Goal: Task Accomplishment & Management: Manage account settings

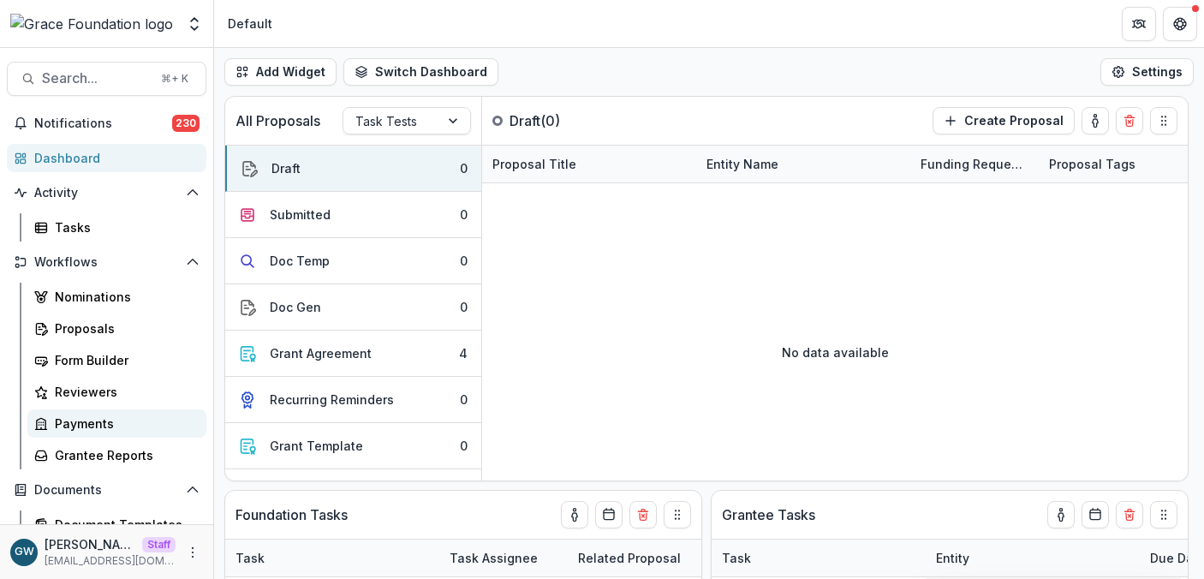
click at [105, 429] on div "Payments" at bounding box center [124, 424] width 138 height 18
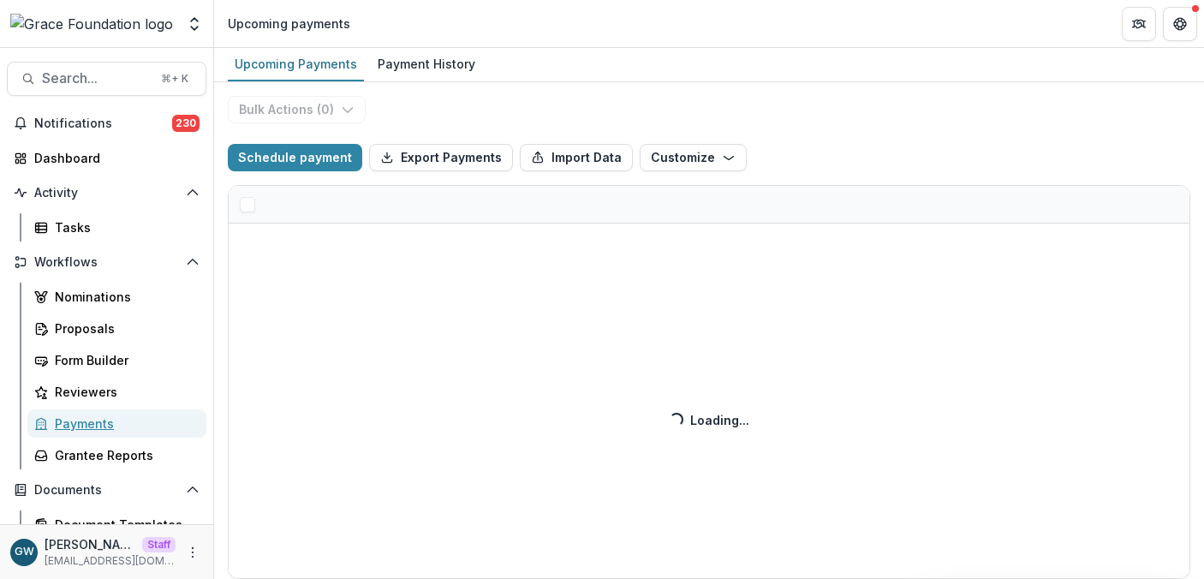
select select "******"
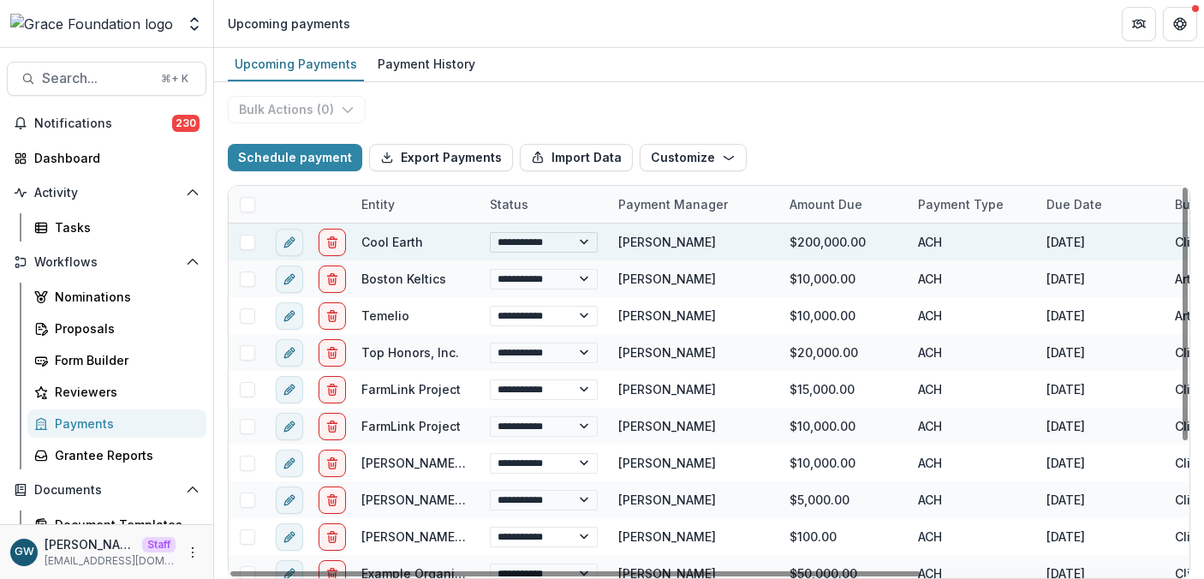
click at [558, 242] on select "**********" at bounding box center [544, 242] width 108 height 21
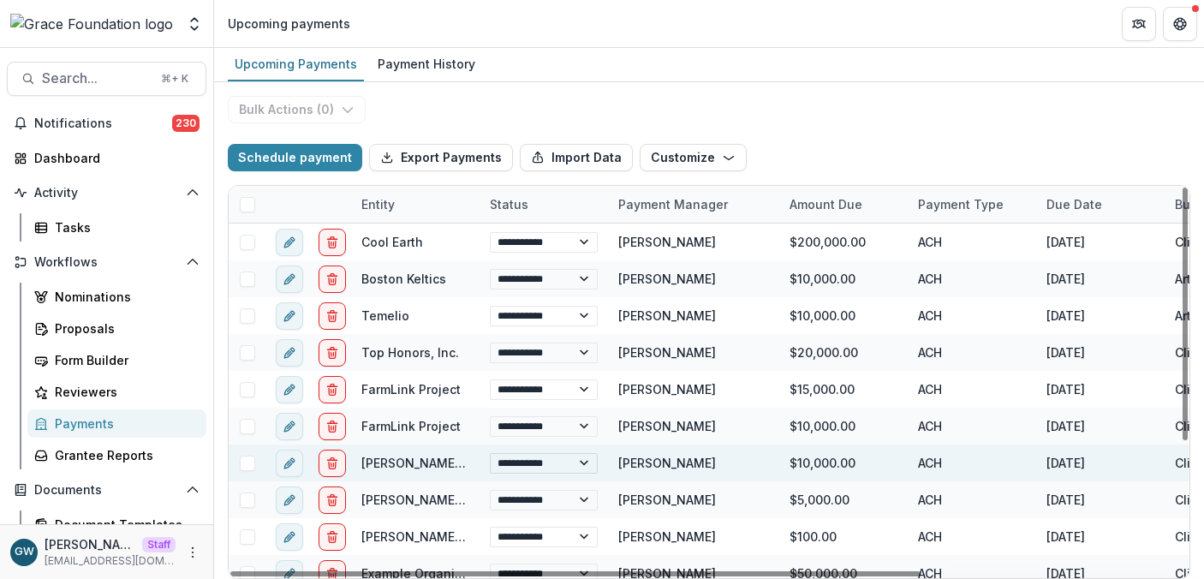
click at [532, 457] on select "**********" at bounding box center [544, 463] width 108 height 21
click at [490, 453] on select "**********" at bounding box center [544, 463] width 108 height 21
select select "**********"
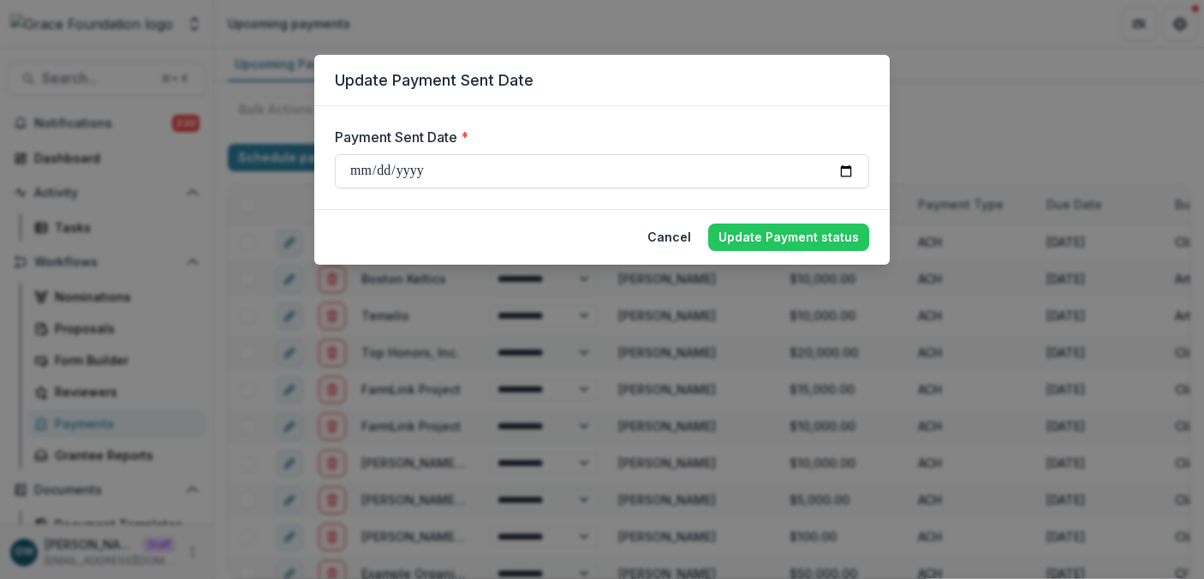
click at [963, 120] on div "**********" at bounding box center [602, 289] width 1204 height 579
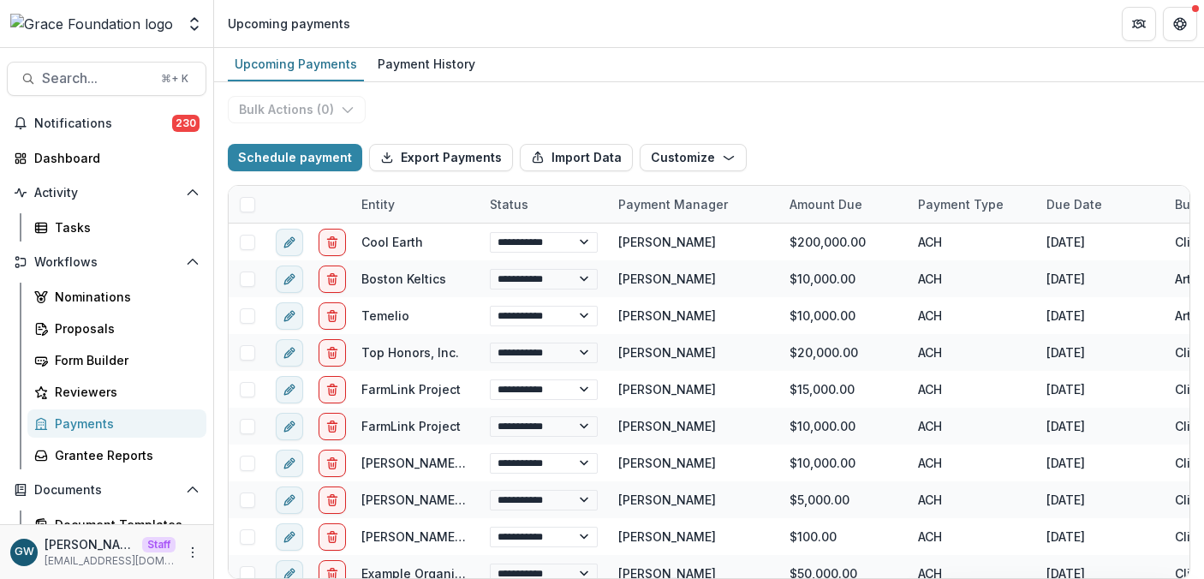
select select "******"
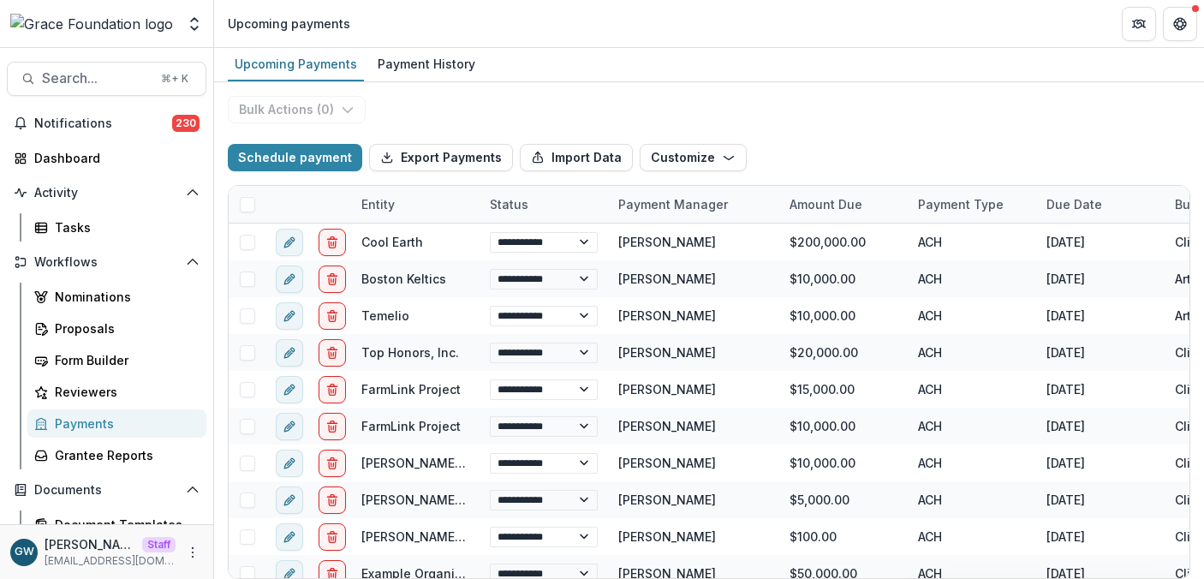
select select "******"
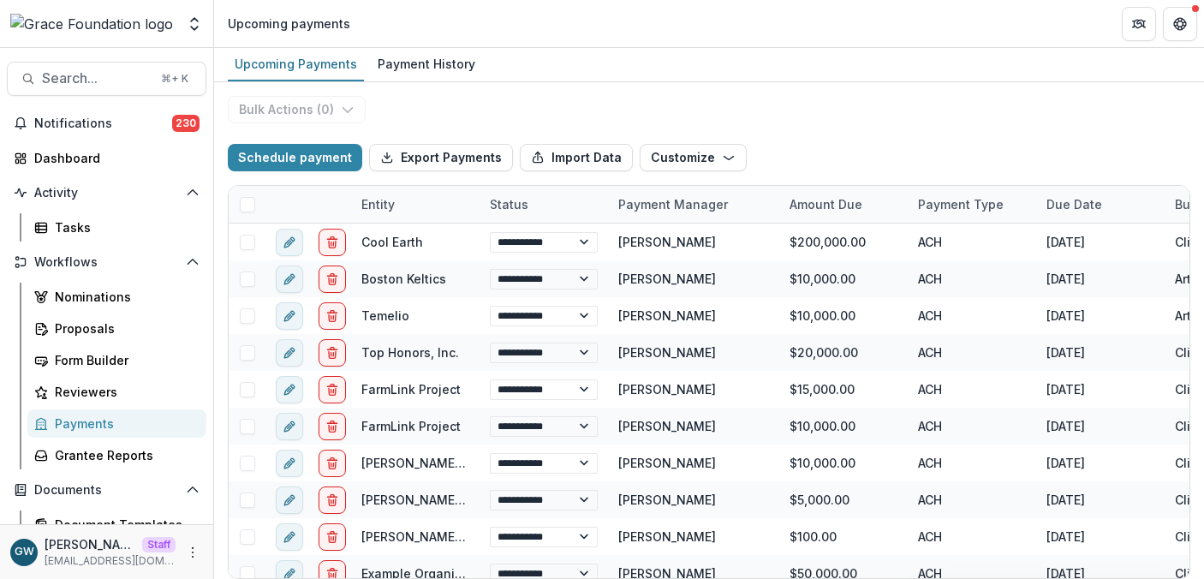
select select "******"
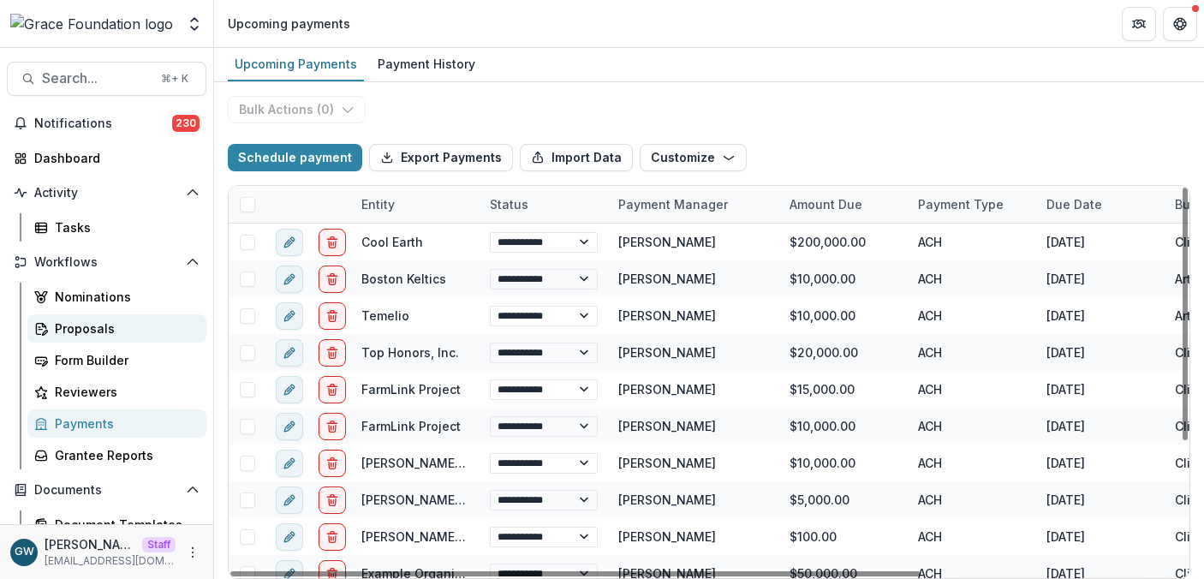
click at [96, 326] on div "Proposals" at bounding box center [124, 328] width 138 height 18
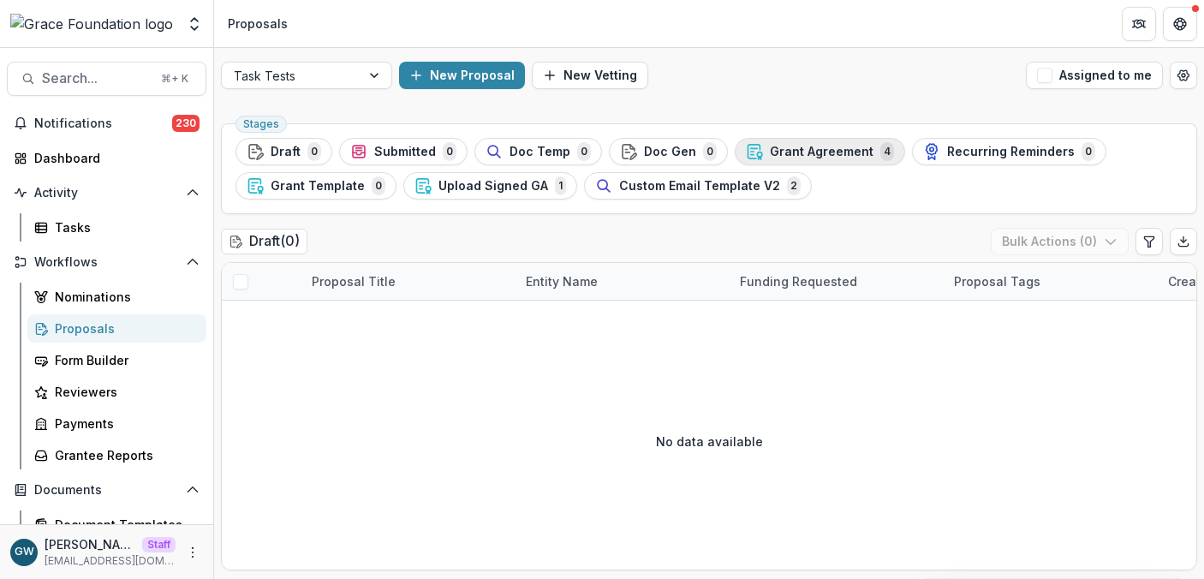
click at [864, 164] on button "Grant Agreement 4" at bounding box center [820, 151] width 170 height 27
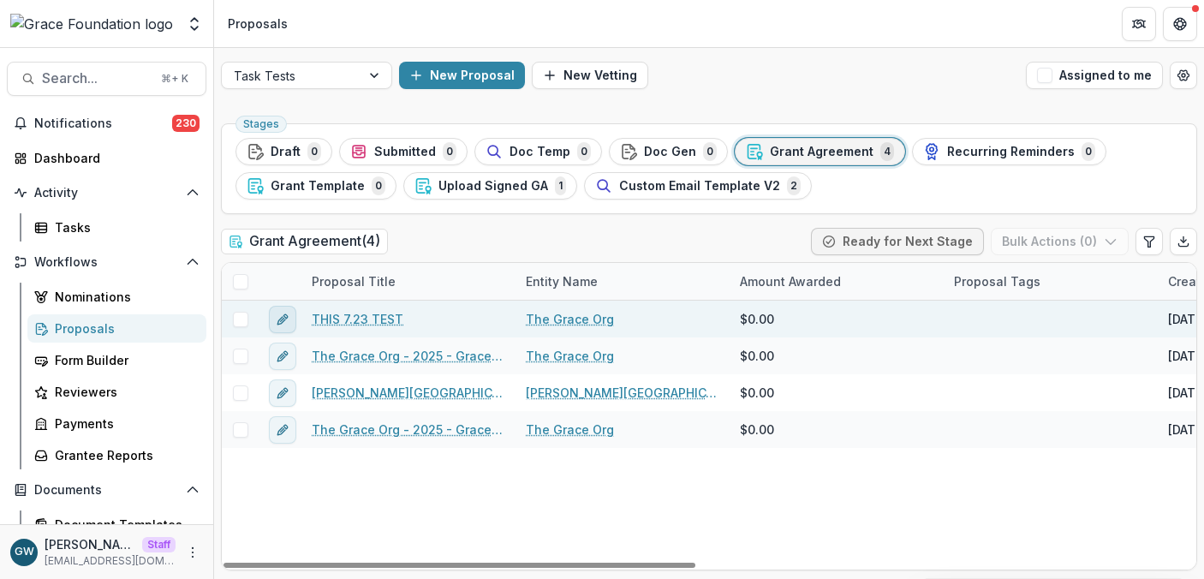
click at [284, 314] on icon "edit" at bounding box center [283, 320] width 14 height 14
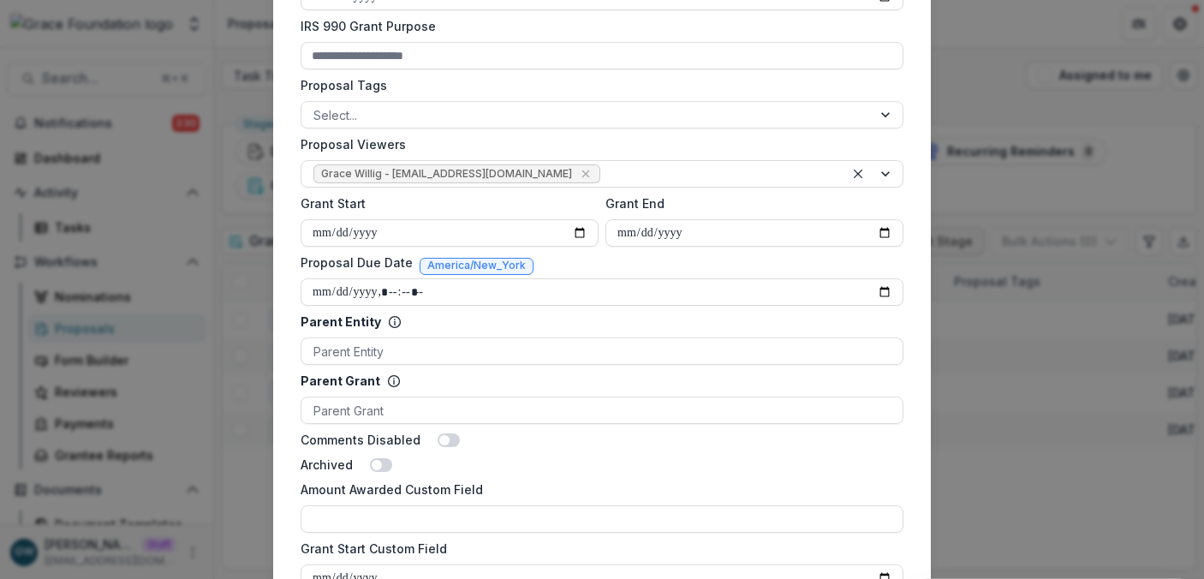
scroll to position [696, 0]
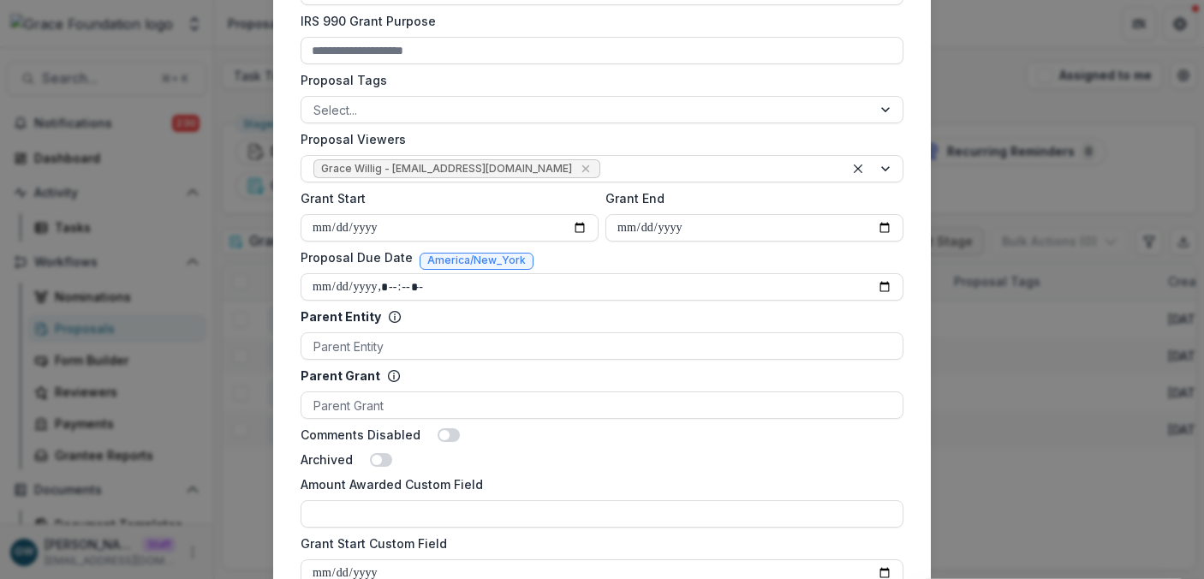
click at [989, 323] on div "**********" at bounding box center [602, 289] width 1204 height 579
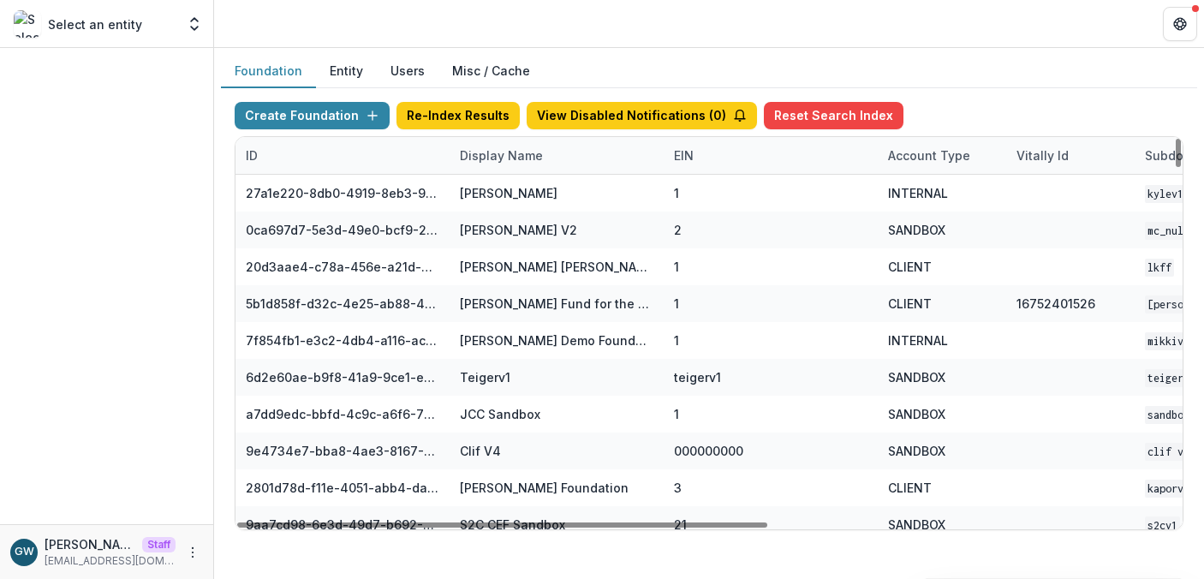
click at [494, 157] on div "Display Name" at bounding box center [502, 155] width 104 height 18
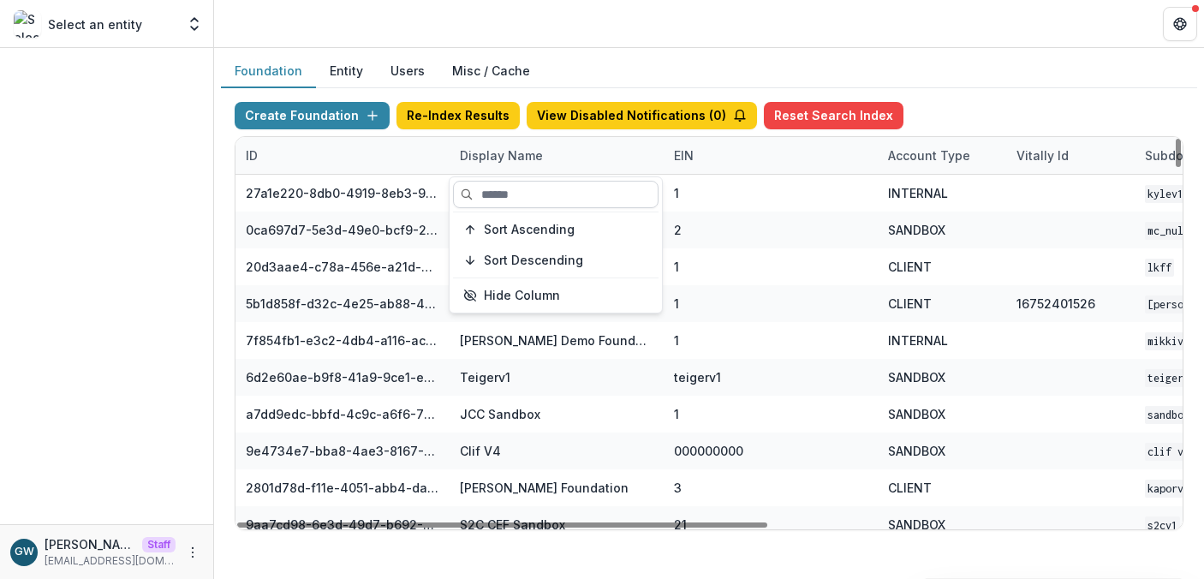
click at [499, 187] on input at bounding box center [556, 194] width 206 height 27
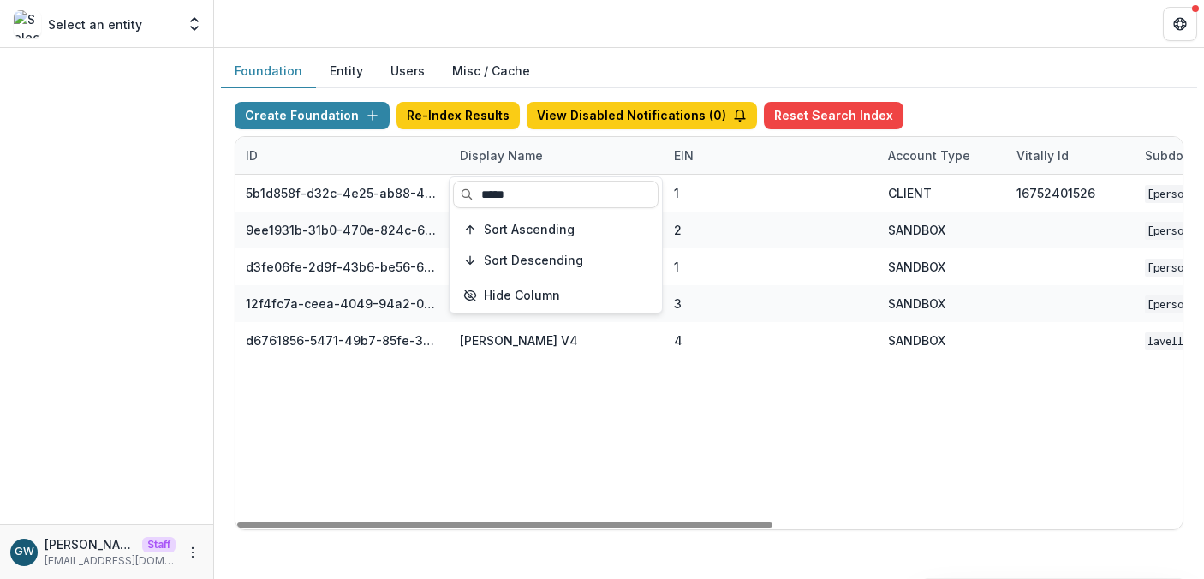
type input "*****"
click at [1057, 96] on div "Create Foundation Re-Index Results View Disabled Notifications ( 0 ) Reset Sear…" at bounding box center [709, 316] width 976 height 456
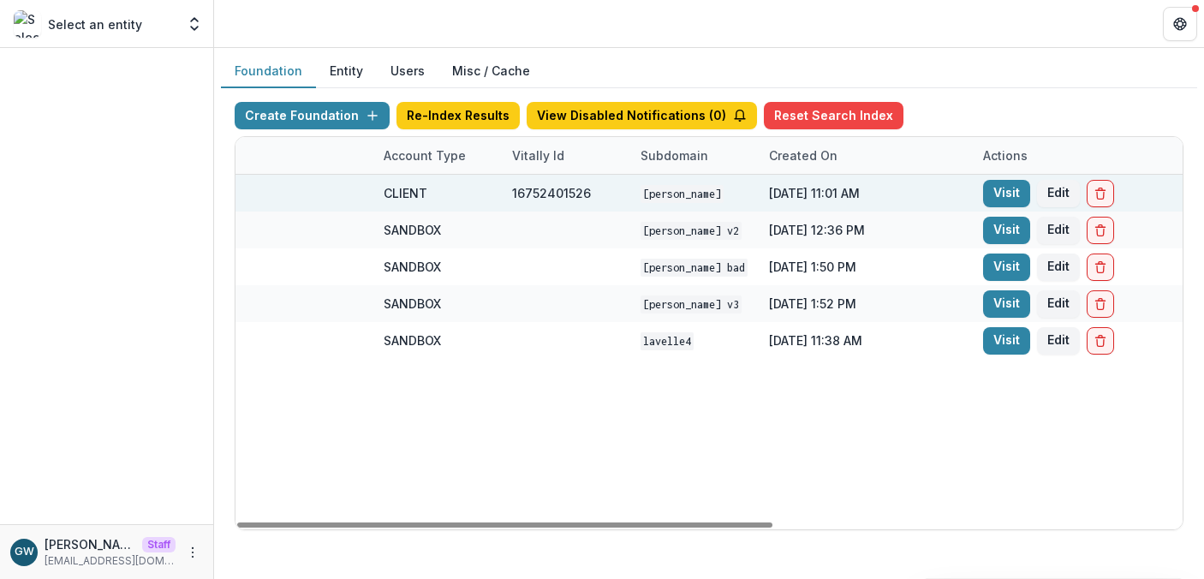
scroll to position [0, 723]
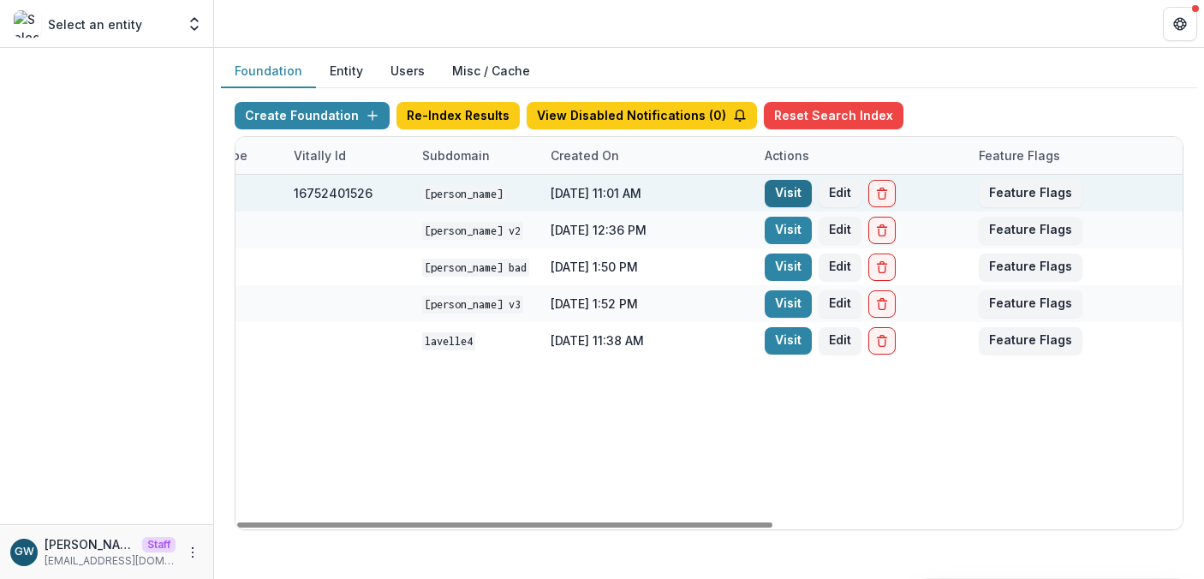
click at [788, 194] on link "Visit" at bounding box center [788, 193] width 47 height 27
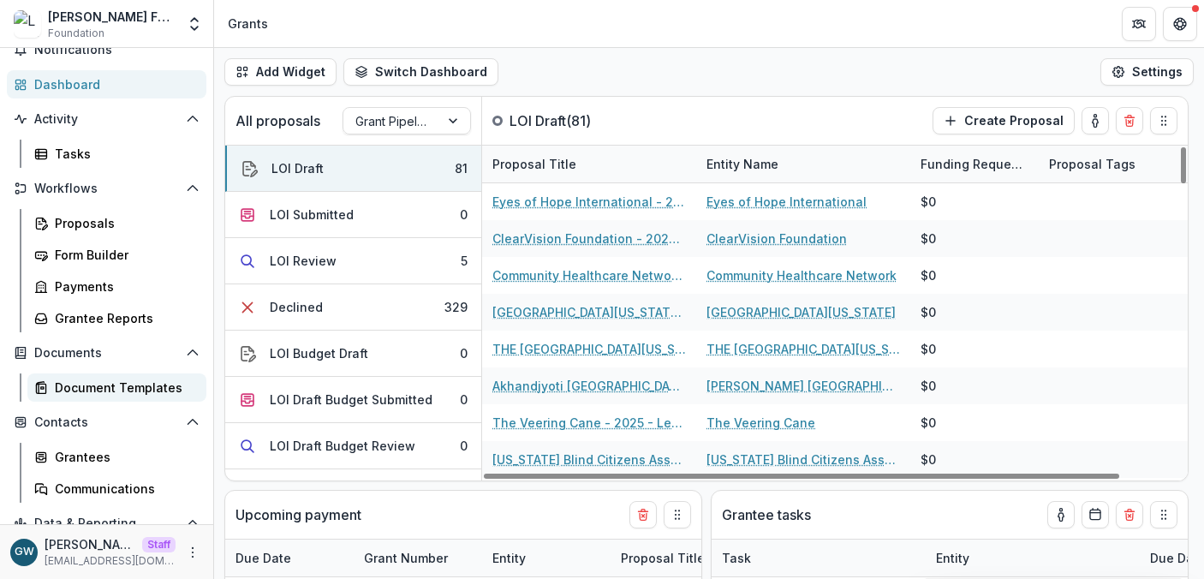
scroll to position [78, 0]
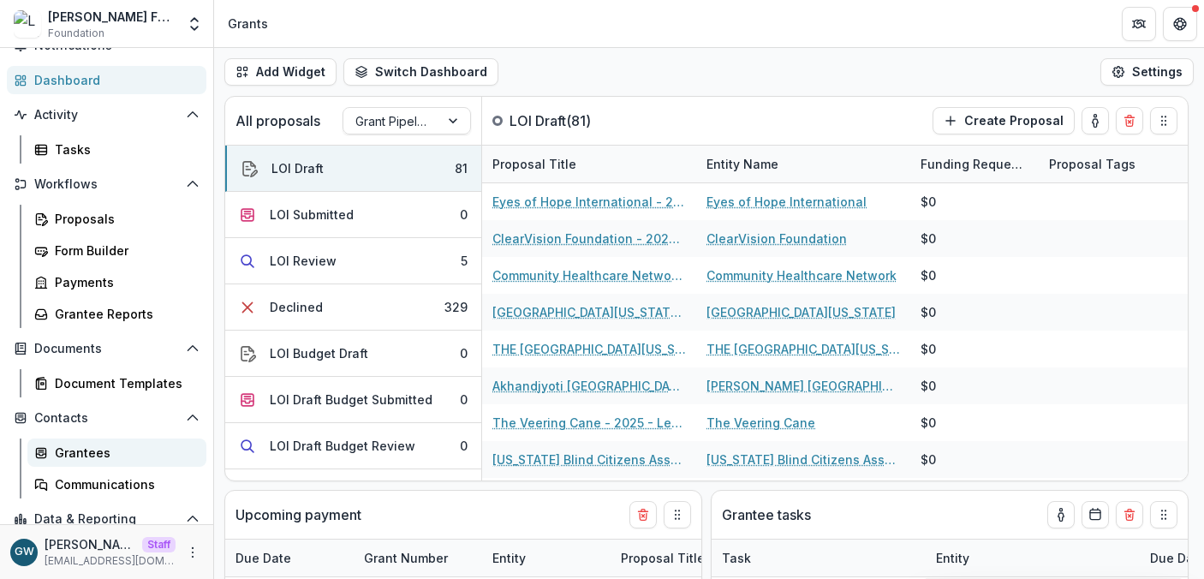
click at [85, 452] on div "Grantees" at bounding box center [124, 453] width 138 height 18
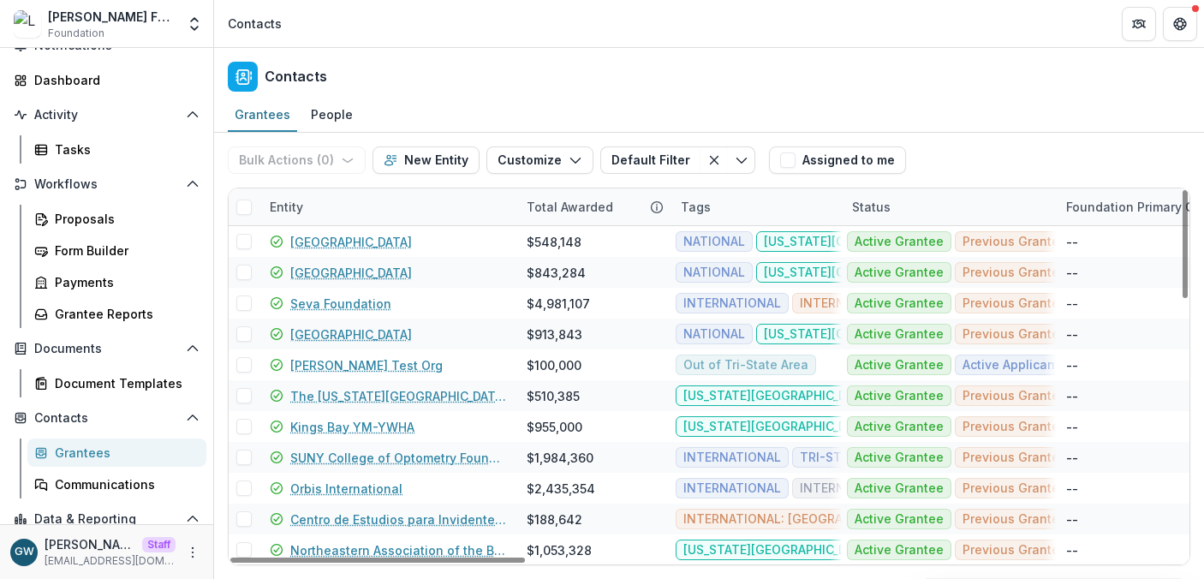
click at [378, 212] on div "Entity" at bounding box center [388, 206] width 257 height 37
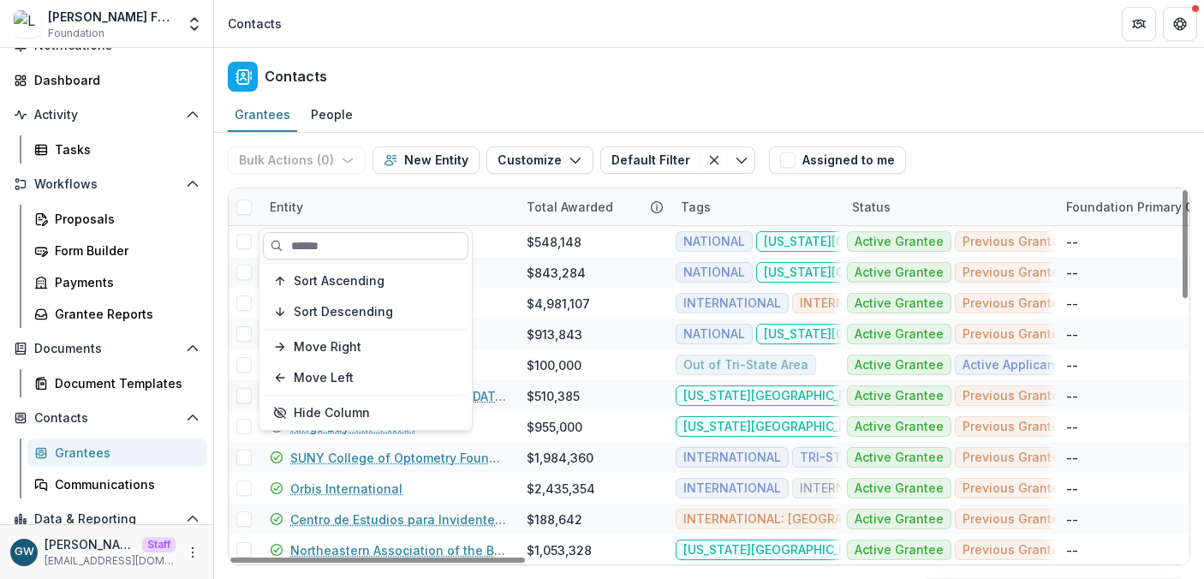
click at [369, 247] on input at bounding box center [366, 245] width 206 height 27
paste input "**********"
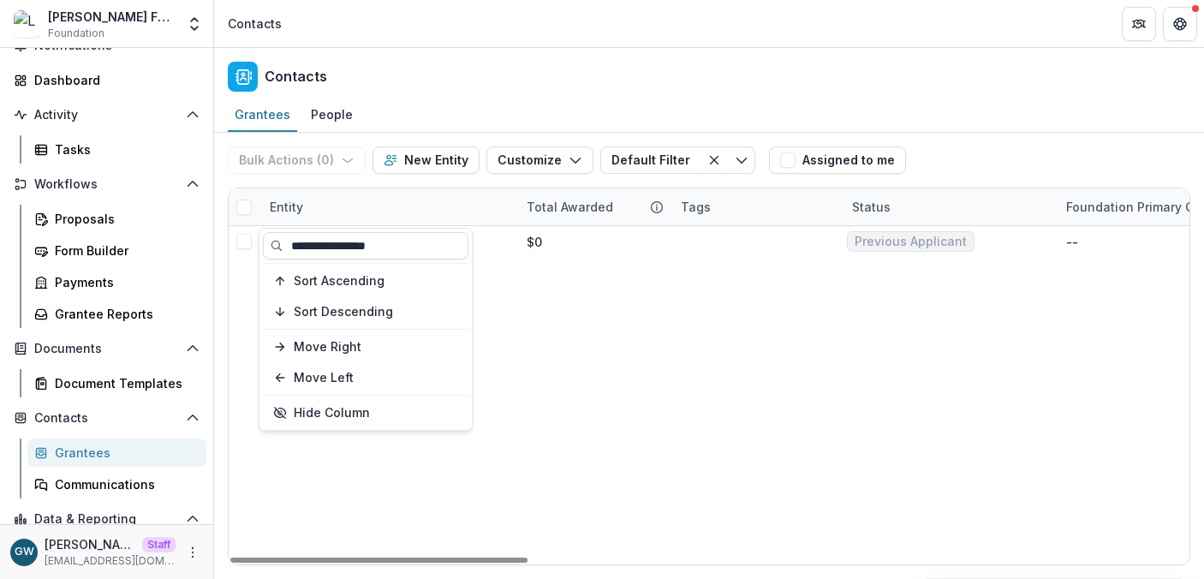
type input "**********"
click at [1034, 110] on div "Grantees People" at bounding box center [709, 115] width 990 height 34
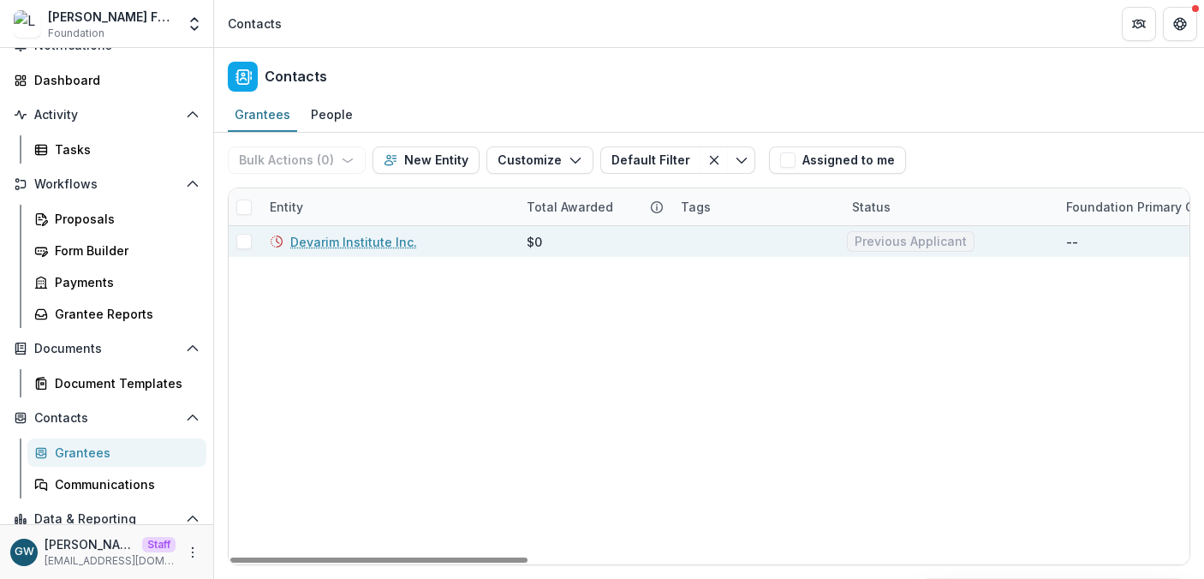
click at [348, 241] on link "Devarim Institute Inc." at bounding box center [353, 242] width 127 height 18
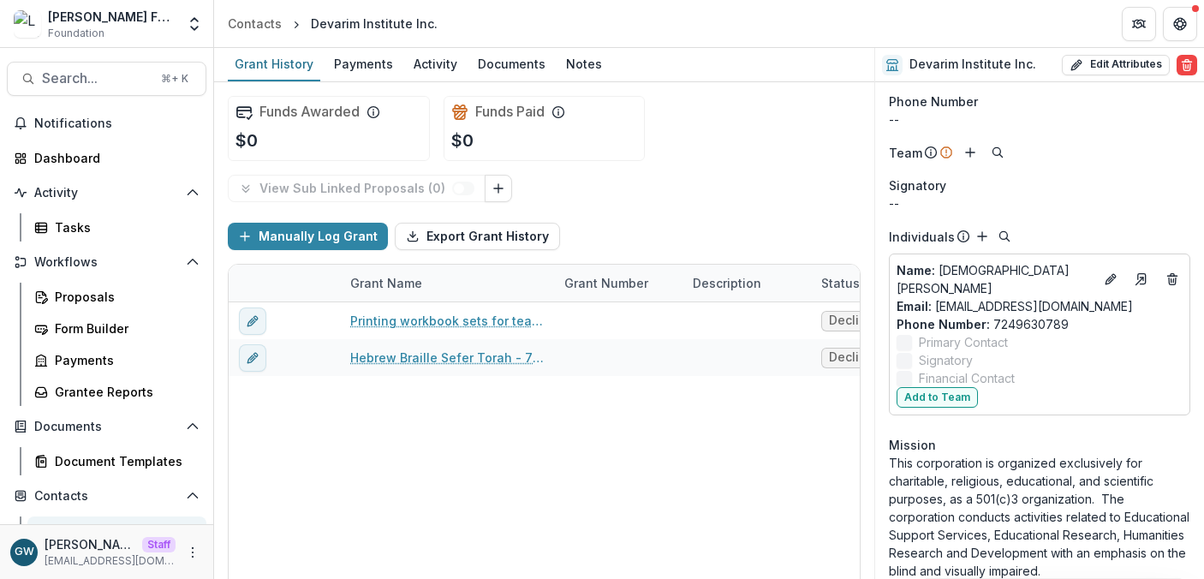
scroll to position [92, 0]
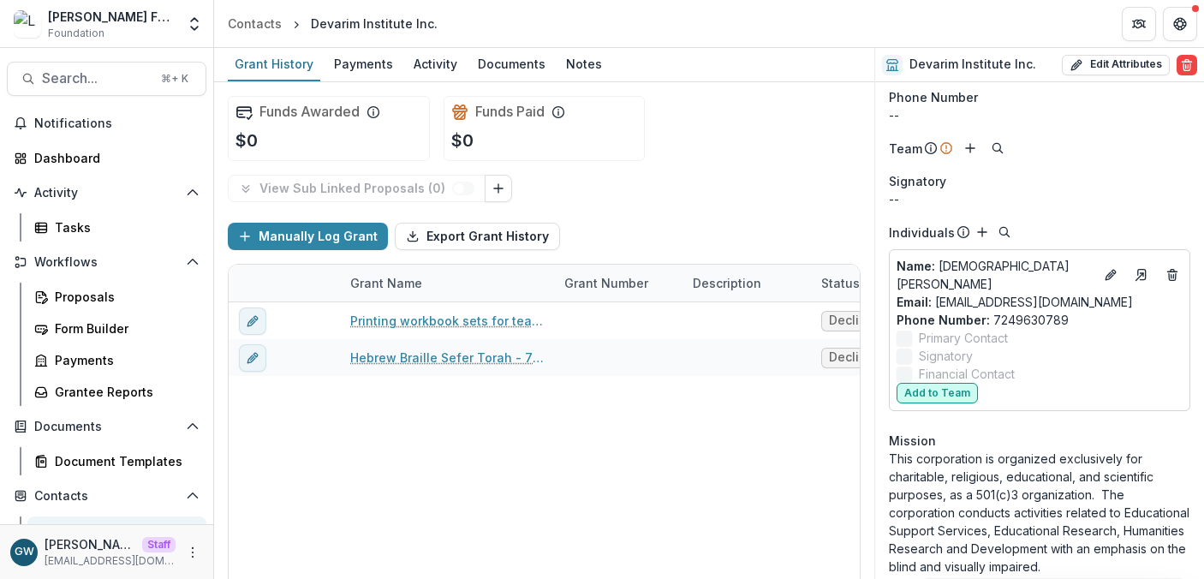
click at [957, 383] on button "Add to Team" at bounding box center [937, 393] width 81 height 21
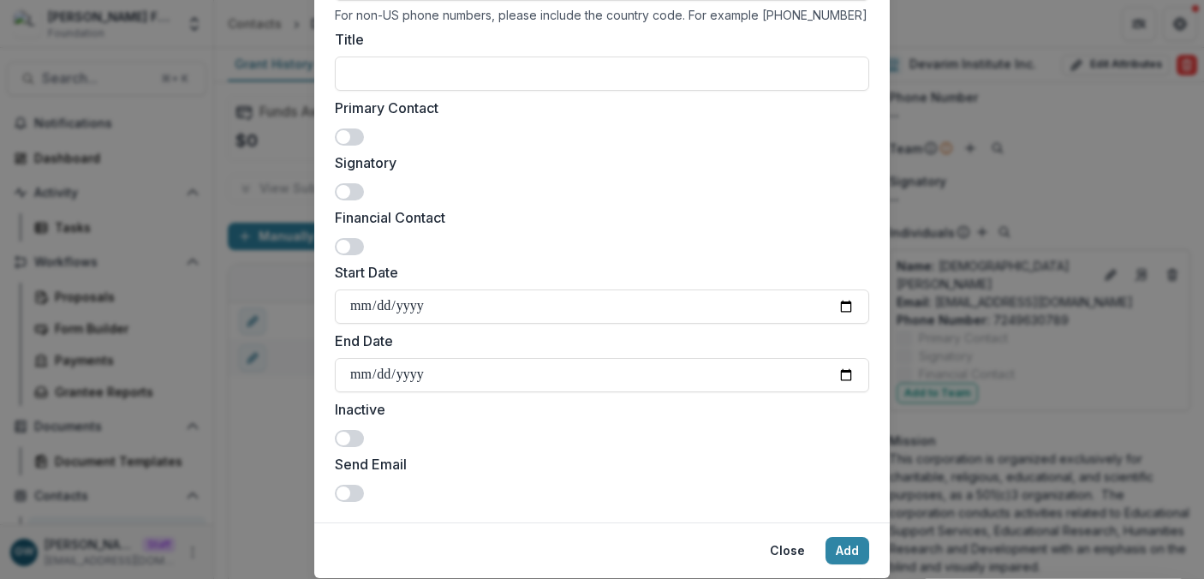
scroll to position [379, 0]
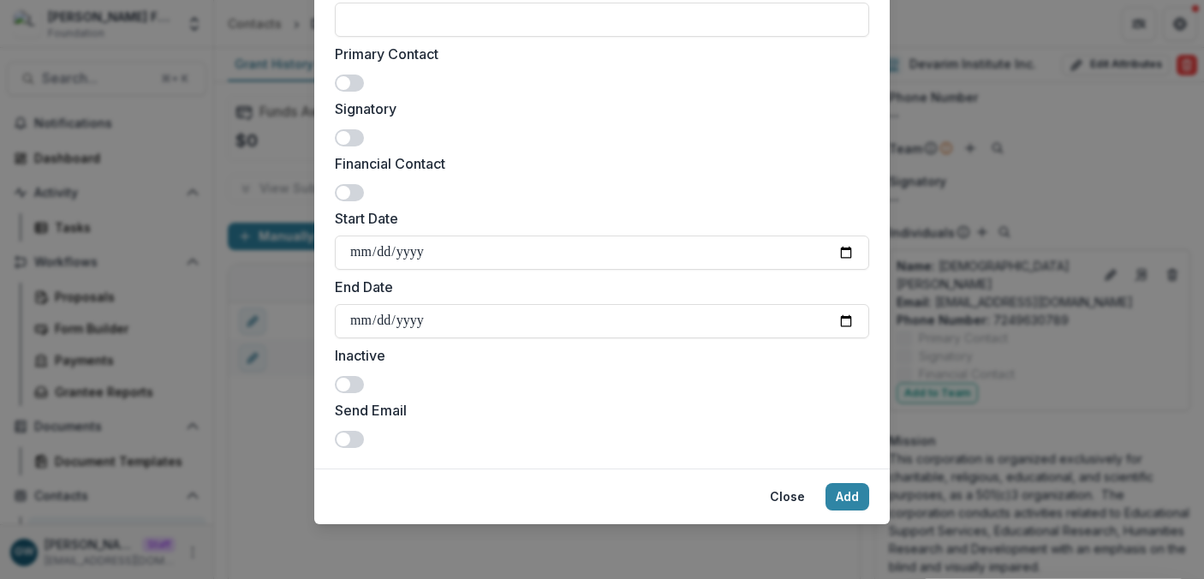
click at [348, 438] on span at bounding box center [349, 439] width 29 height 17
click at [845, 492] on button "Add" at bounding box center [848, 496] width 44 height 27
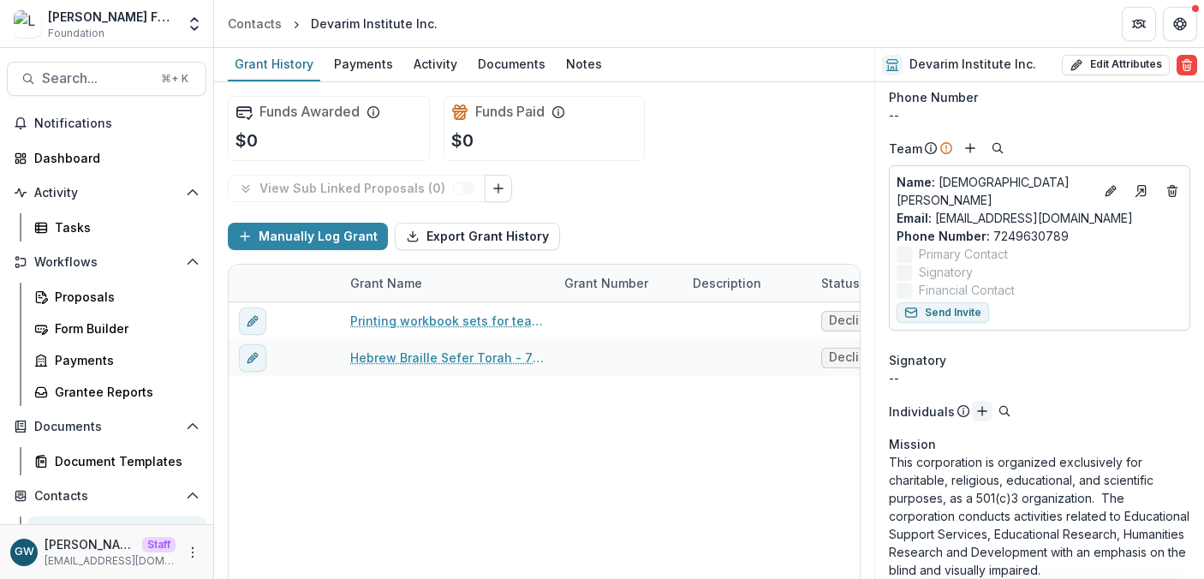
scroll to position [0, 0]
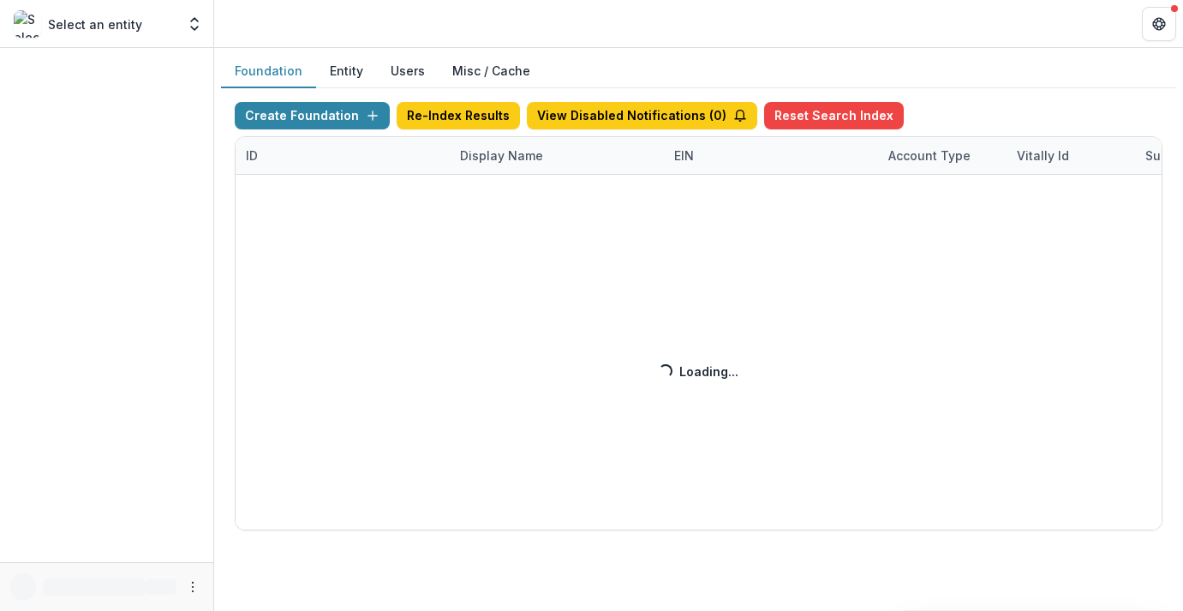
click at [513, 158] on div "Create Foundation Re-Index Results View Disabled Notifications ( 0 ) Reset Sear…" at bounding box center [699, 316] width 928 height 428
click at [502, 155] on div "Create Foundation Re-Index Results View Disabled Notifications ( 0 ) Reset Sear…" at bounding box center [699, 316] width 928 height 428
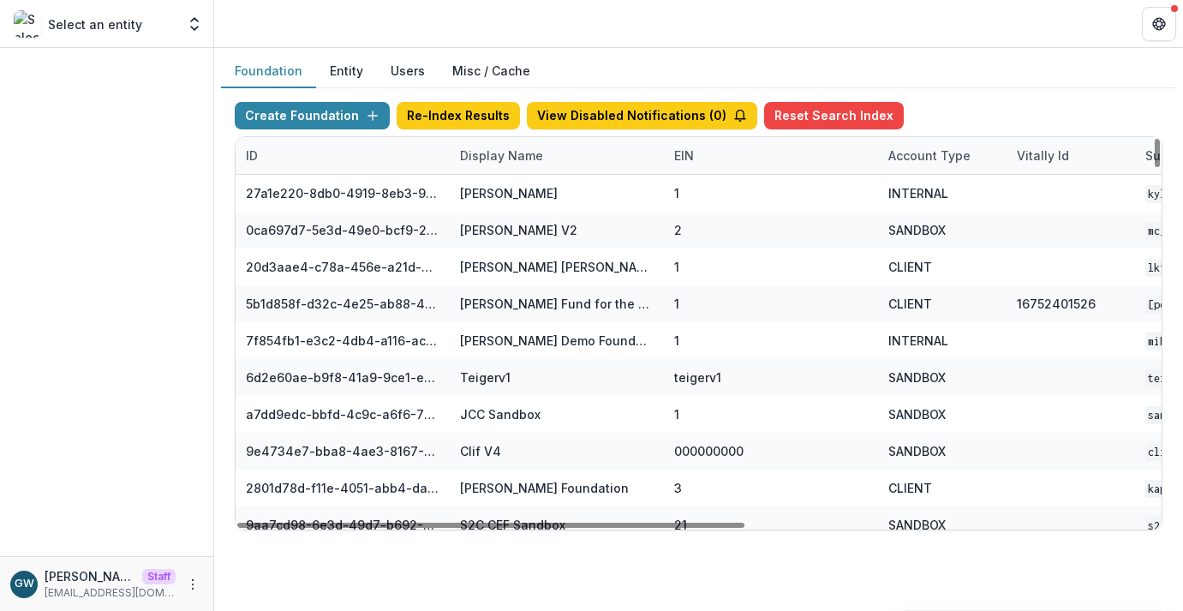
click at [499, 156] on div "Display Name" at bounding box center [502, 155] width 104 height 18
click at [1006, 100] on div "Create Foundation Re-Index Results View Disabled Notifications ( 0 ) Reset Sear…" at bounding box center [698, 316] width 955 height 456
click at [512, 164] on div "Display Name" at bounding box center [502, 155] width 104 height 18
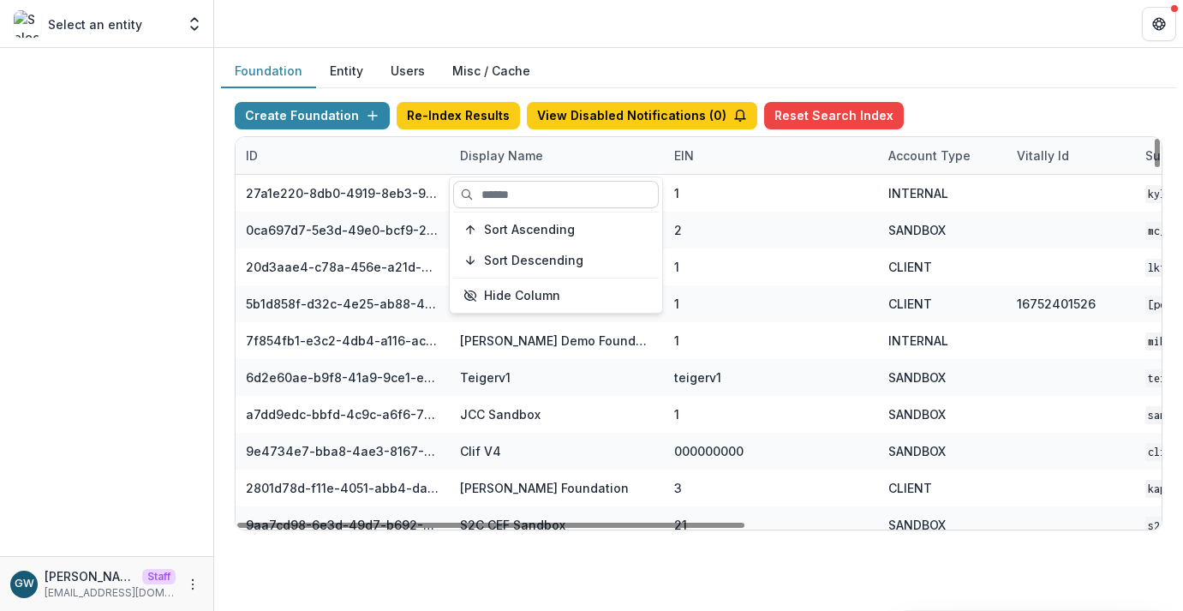
click at [516, 200] on input at bounding box center [556, 194] width 206 height 27
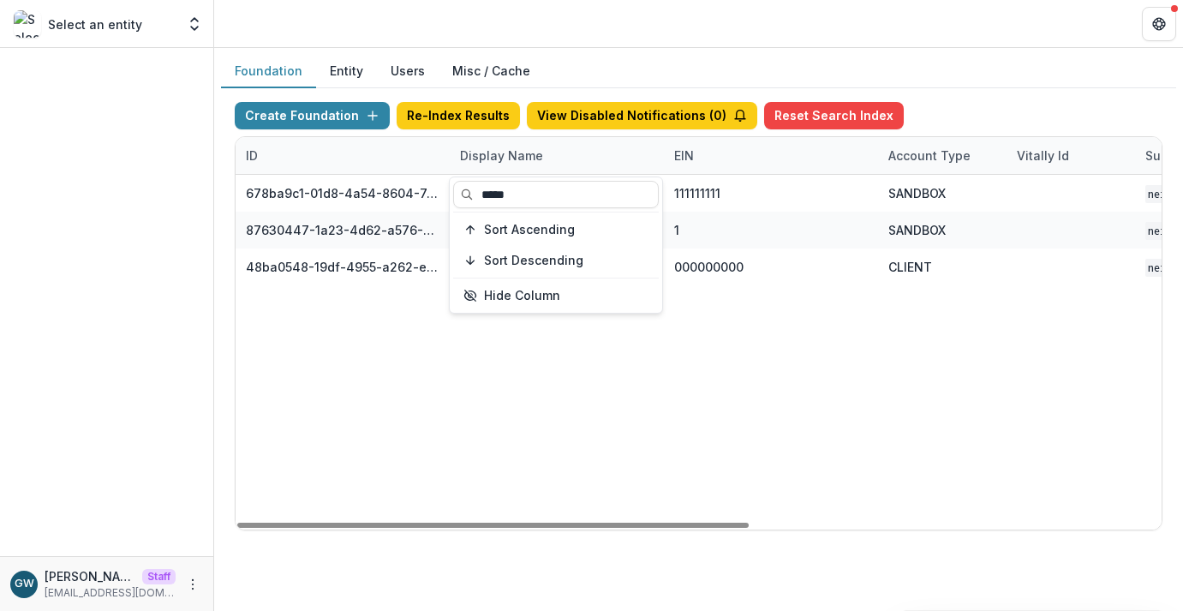
type input "*****"
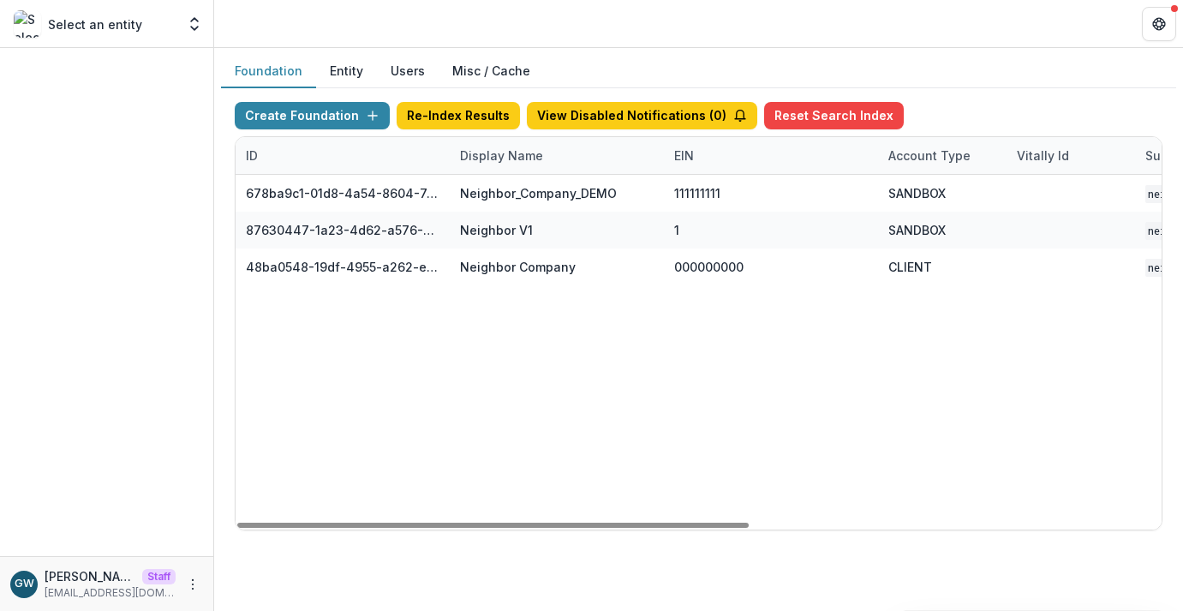
click at [961, 98] on div "Create Foundation Re-Index Results View Disabled Notifications ( 0 ) Reset Sear…" at bounding box center [698, 316] width 955 height 456
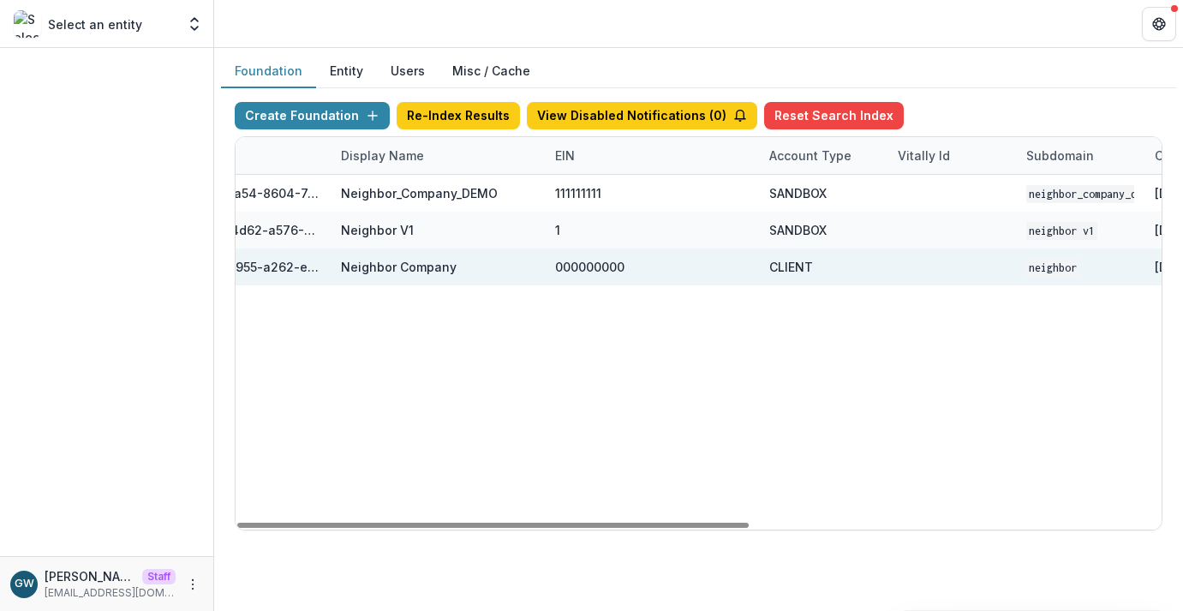
scroll to position [0, 744]
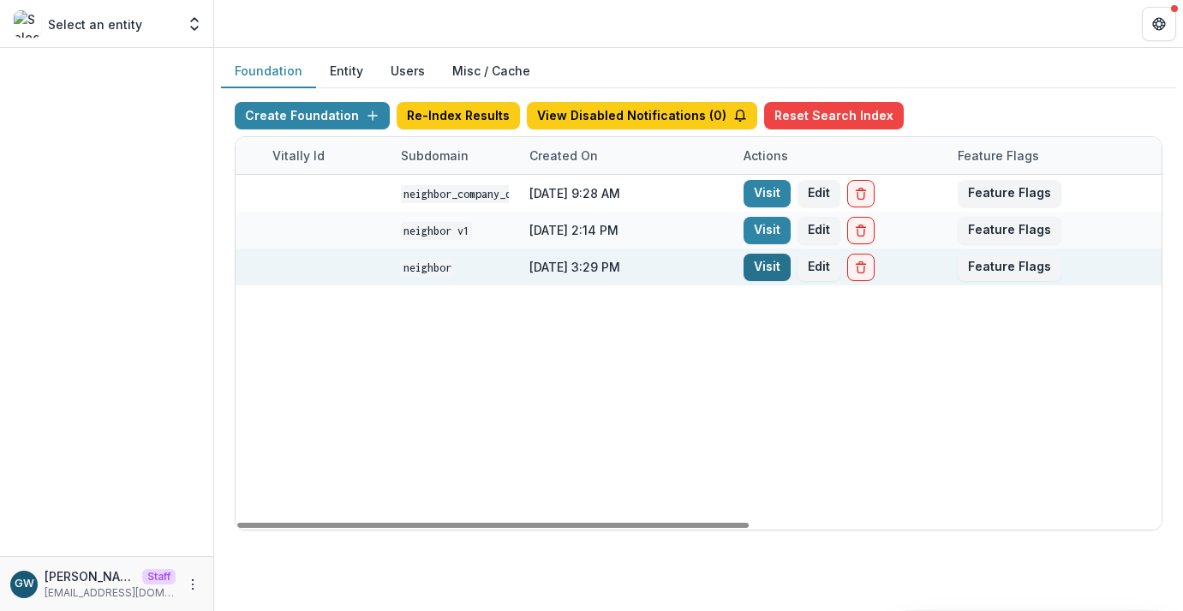
click at [780, 266] on link "Visit" at bounding box center [766, 267] width 47 height 27
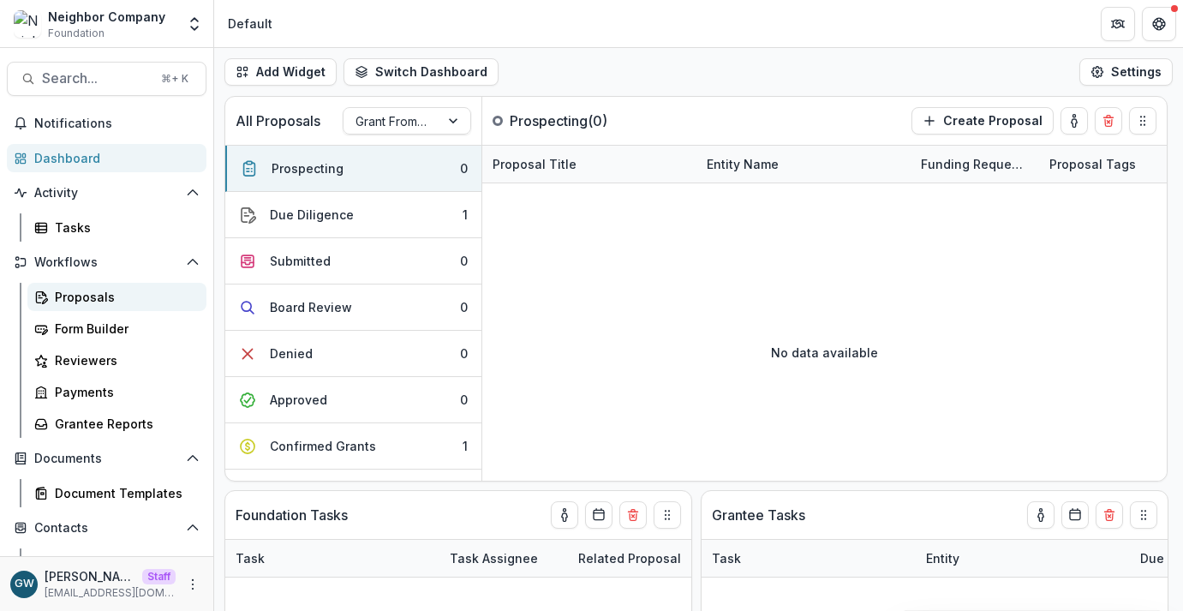
click at [78, 300] on div "Proposals" at bounding box center [124, 297] width 138 height 18
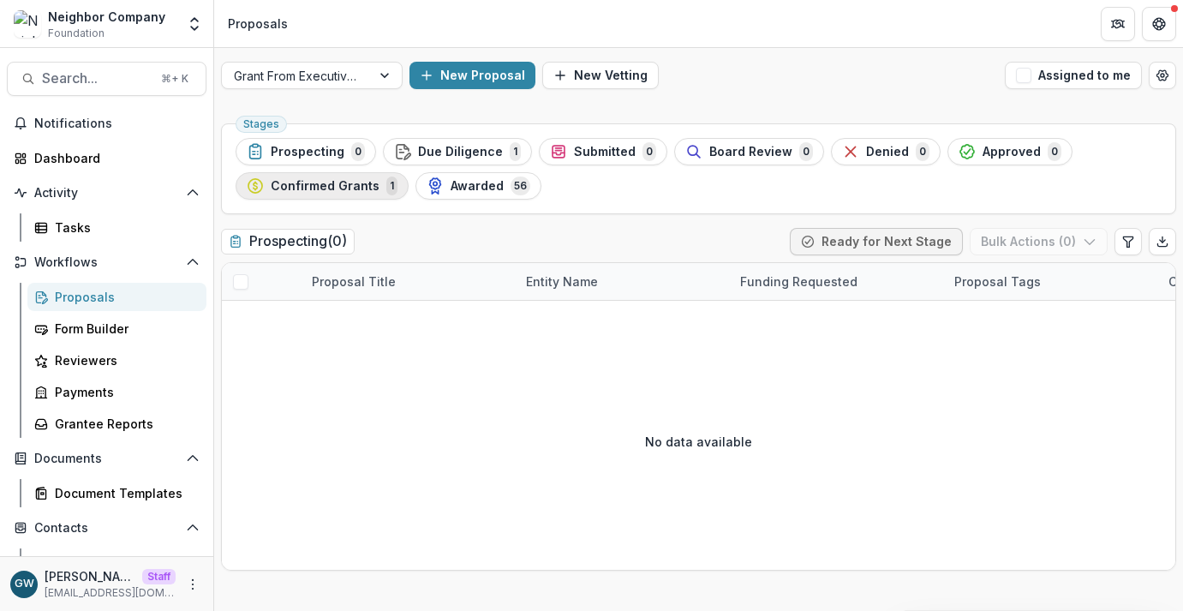
click at [355, 188] on span "Confirmed Grants" at bounding box center [325, 186] width 109 height 15
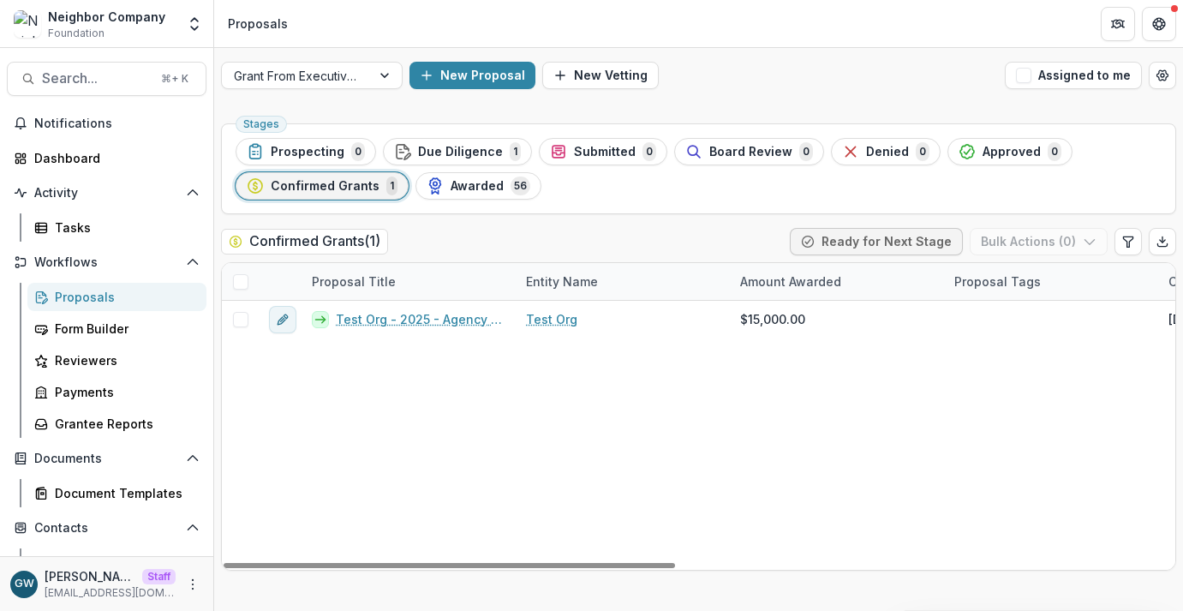
click at [478, 160] on div "Due Diligence 1" at bounding box center [457, 151] width 127 height 19
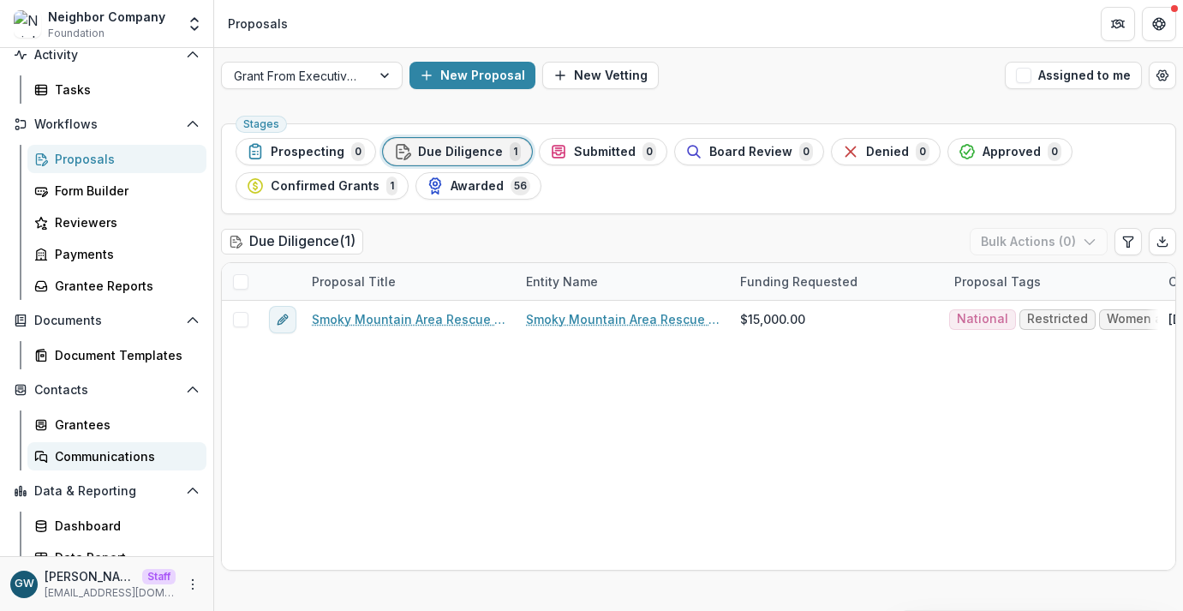
scroll to position [153, 0]
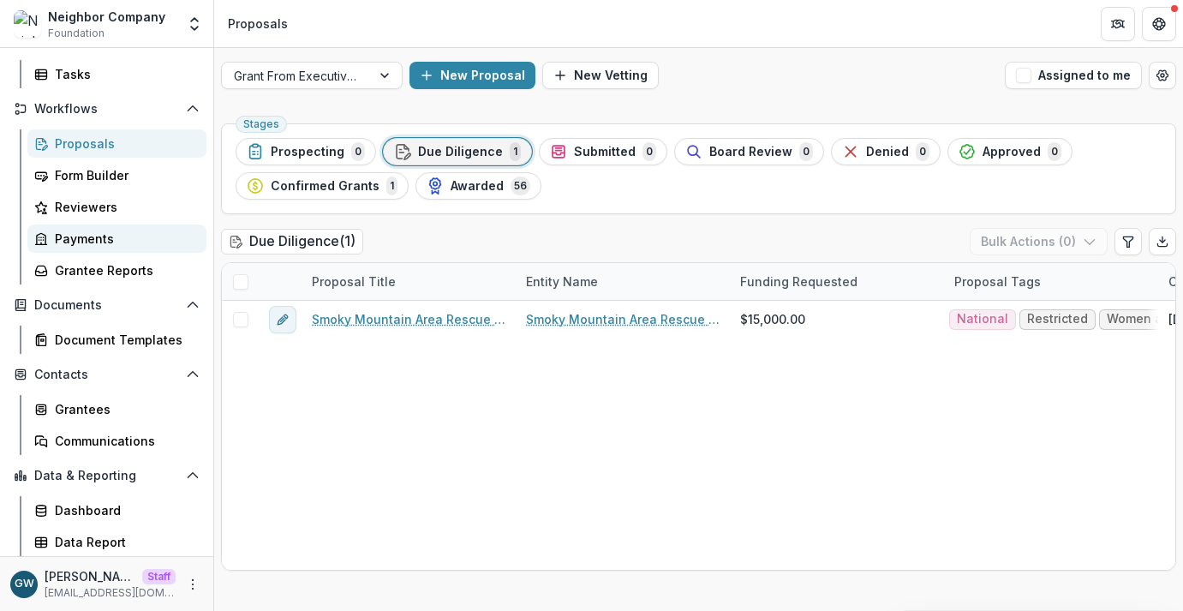
click at [115, 242] on div "Payments" at bounding box center [124, 239] width 138 height 18
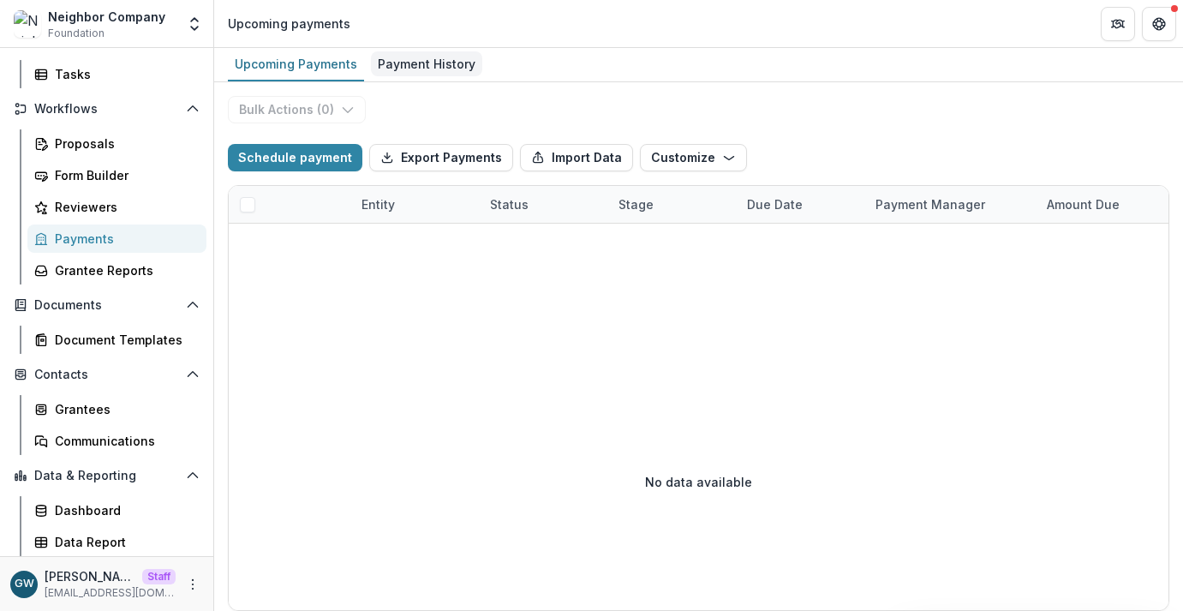
click at [419, 57] on div "Payment History" at bounding box center [426, 63] width 111 height 25
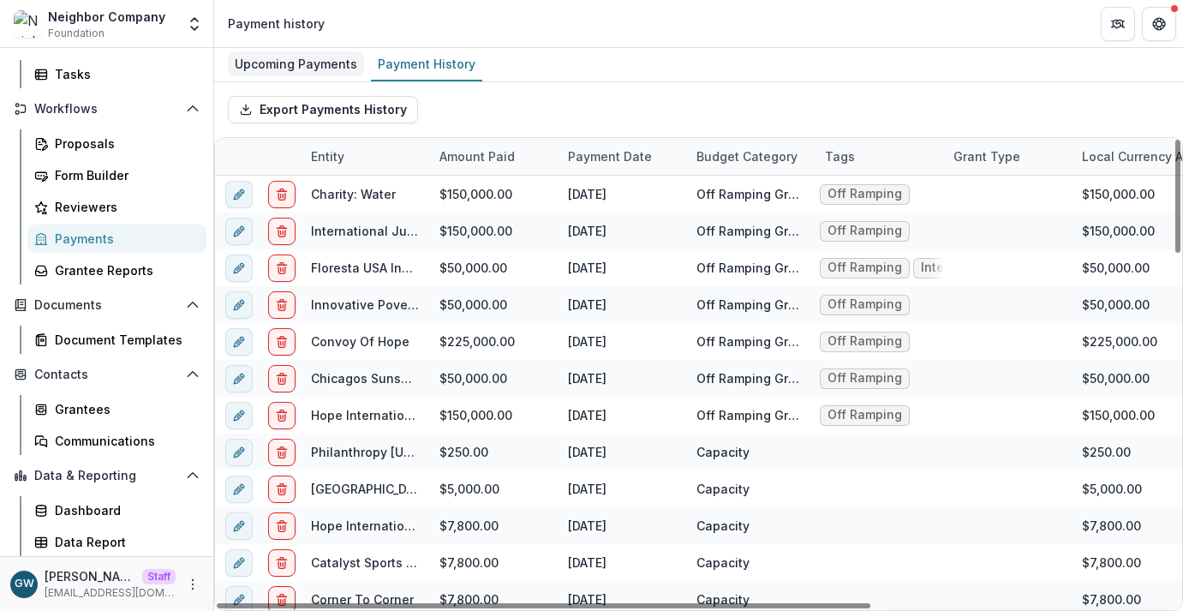
click at [283, 69] on div "Upcoming Payments" at bounding box center [296, 63] width 136 height 25
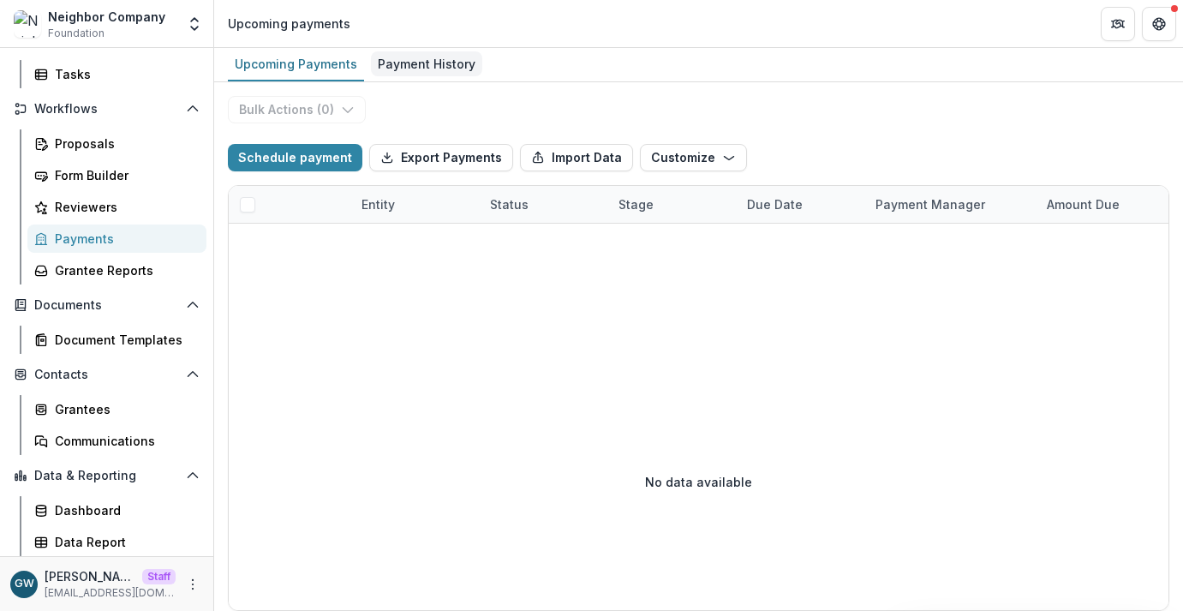
click at [412, 72] on div "Payment History" at bounding box center [426, 63] width 111 height 25
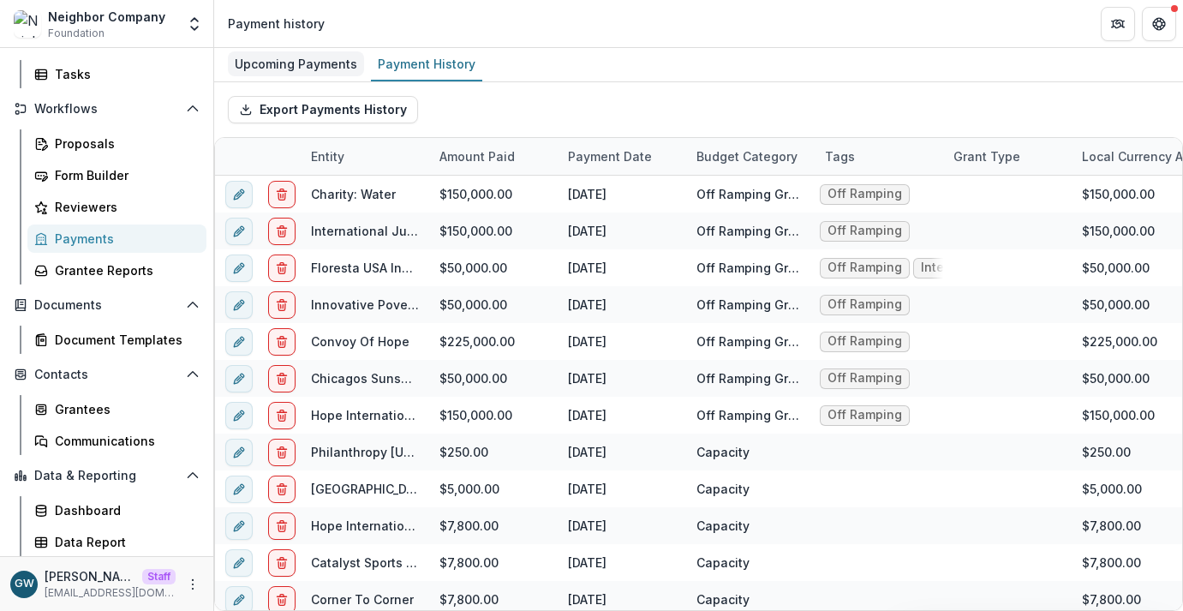
click at [295, 61] on div "Upcoming Payments" at bounding box center [296, 63] width 136 height 25
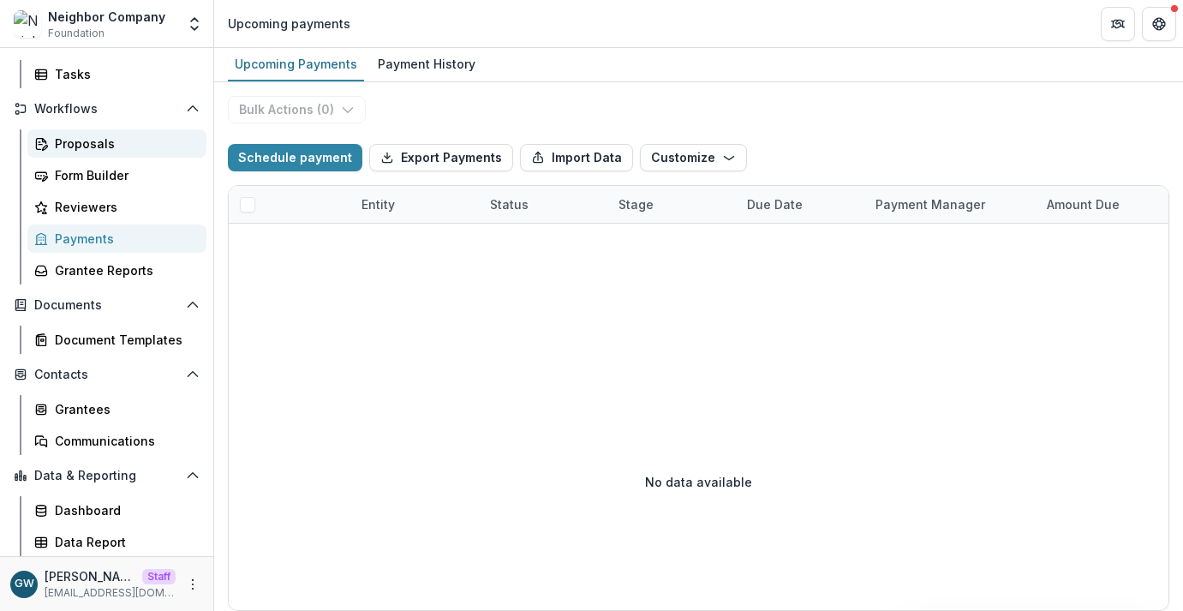
click at [99, 139] on div "Proposals" at bounding box center [124, 143] width 138 height 18
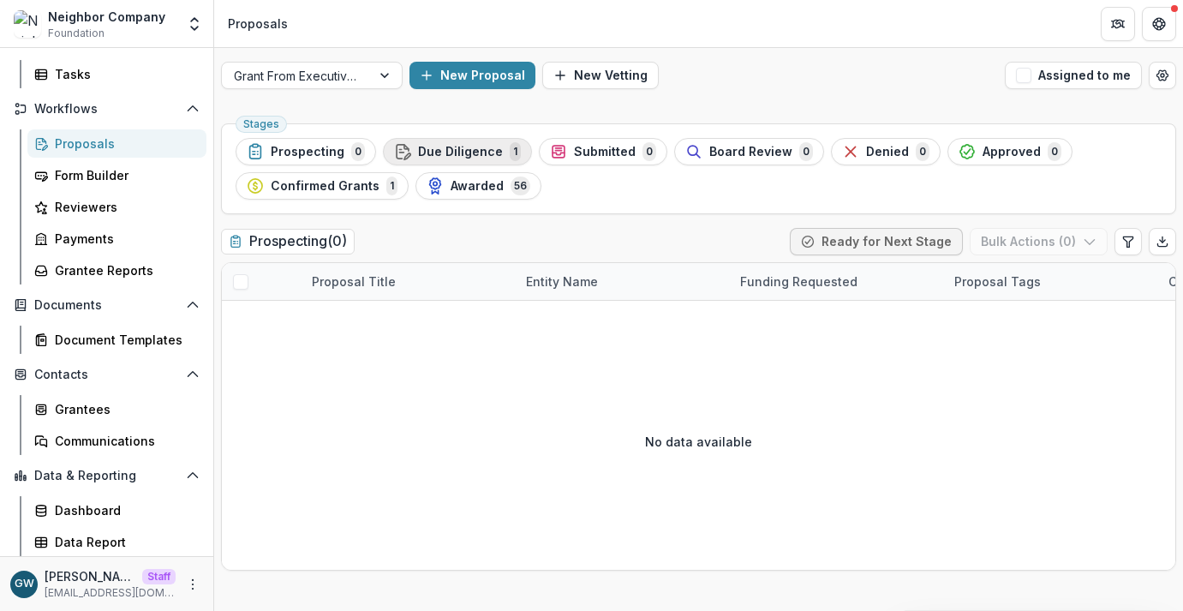
click at [464, 145] on span "Due Diligence" at bounding box center [460, 152] width 85 height 15
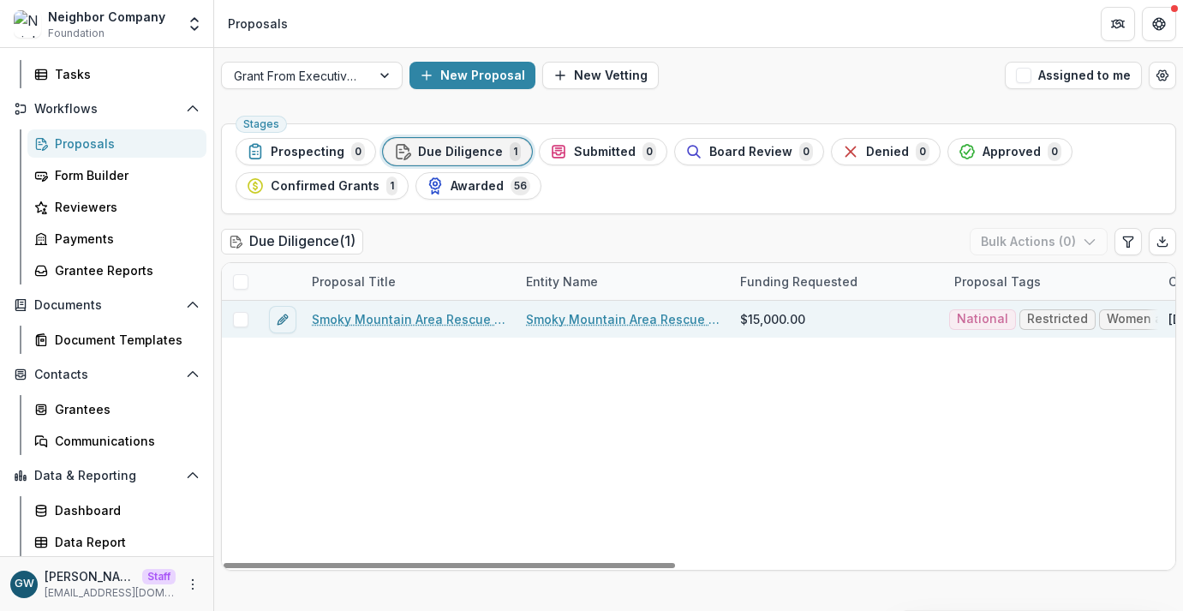
click at [604, 317] on link "Smoky Mountain Area Rescue Ministries Inc" at bounding box center [623, 319] width 194 height 18
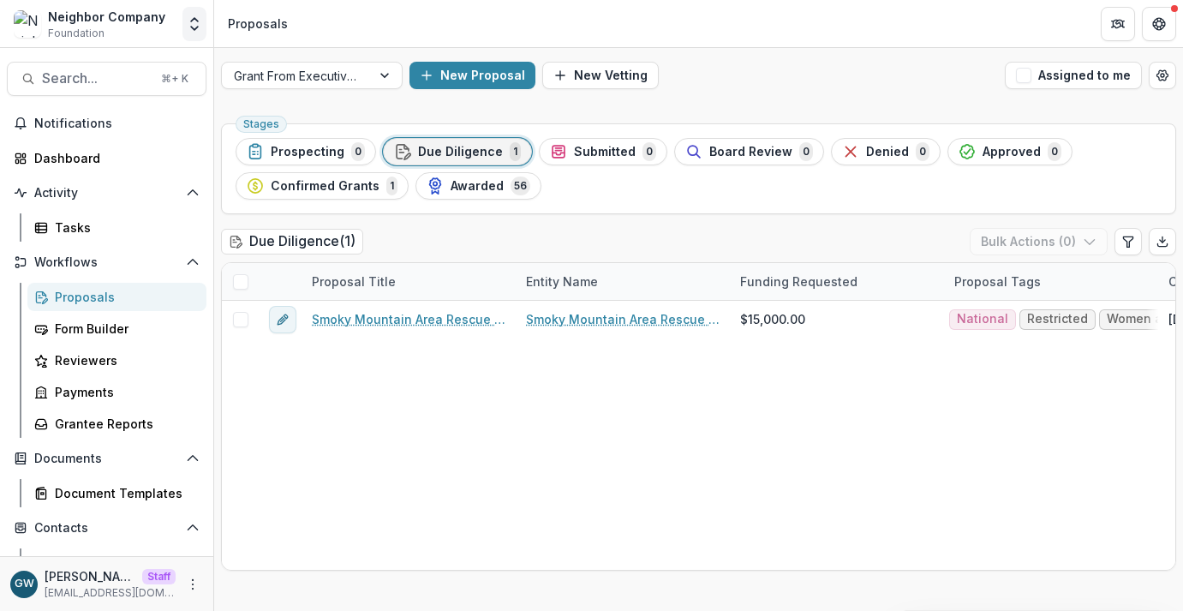
click at [187, 32] on icon "Open entity switcher" at bounding box center [194, 23] width 17 height 17
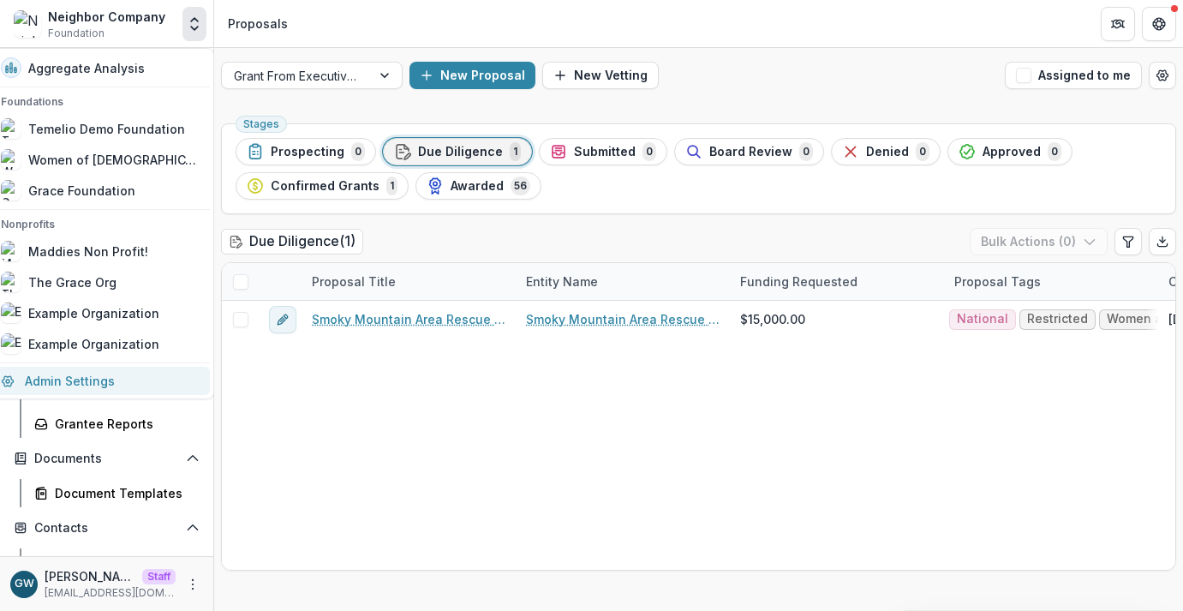
click at [104, 385] on link "Admin Settings" at bounding box center [100, 381] width 219 height 28
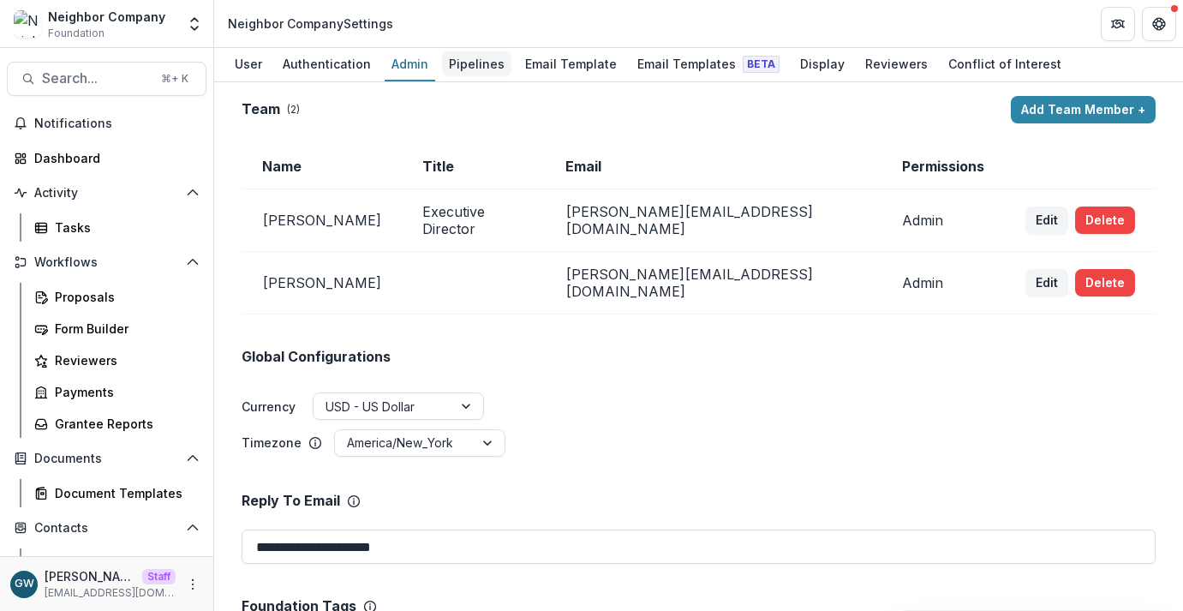
click at [484, 62] on div "Pipelines" at bounding box center [476, 63] width 69 height 25
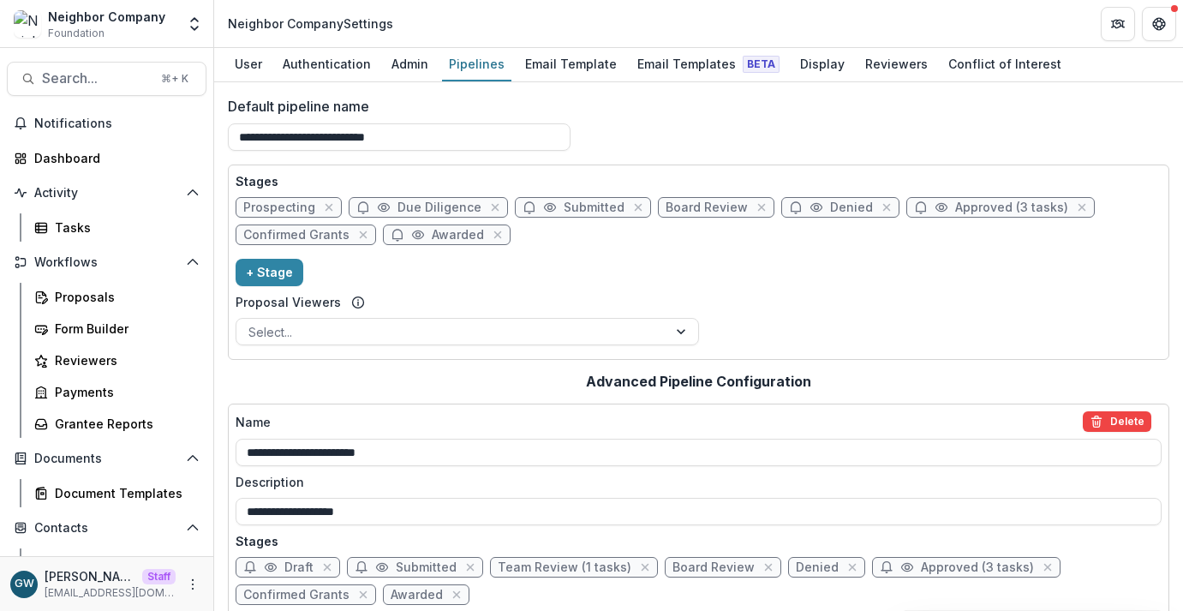
click at [977, 198] on span "Approved (3 tasks)" at bounding box center [1000, 207] width 188 height 21
click at [977, 203] on span "Approved (3 tasks)" at bounding box center [1011, 207] width 113 height 15
select select "********"
select select "*****"
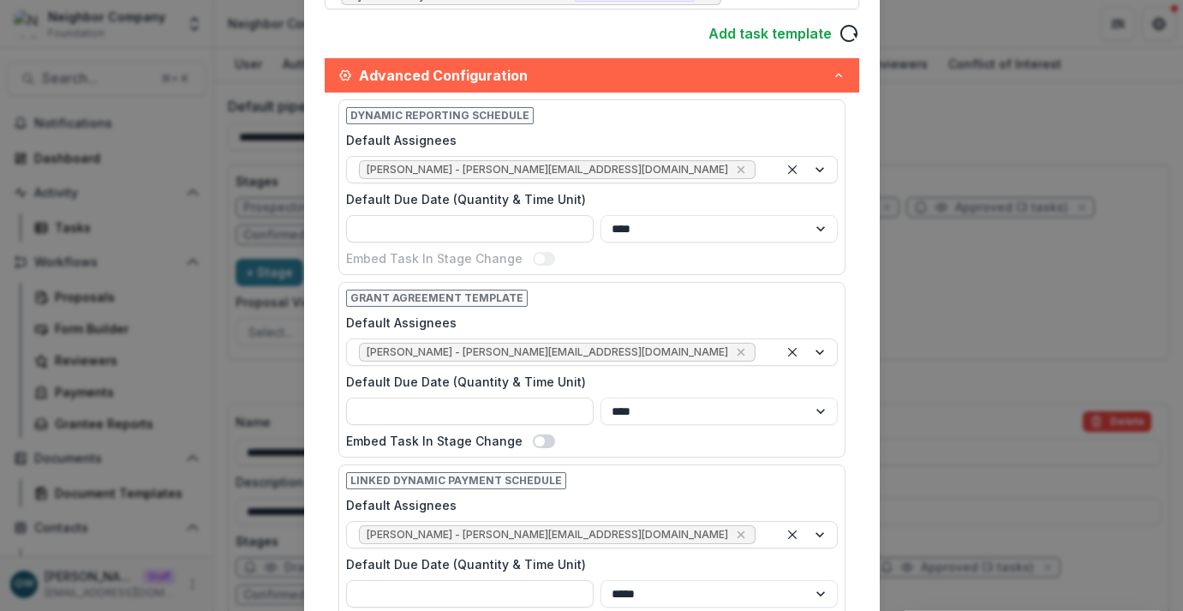
scroll to position [620, 0]
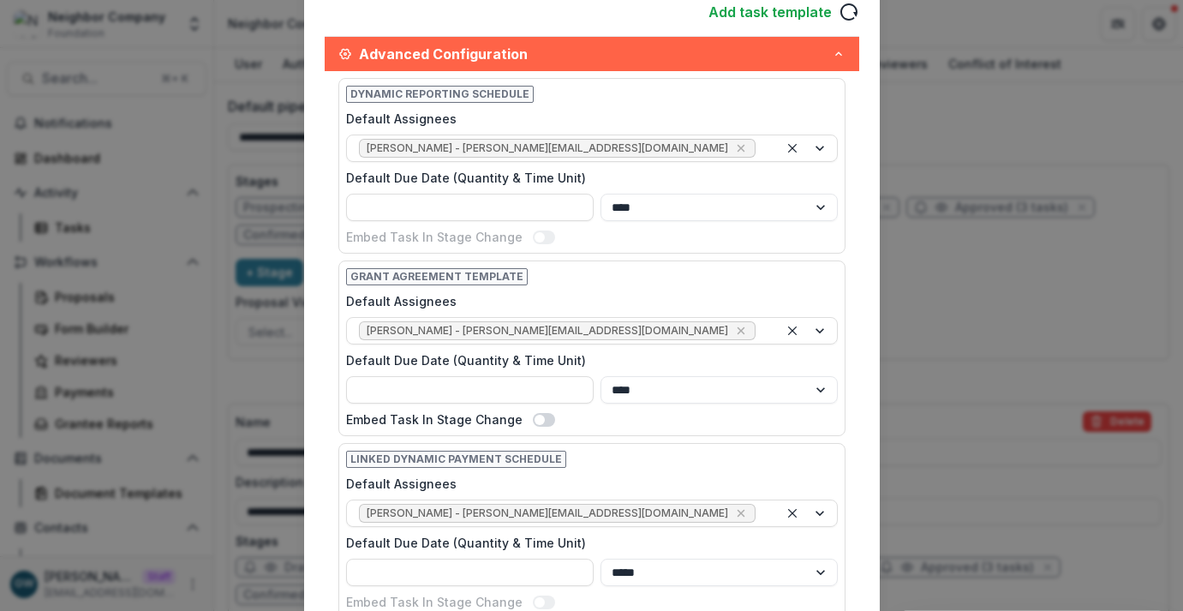
click at [992, 156] on div "Edit Stage Stage Name Rename ******** Display Name Description Stage Label ****…" at bounding box center [591, 305] width 1183 height 611
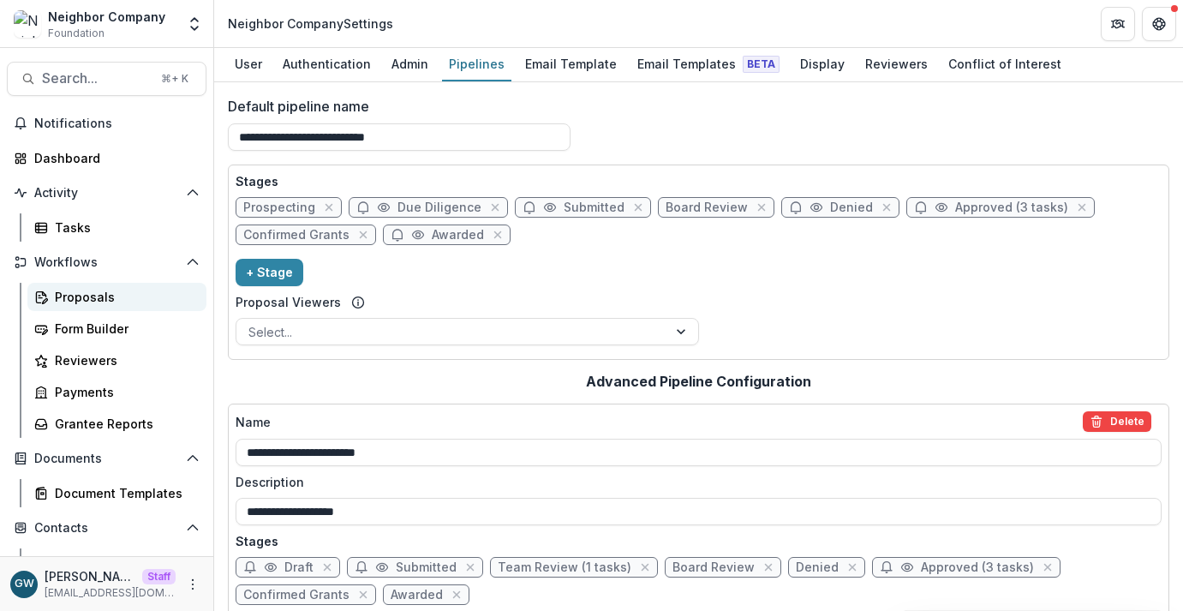
click at [87, 301] on div "Proposals" at bounding box center [124, 297] width 138 height 18
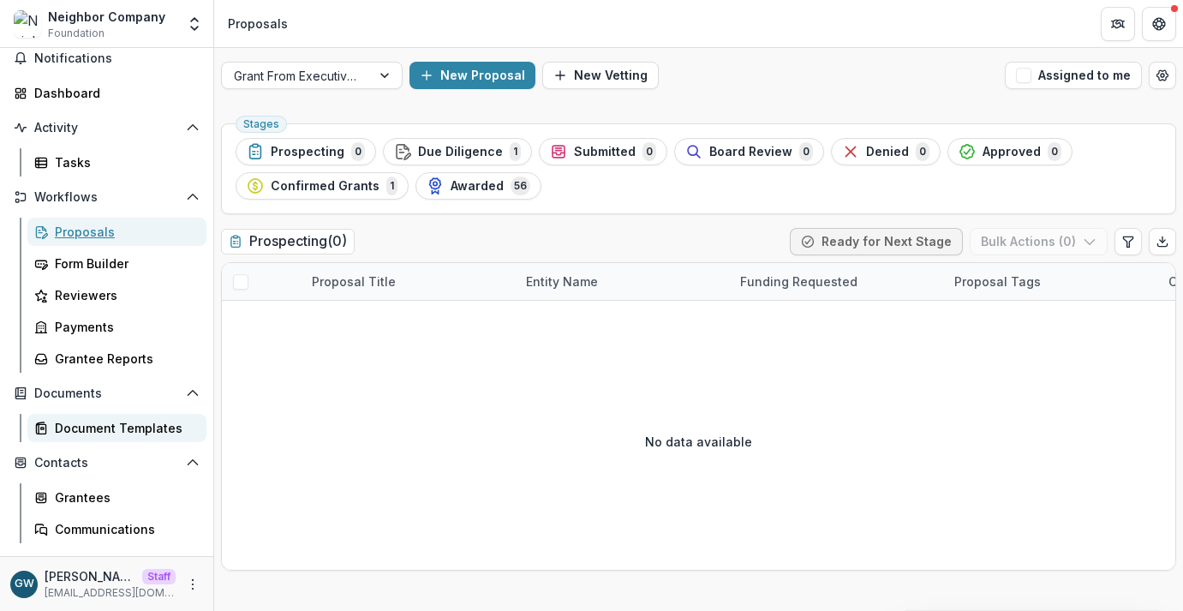
scroll to position [107, 0]
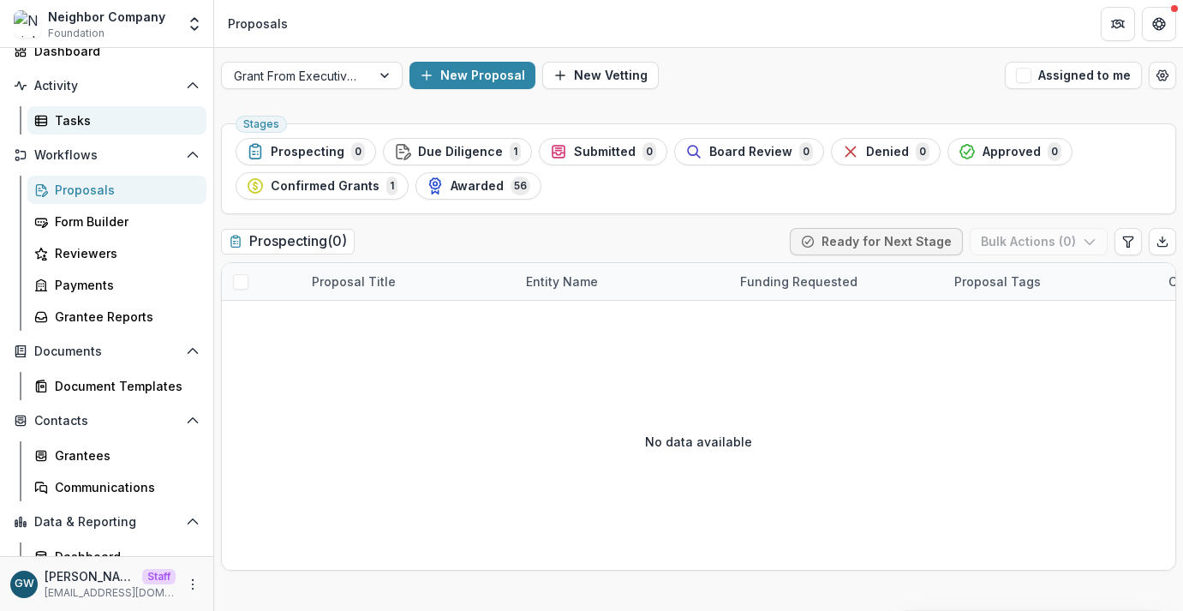
click at [99, 128] on div "Tasks" at bounding box center [124, 120] width 138 height 18
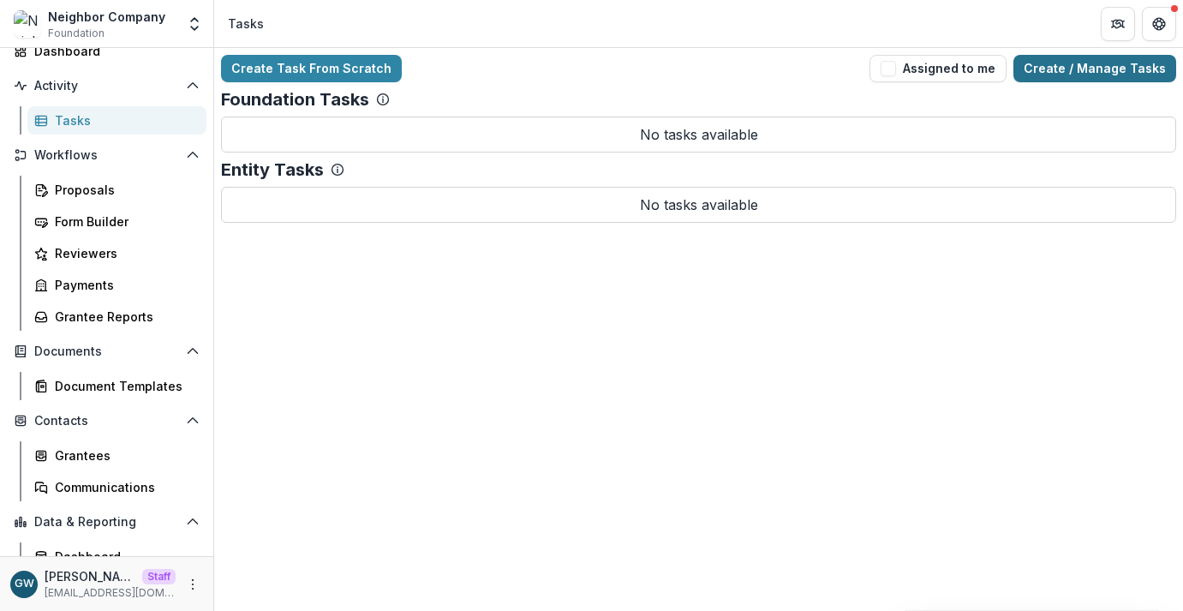
click at [1106, 69] on link "Create / Manage Tasks" at bounding box center [1094, 68] width 163 height 27
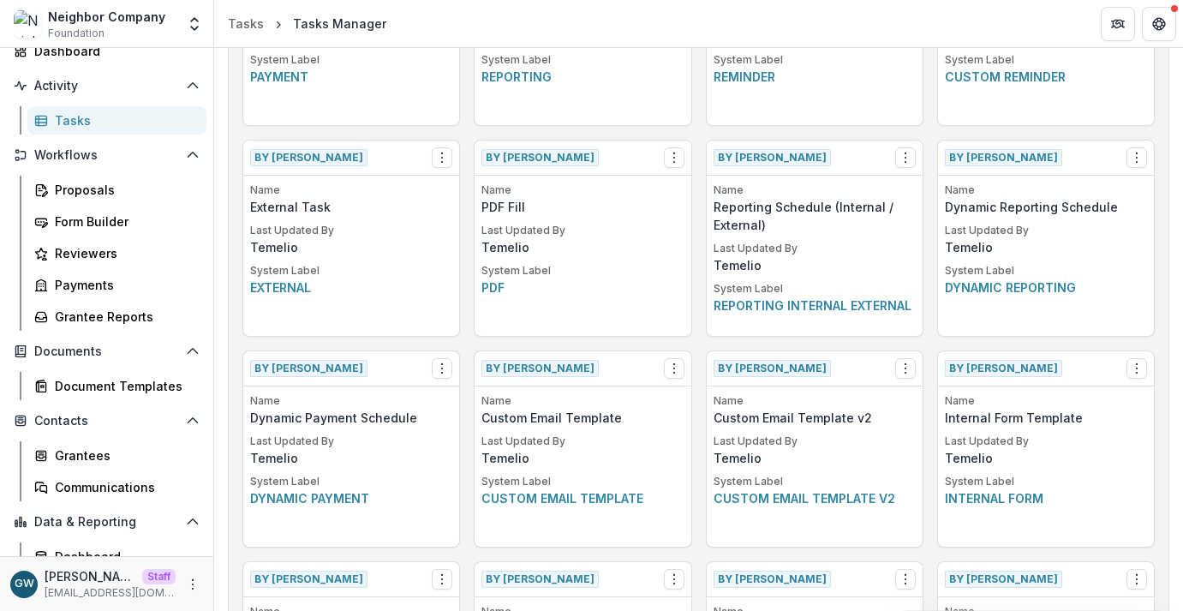
scroll to position [415, 0]
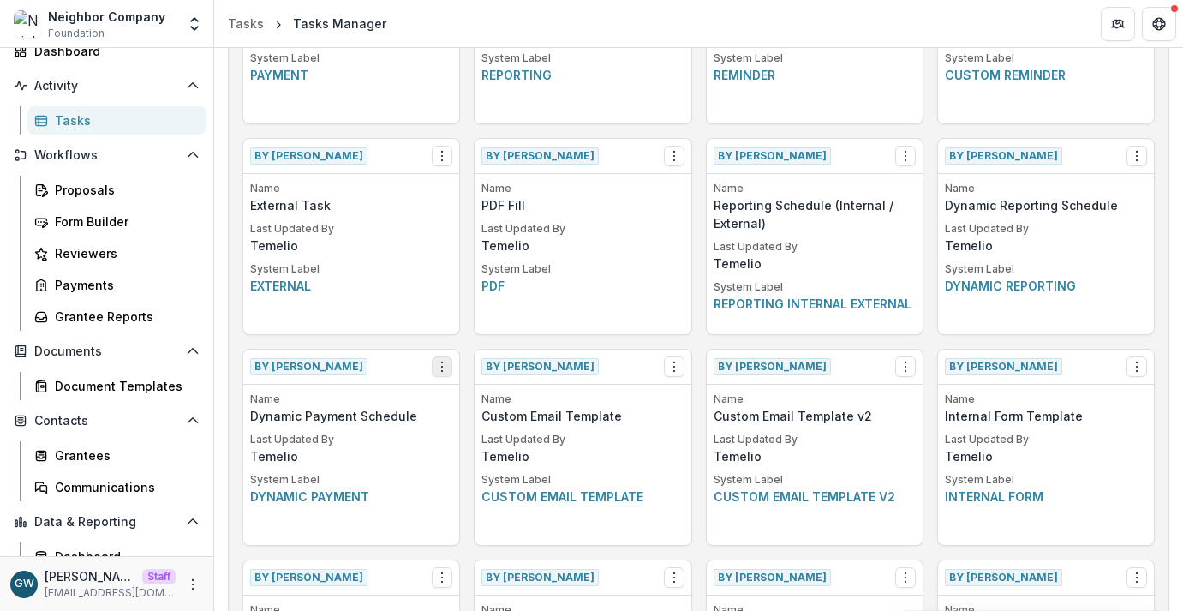
click at [435, 371] on icon "Options" at bounding box center [442, 367] width 14 height 14
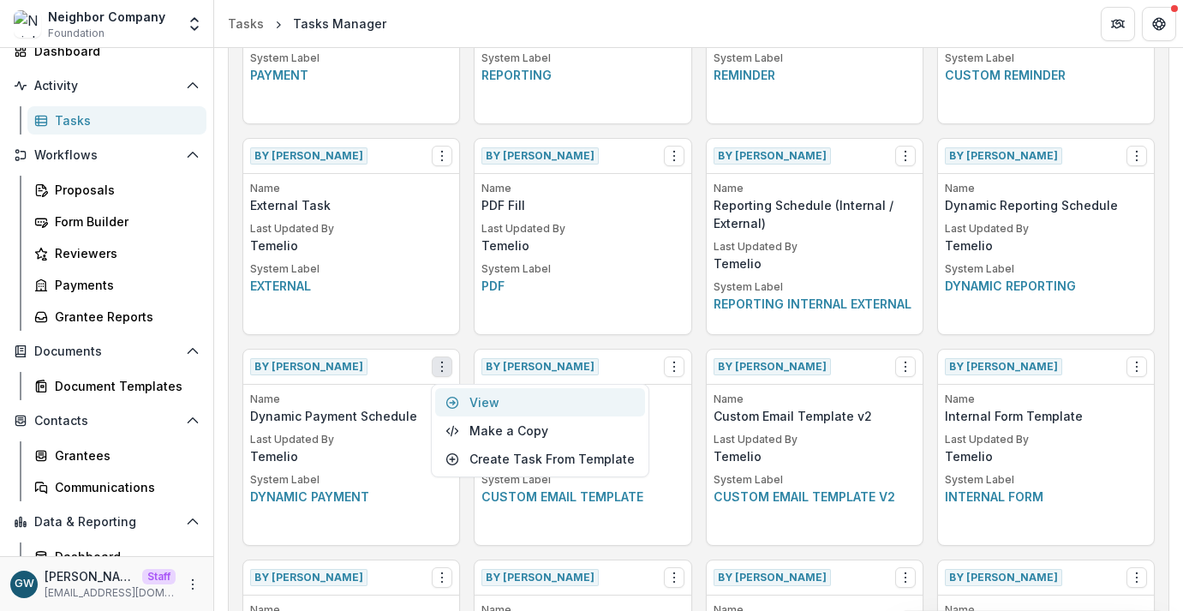
click at [487, 412] on link "View" at bounding box center [540, 402] width 210 height 28
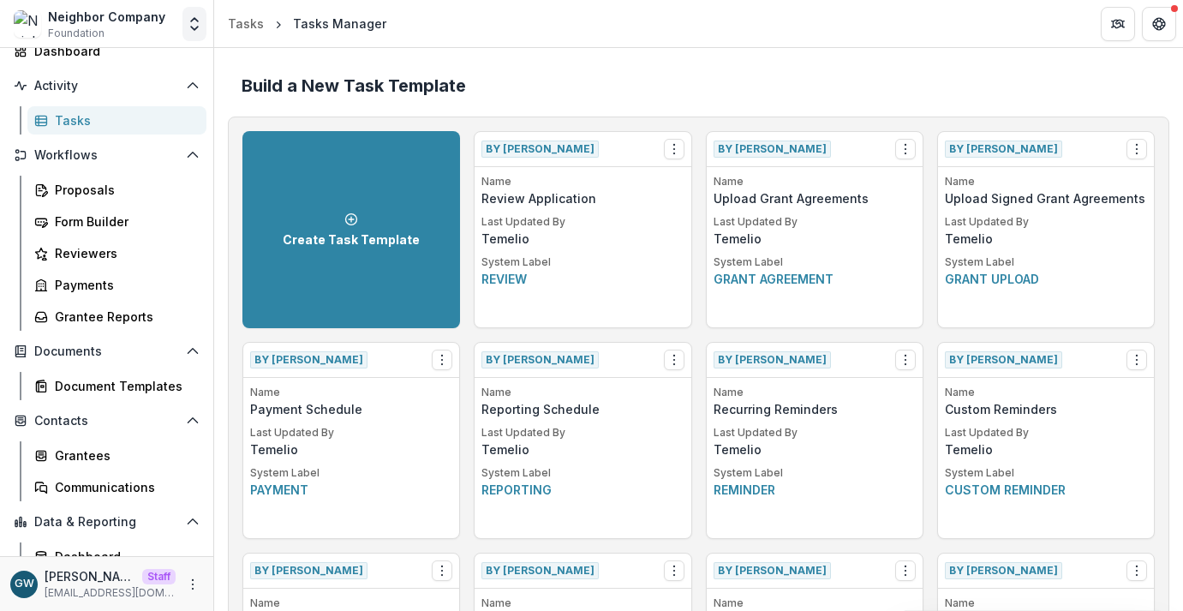
click at [190, 31] on icon "Open entity switcher" at bounding box center [194, 23] width 17 height 17
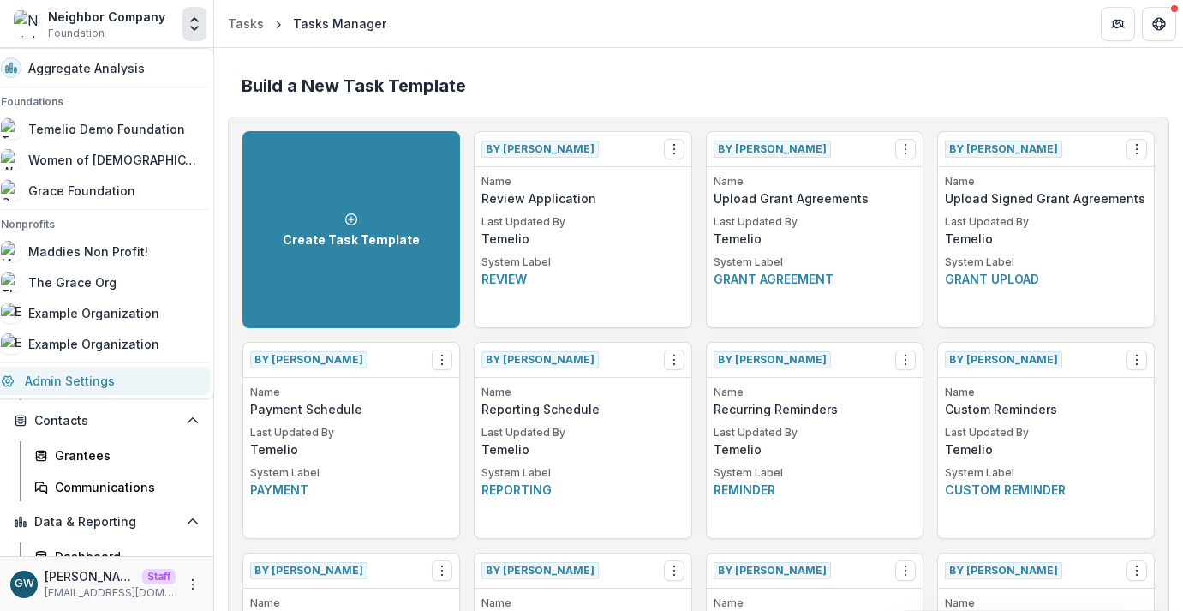
click at [104, 389] on link "Admin Settings" at bounding box center [100, 381] width 219 height 28
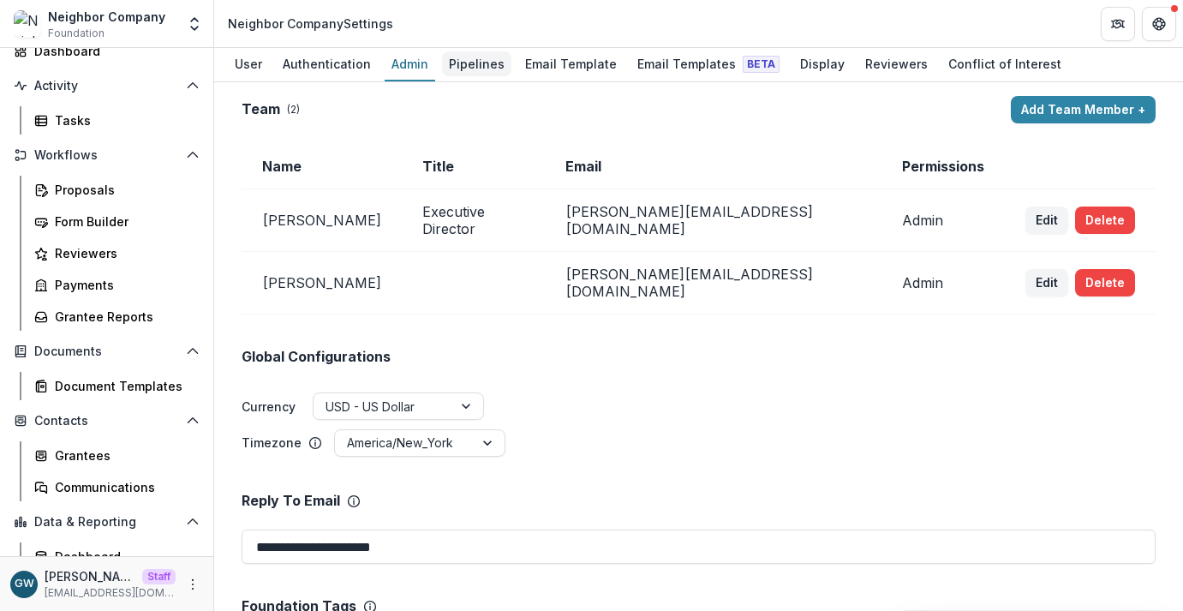
click at [470, 65] on div "Pipelines" at bounding box center [476, 63] width 69 height 25
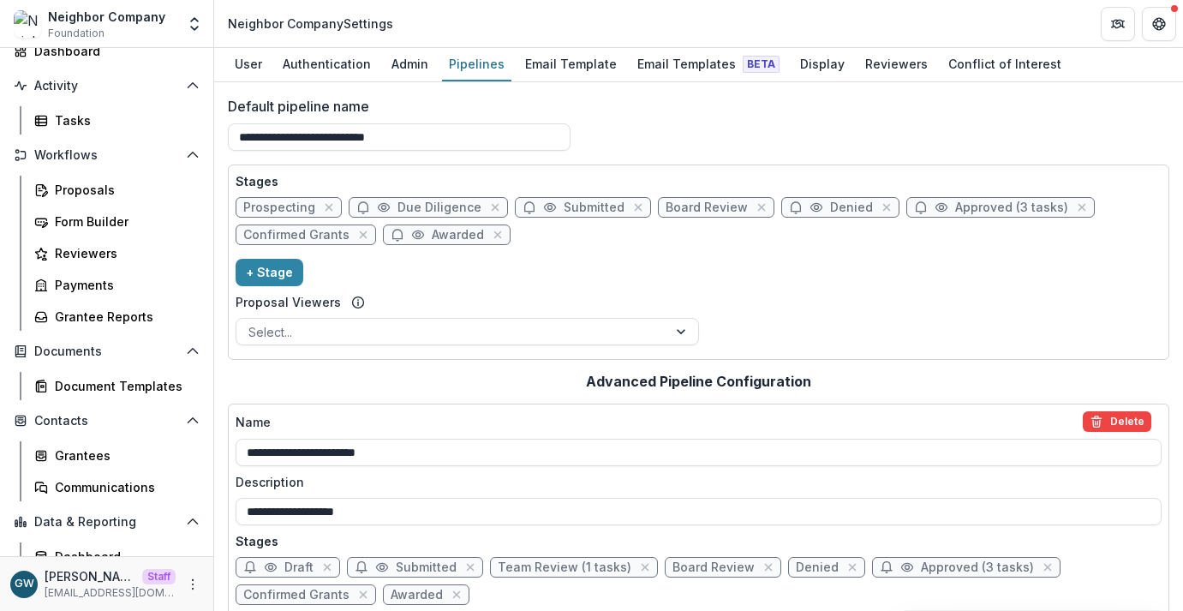
click at [963, 203] on span "Approved (3 tasks)" at bounding box center [1011, 207] width 113 height 15
select select "********"
select select "*****"
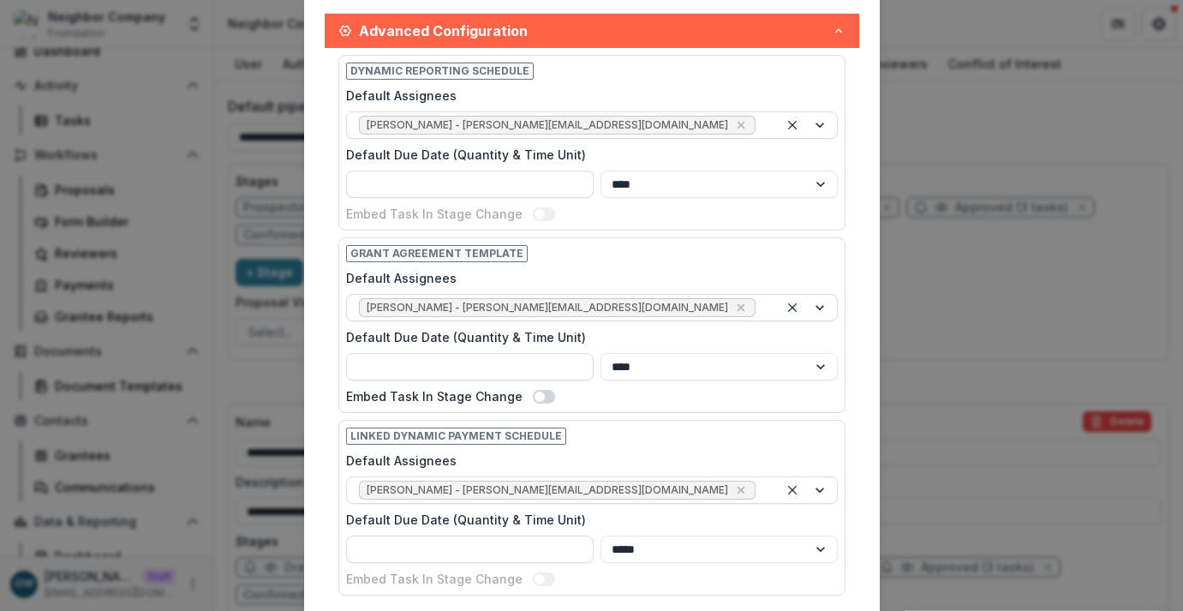
scroll to position [679, 0]
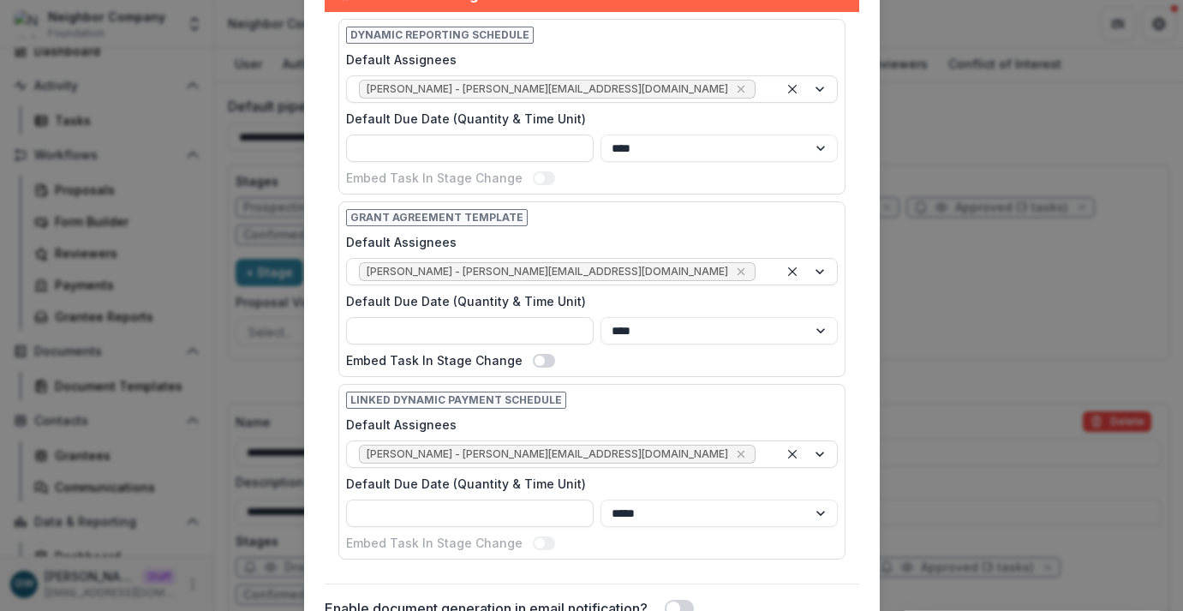
click at [973, 334] on div "Edit Stage Stage Name Rename ******** Display Name Description Stage Label ****…" at bounding box center [591, 305] width 1183 height 611
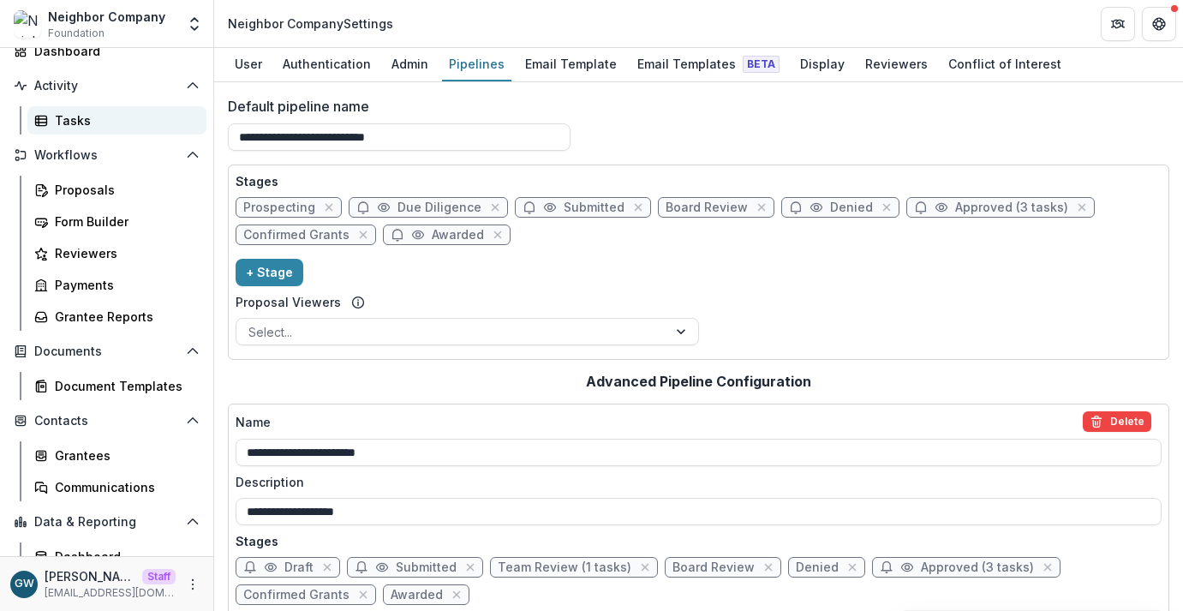
click at [101, 119] on div "Tasks" at bounding box center [124, 120] width 138 height 18
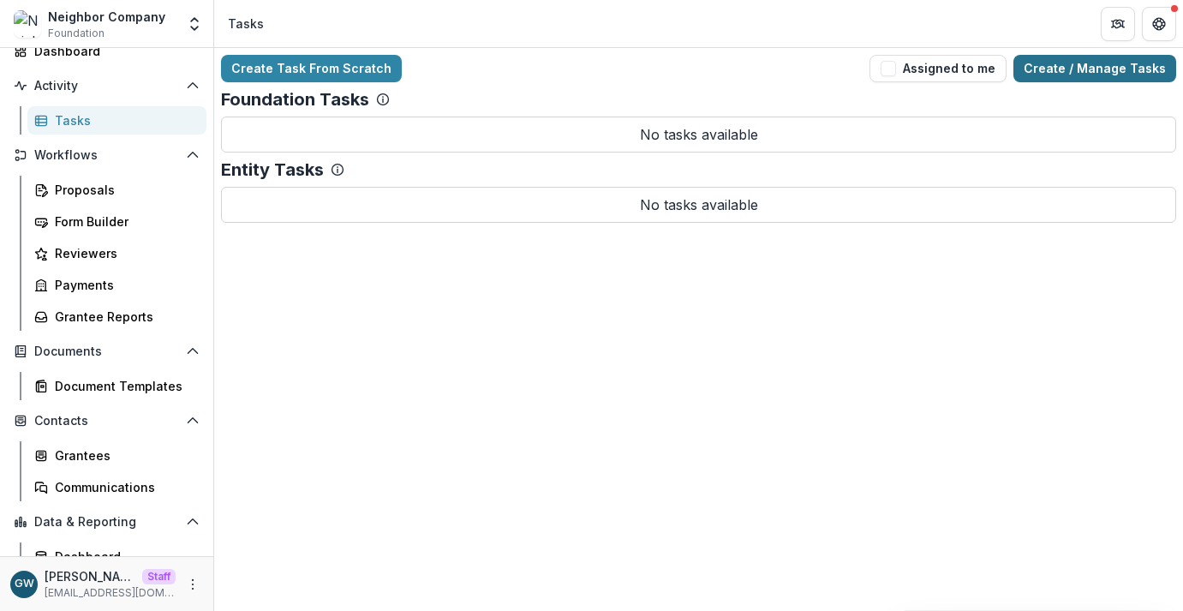
click at [1114, 72] on link "Create / Manage Tasks" at bounding box center [1094, 68] width 163 height 27
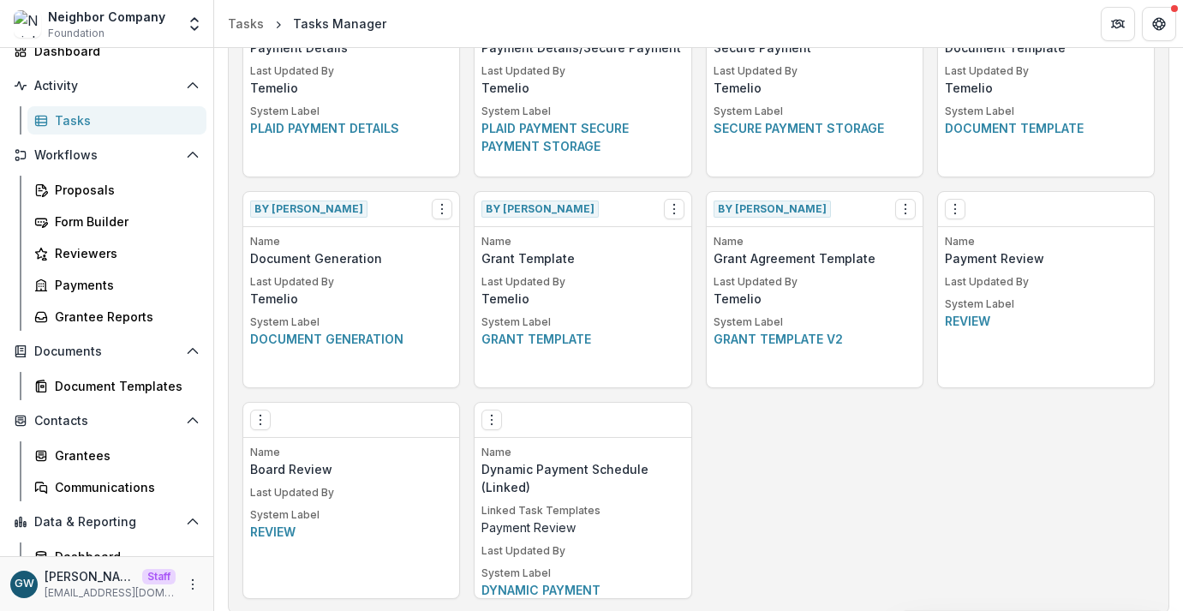
scroll to position [998, 0]
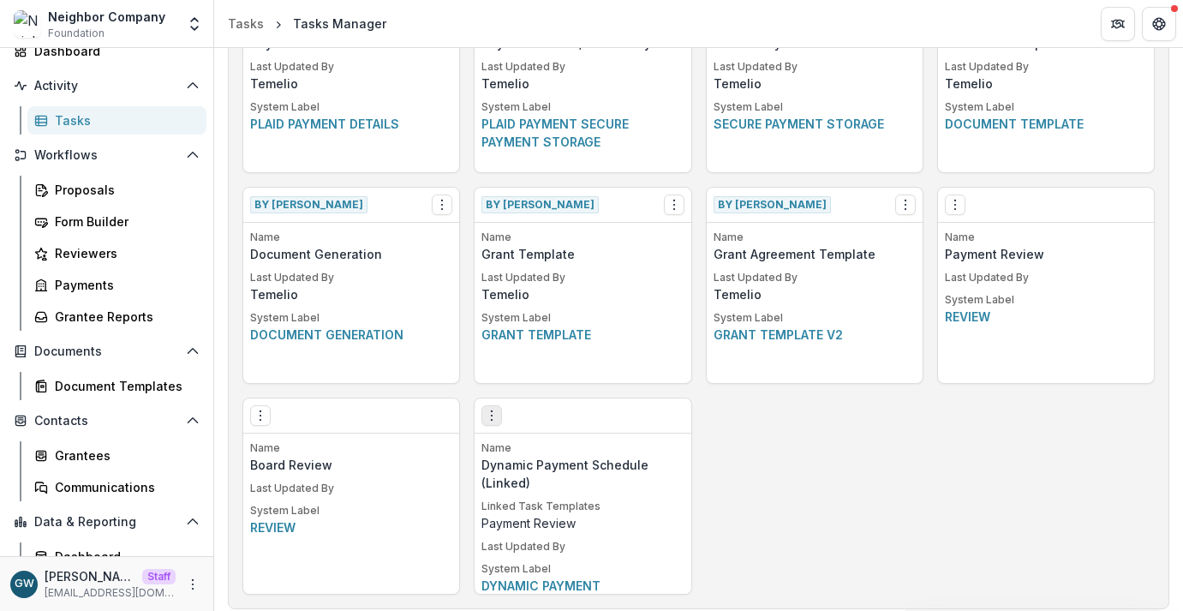
click at [485, 421] on icon "Options" at bounding box center [492, 416] width 14 height 14
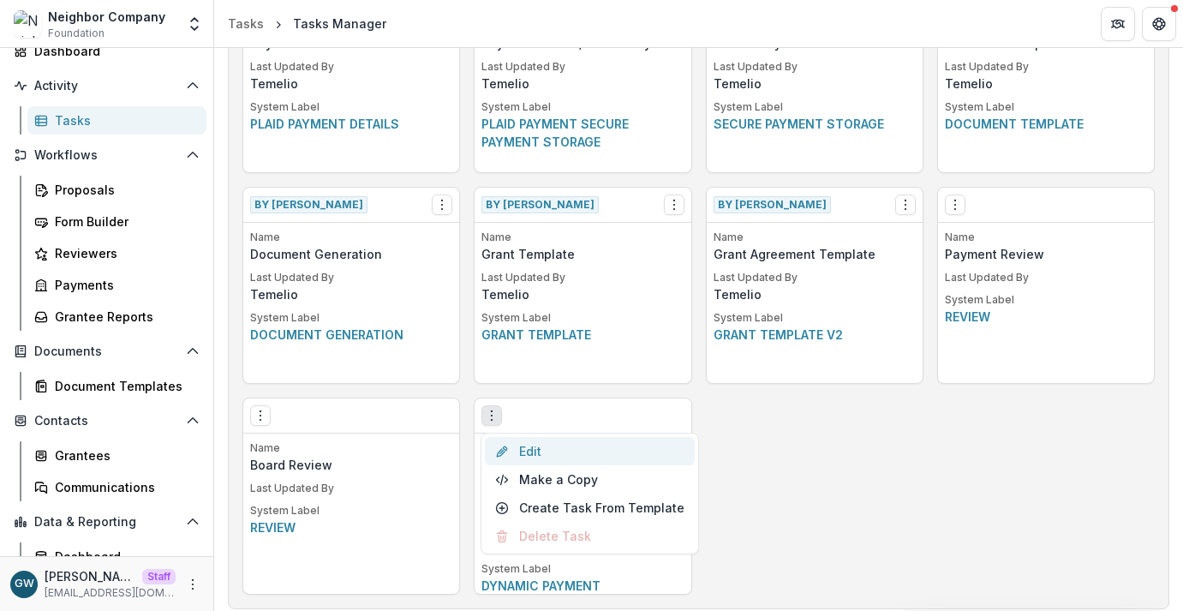
click at [534, 442] on link "Edit" at bounding box center [590, 451] width 210 height 28
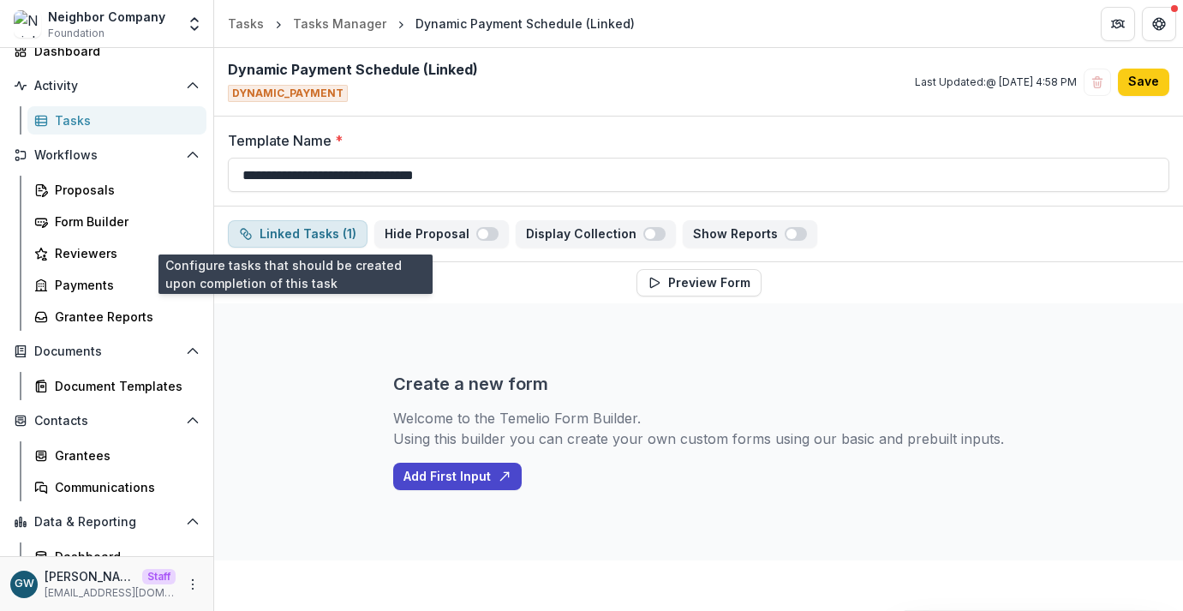
click at [308, 237] on button "Linked Tasks ( 1 )" at bounding box center [298, 233] width 140 height 27
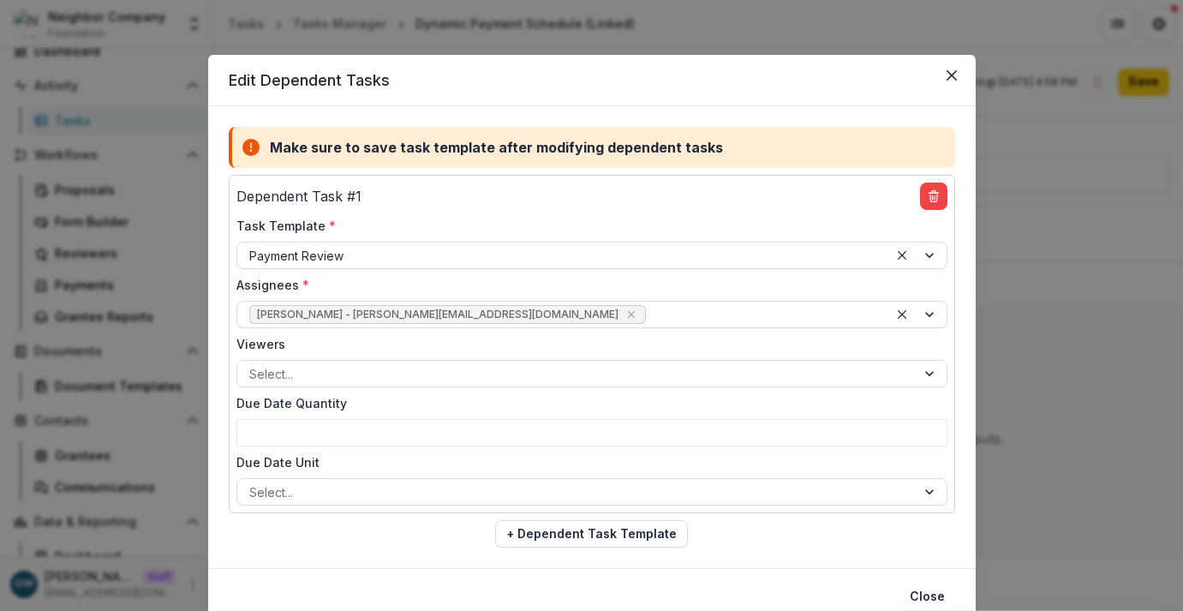
click at [1089, 246] on div "Edit Dependent Tasks Make sure to save task template after modifying dependent …" at bounding box center [591, 305] width 1183 height 611
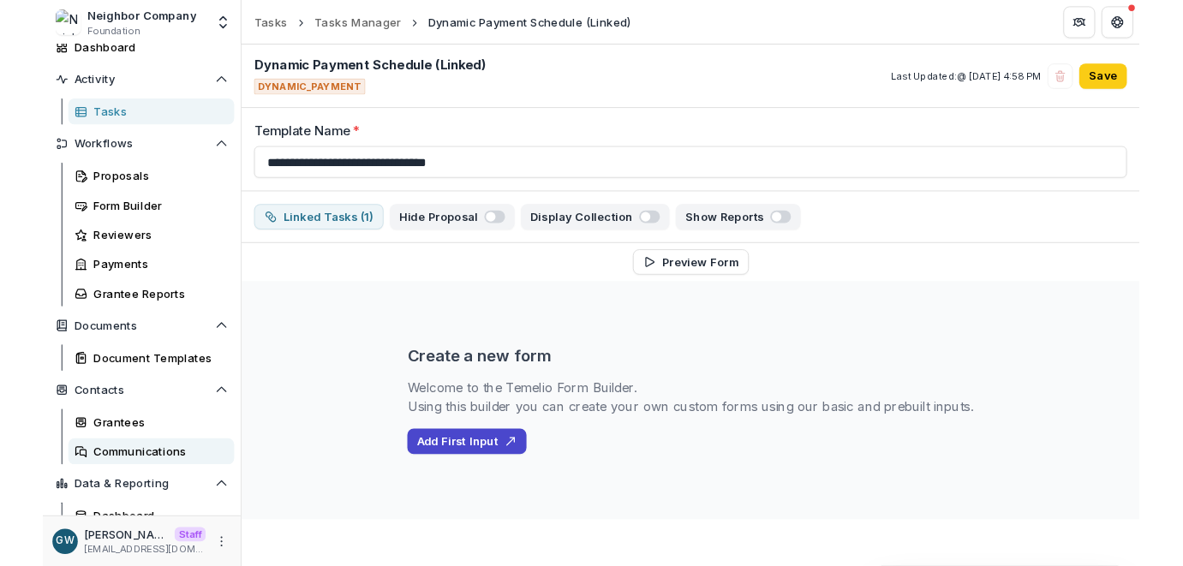
scroll to position [107, 0]
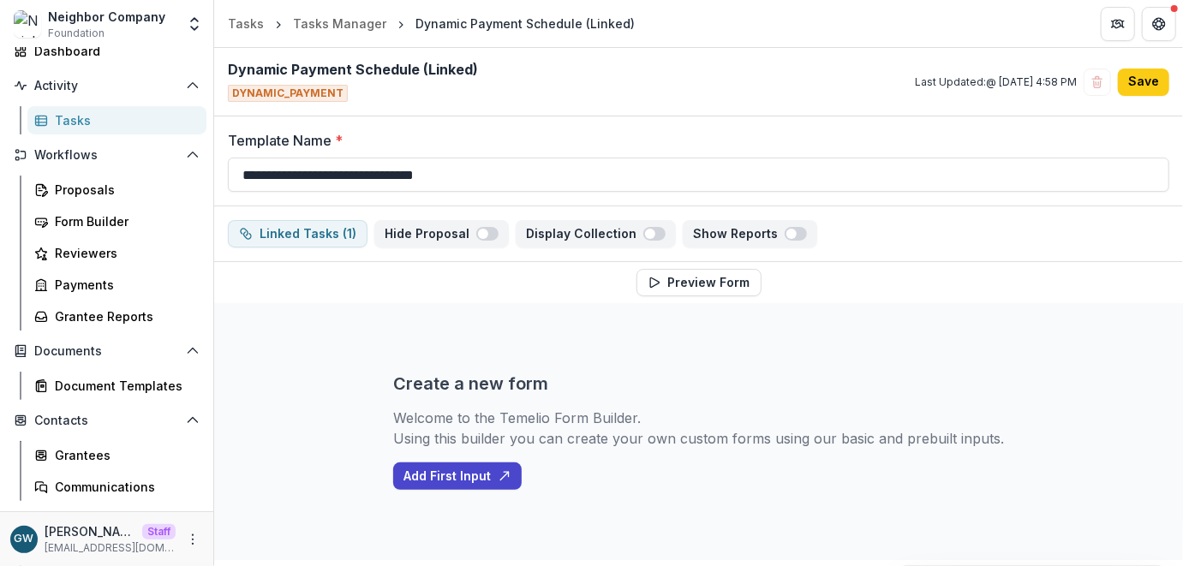
click at [113, 112] on div "Tasks" at bounding box center [124, 120] width 138 height 18
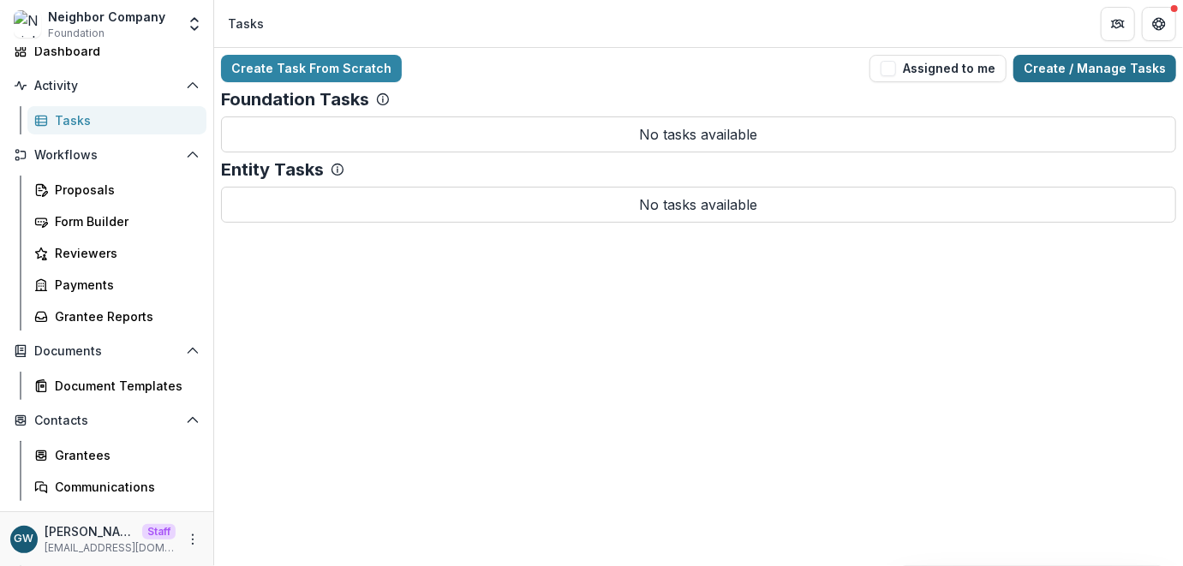
click at [1115, 65] on link "Create / Manage Tasks" at bounding box center [1094, 68] width 163 height 27
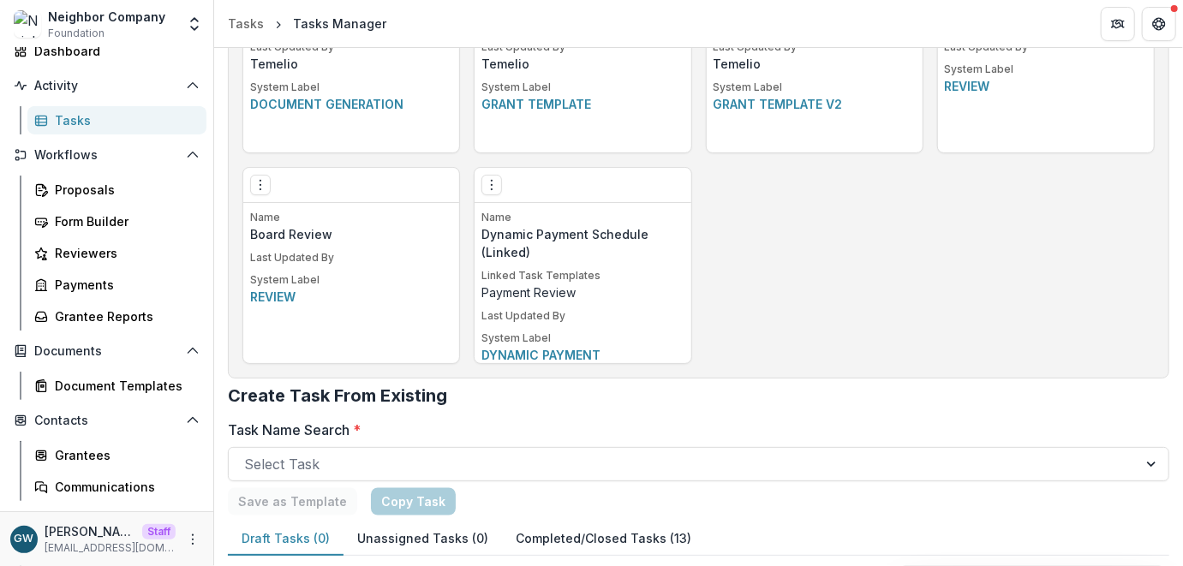
scroll to position [1279, 0]
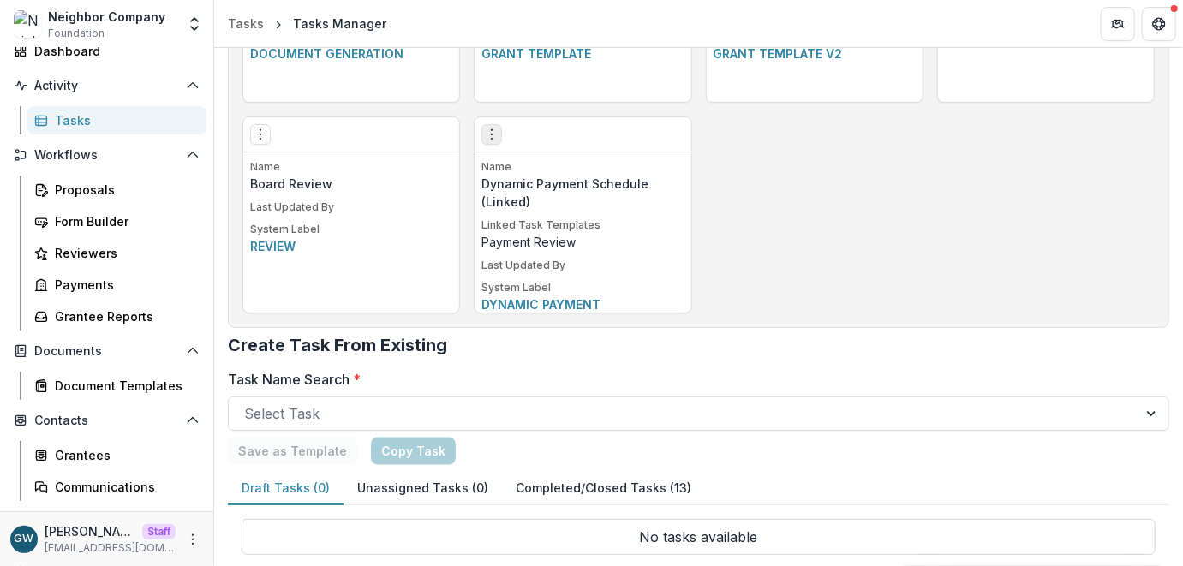
click at [492, 139] on icon "Options" at bounding box center [492, 135] width 14 height 14
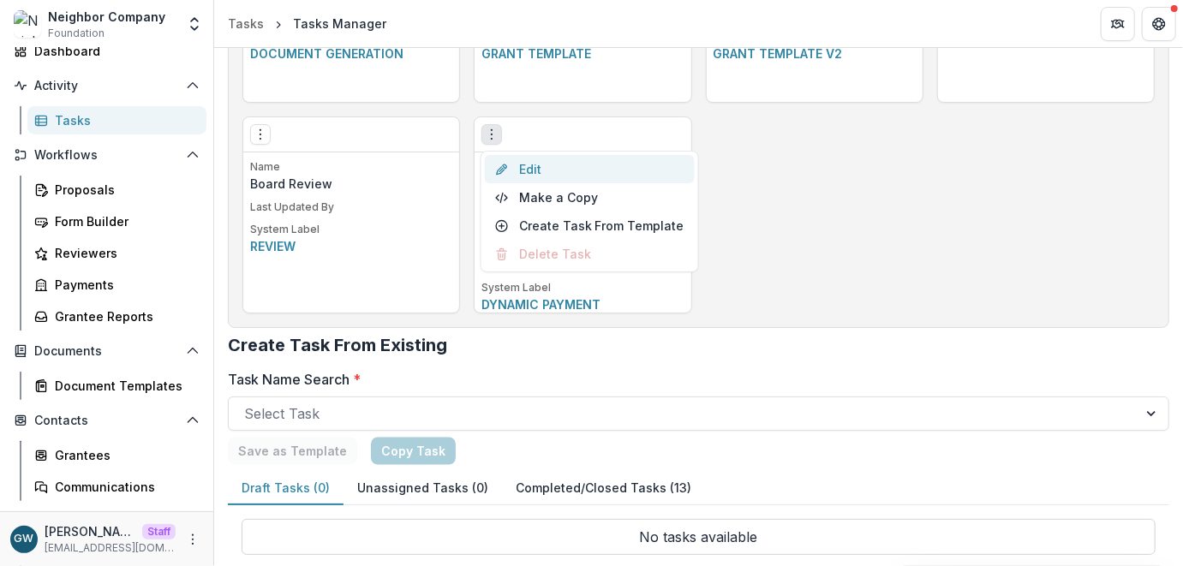
click at [524, 164] on link "Edit" at bounding box center [590, 169] width 210 height 28
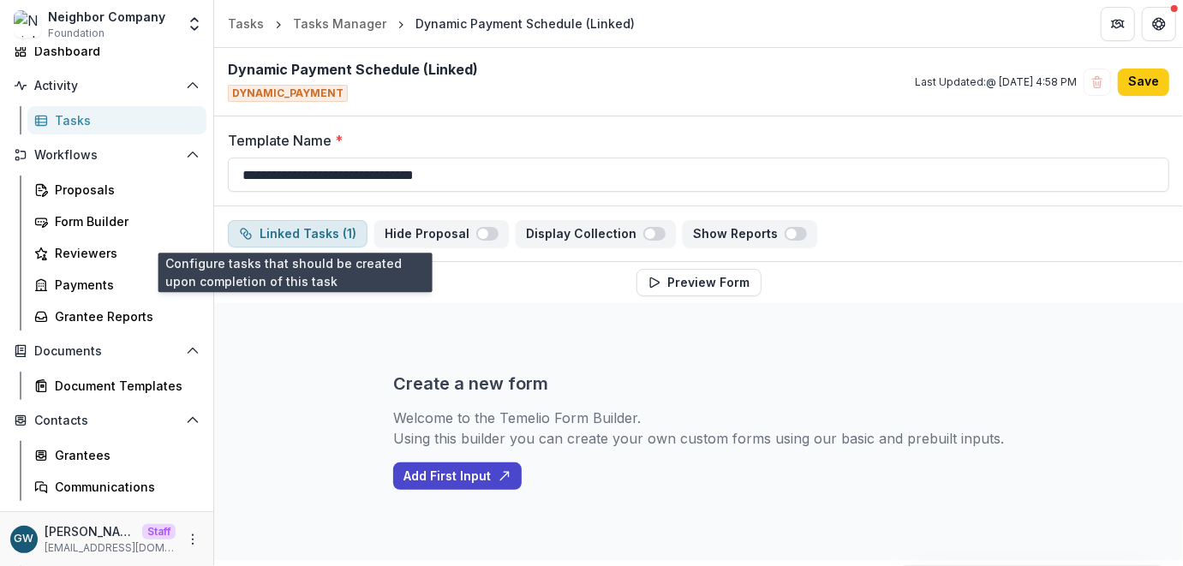
click at [286, 232] on button "Linked Tasks ( 1 )" at bounding box center [298, 233] width 140 height 27
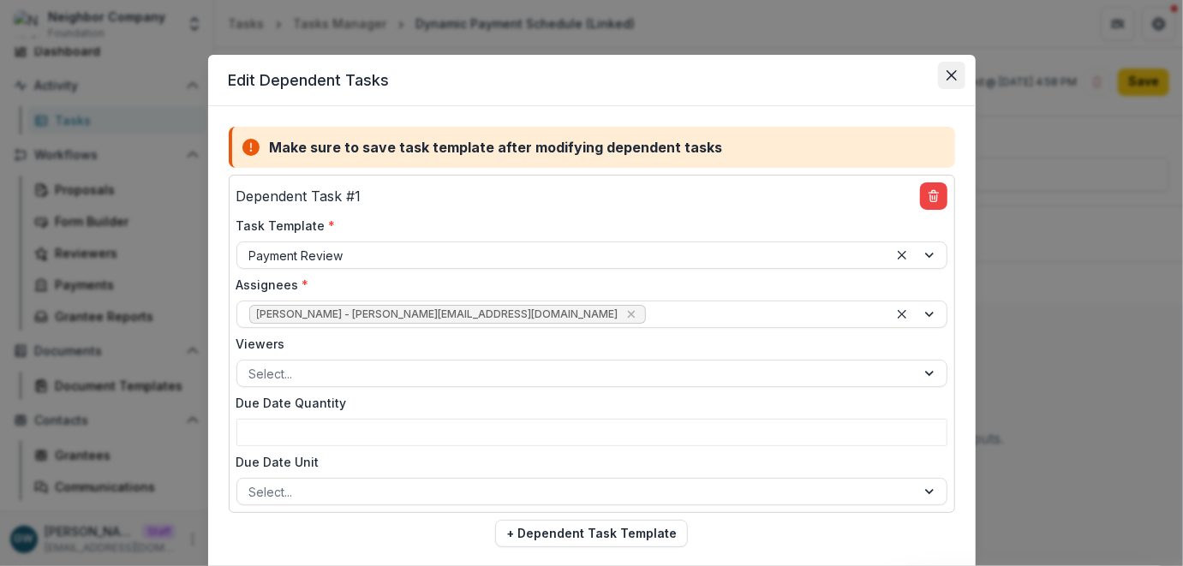
click at [947, 70] on icon "Close" at bounding box center [951, 75] width 10 height 10
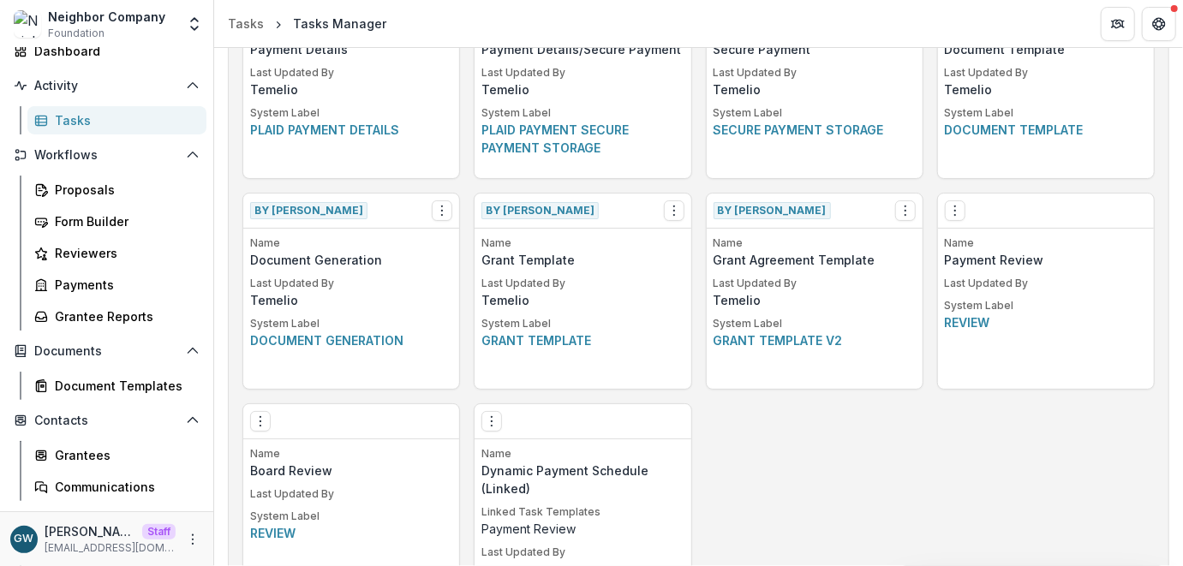
scroll to position [928, 0]
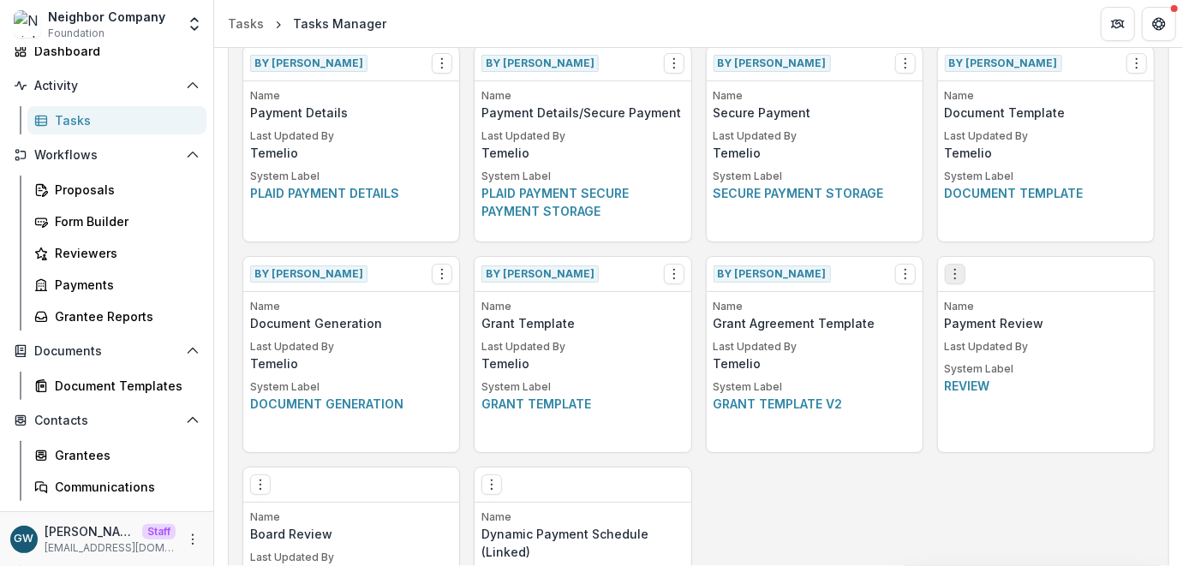
click at [945, 271] on button "Options" at bounding box center [955, 274] width 21 height 21
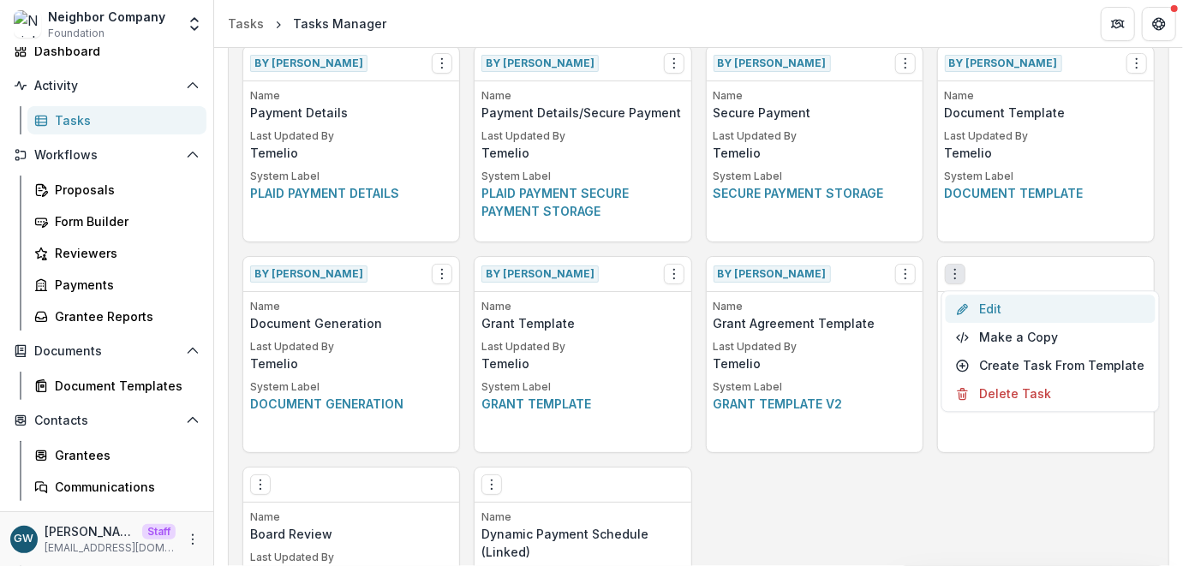
click at [989, 303] on link "Edit" at bounding box center [1051, 309] width 210 height 28
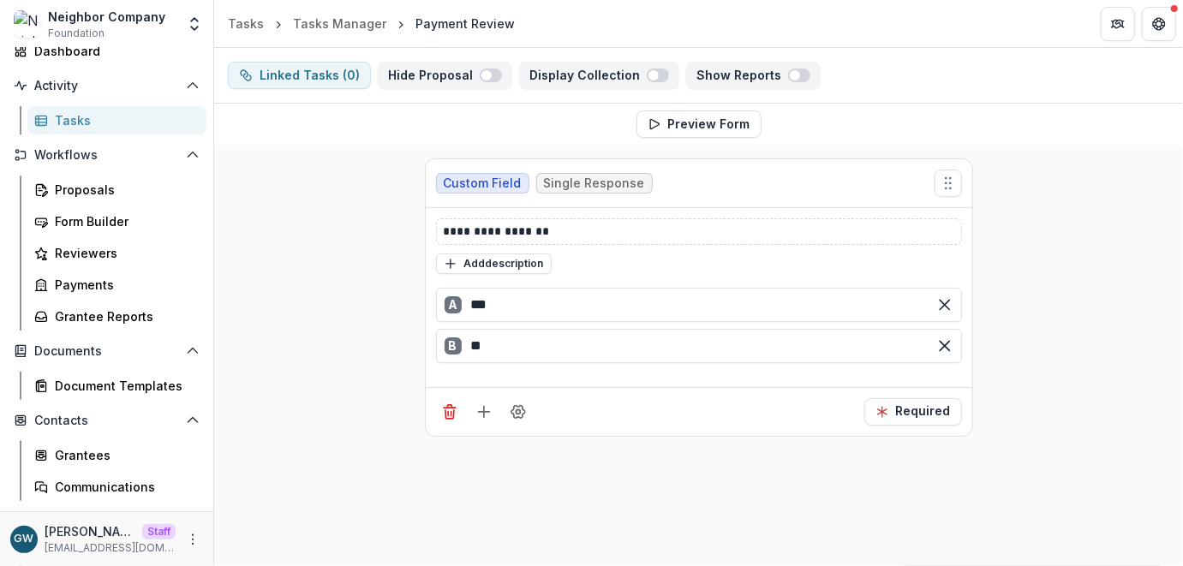
scroll to position [159, 0]
click at [482, 415] on icon "Add field" at bounding box center [483, 411] width 17 height 17
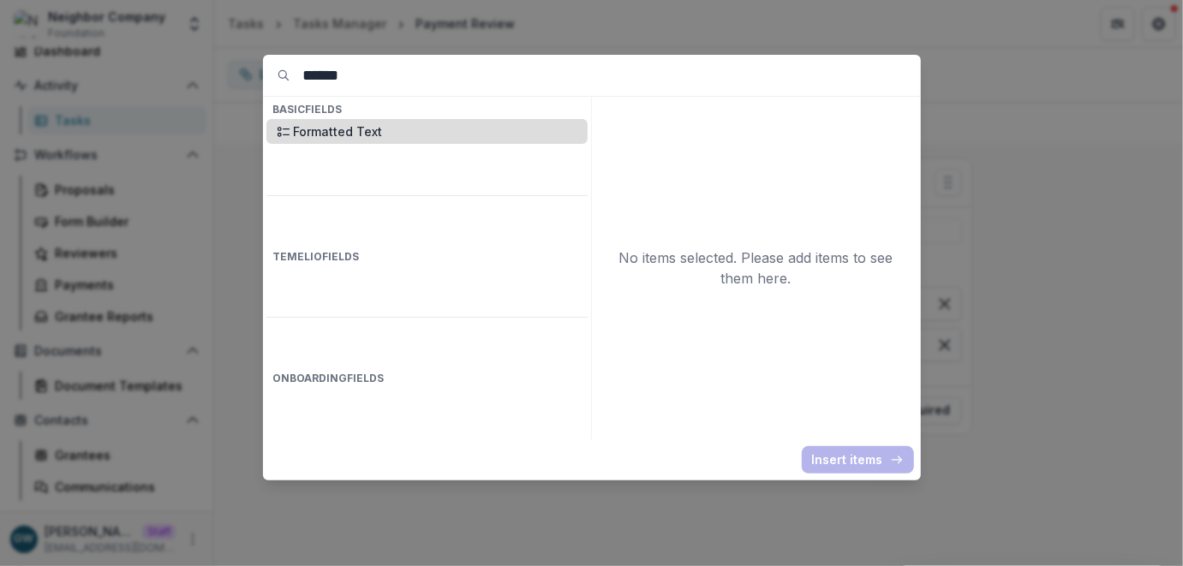
type input "******"
click at [364, 128] on p "Formatted Text" at bounding box center [436, 131] width 284 height 18
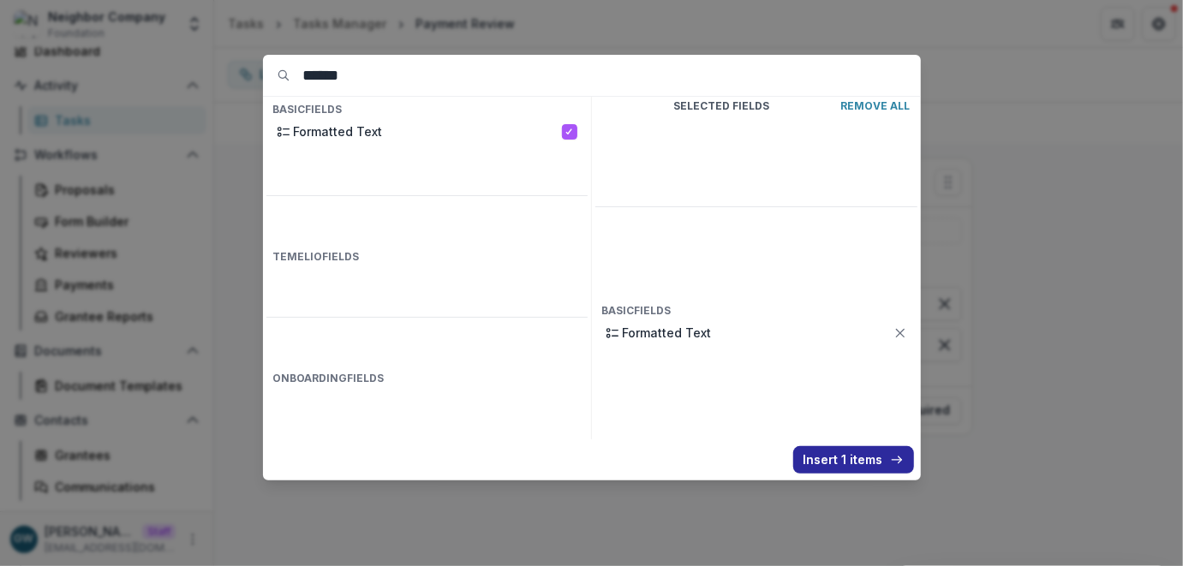
click at [845, 463] on button "Insert 1 items" at bounding box center [853, 459] width 121 height 27
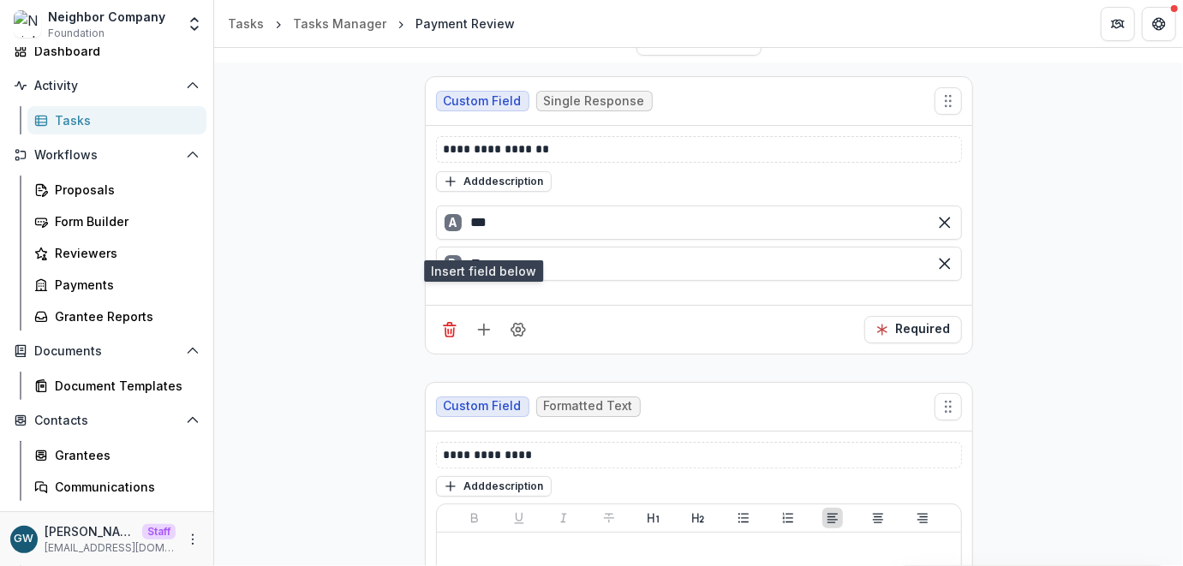
scroll to position [326, 0]
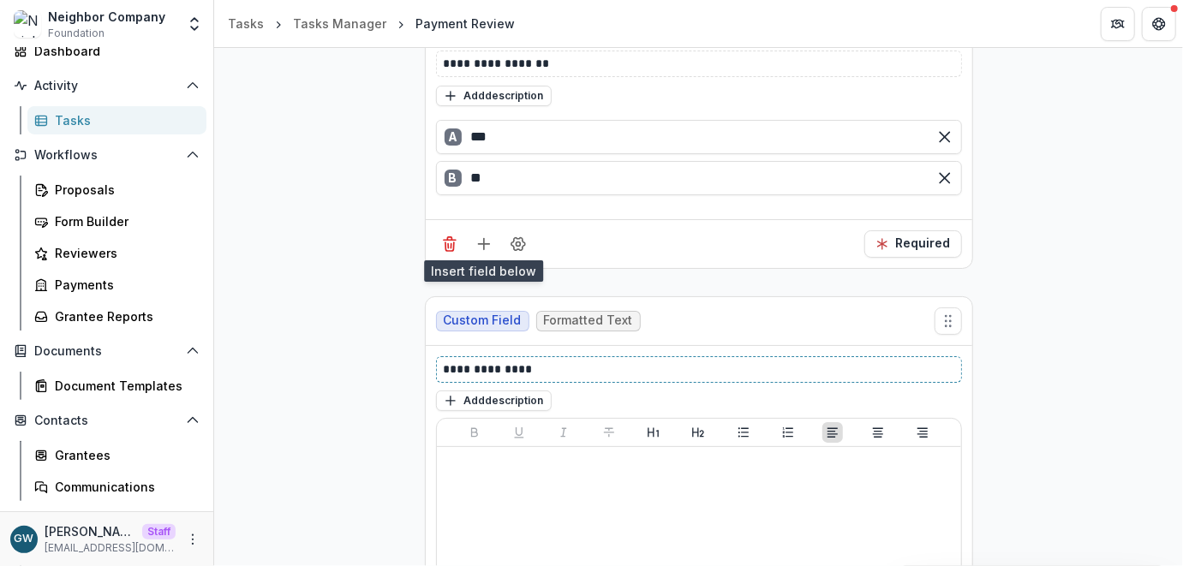
click at [493, 361] on p "**********" at bounding box center [699, 370] width 511 height 18
click at [311, 317] on div "**********" at bounding box center [698, 384] width 969 height 815
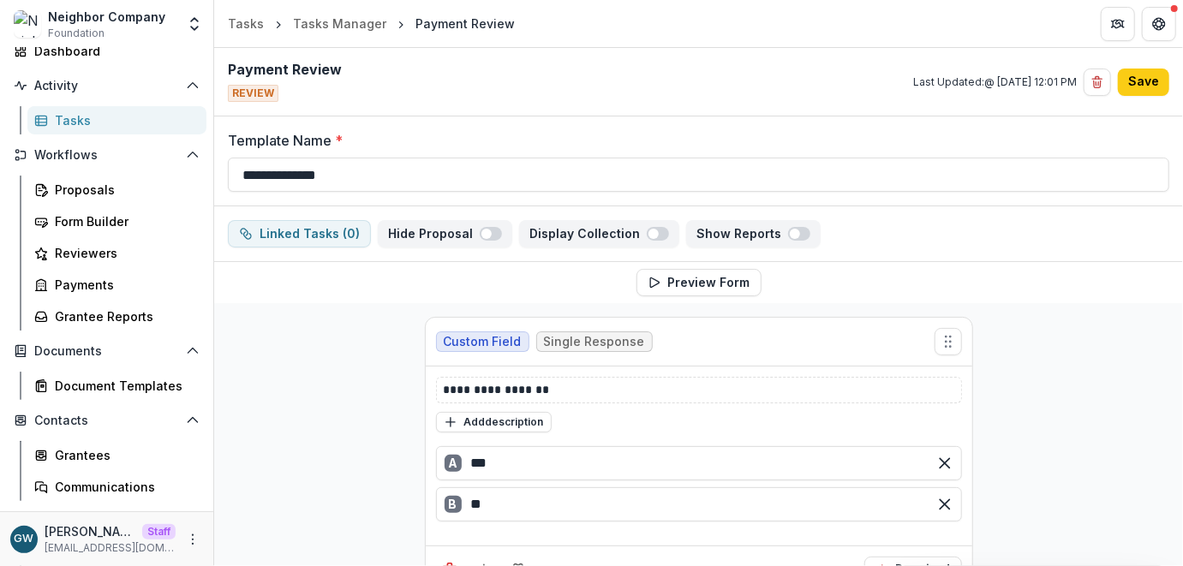
scroll to position [0, 0]
click at [1137, 87] on button "Save" at bounding box center [1143, 82] width 51 height 27
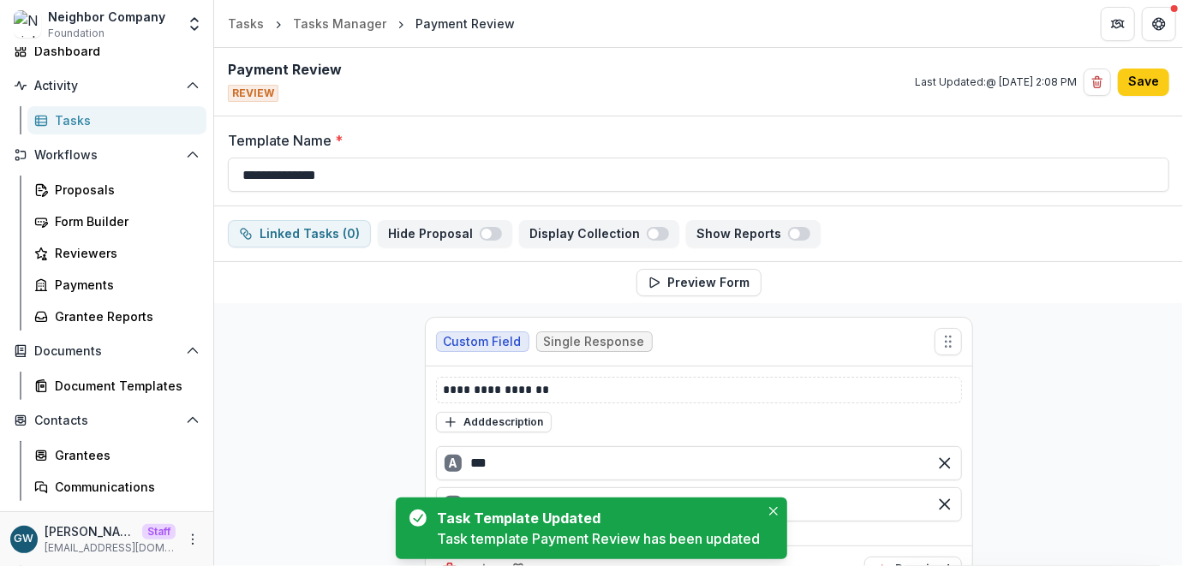
click at [122, 117] on div "Tasks" at bounding box center [124, 120] width 138 height 18
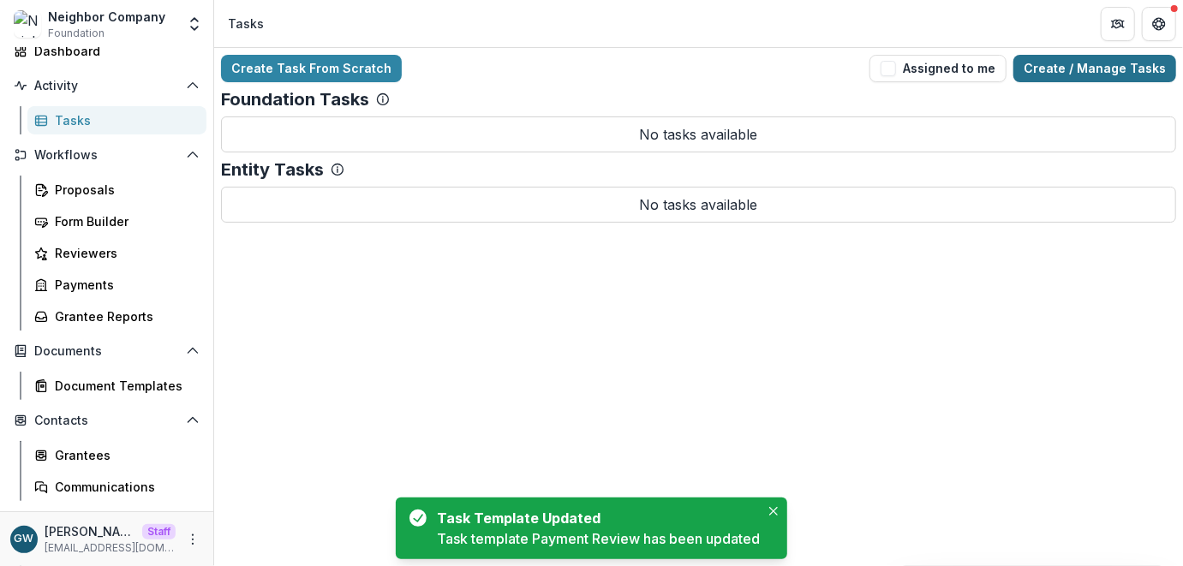
click at [1096, 65] on link "Create / Manage Tasks" at bounding box center [1094, 68] width 163 height 27
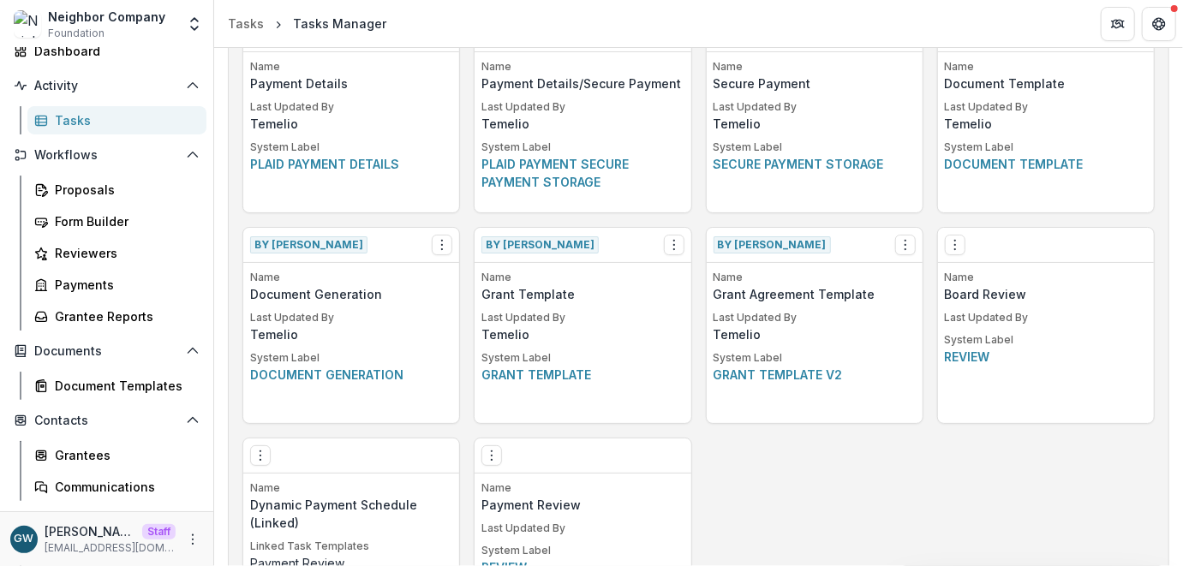
scroll to position [863, 0]
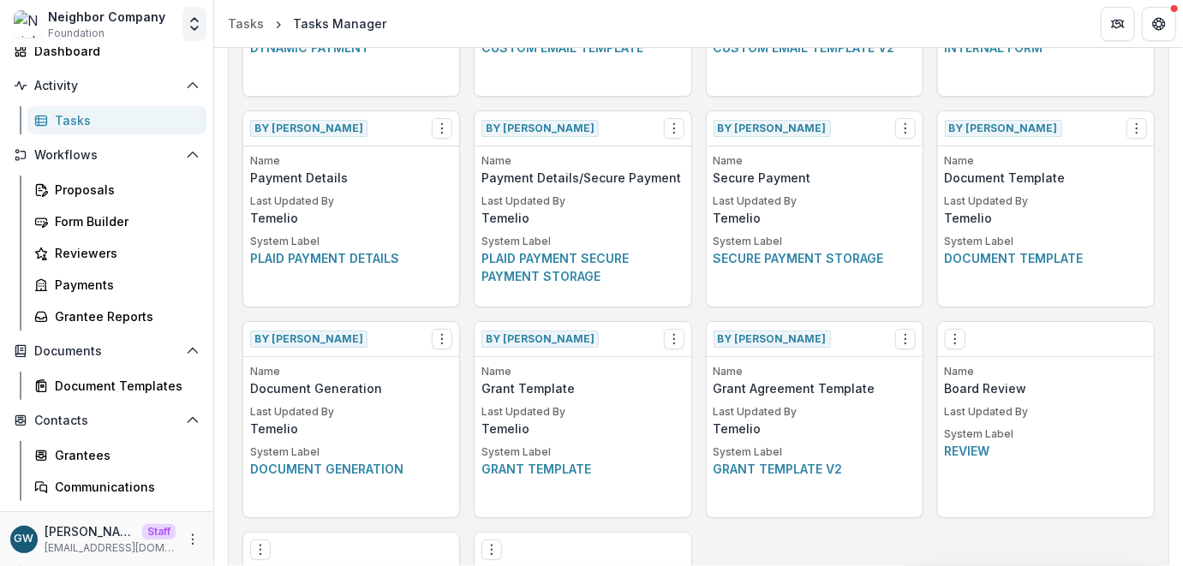
click at [194, 26] on icon "Open entity switcher" at bounding box center [194, 23] width 17 height 17
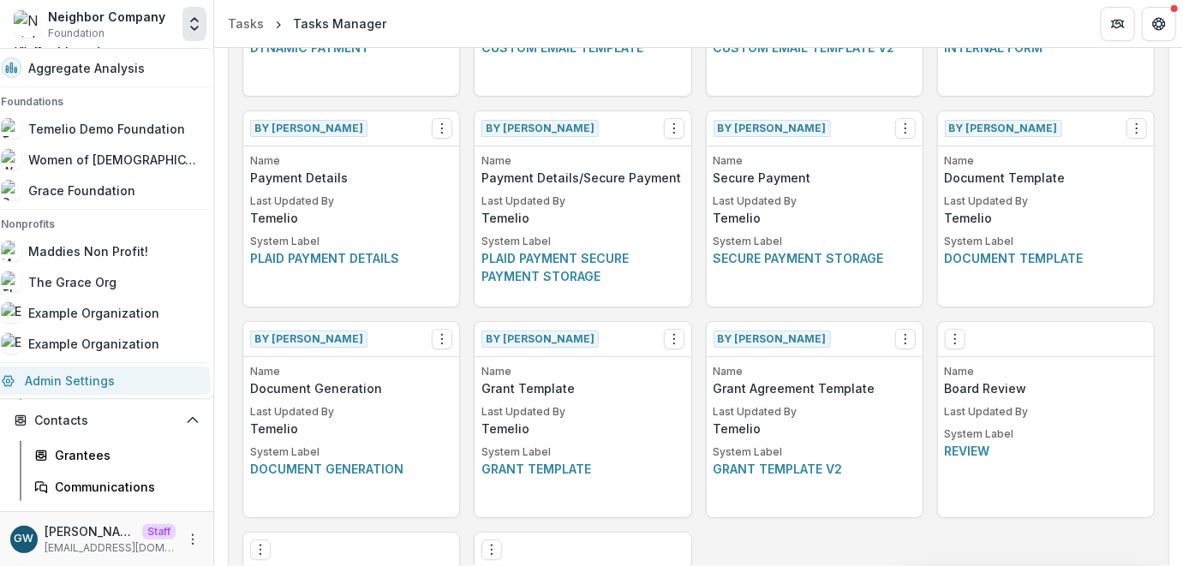
click at [95, 380] on link "Admin Settings" at bounding box center [100, 381] width 219 height 28
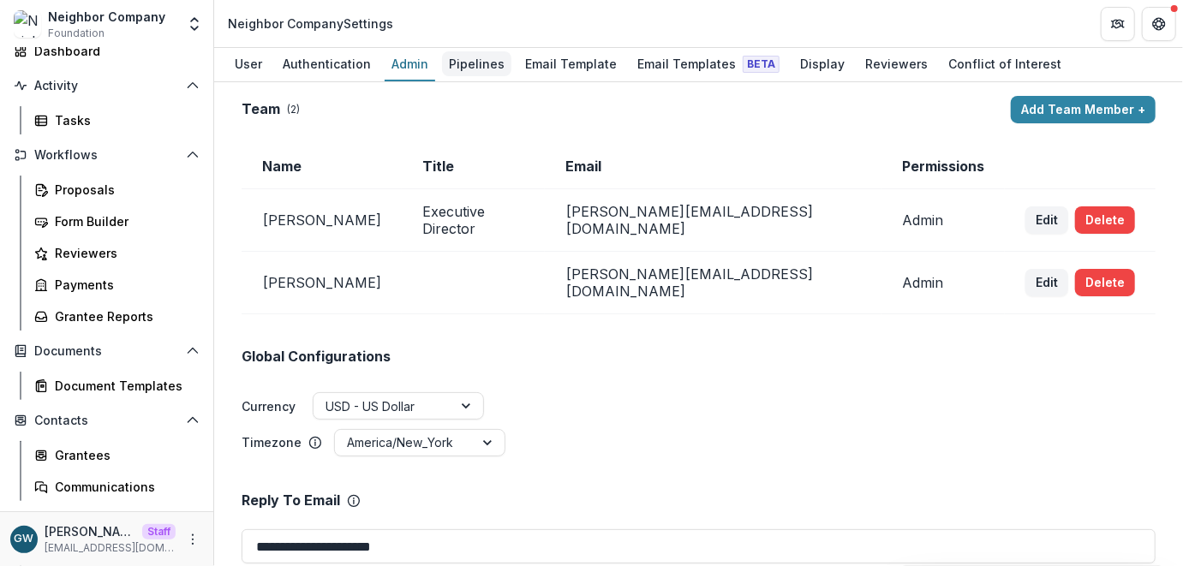
click at [463, 64] on div "Pipelines" at bounding box center [476, 63] width 69 height 25
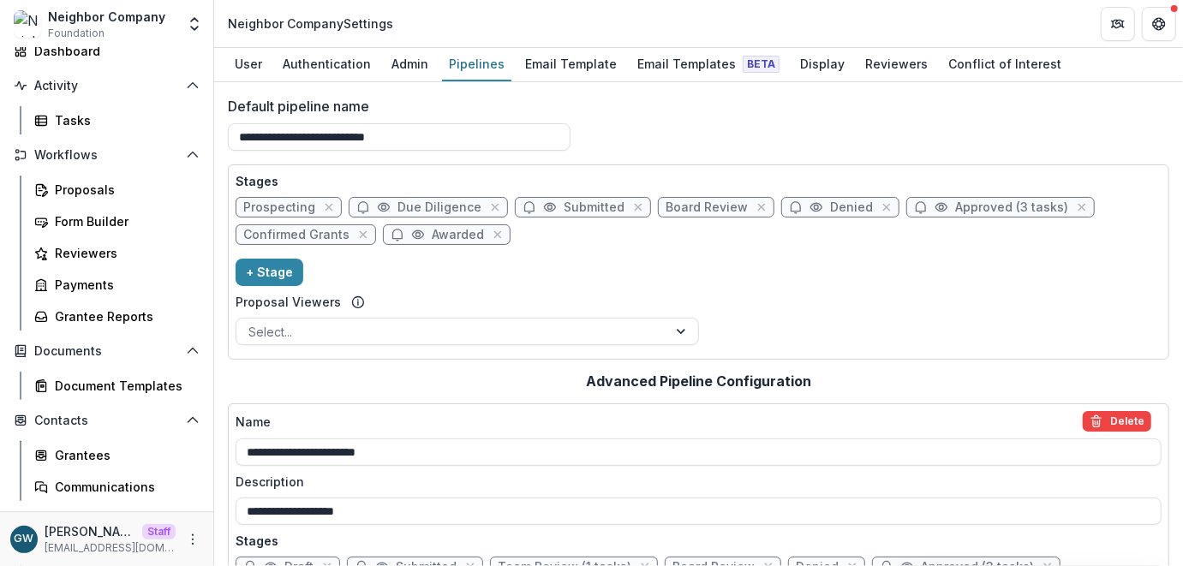
click at [959, 207] on span "Approved (3 tasks)" at bounding box center [1011, 207] width 113 height 15
select select "********"
select select "*****"
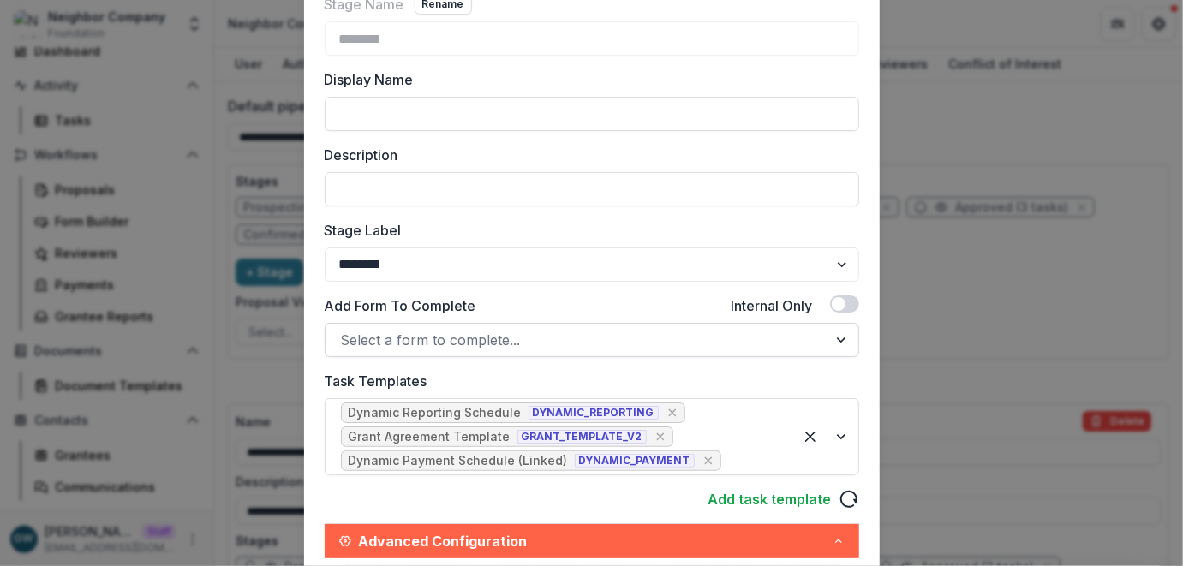
scroll to position [134, 0]
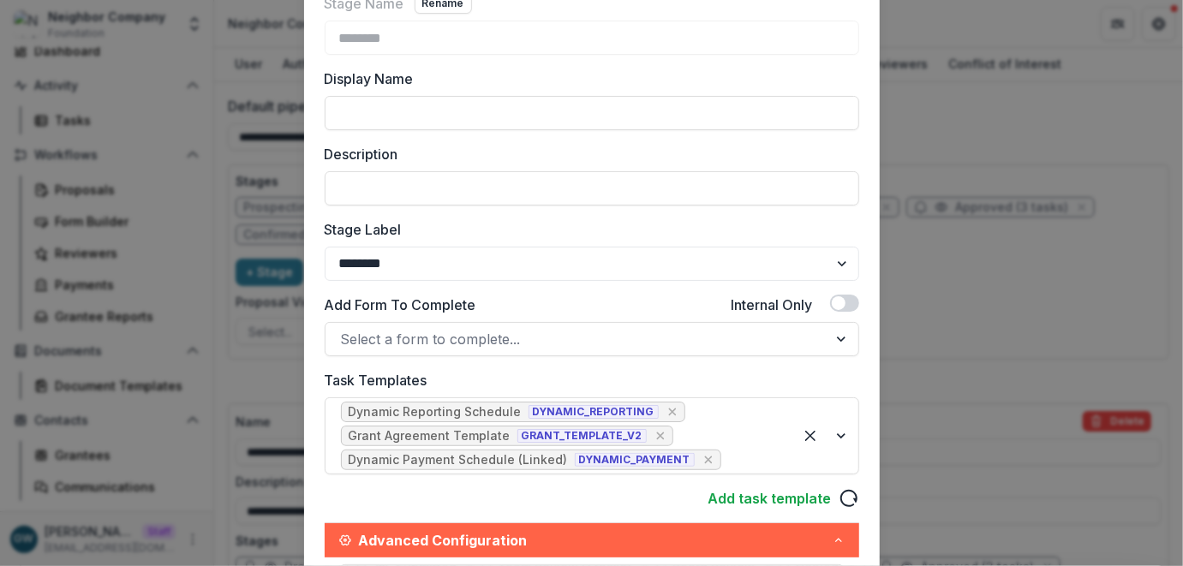
click at [959, 341] on div "Edit Stage Stage Name Rename ******** Display Name Description Stage Label ****…" at bounding box center [591, 283] width 1183 height 566
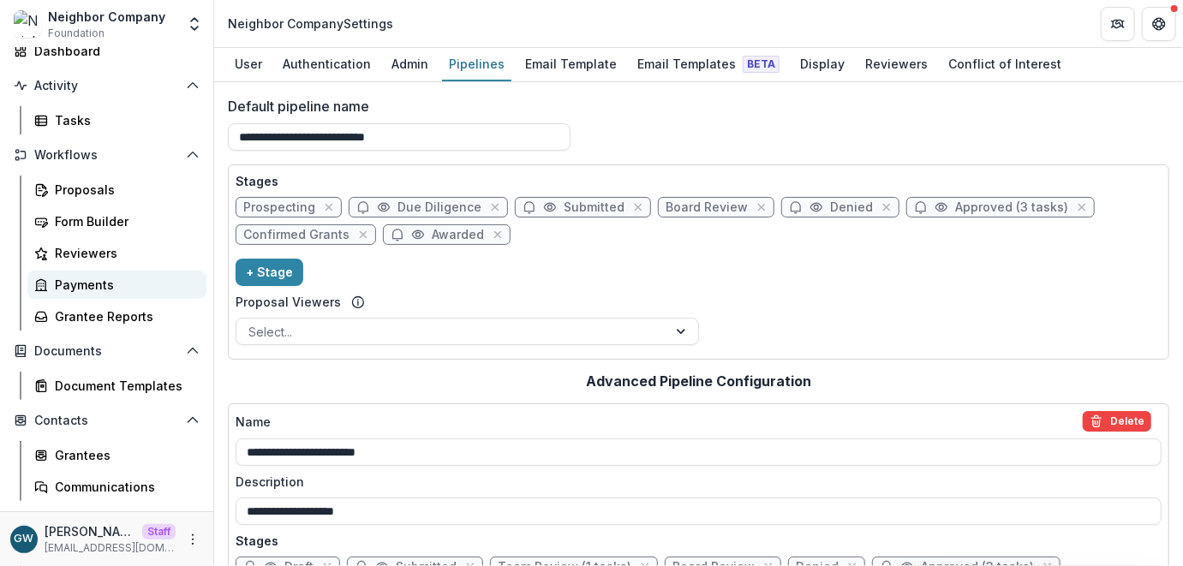
click at [87, 291] on div "Payments" at bounding box center [124, 285] width 138 height 18
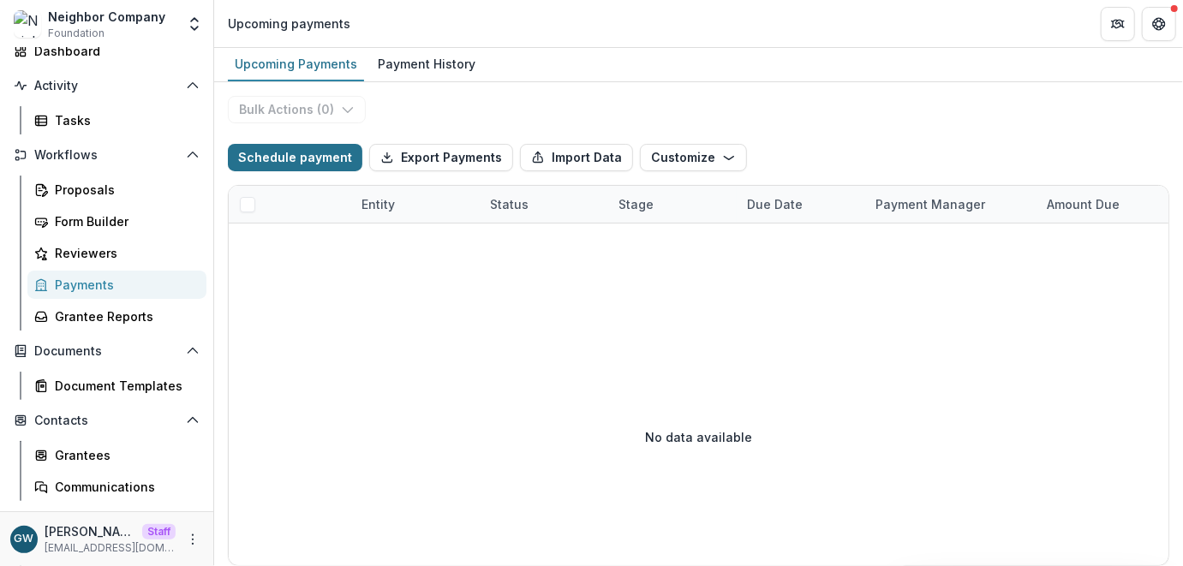
click at [284, 158] on button "Schedule payment" at bounding box center [295, 157] width 134 height 27
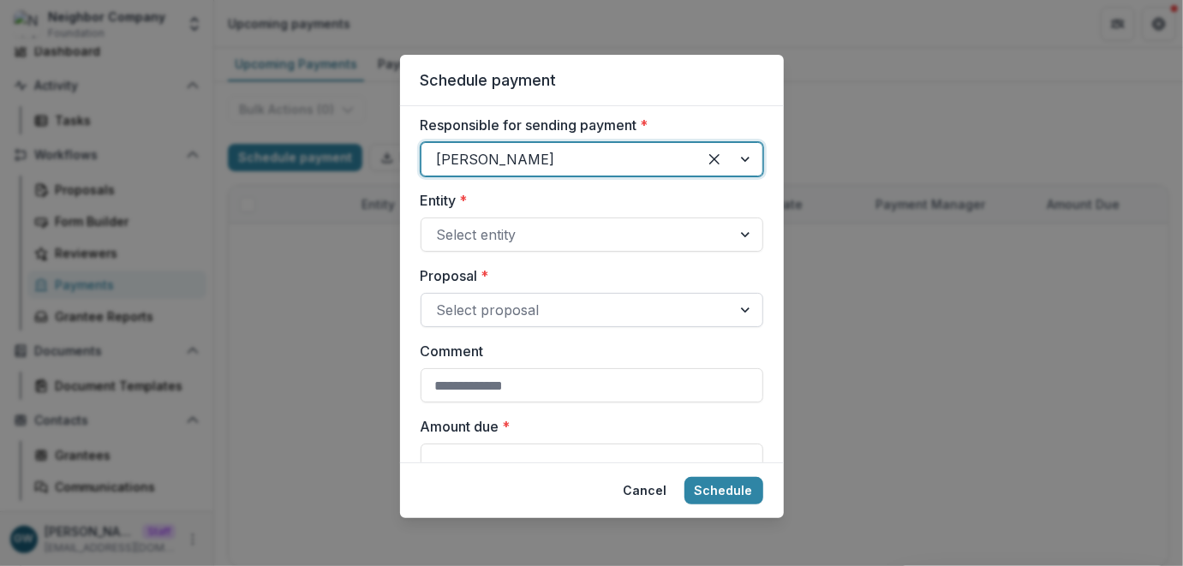
scroll to position [14, 0]
click at [489, 319] on div at bounding box center [576, 308] width 279 height 24
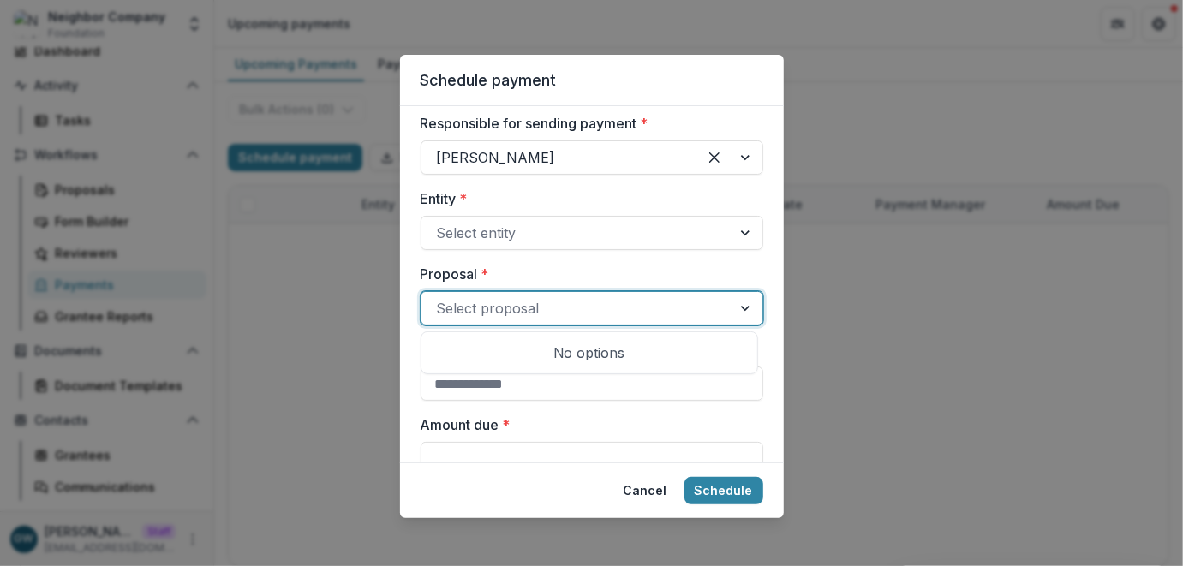
click at [531, 272] on label "Proposal *" at bounding box center [587, 274] width 332 height 21
click at [441, 298] on input "Proposal *" at bounding box center [439, 308] width 4 height 21
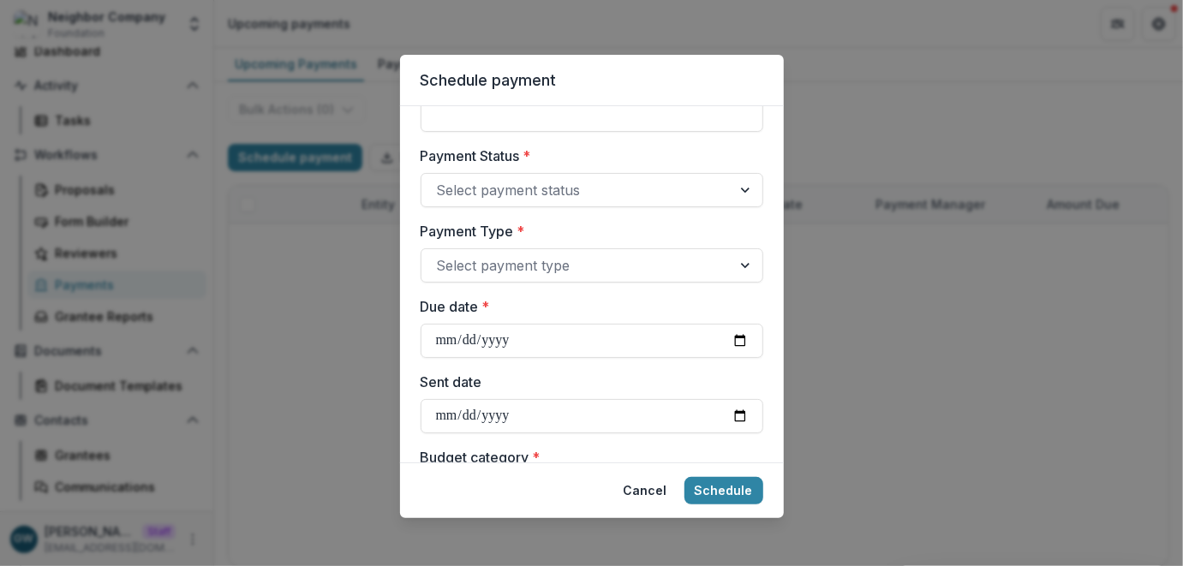
scroll to position [0, 0]
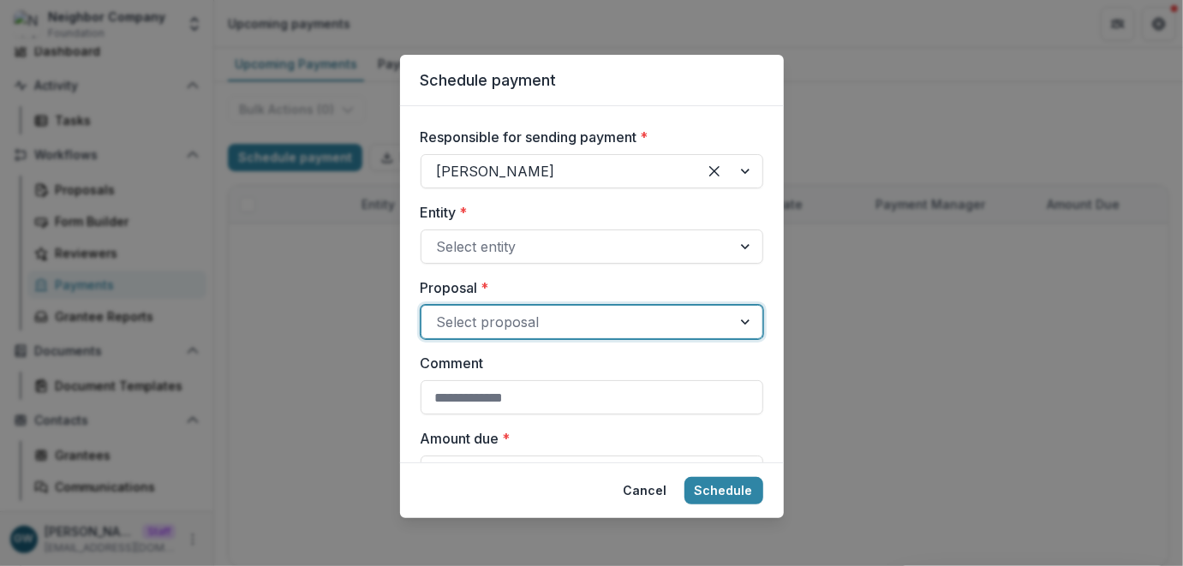
drag, startPoint x: 845, startPoint y: 109, endPoint x: 776, endPoint y: 117, distance: 69.1
click at [845, 108] on div "Schedule payment Responsible for sending payment * Kerri Lopez-Howell Entity * …" at bounding box center [591, 283] width 1183 height 566
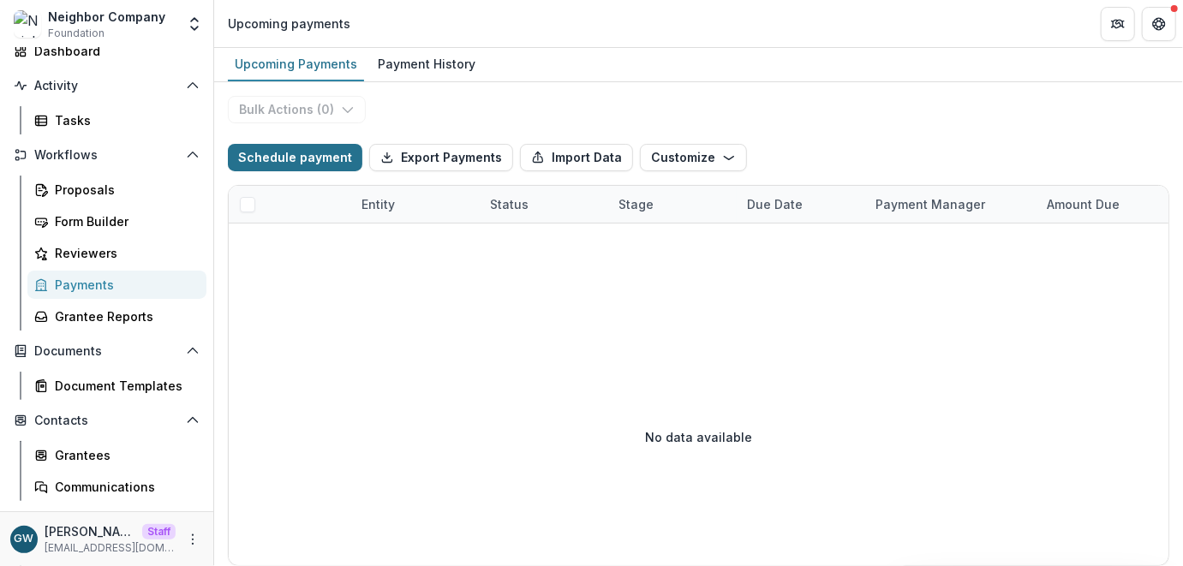
click at [299, 158] on button "Schedule payment" at bounding box center [295, 157] width 134 height 27
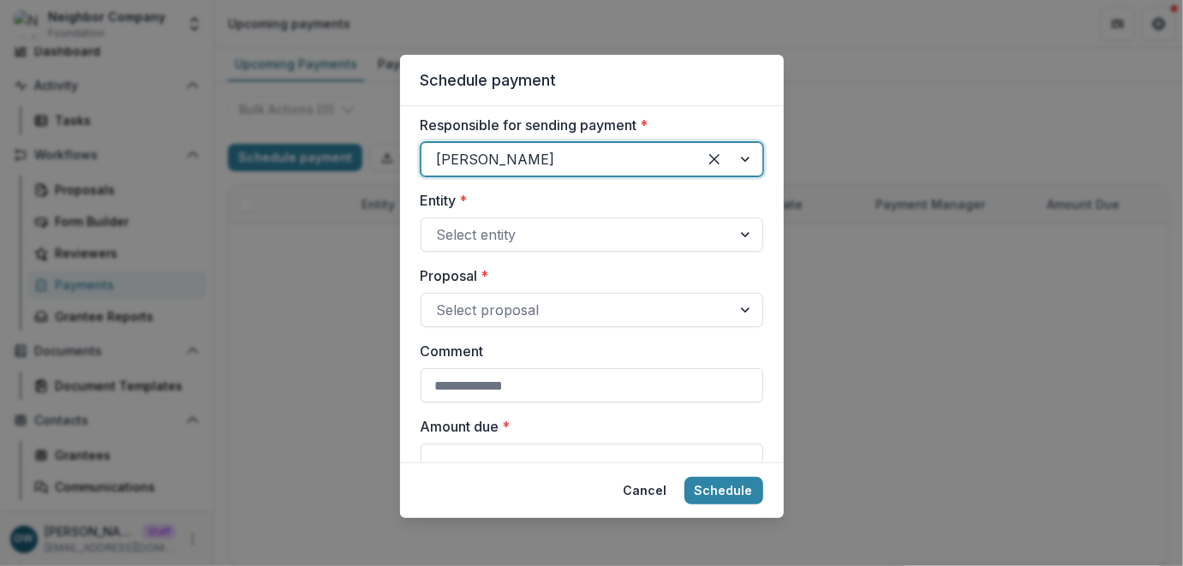
scroll to position [32, 0]
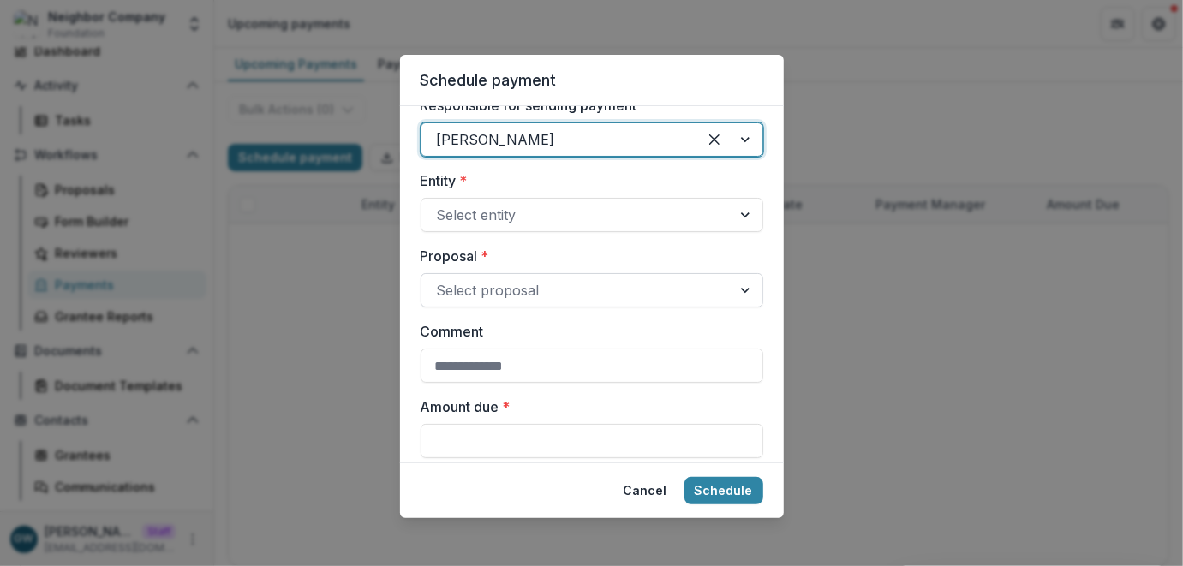
click at [475, 284] on div at bounding box center [576, 290] width 279 height 24
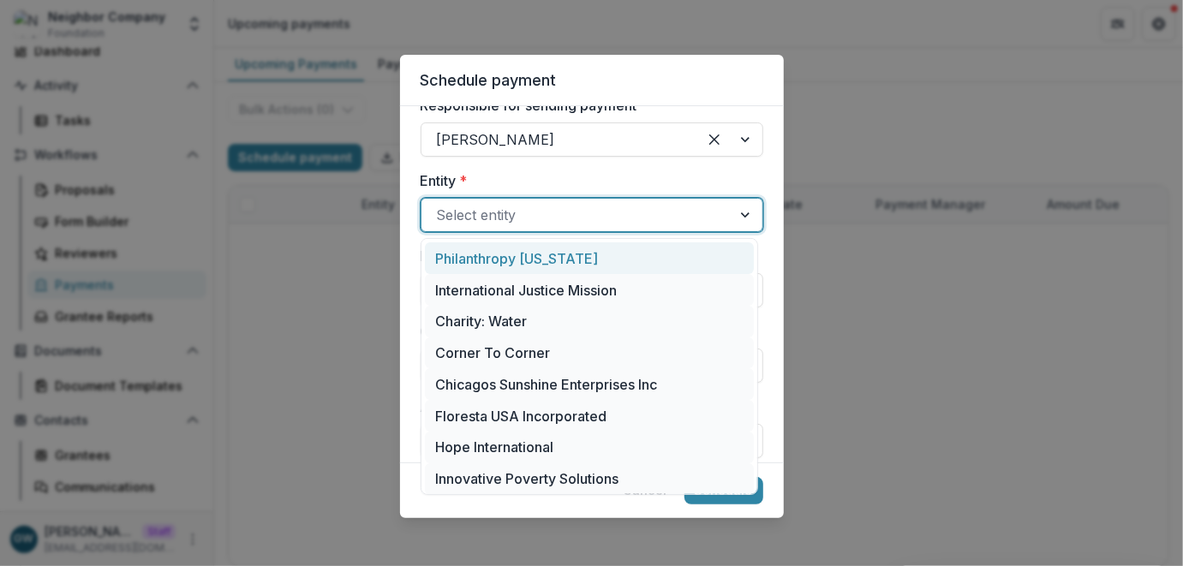
click at [522, 216] on div at bounding box center [576, 215] width 279 height 24
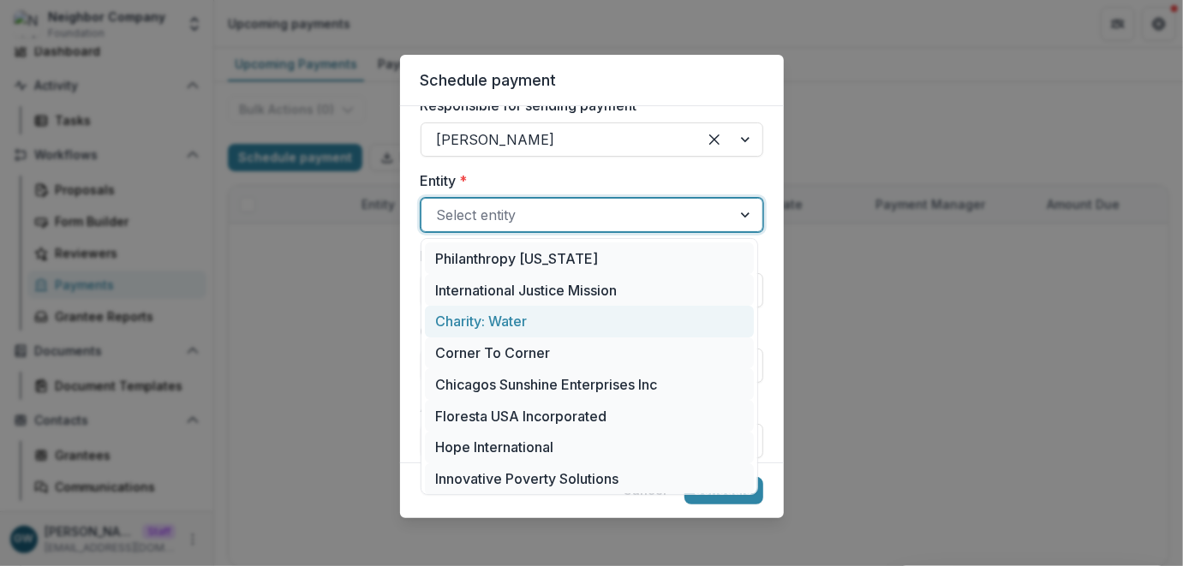
click at [547, 326] on div "Charity: Water" at bounding box center [589, 322] width 329 height 32
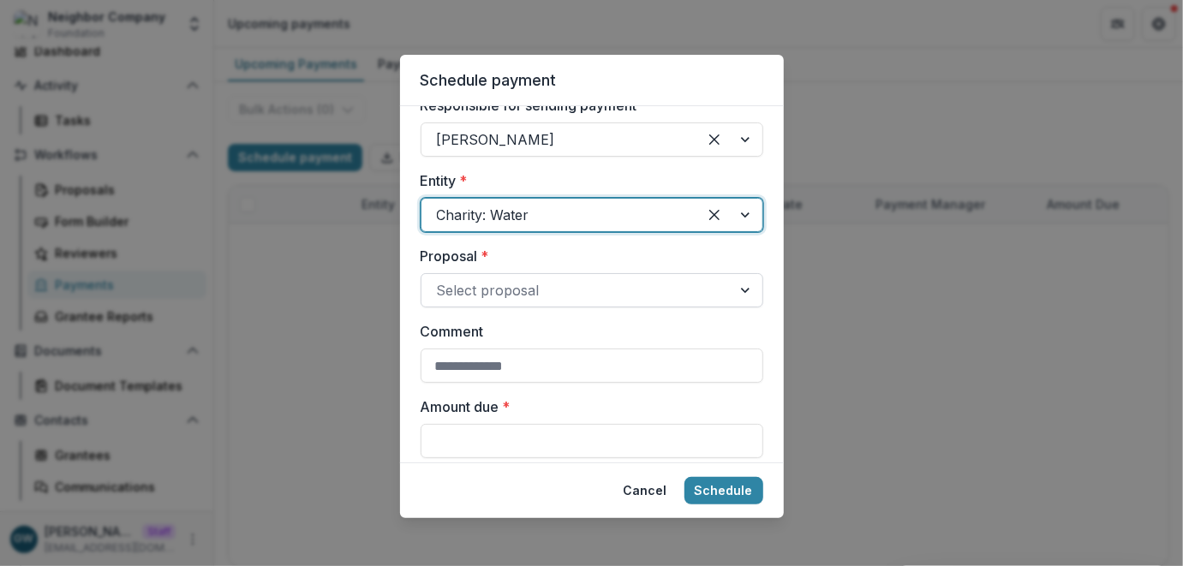
click at [531, 292] on div at bounding box center [576, 290] width 279 height 24
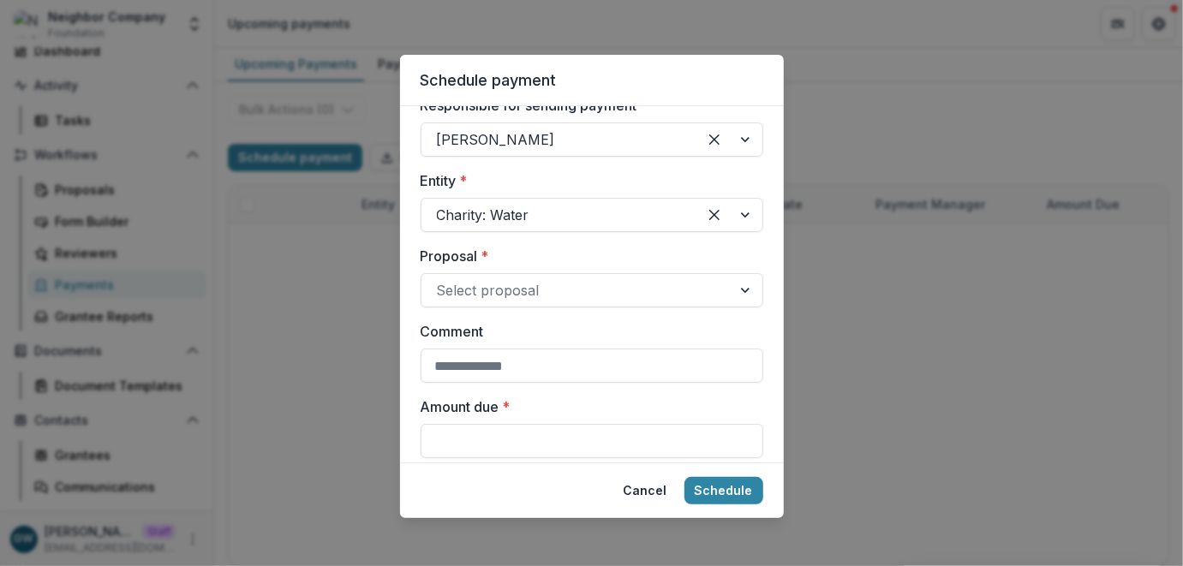
click at [598, 256] on label "Proposal *" at bounding box center [587, 256] width 332 height 21
click at [441, 280] on input "Proposal *" at bounding box center [439, 290] width 4 height 21
click at [847, 129] on div "Schedule payment Responsible for sending payment * Kerri Lopez-Howell Entity * …" at bounding box center [591, 283] width 1183 height 566
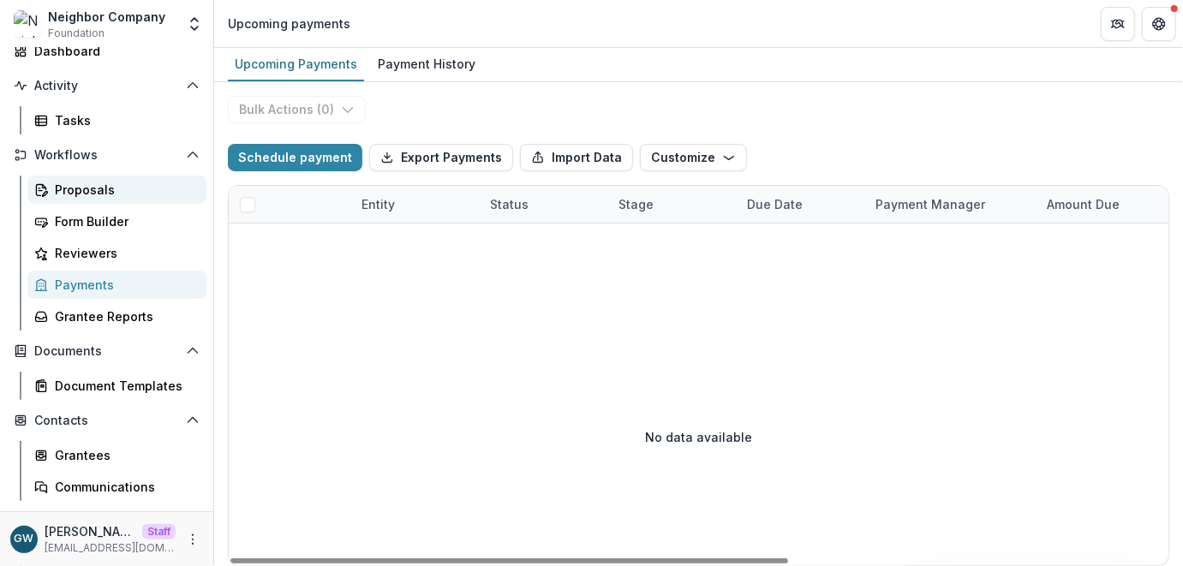
click at [88, 188] on div "Proposals" at bounding box center [124, 190] width 138 height 18
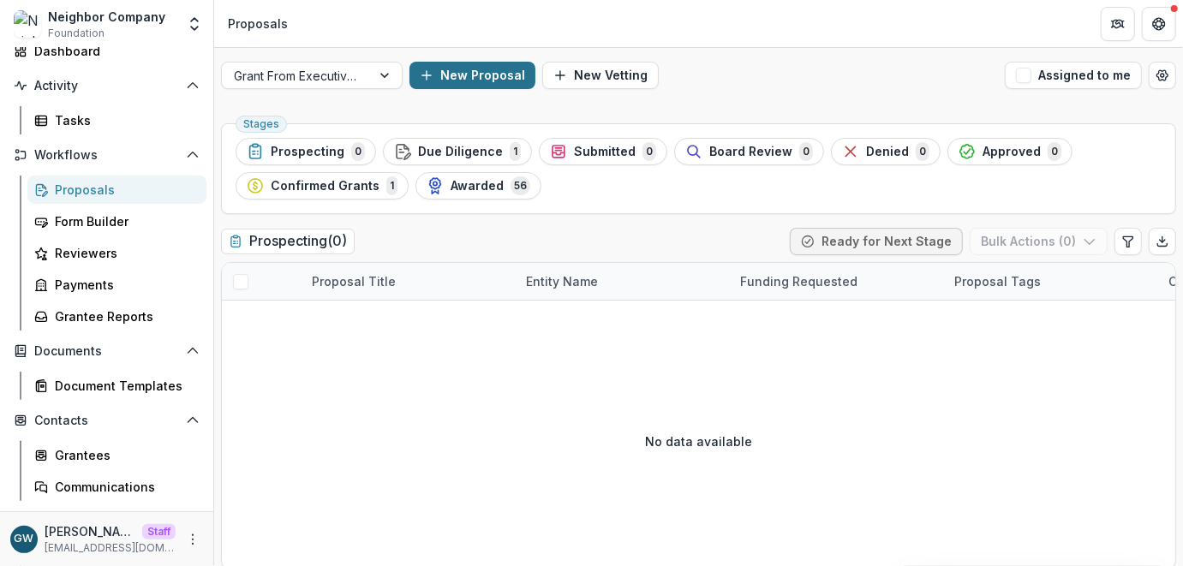
click at [491, 69] on button "New Proposal" at bounding box center [472, 75] width 126 height 27
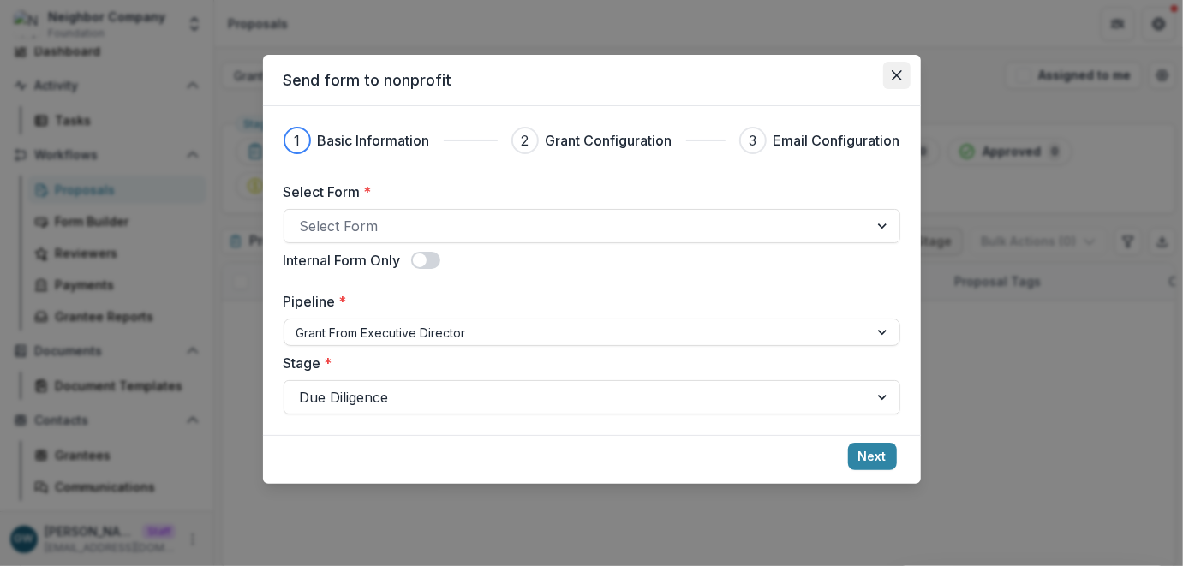
click at [904, 77] on button "Close" at bounding box center [896, 75] width 27 height 27
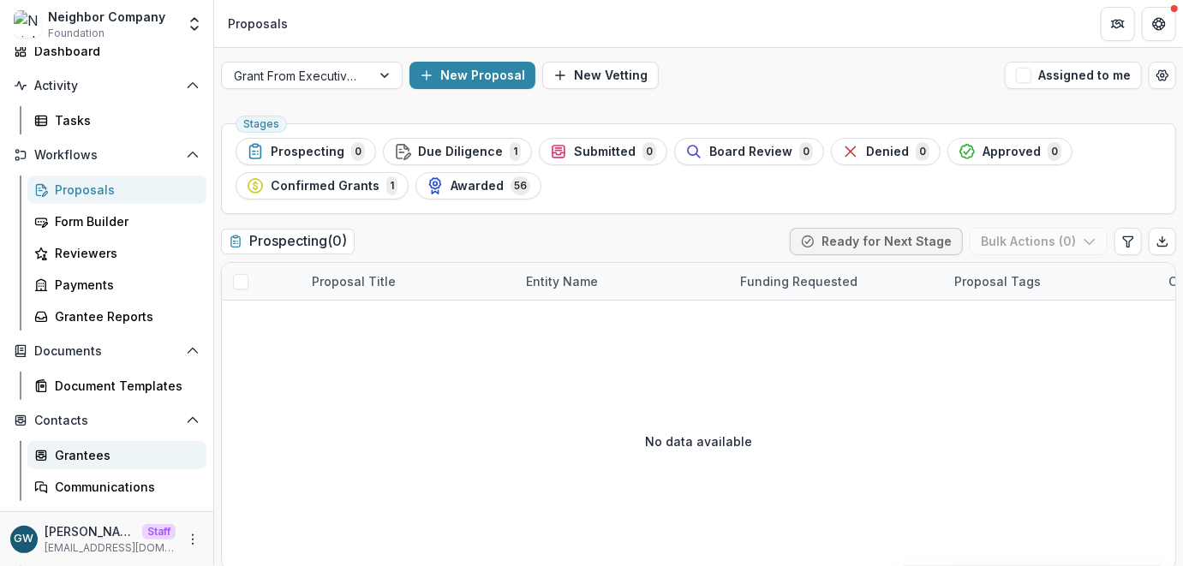
click at [97, 449] on div "Grantees" at bounding box center [124, 455] width 138 height 18
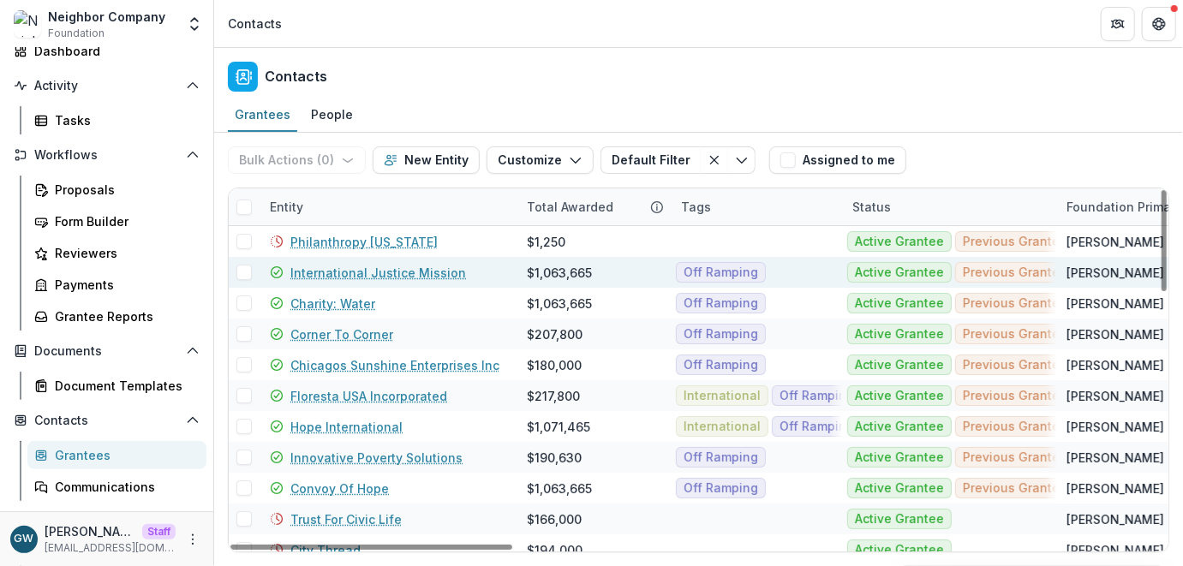
click at [320, 272] on link "International Justice Mission" at bounding box center [378, 273] width 176 height 18
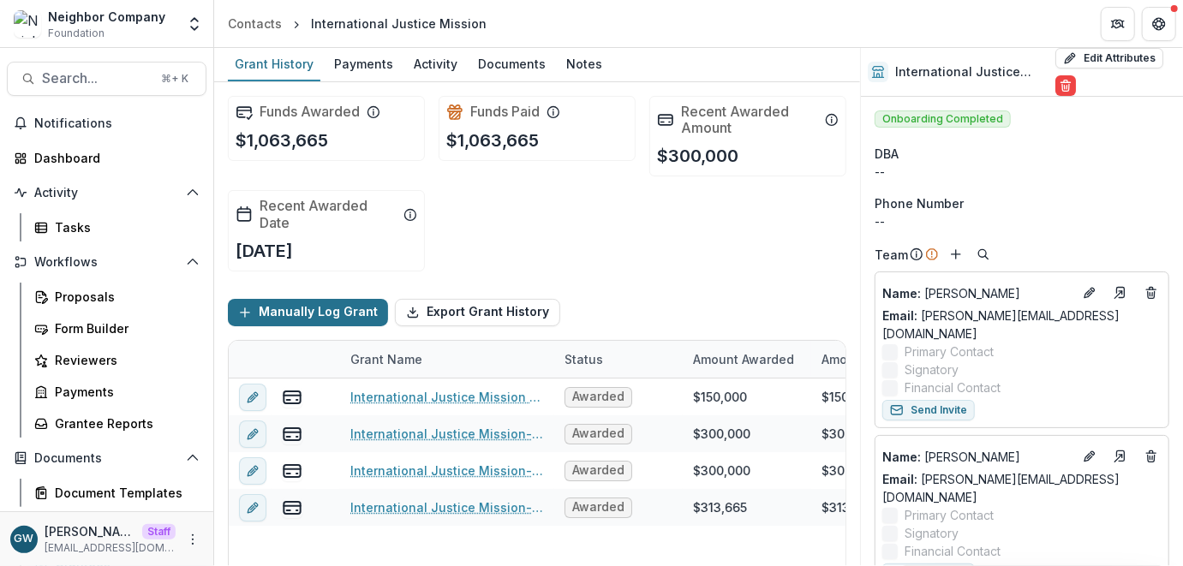
click at [307, 312] on button "Manually Log Grant" at bounding box center [308, 312] width 160 height 27
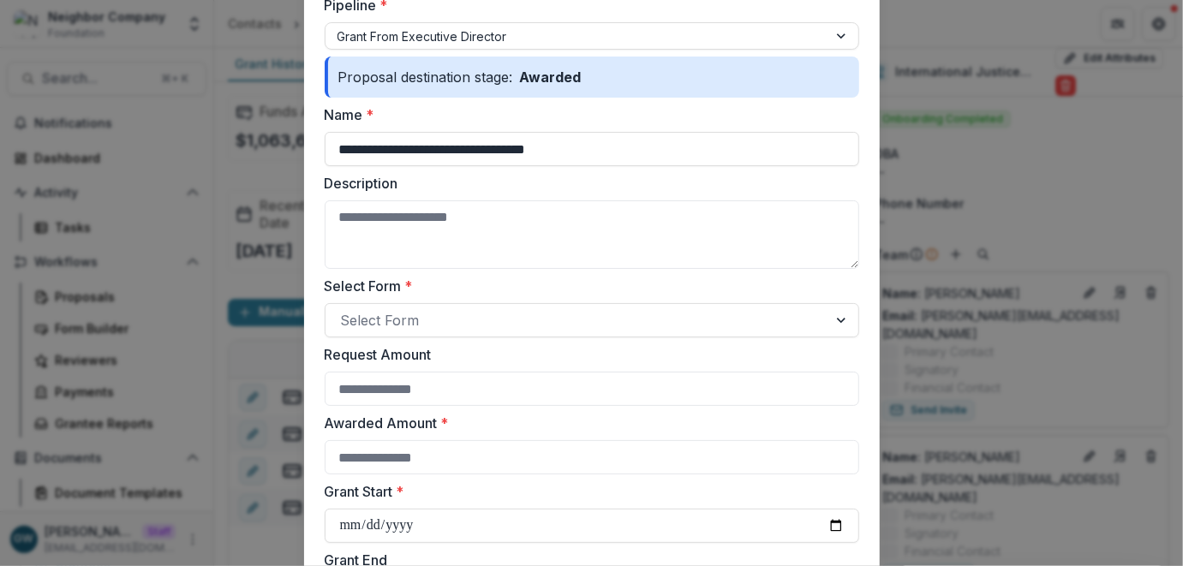
scroll to position [138, 0]
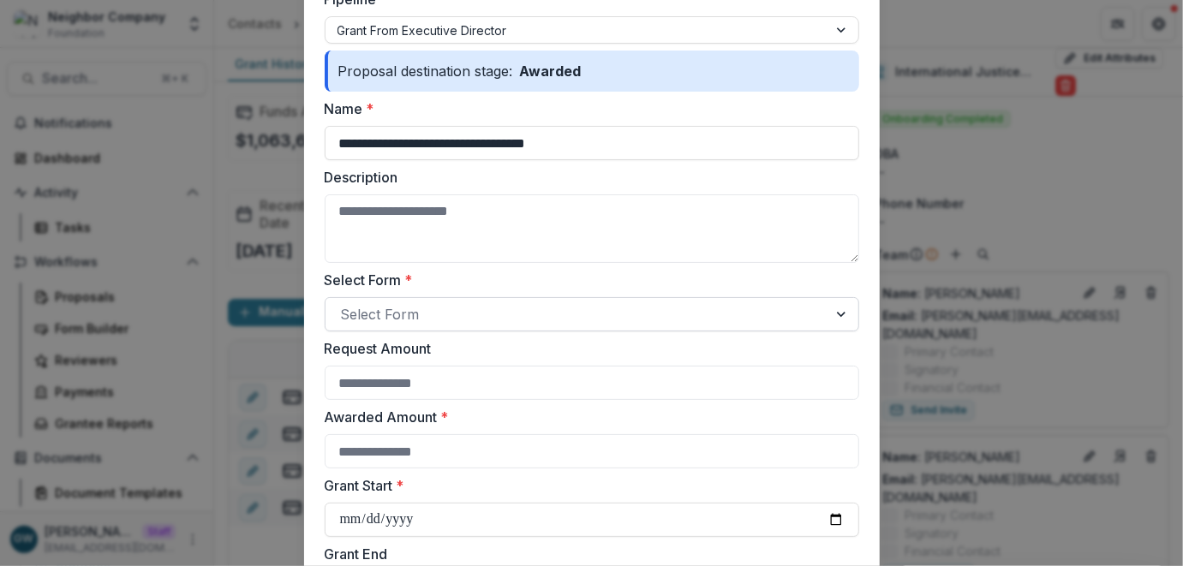
click at [413, 307] on div at bounding box center [576, 314] width 471 height 24
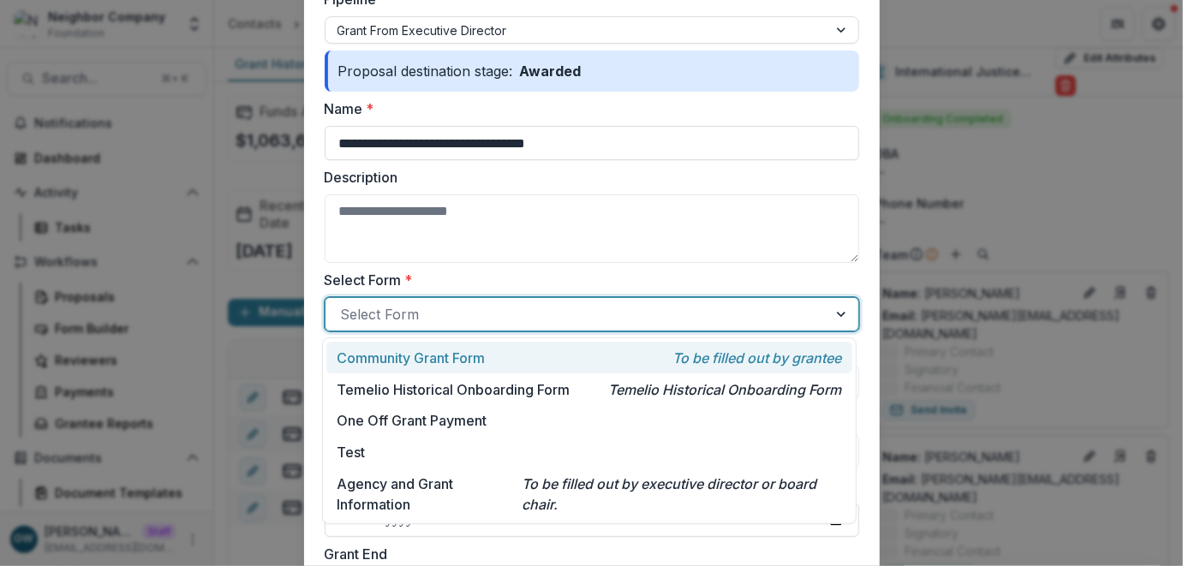
click at [500, 271] on label "Select Form *" at bounding box center [587, 280] width 524 height 21
click at [345, 304] on input "Select Form *" at bounding box center [343, 314] width 4 height 21
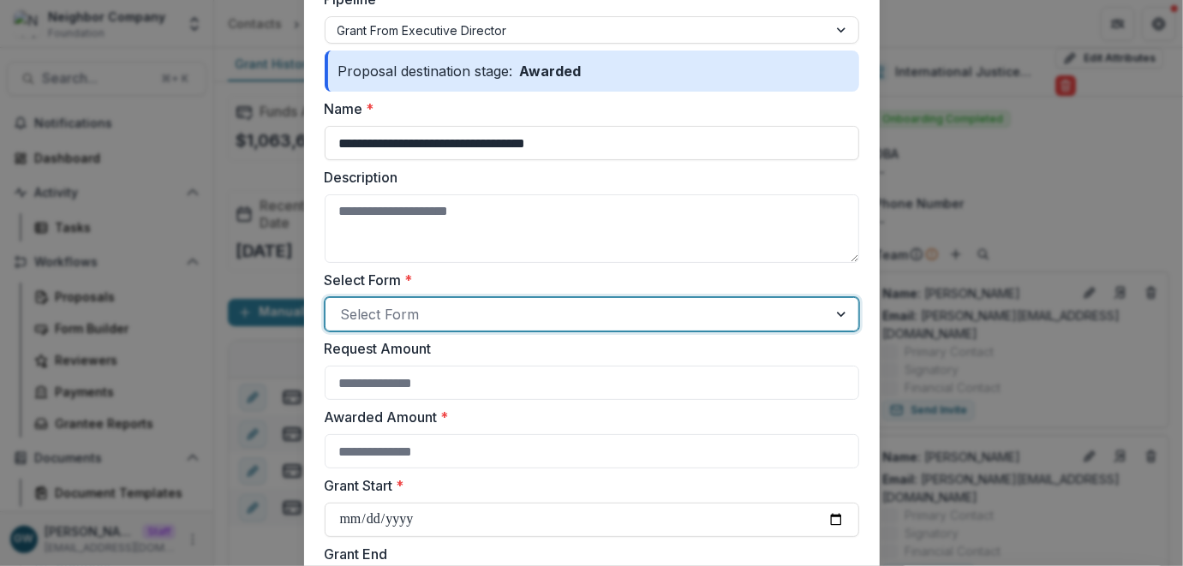
click at [1024, 203] on div "**********" at bounding box center [591, 283] width 1183 height 566
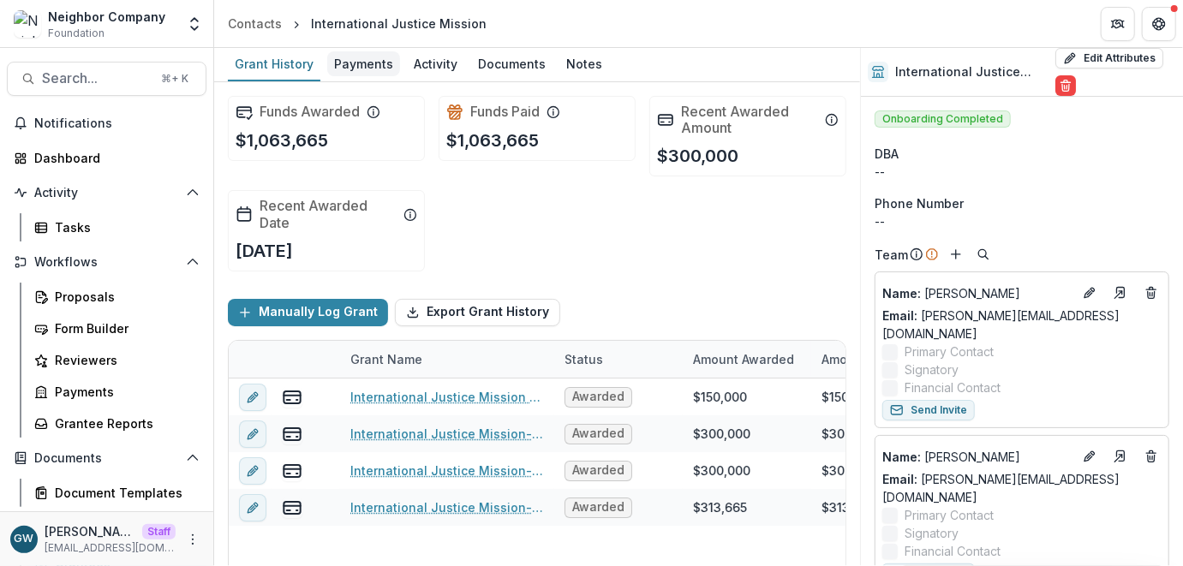
click at [365, 70] on div "Payments" at bounding box center [363, 63] width 73 height 25
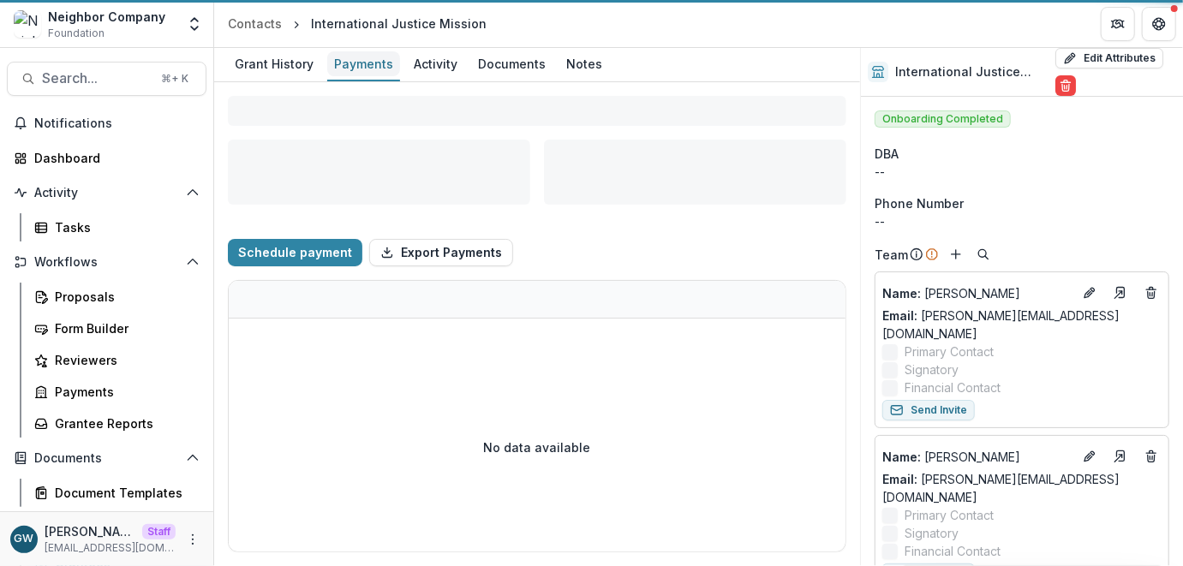
select select "****"
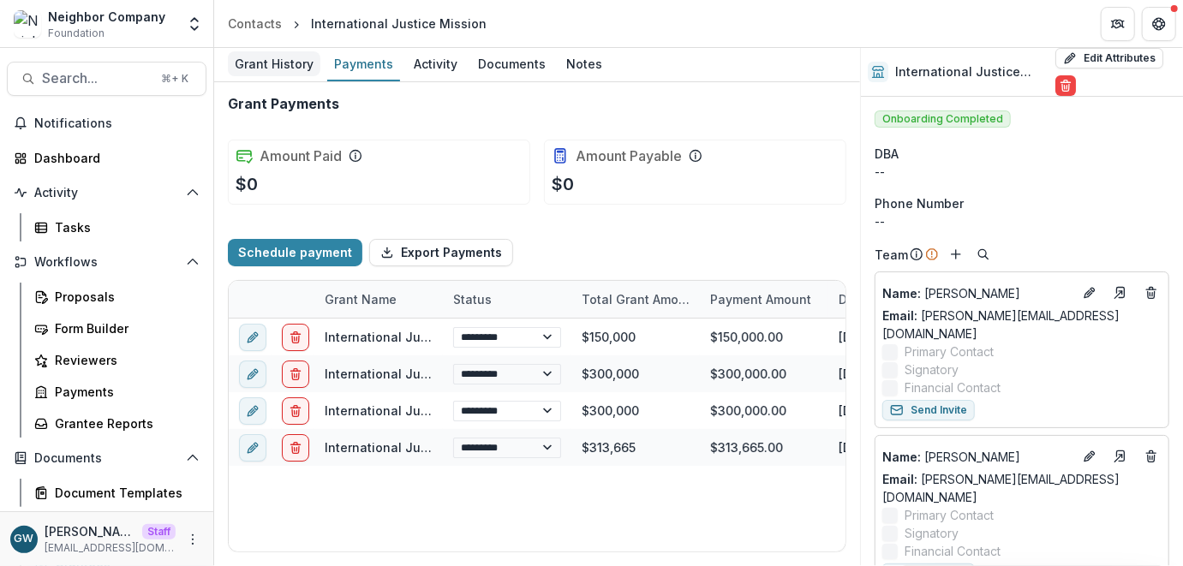
click at [280, 58] on div "Grant History" at bounding box center [274, 63] width 93 height 25
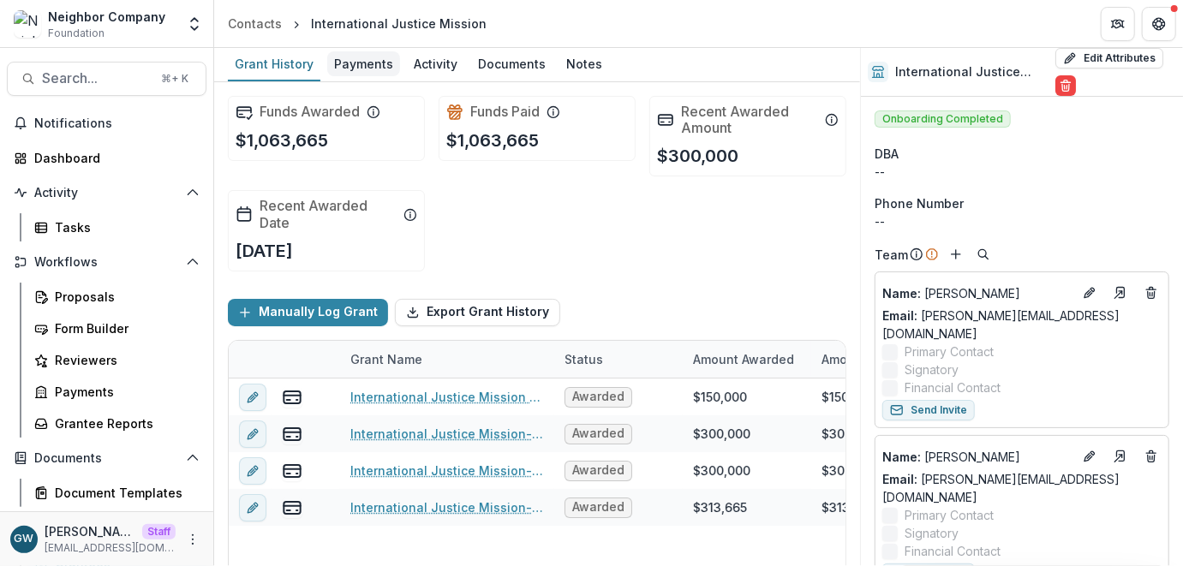
click at [368, 73] on div "Payments" at bounding box center [363, 63] width 73 height 25
select select "****"
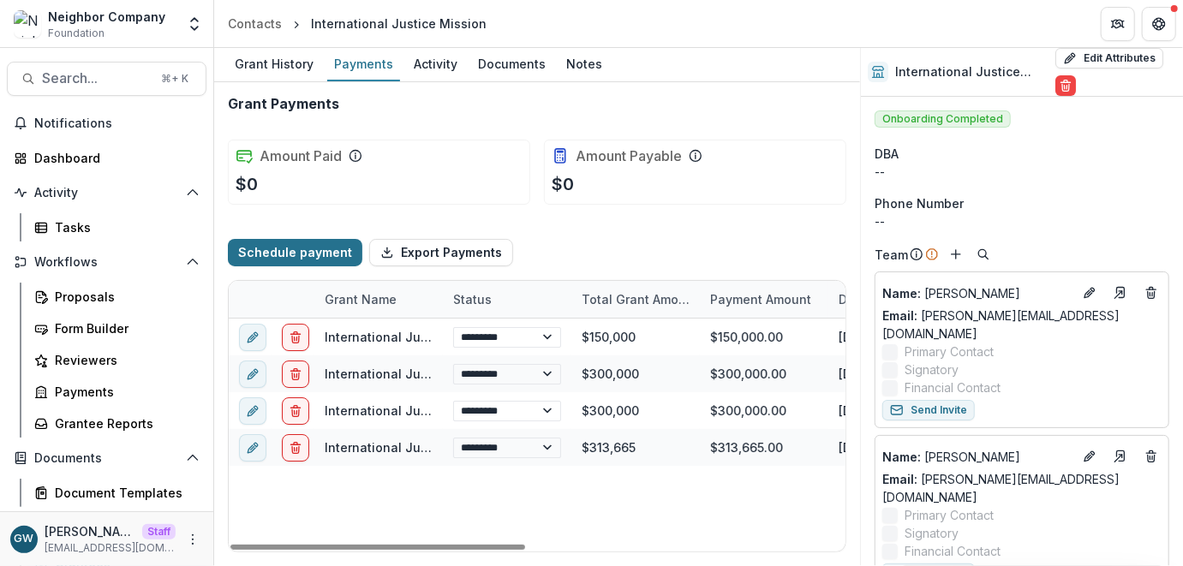
click at [318, 258] on button "Schedule payment" at bounding box center [295, 252] width 134 height 27
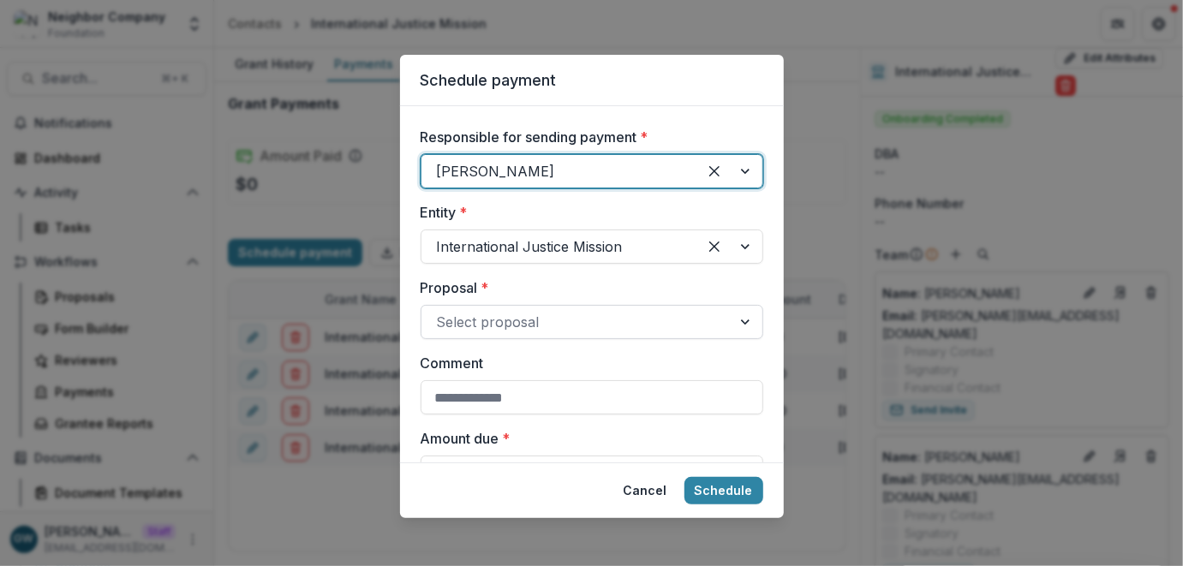
click at [540, 315] on div at bounding box center [576, 322] width 279 height 24
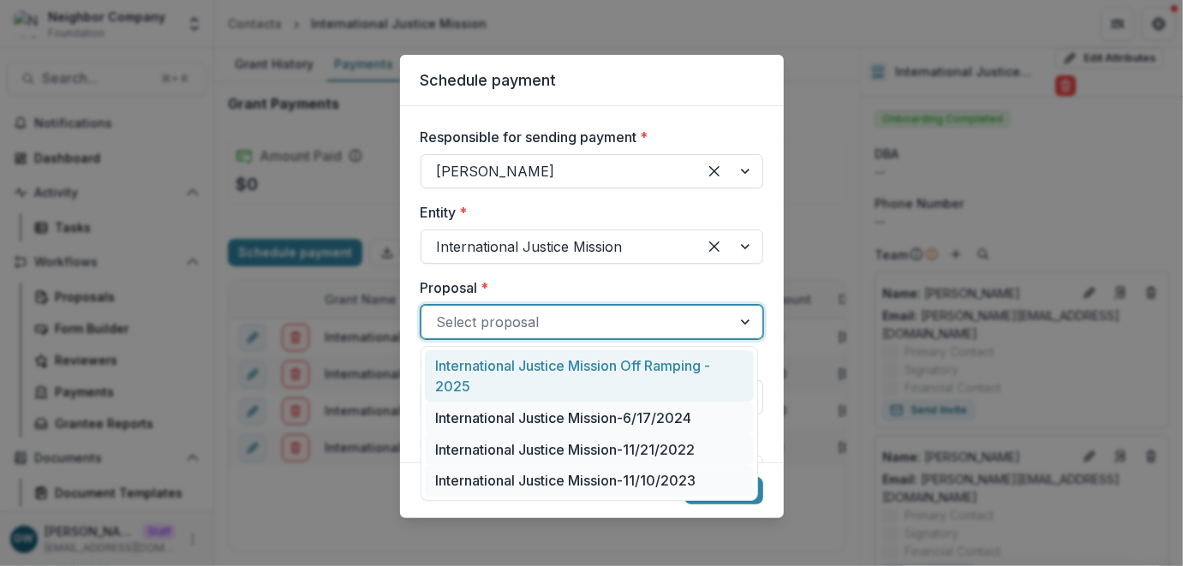
click at [550, 288] on label "Proposal *" at bounding box center [587, 288] width 332 height 21
click at [441, 312] on input "Proposal *" at bounding box center [439, 322] width 4 height 21
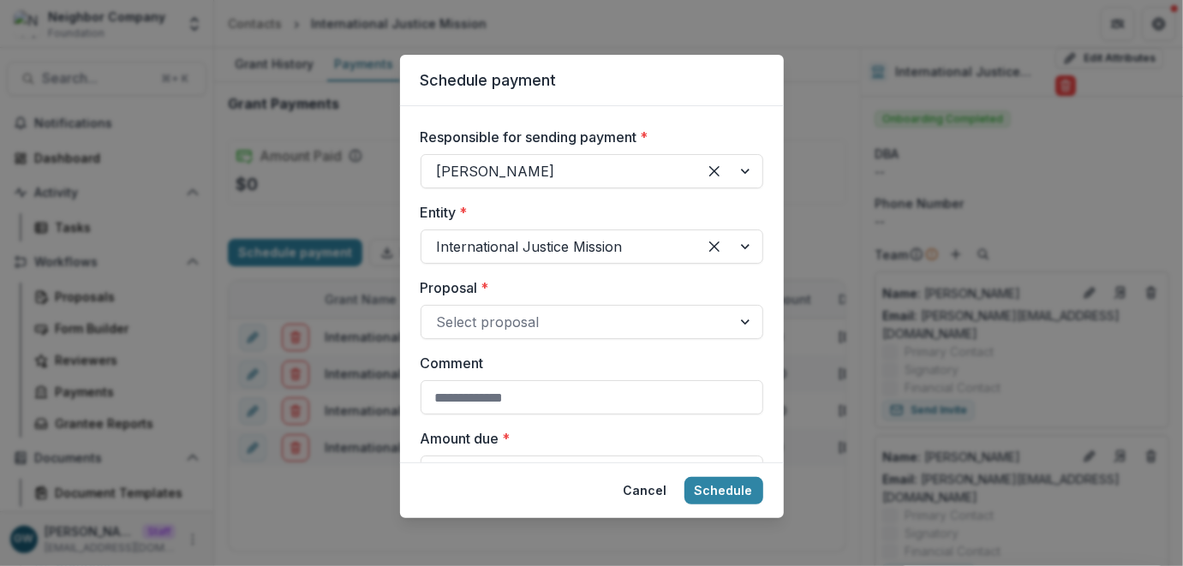
click at [827, 151] on div "Schedule payment Responsible for sending payment * Kerri Lopez-Howell Entity * …" at bounding box center [591, 283] width 1183 height 566
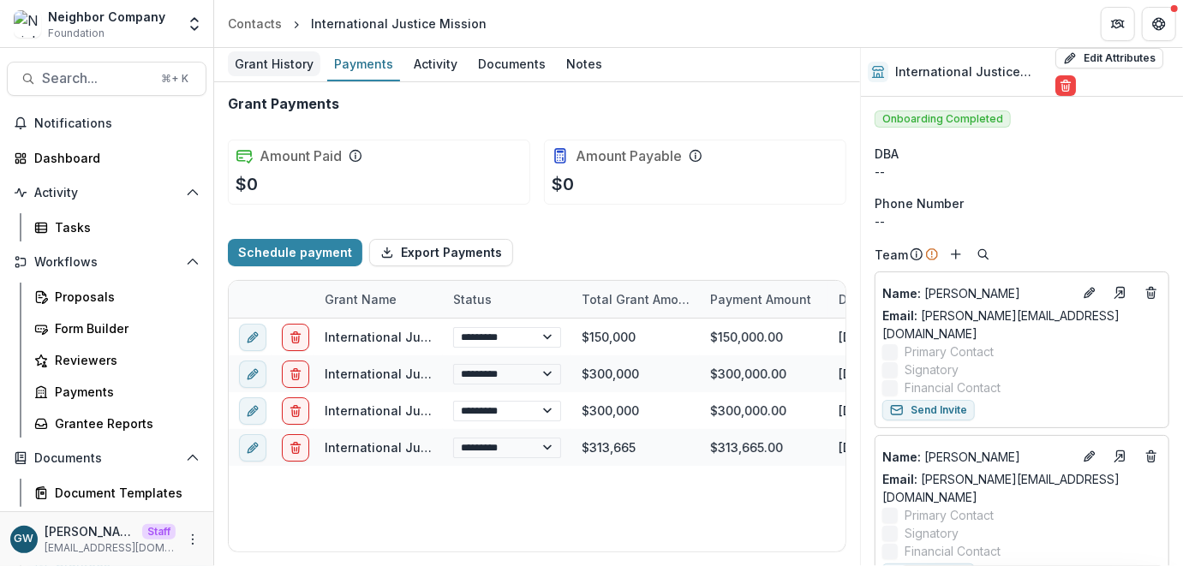
click at [296, 64] on div "Grant History" at bounding box center [274, 63] width 93 height 25
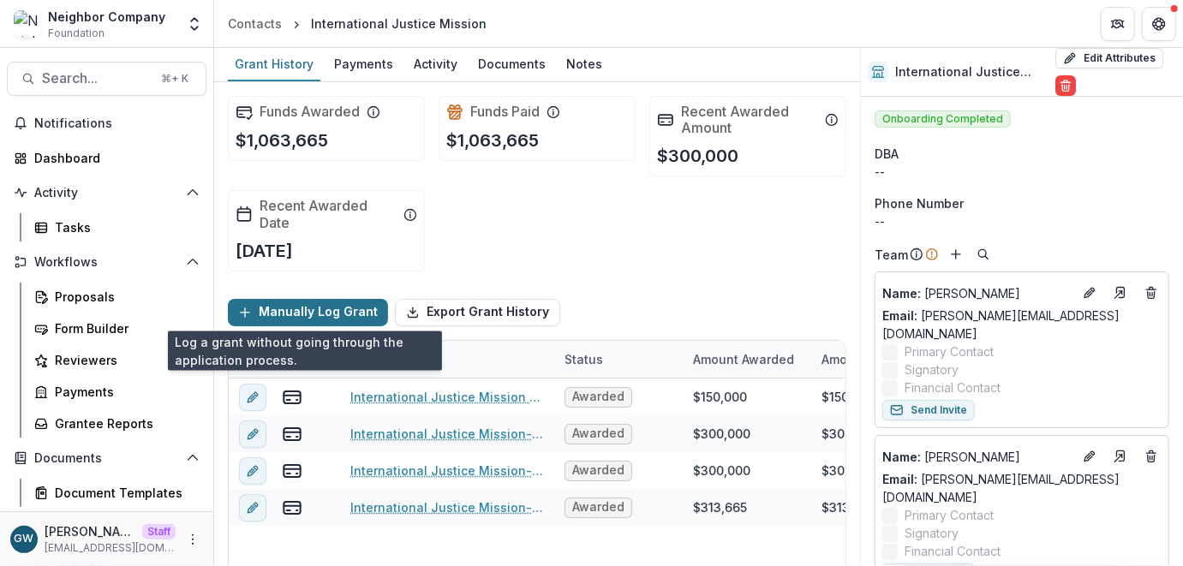
click at [346, 306] on button "Manually Log Grant" at bounding box center [308, 312] width 160 height 27
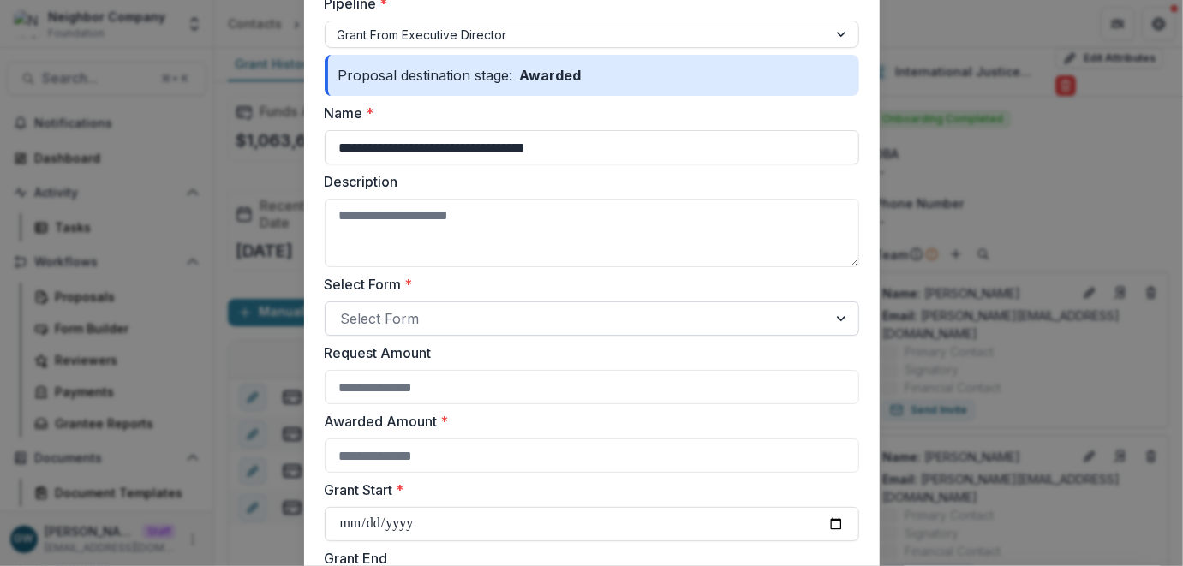
scroll to position [242, 0]
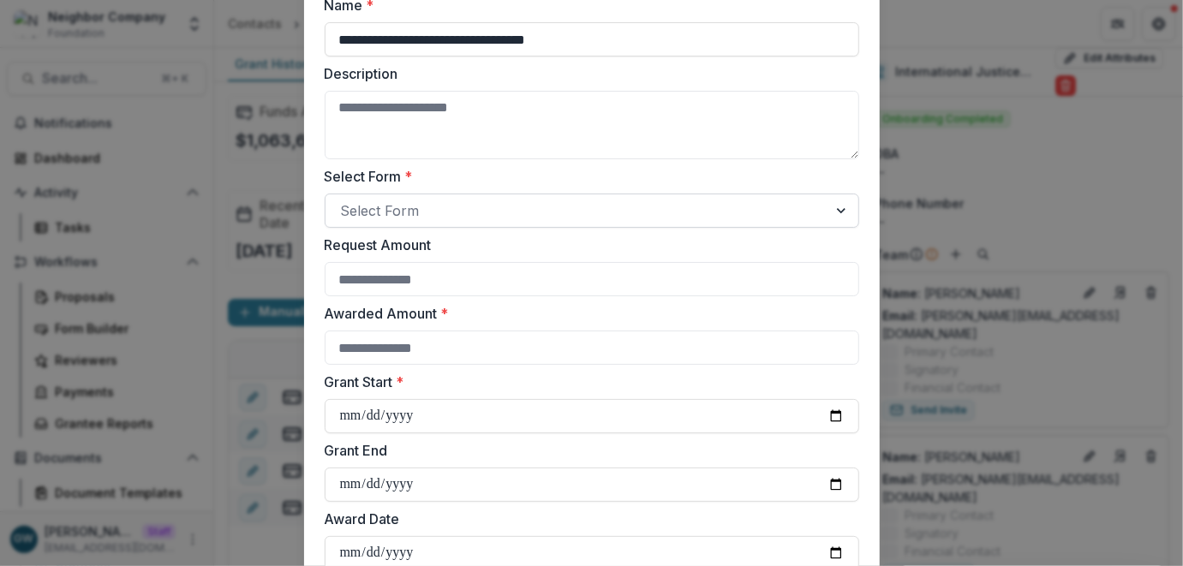
click at [437, 211] on div at bounding box center [576, 211] width 471 height 24
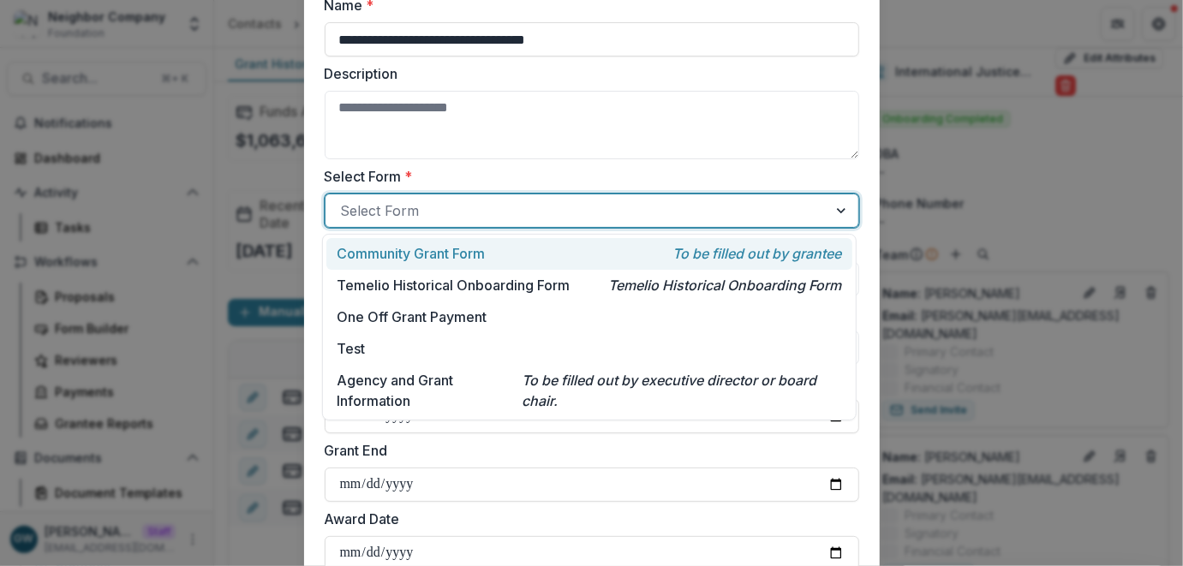
click at [654, 171] on label "Select Form *" at bounding box center [587, 176] width 524 height 21
click at [345, 200] on input "Select Form *" at bounding box center [343, 210] width 4 height 21
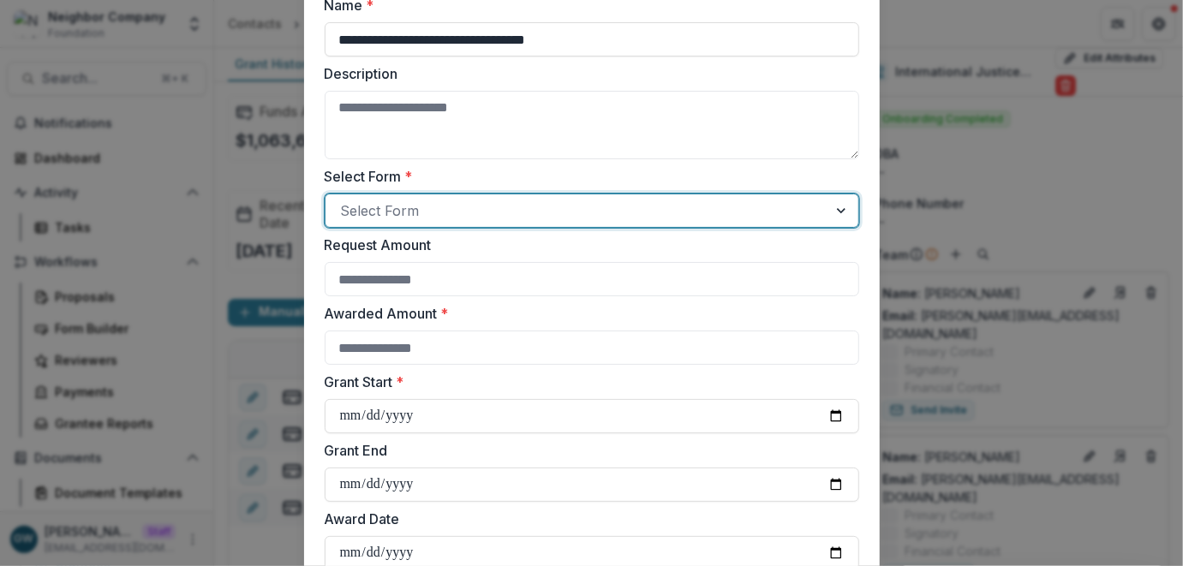
click at [930, 182] on div "**********" at bounding box center [591, 283] width 1183 height 566
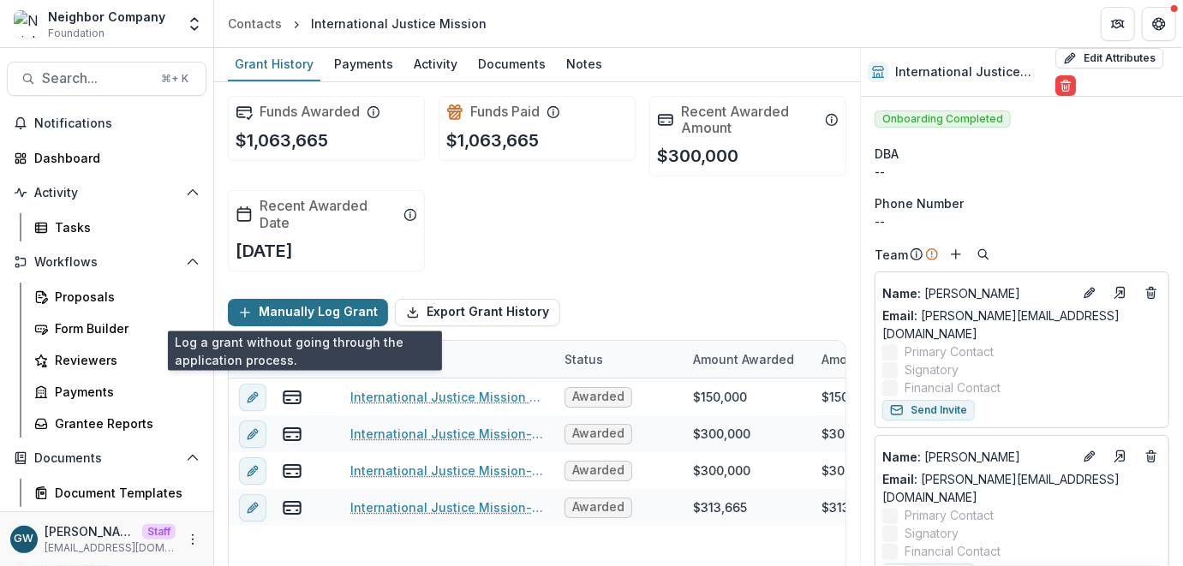
click at [298, 314] on button "Manually Log Grant" at bounding box center [308, 312] width 160 height 27
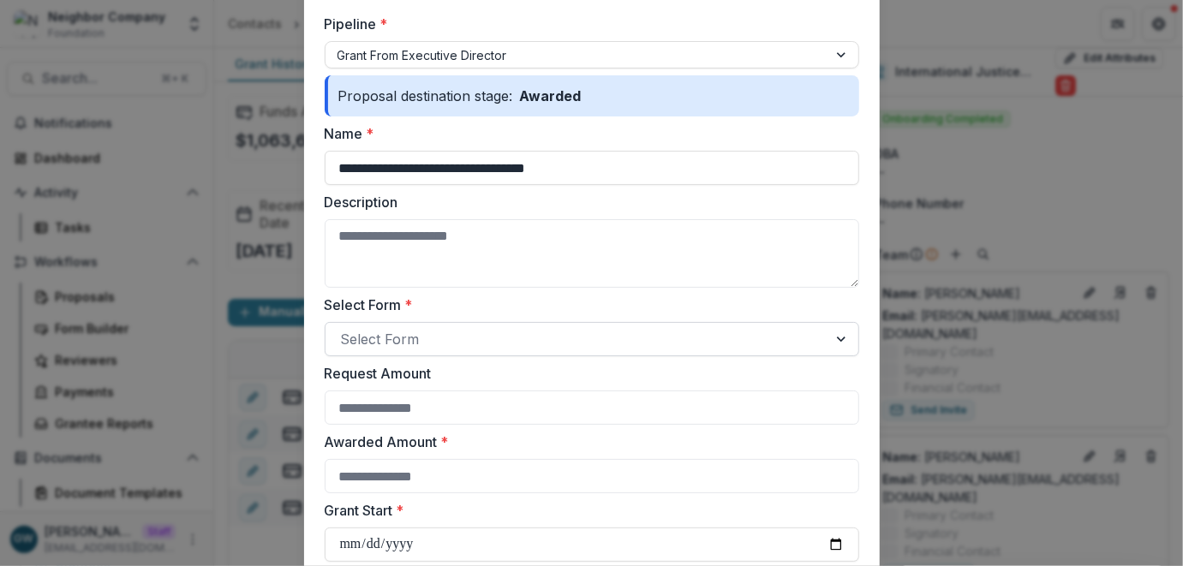
scroll to position [115, 0]
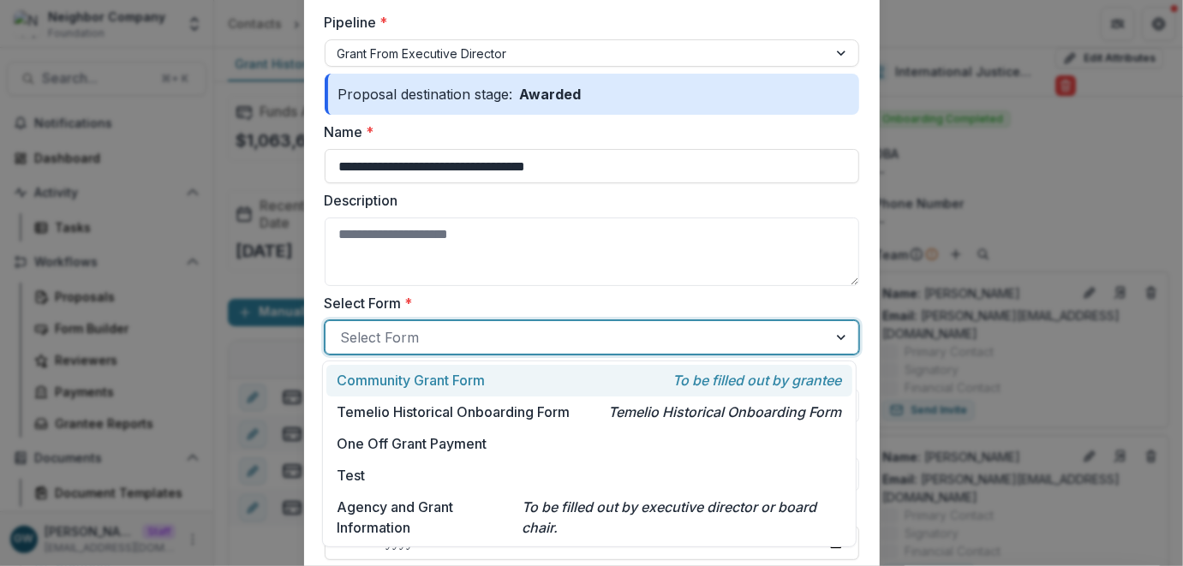
click at [390, 341] on div at bounding box center [576, 337] width 471 height 24
click at [268, 276] on div "**********" at bounding box center [591, 283] width 1183 height 566
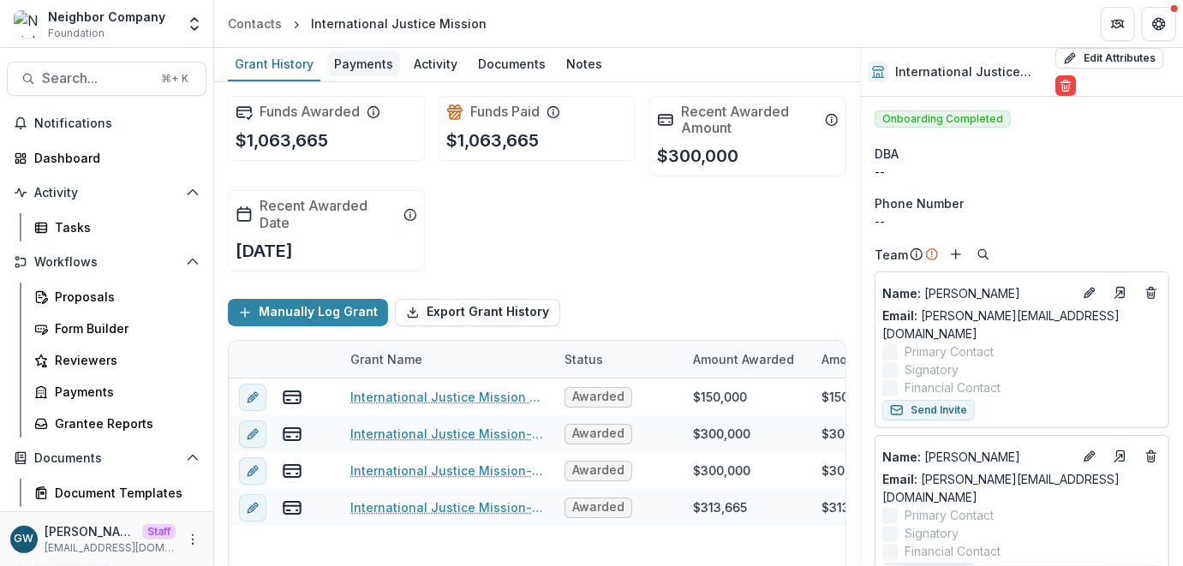
click at [354, 54] on div "Payments" at bounding box center [363, 63] width 73 height 25
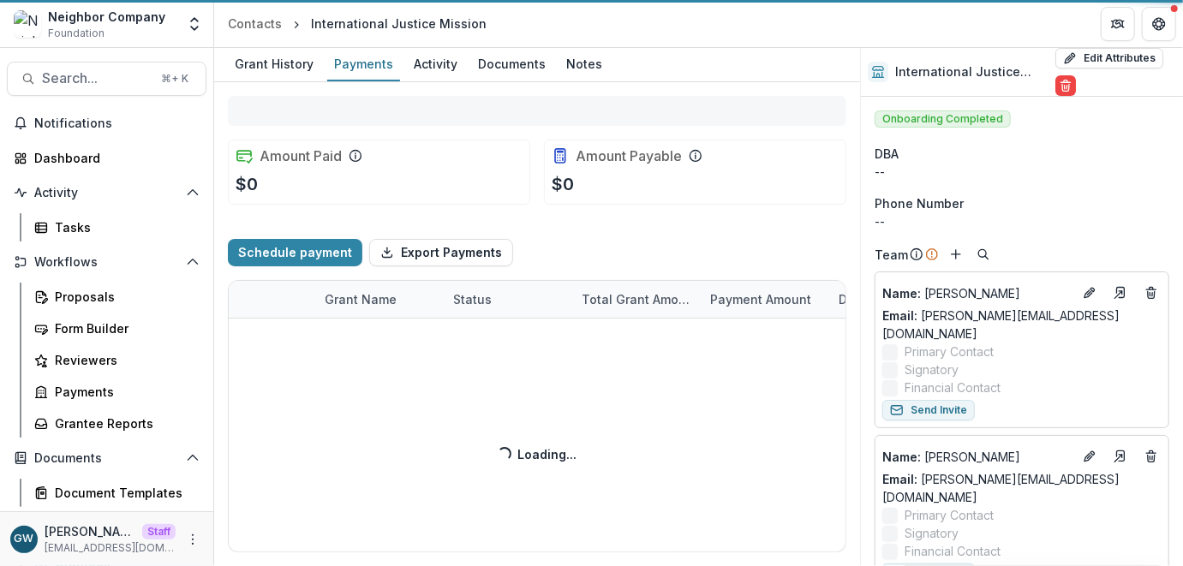
select select "****"
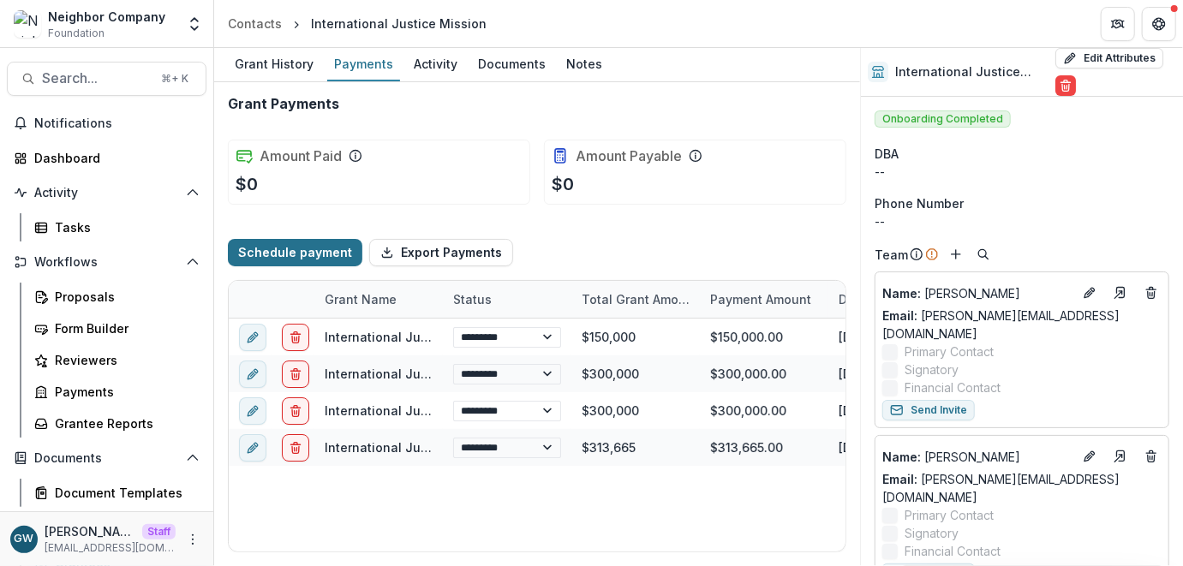
click at [288, 259] on button "Schedule payment" at bounding box center [295, 252] width 134 height 27
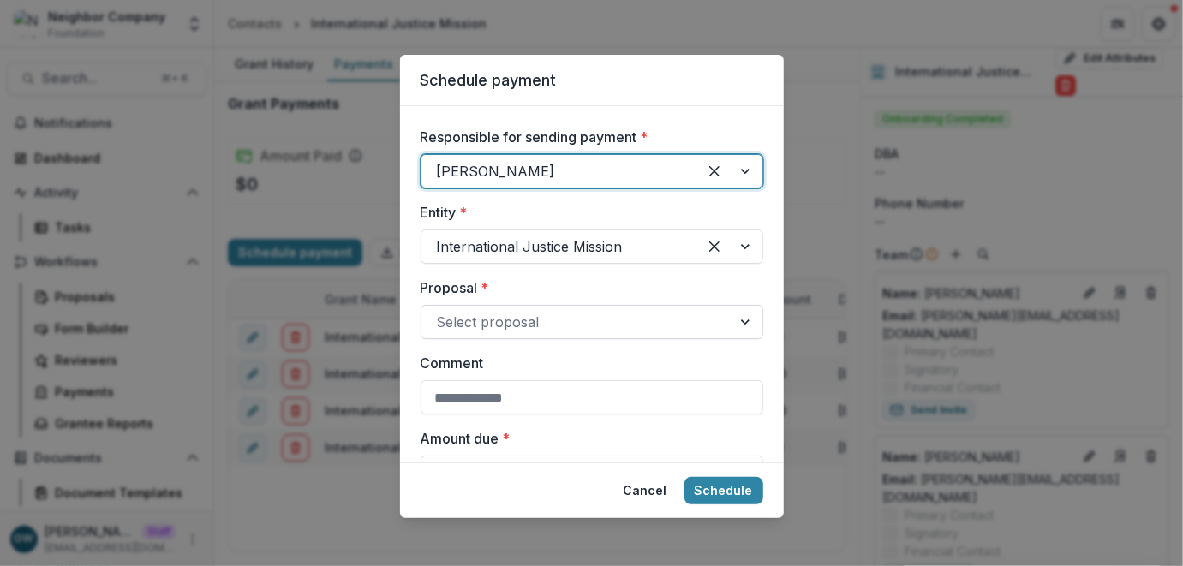
click at [473, 321] on div at bounding box center [576, 322] width 279 height 24
click at [841, 193] on div "Schedule payment Responsible for sending payment * Kerri Lopez-Howell Entity * …" at bounding box center [591, 283] width 1183 height 566
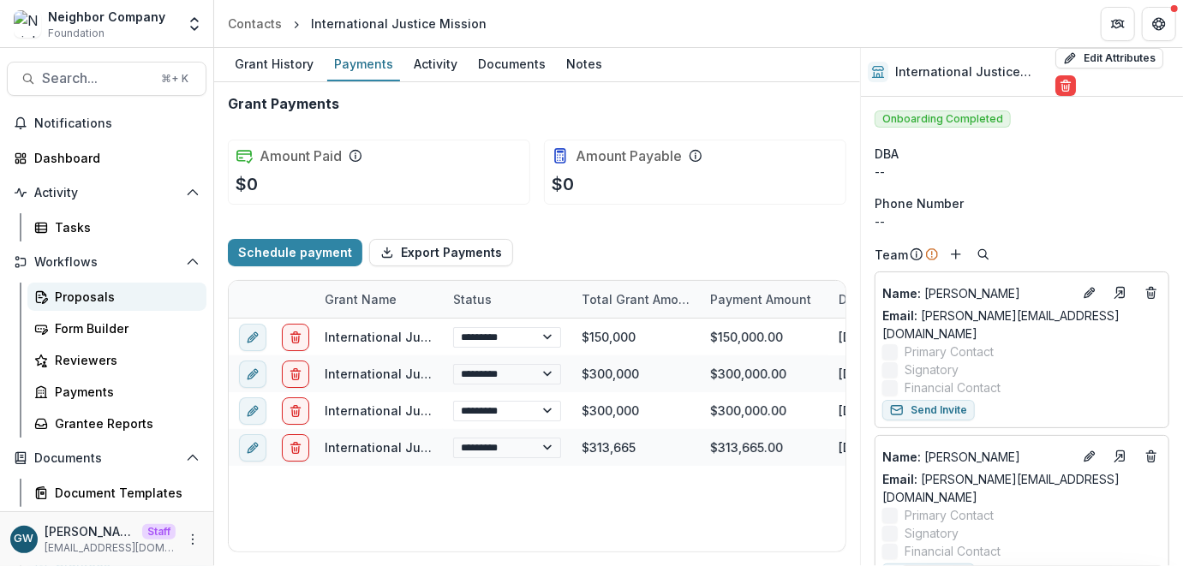
click at [93, 293] on div "Proposals" at bounding box center [124, 297] width 138 height 18
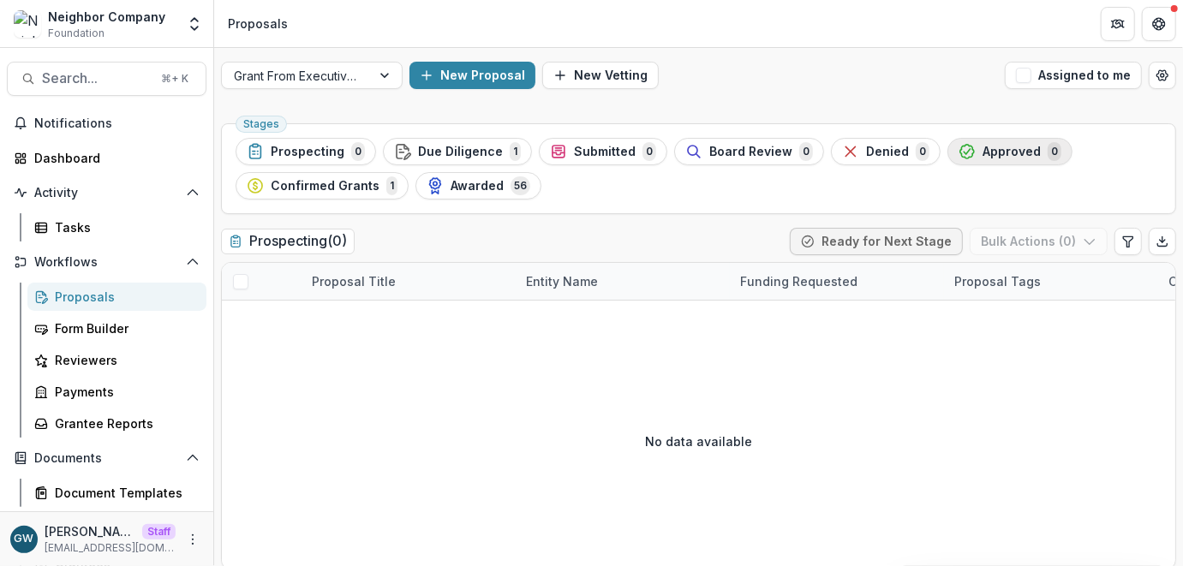
click at [959, 149] on div "Approved 0" at bounding box center [1009, 151] width 103 height 19
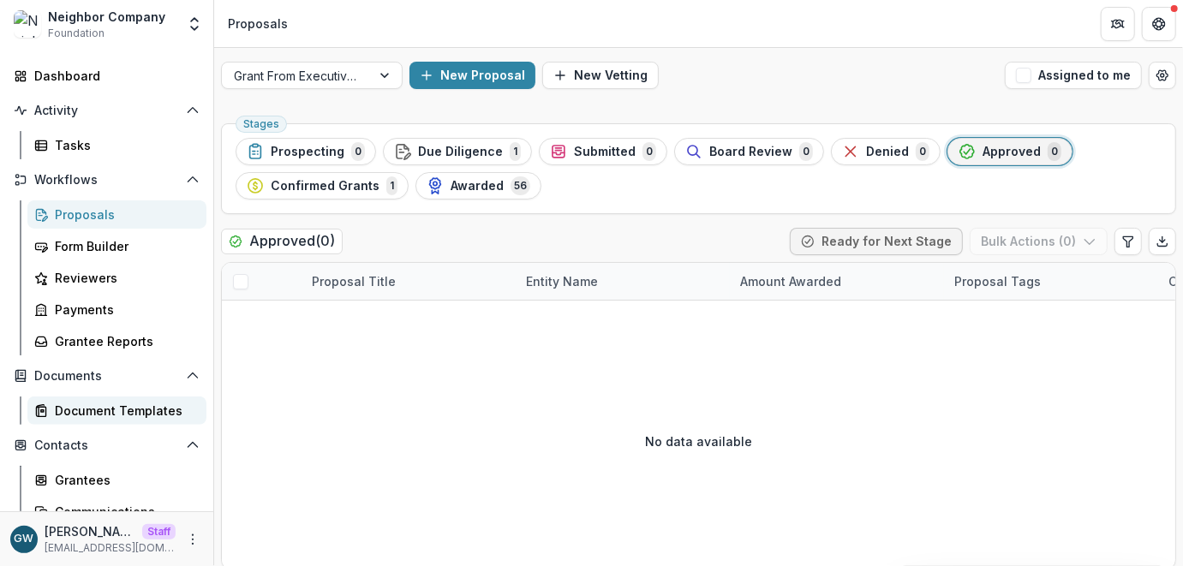
scroll to position [101, 0]
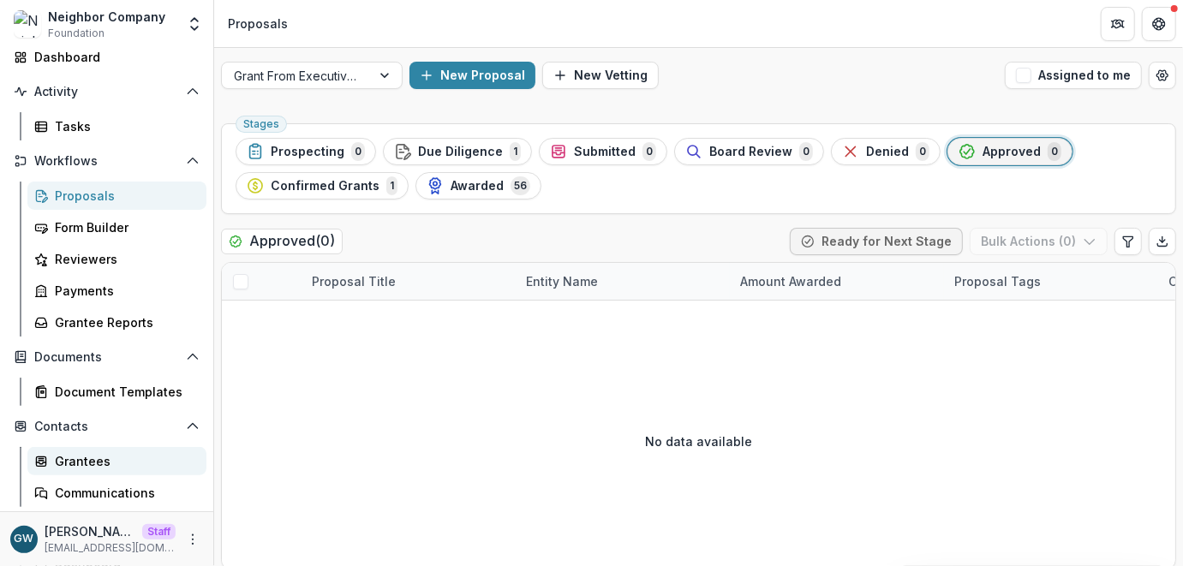
click at [93, 462] on div "Grantees" at bounding box center [124, 461] width 138 height 18
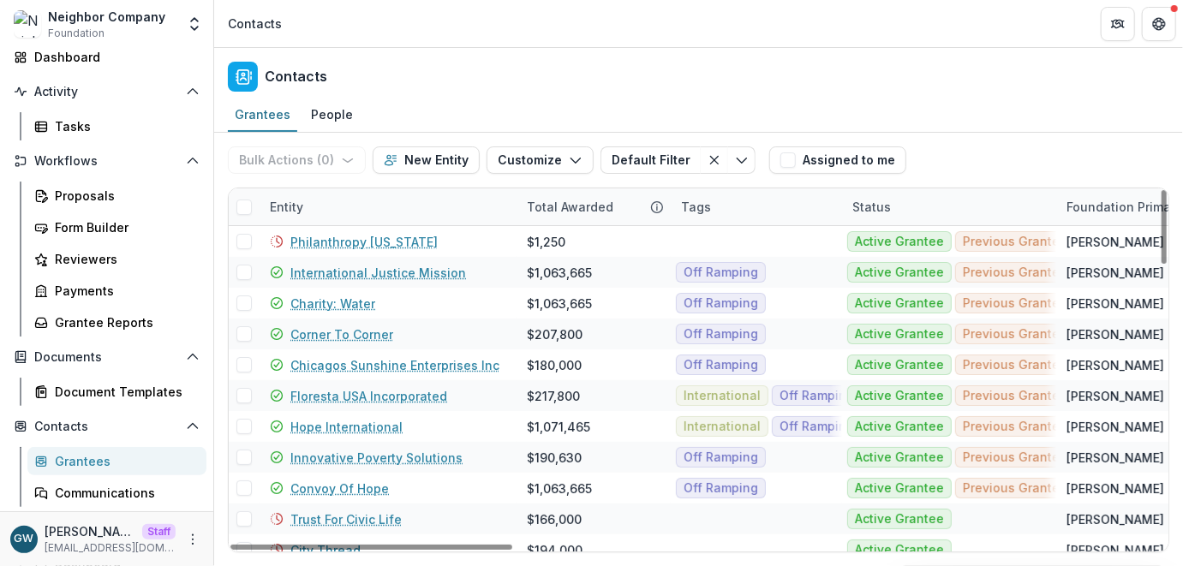
click at [379, 210] on div "Entity" at bounding box center [388, 206] width 257 height 37
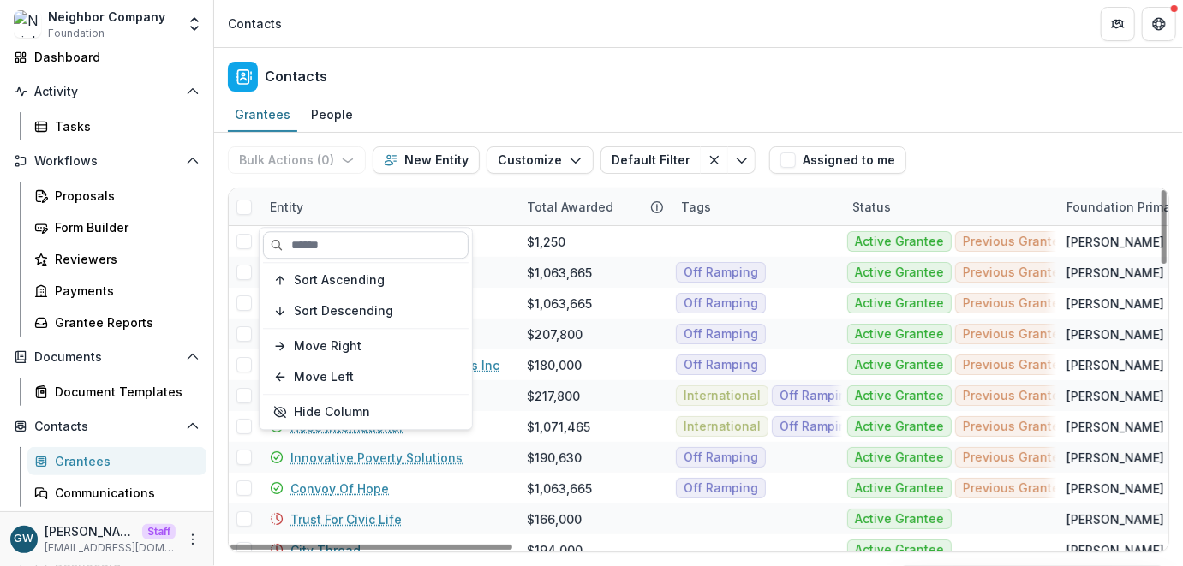
click at [367, 241] on input at bounding box center [366, 244] width 206 height 27
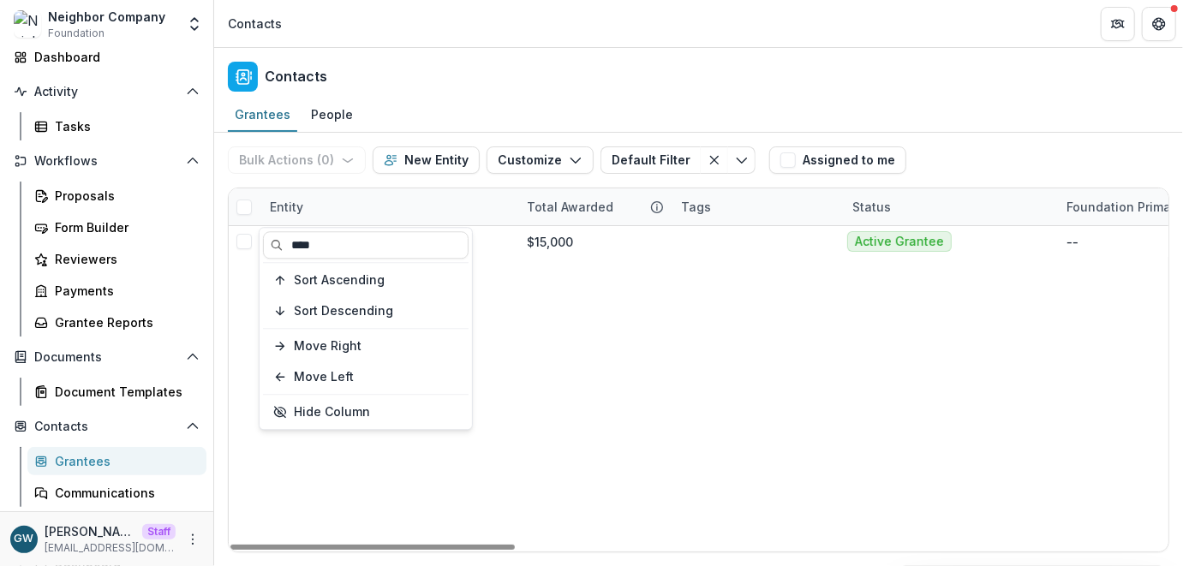
type input "****"
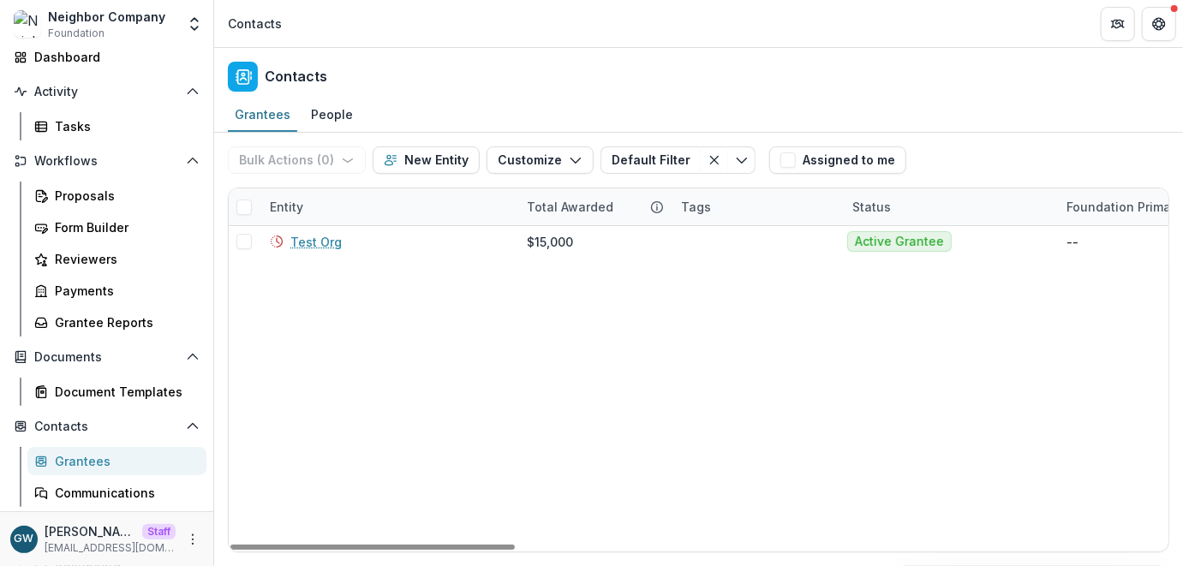
click at [1024, 146] on div "Bulk Actions ( 0 ) Send Email Create Proposals Create Tasks New Entity Customiz…" at bounding box center [698, 160] width 941 height 55
click at [65, 189] on div "Proposals" at bounding box center [124, 196] width 138 height 18
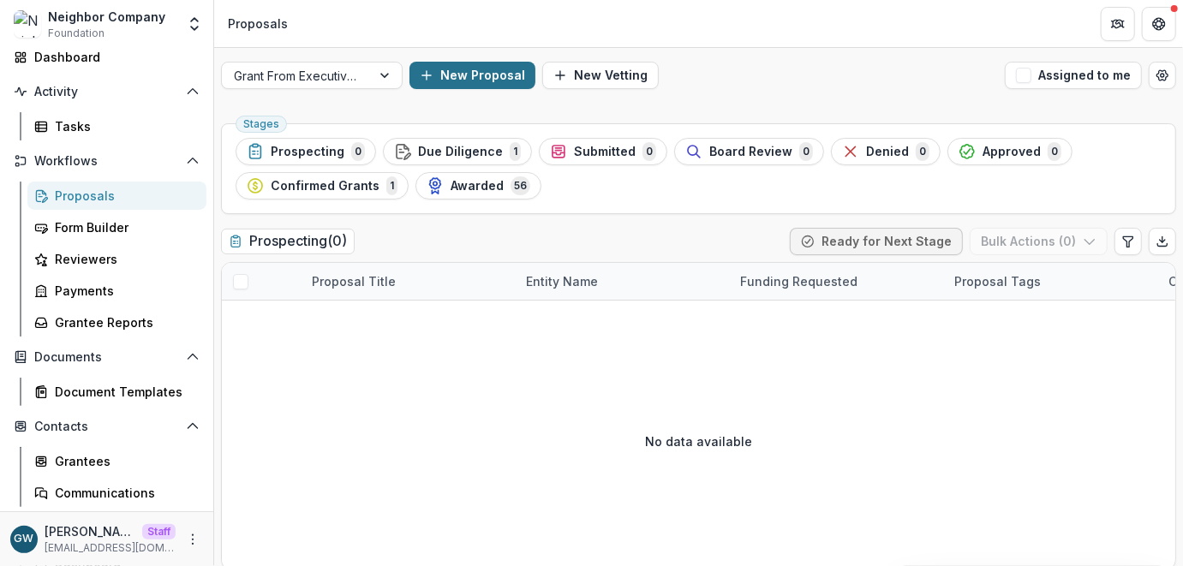
click at [492, 76] on button "New Proposal" at bounding box center [472, 75] width 126 height 27
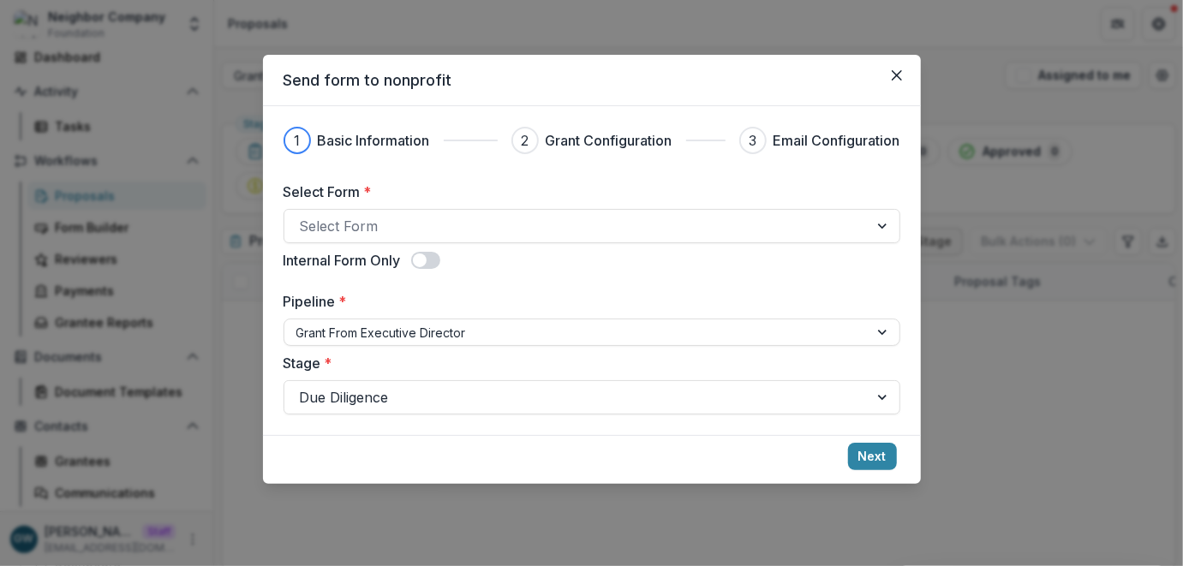
click at [525, 23] on div "Send form to nonprofit 1 Basic Information 2 Grant Configuration 3 Email Config…" at bounding box center [591, 283] width 1183 height 566
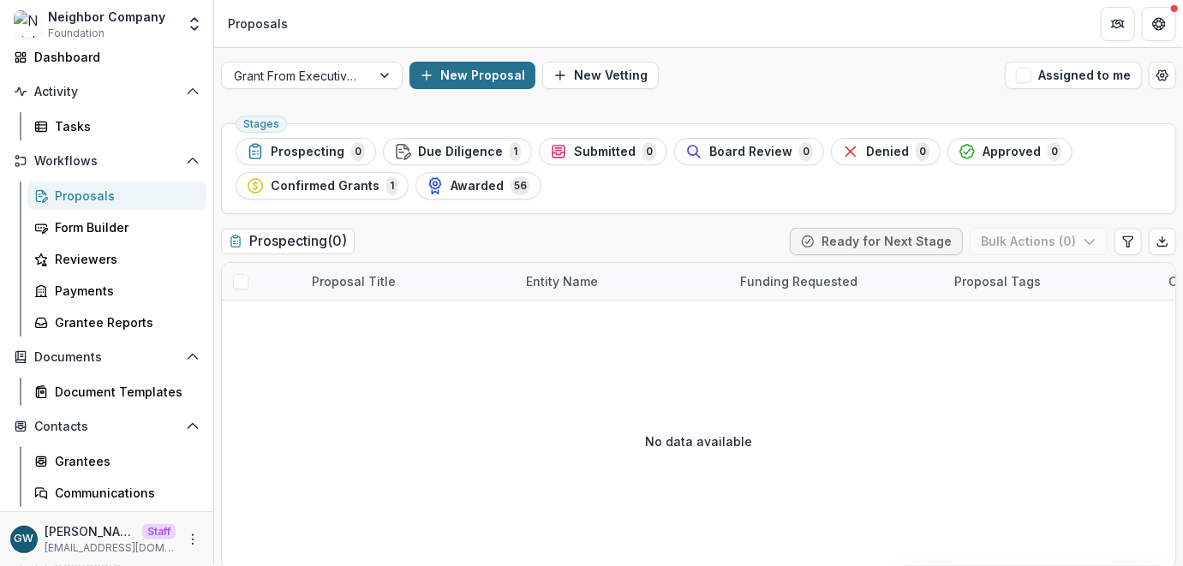
click at [480, 73] on button "New Proposal" at bounding box center [472, 75] width 126 height 27
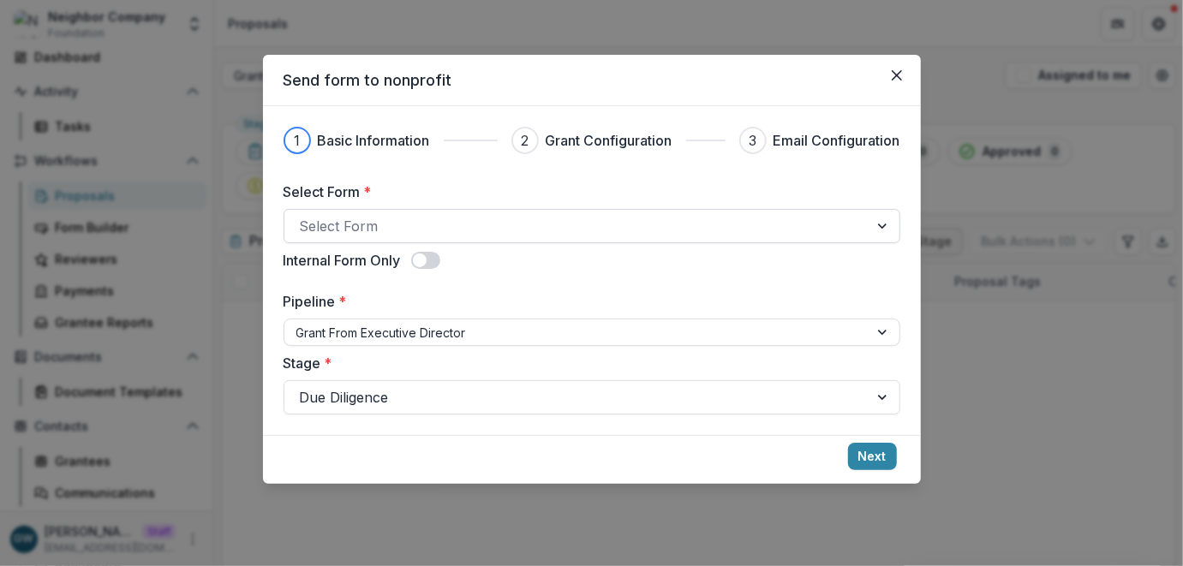
click at [379, 229] on div at bounding box center [576, 226] width 553 height 24
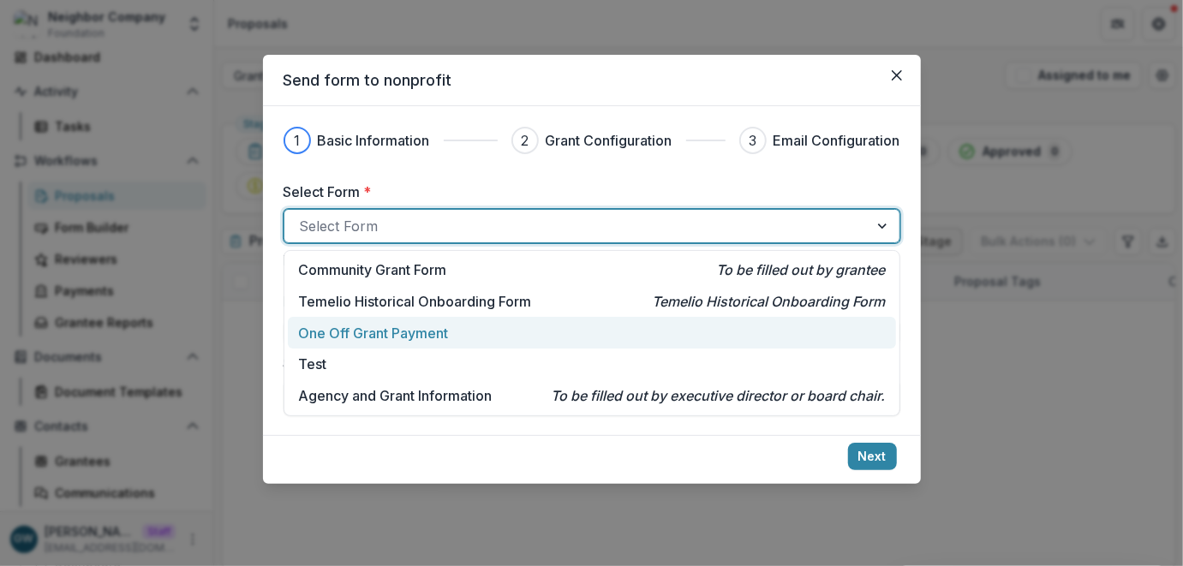
click at [387, 325] on p "One Off Grant Payment" at bounding box center [373, 333] width 150 height 21
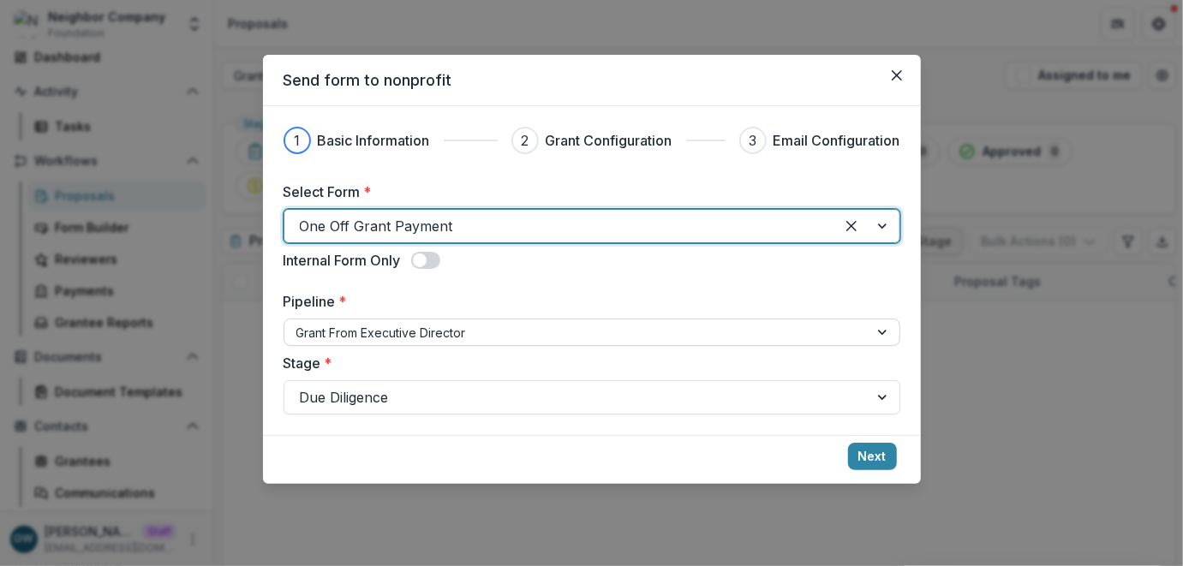
click at [383, 332] on div at bounding box center [576, 332] width 560 height 21
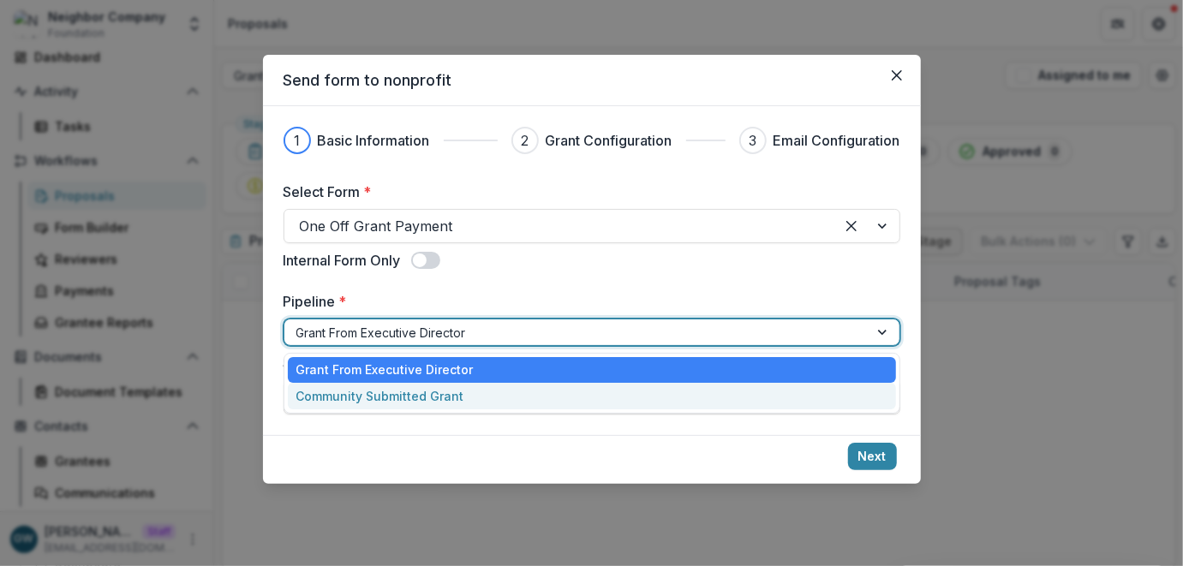
click at [374, 398] on div "Community Submitted Grant" at bounding box center [592, 396] width 608 height 27
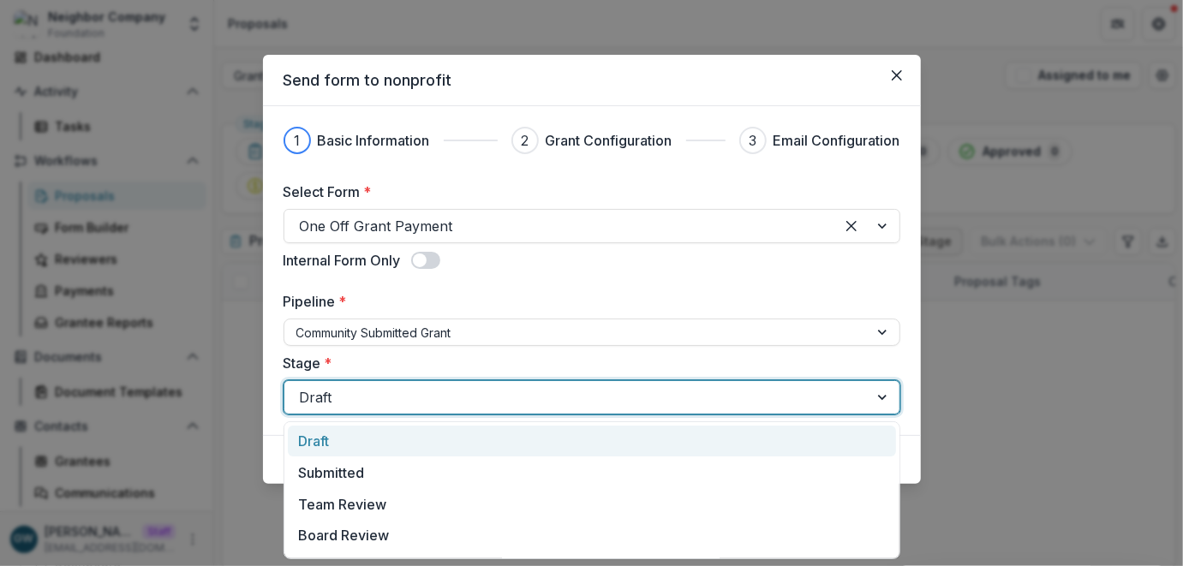
click at [423, 391] on div at bounding box center [576, 397] width 553 height 24
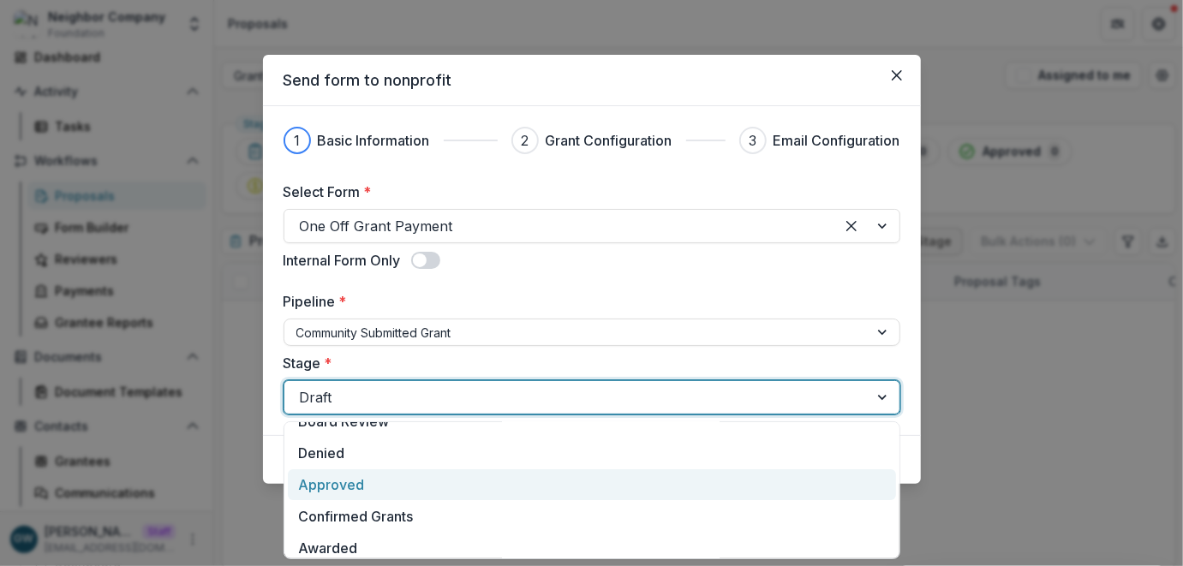
scroll to position [115, 0]
click at [354, 488] on div "Approved" at bounding box center [592, 485] width 608 height 32
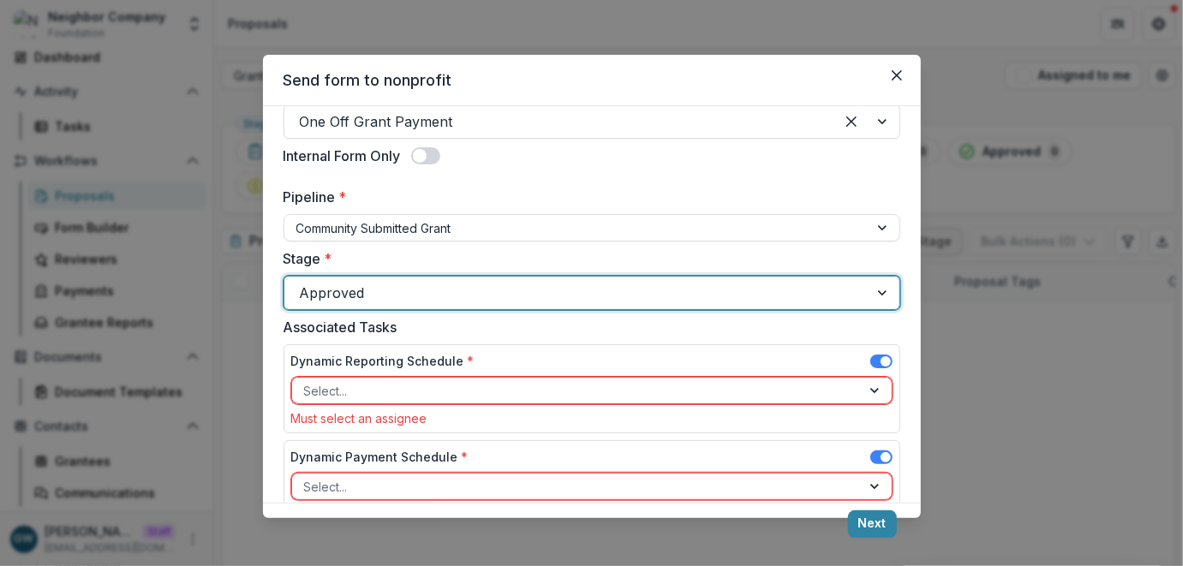
scroll to position [218, 0]
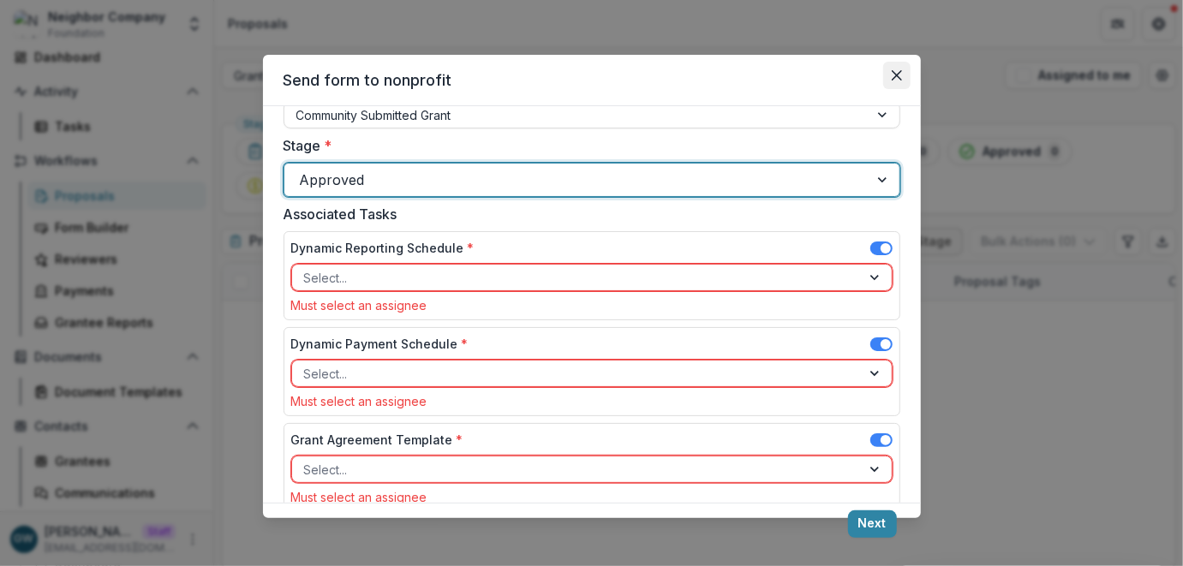
click at [897, 76] on icon "Close" at bounding box center [897, 75] width 10 height 10
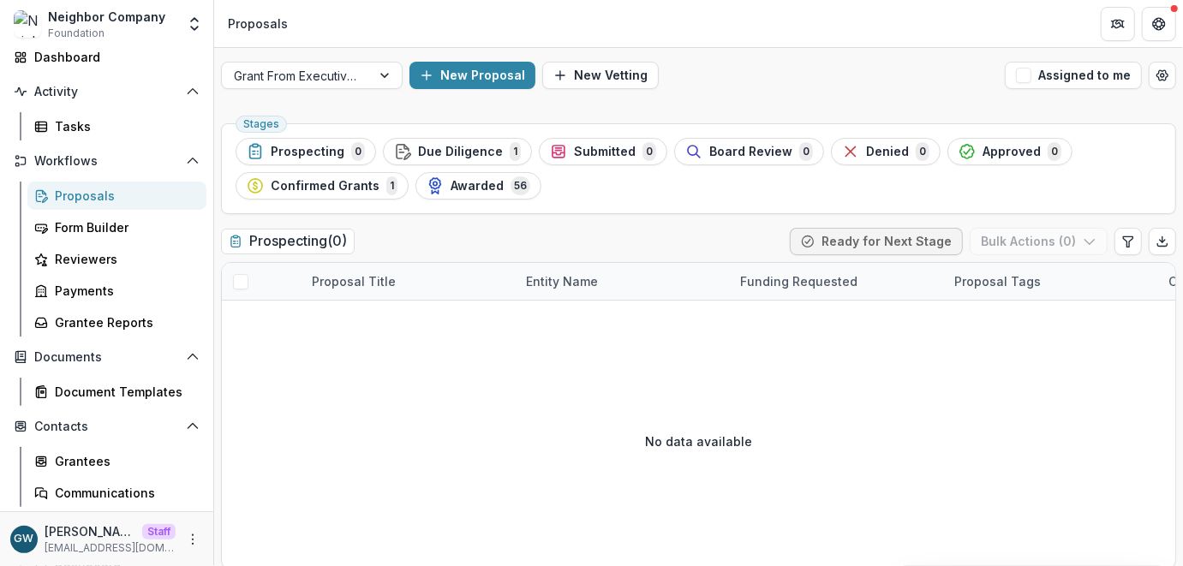
scroll to position [0, 0]
click at [115, 193] on div "Proposals" at bounding box center [124, 196] width 138 height 18
click at [191, 28] on icon "Open entity switcher" at bounding box center [194, 23] width 17 height 17
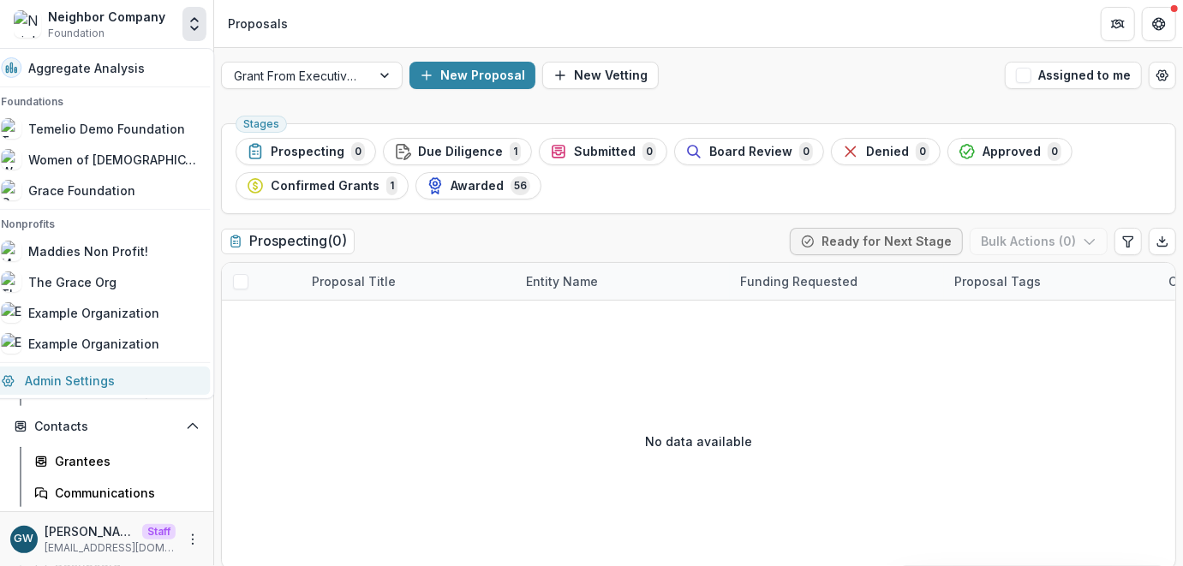
click at [109, 384] on link "Admin Settings" at bounding box center [100, 381] width 219 height 28
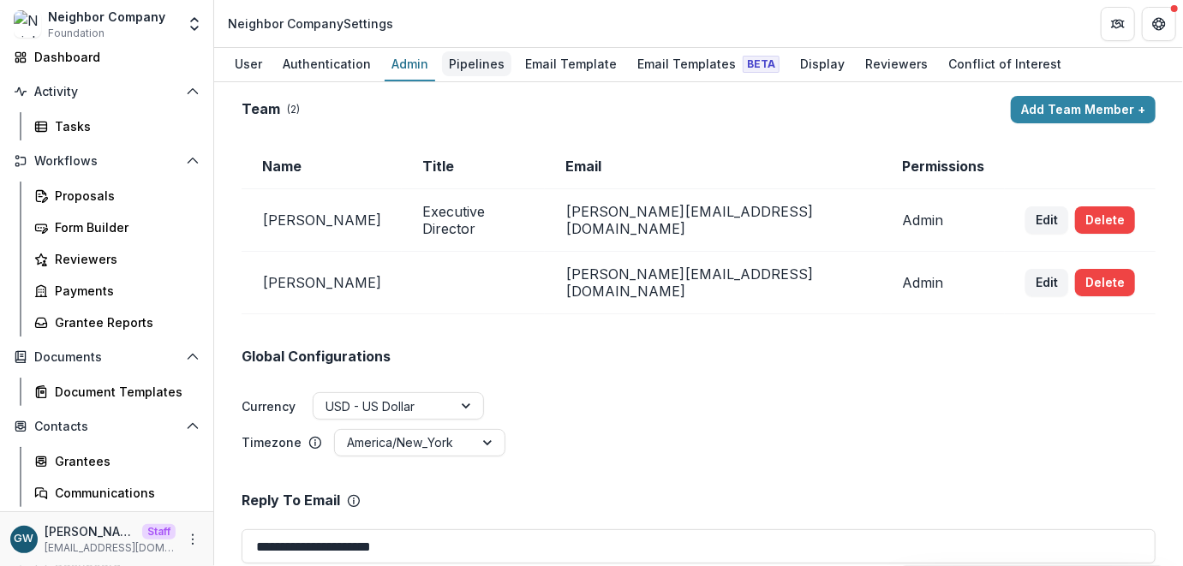
click at [488, 69] on div "Pipelines" at bounding box center [476, 63] width 69 height 25
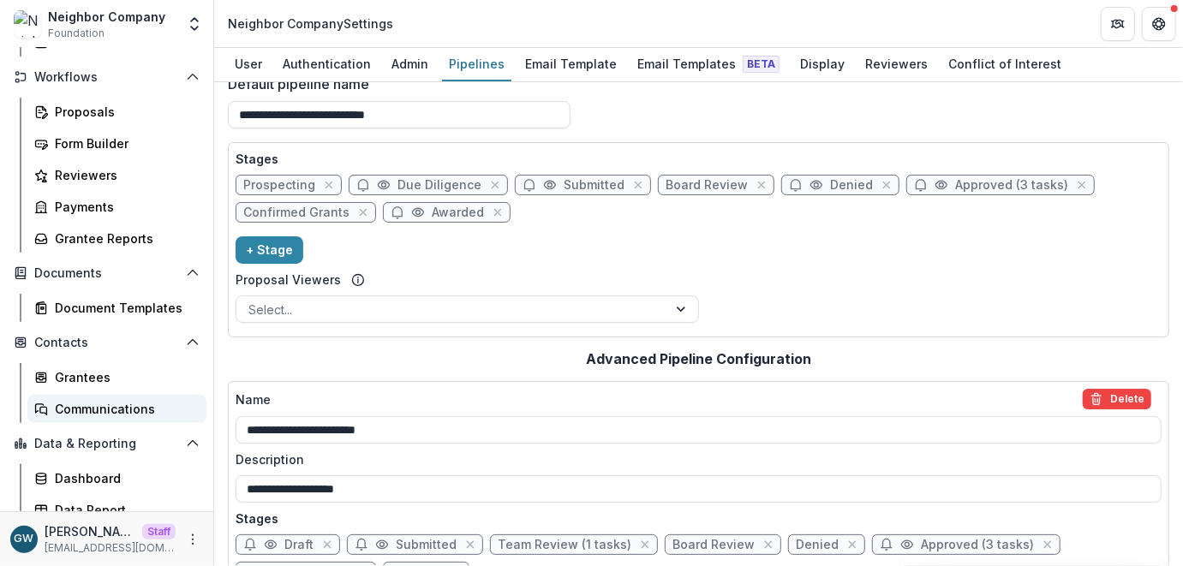
scroll to position [197, 0]
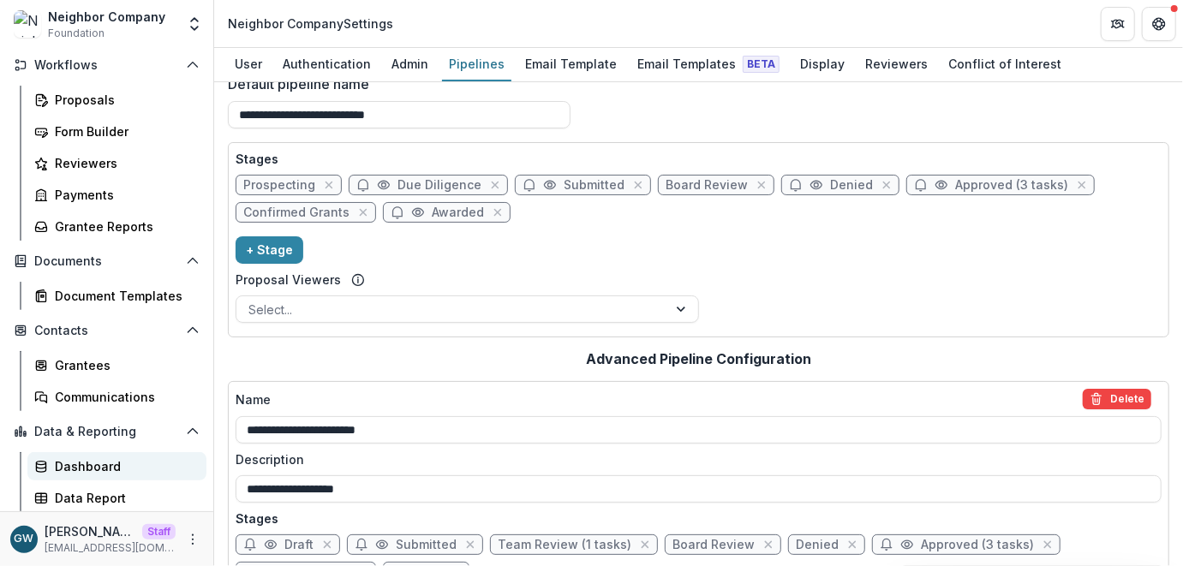
drag, startPoint x: 65, startPoint y: 474, endPoint x: 170, endPoint y: 453, distance: 107.3
click at [65, 474] on div "Dashboard" at bounding box center [124, 466] width 138 height 18
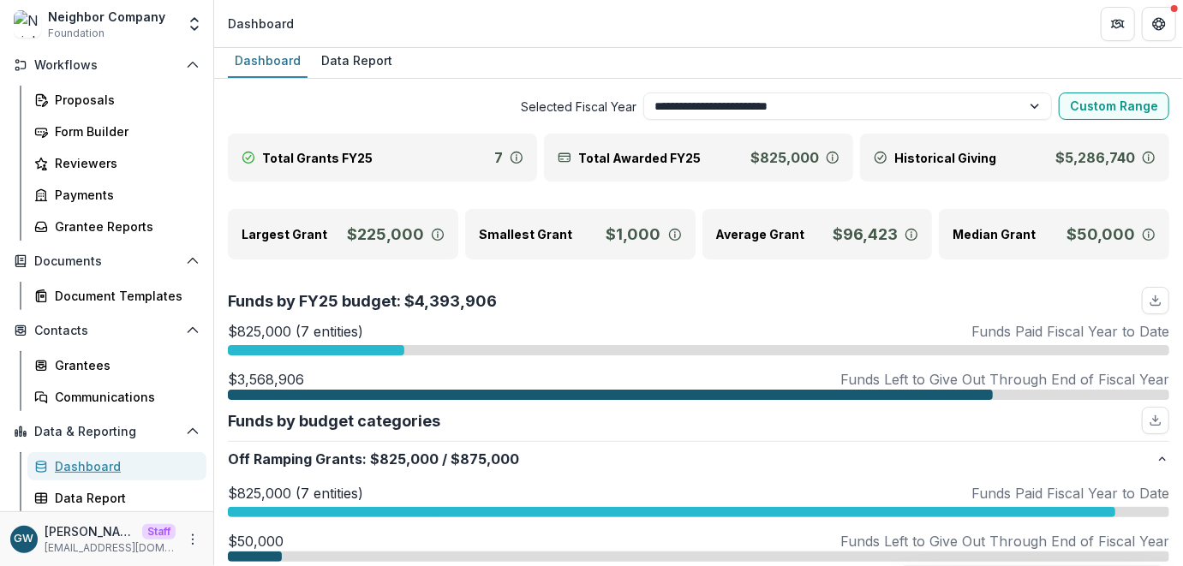
scroll to position [7, 0]
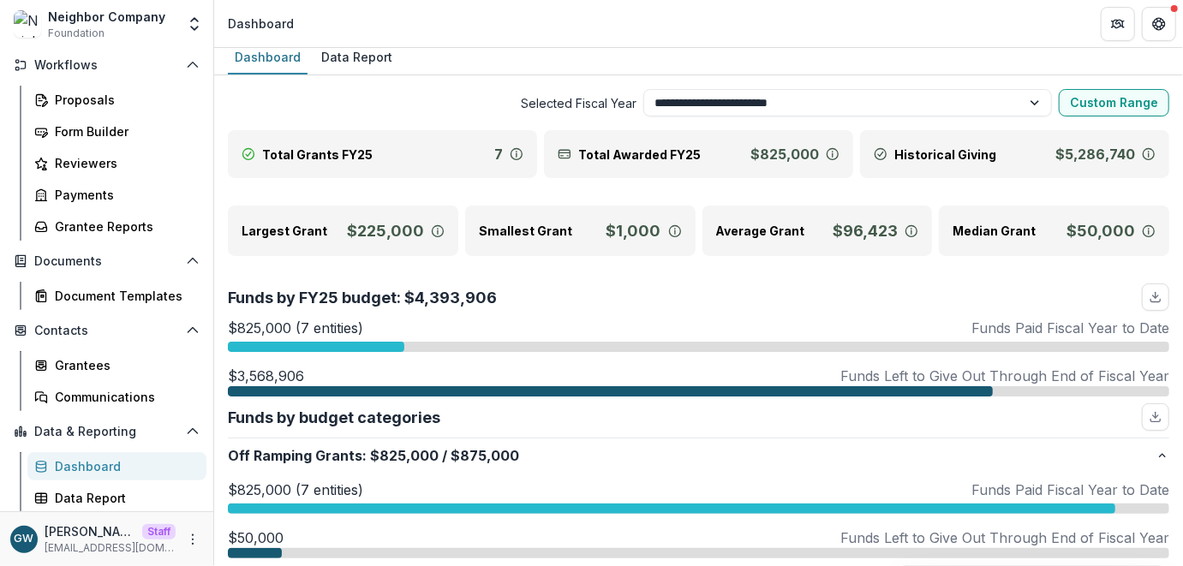
click at [343, 342] on div at bounding box center [316, 347] width 176 height 10
click at [520, 307] on div "Funds by FY25 budget: $4,393,906" at bounding box center [698, 297] width 941 height 27
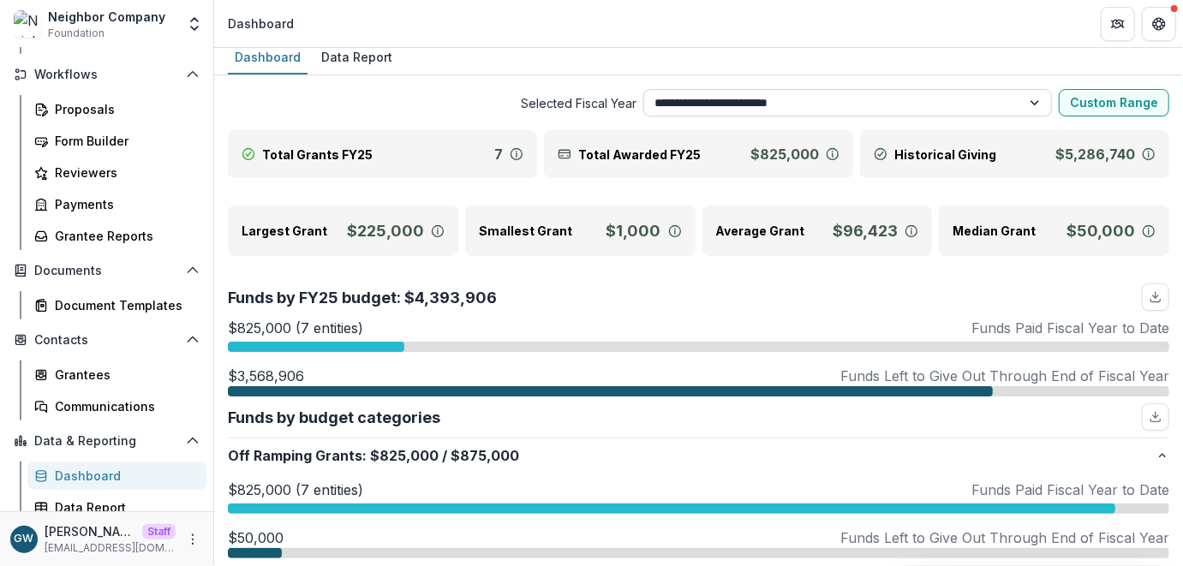
click at [839, 103] on select "**********" at bounding box center [847, 102] width 409 height 27
click at [366, 349] on div at bounding box center [316, 347] width 176 height 10
click at [439, 101] on span "Selected Fiscal Year" at bounding box center [432, 103] width 409 height 18
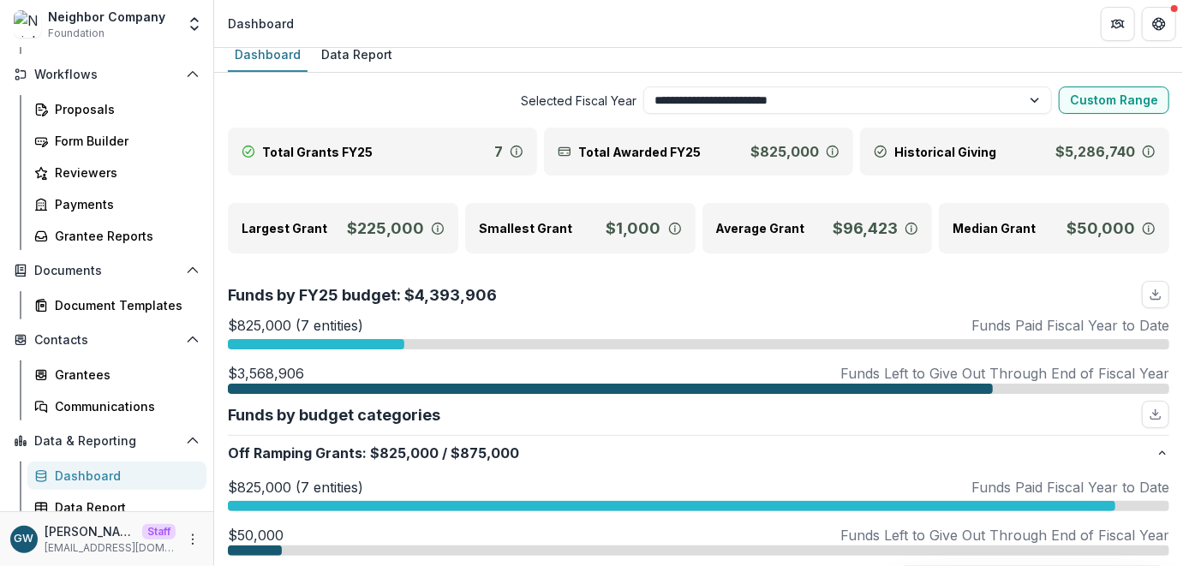
scroll to position [0, 0]
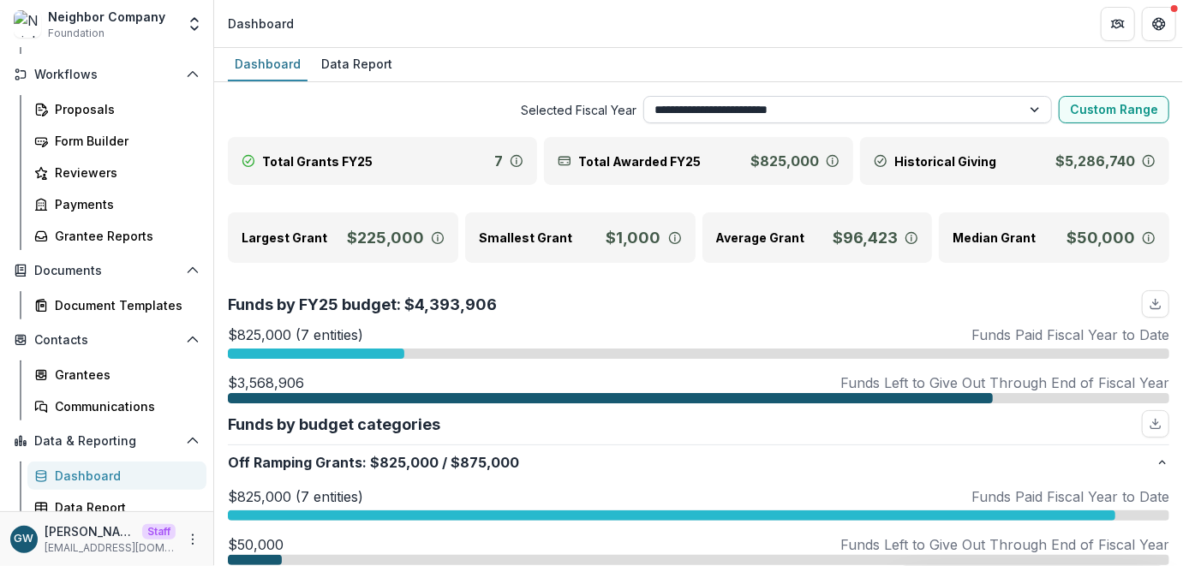
click at [705, 111] on select "**********" at bounding box center [847, 109] width 409 height 27
select select "**********"
click at [643, 96] on select "**********" at bounding box center [847, 109] width 409 height 27
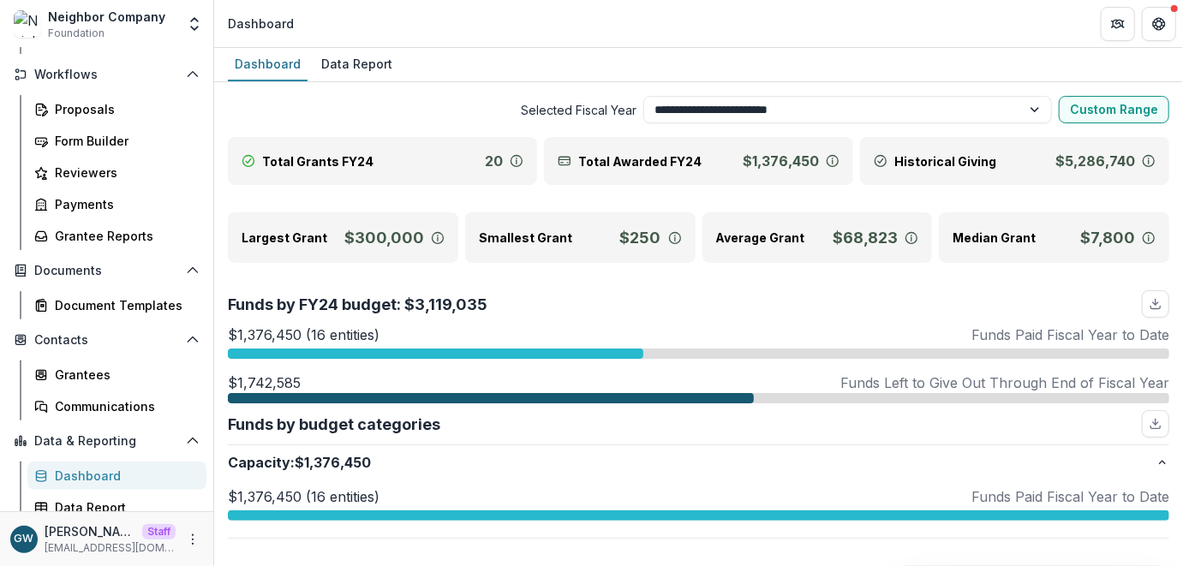
click at [358, 355] on div at bounding box center [435, 354] width 415 height 10
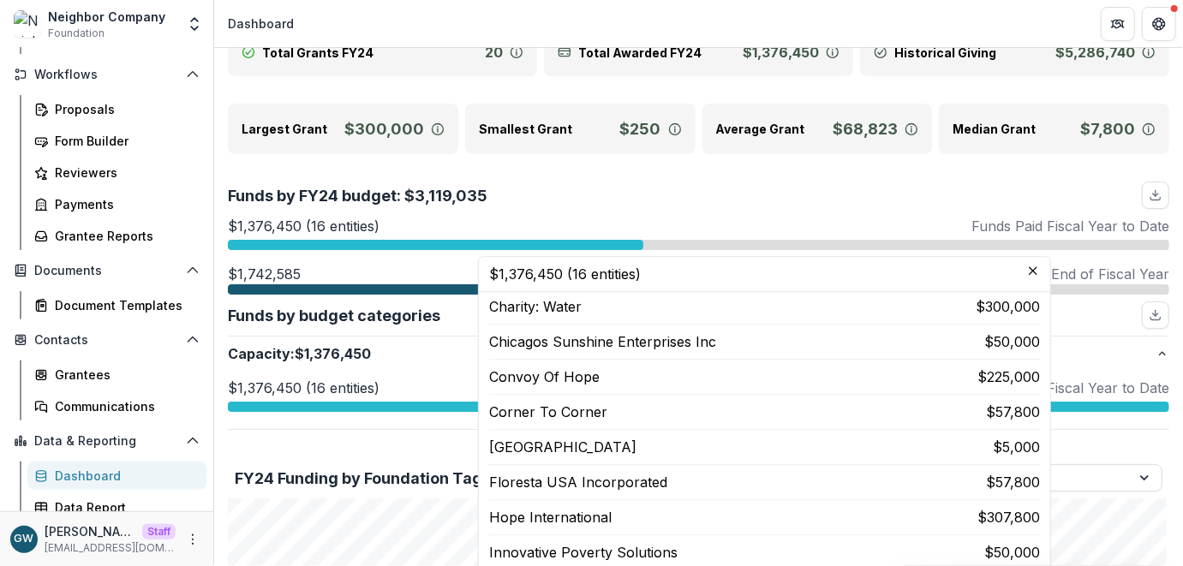
scroll to position [84, 0]
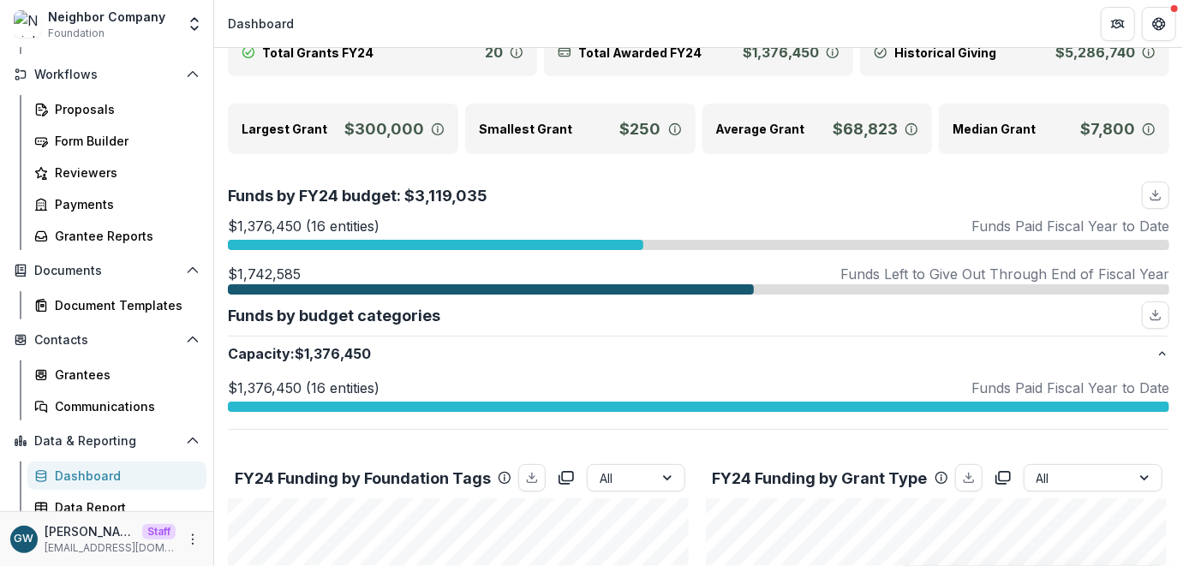
click at [695, 217] on div "$1,376,450 (16 entities) Funds Paid Fiscal Year to Date" at bounding box center [698, 226] width 941 height 21
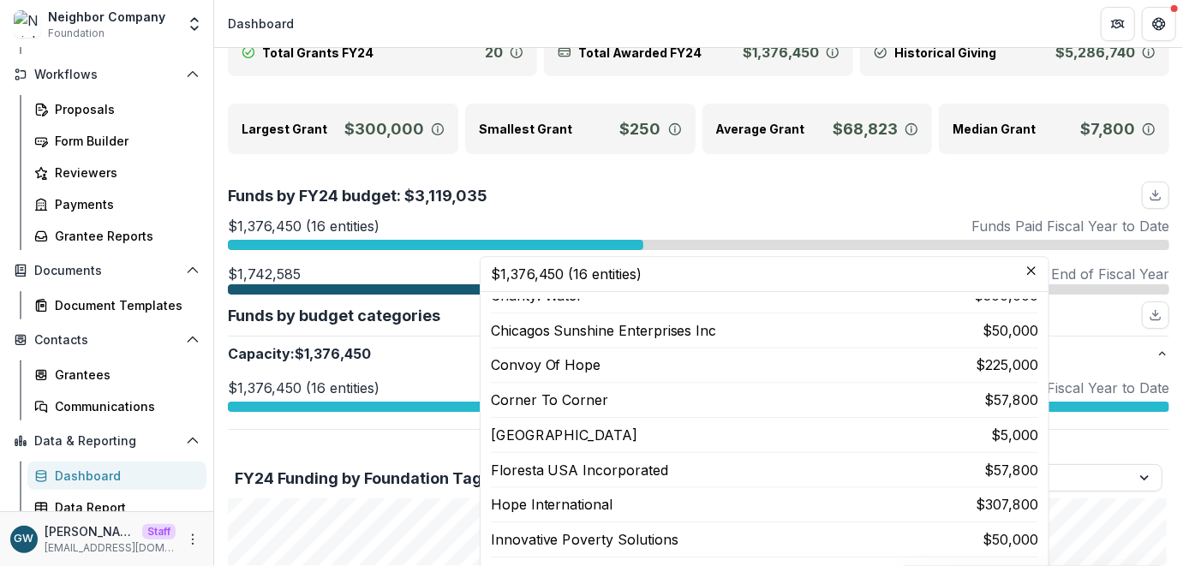
scroll to position [80, 0]
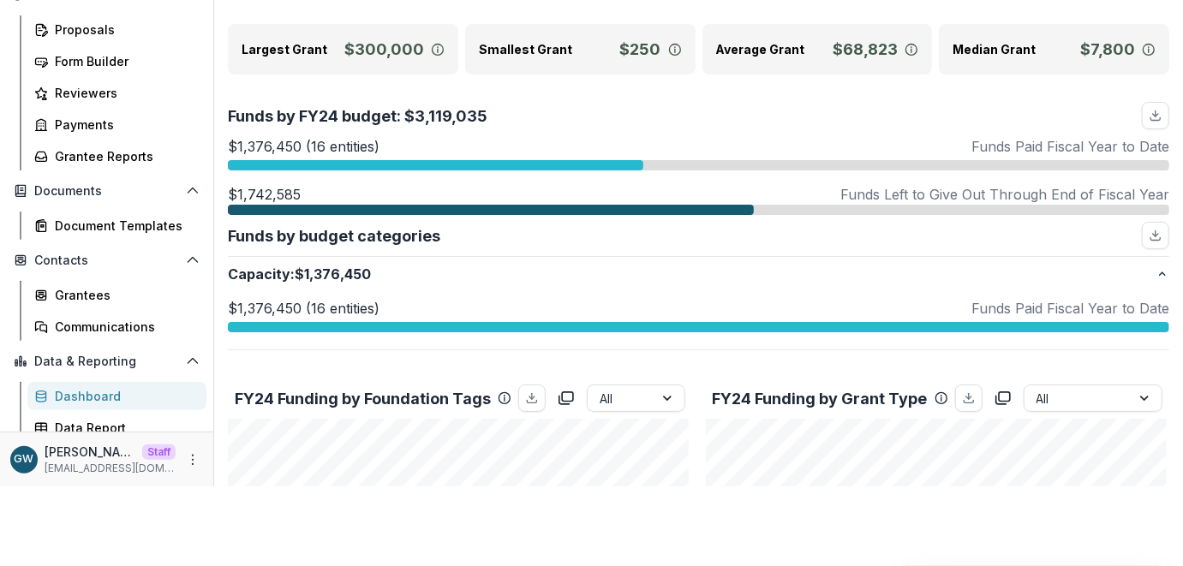
click at [633, 132] on div "Funds by FY24 budget: $3,119,035 $1,376,450 (16 entities) Funds Paid Fiscal Yea…" at bounding box center [698, 158] width 941 height 113
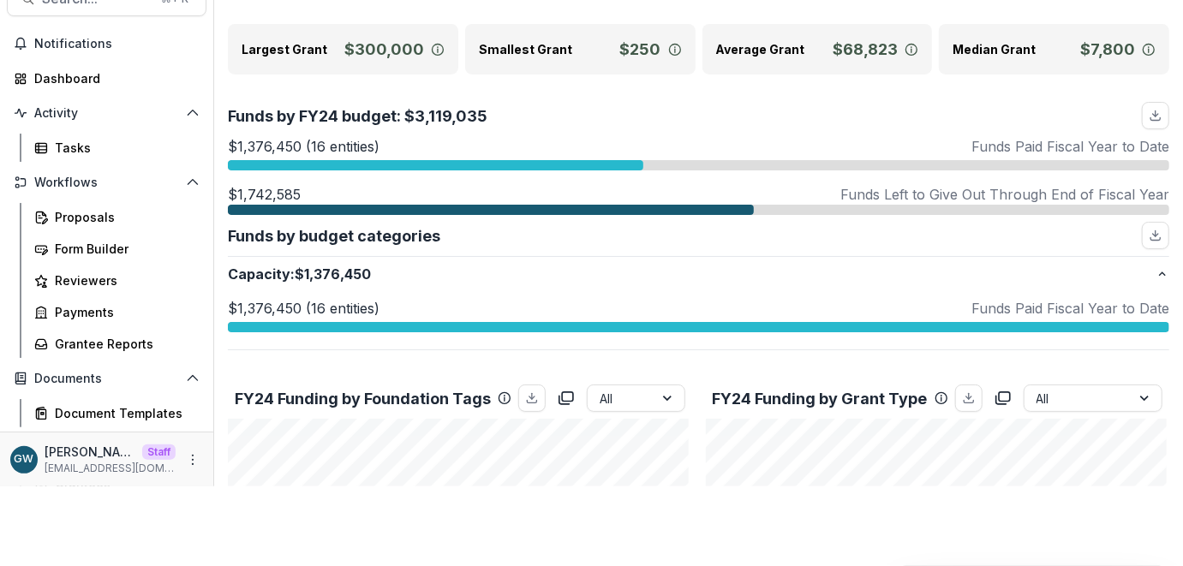
click at [613, 110] on div "Funds by FY24 budget: $3,119,035" at bounding box center [698, 115] width 941 height 27
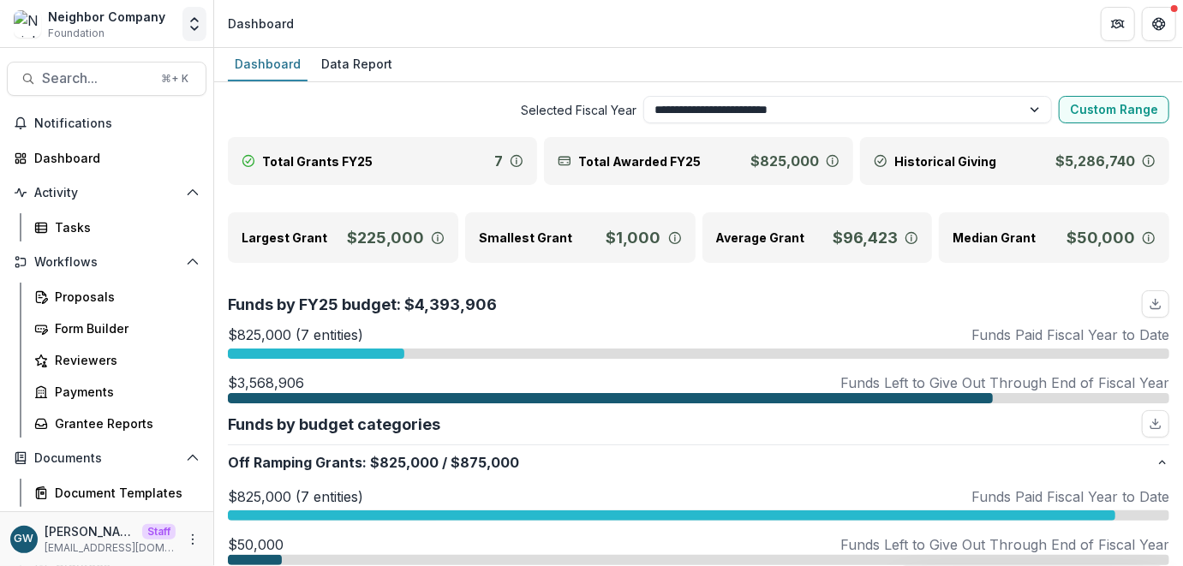
click at [196, 23] on icon "Open entity switcher" at bounding box center [194, 23] width 17 height 17
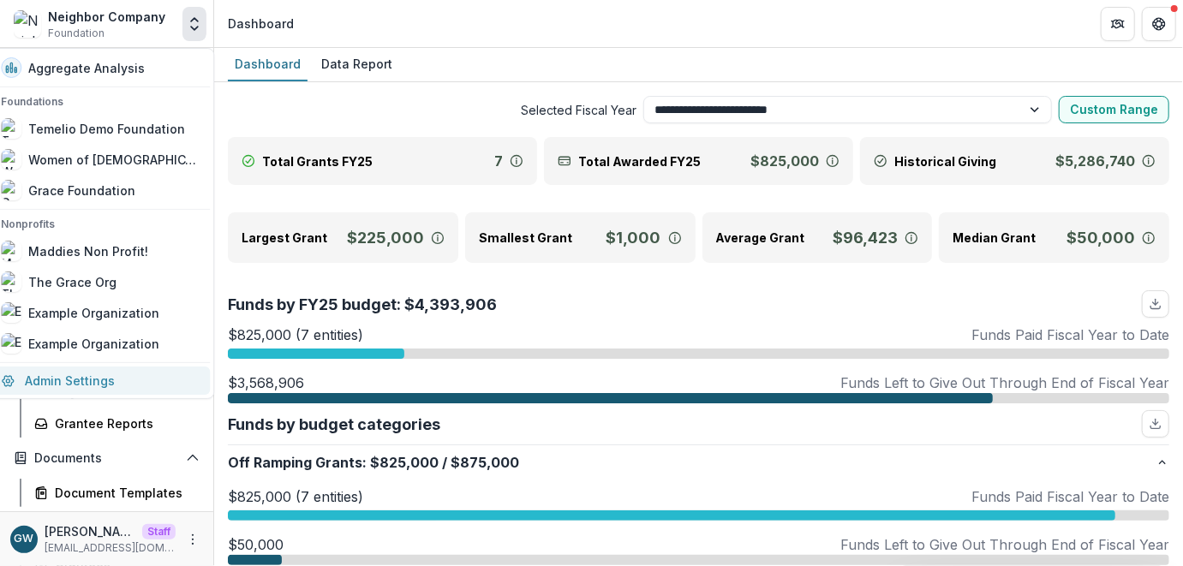
click at [75, 375] on link "Admin Settings" at bounding box center [100, 381] width 219 height 28
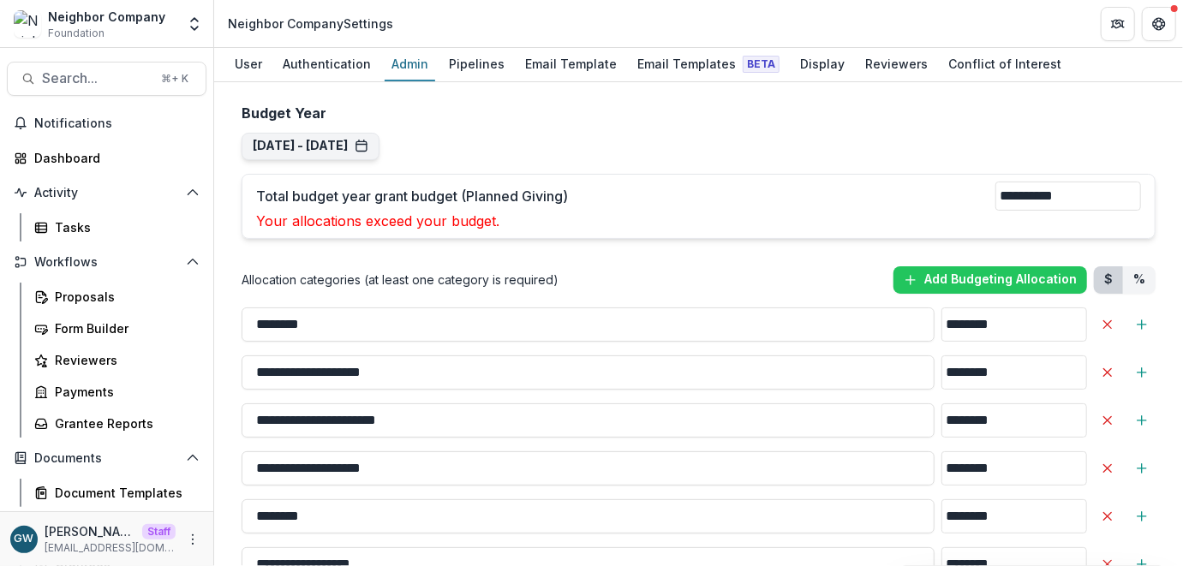
scroll to position [1269, 0]
click at [198, 30] on icon "Open entity switcher" at bounding box center [194, 23] width 17 height 17
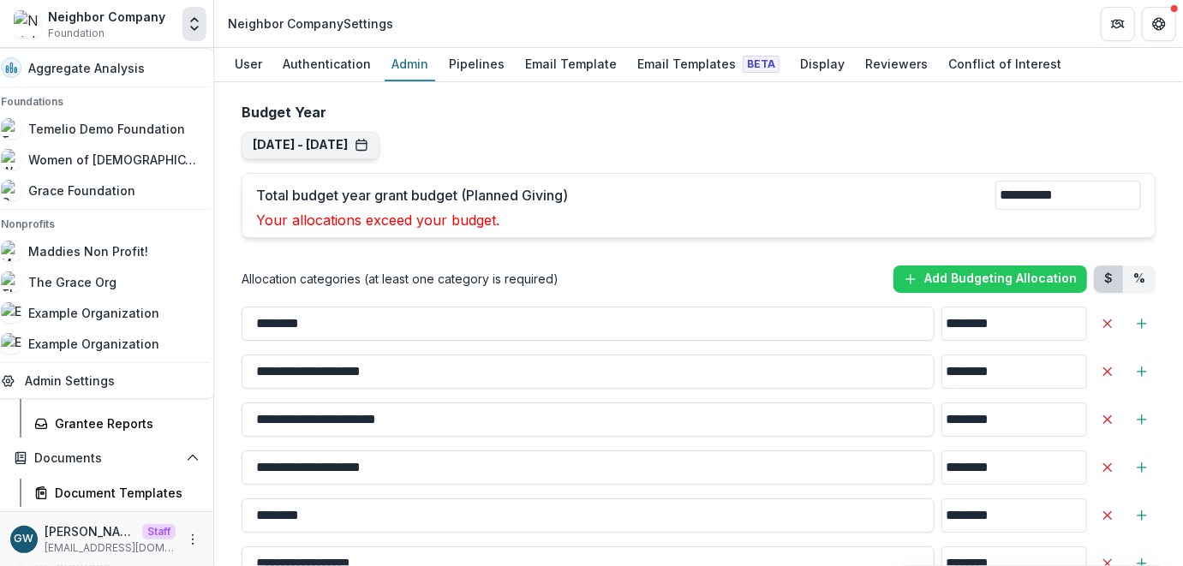
click at [322, 234] on div "**********" at bounding box center [698, 443] width 941 height 3232
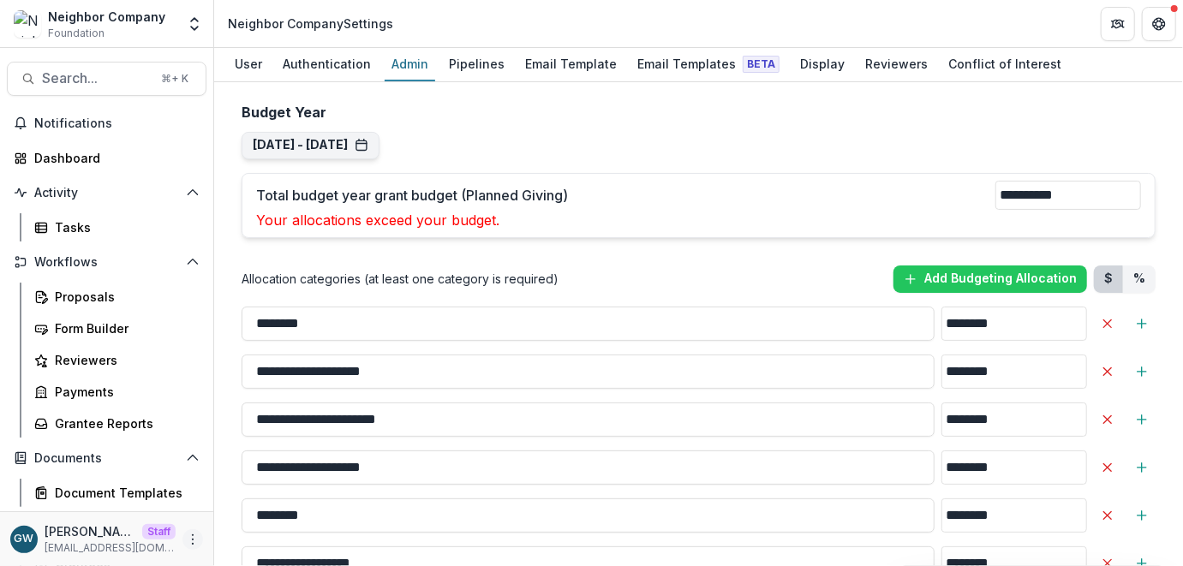
click at [188, 542] on icon "More" at bounding box center [193, 540] width 14 height 14
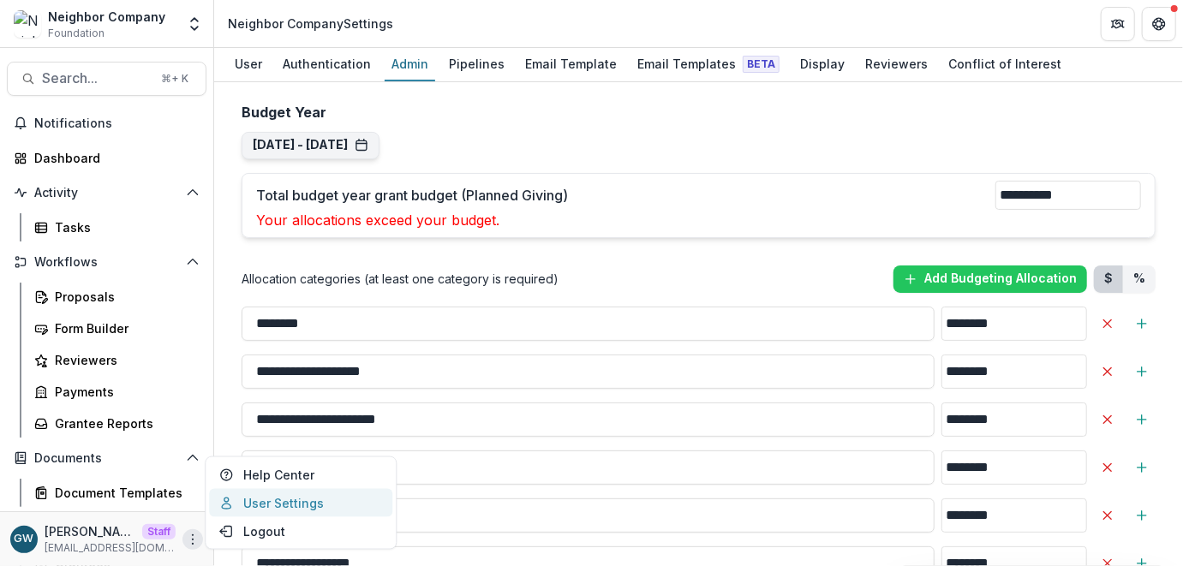
click at [279, 504] on link "User Settings" at bounding box center [300, 503] width 183 height 28
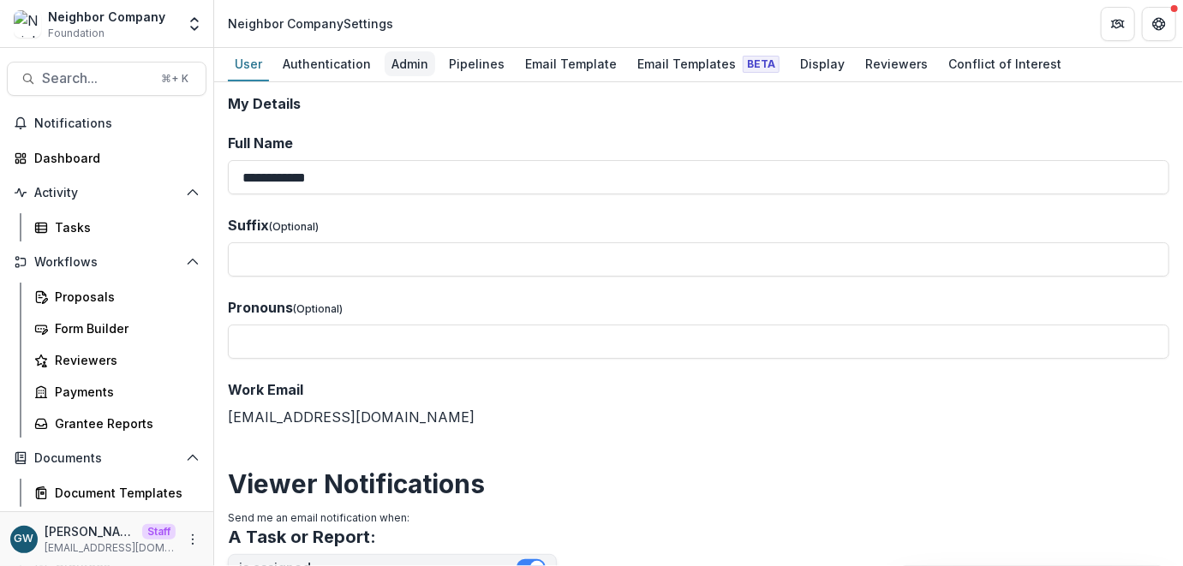
click at [407, 70] on div "Admin" at bounding box center [410, 63] width 51 height 25
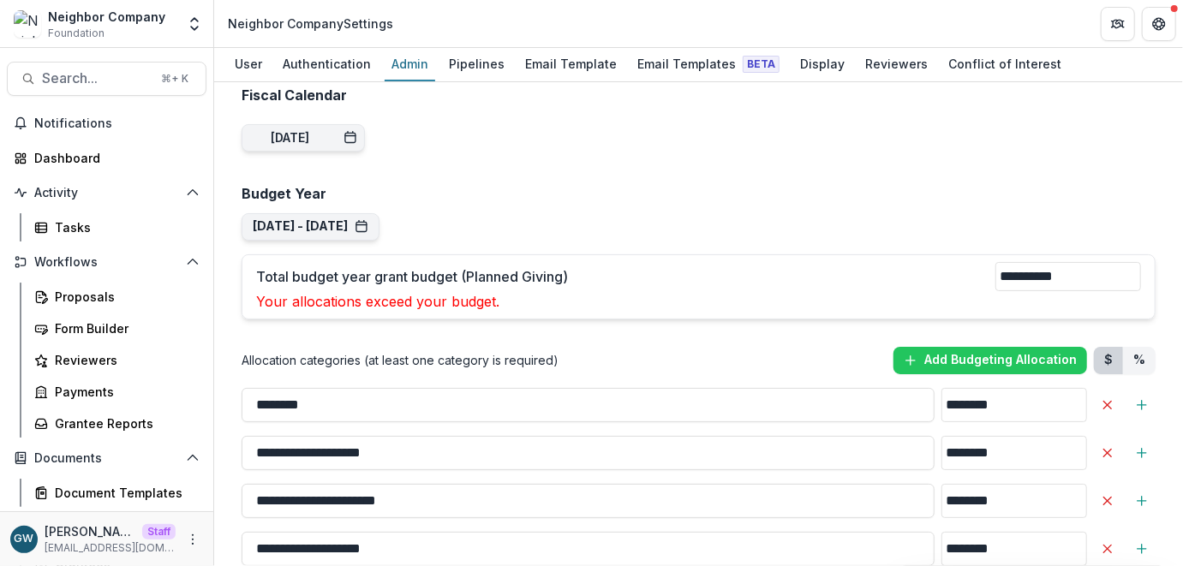
scroll to position [1208, 0]
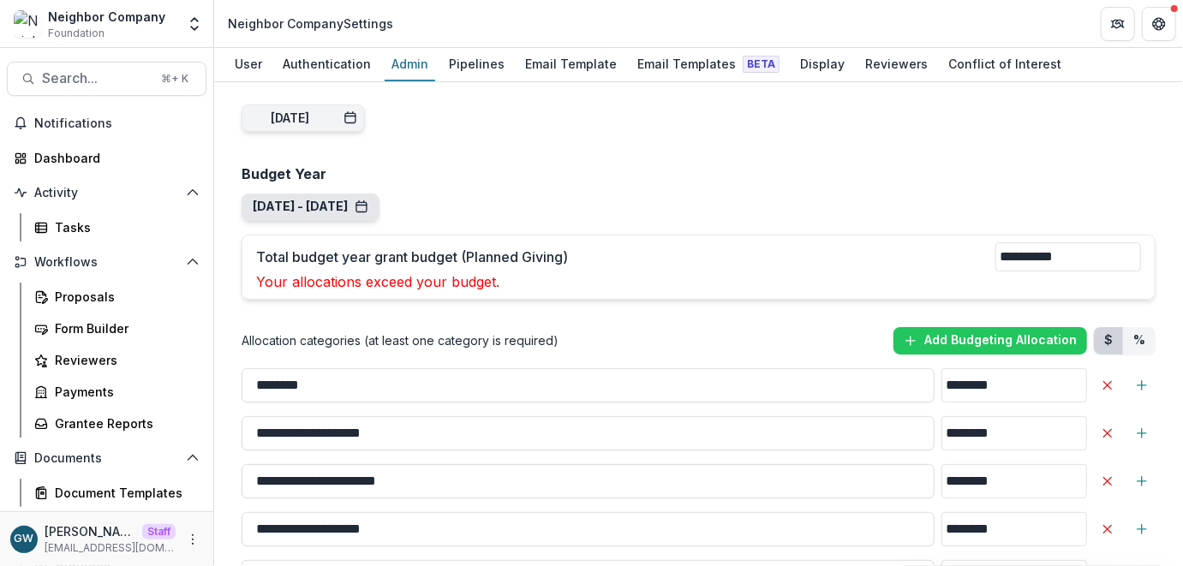
click at [366, 200] on button "[DATE] - [DATE]" at bounding box center [311, 207] width 116 height 15
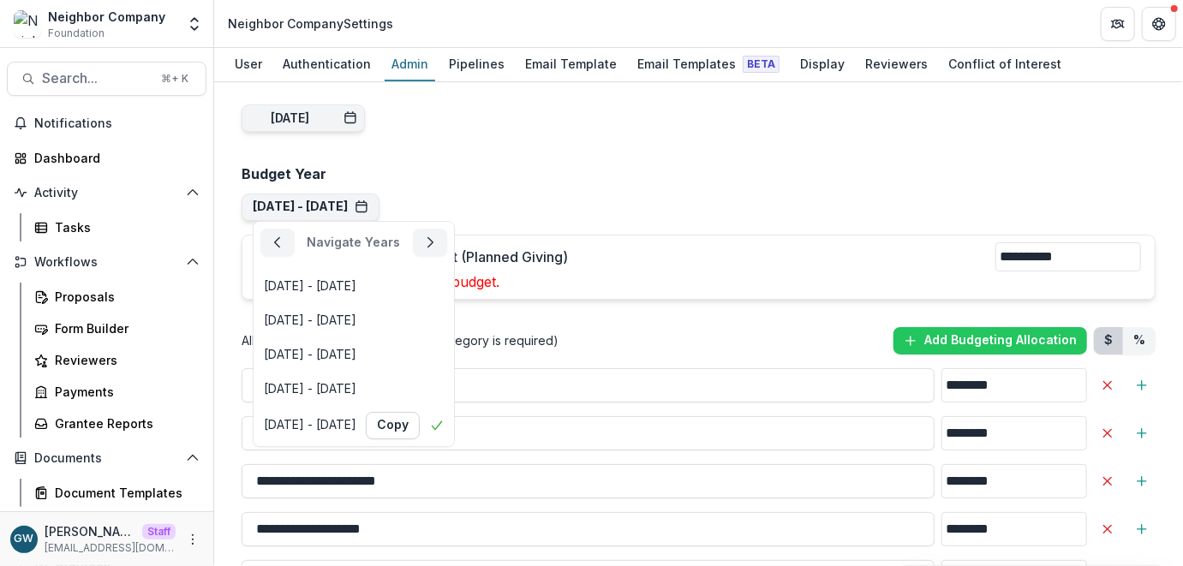
click at [600, 174] on div "**********" at bounding box center [698, 504] width 941 height 3232
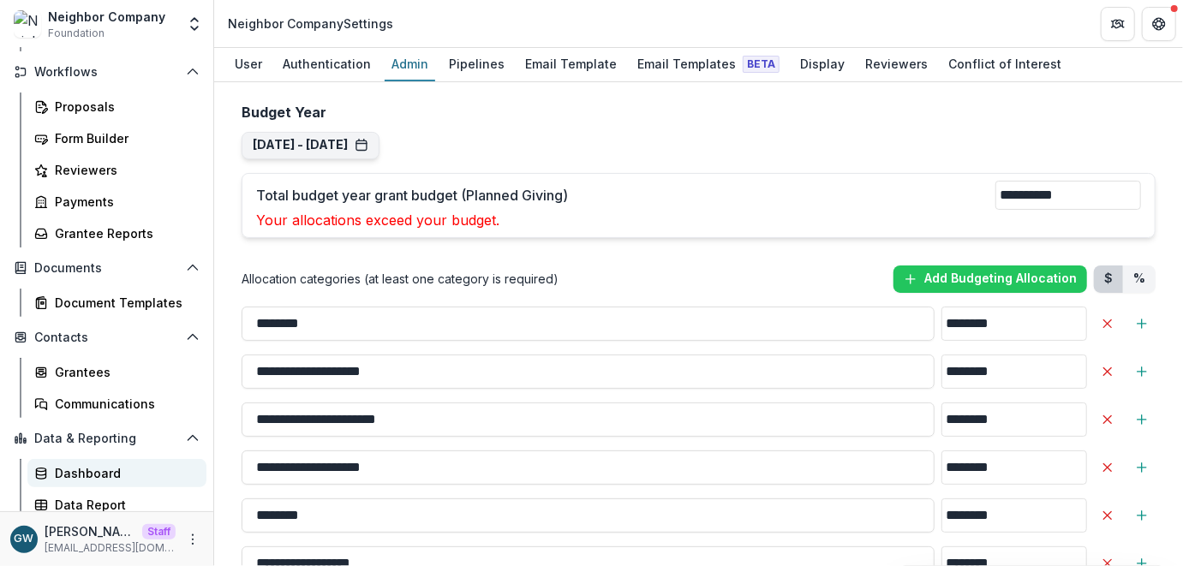
scroll to position [197, 0]
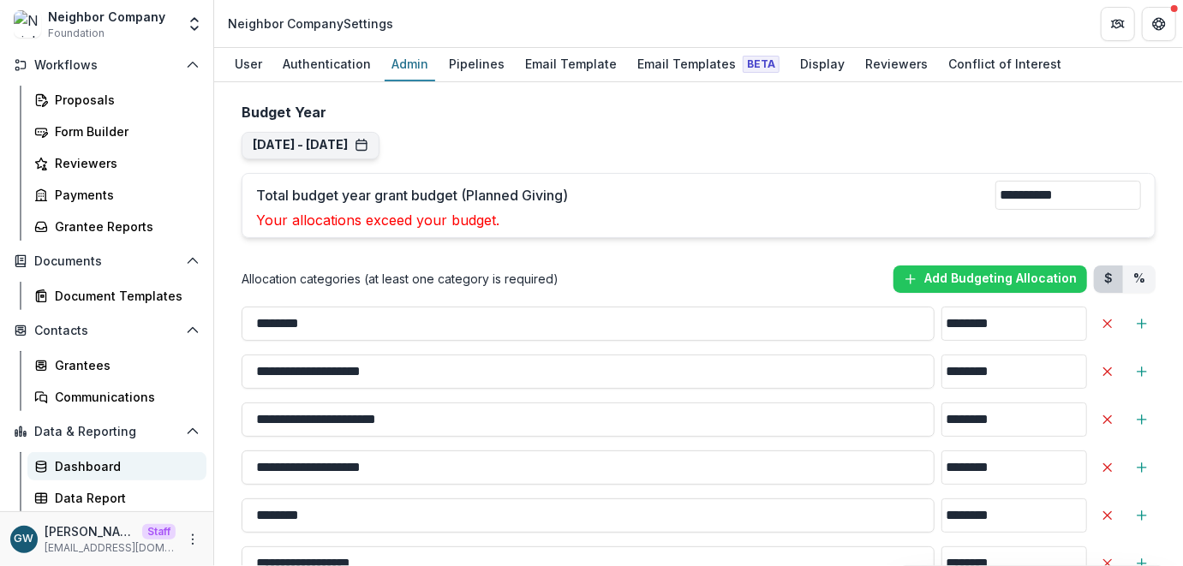
click at [102, 472] on div "Dashboard" at bounding box center [124, 466] width 138 height 18
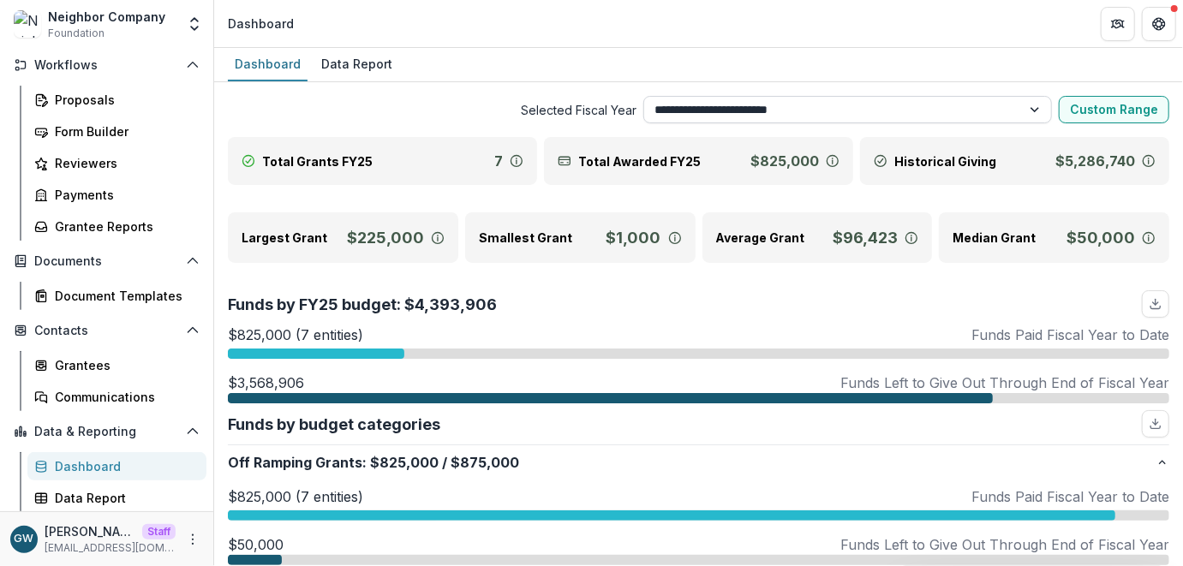
click at [705, 106] on select "**********" at bounding box center [847, 109] width 409 height 27
select select "**********"
click at [643, 96] on select "**********" at bounding box center [847, 109] width 409 height 27
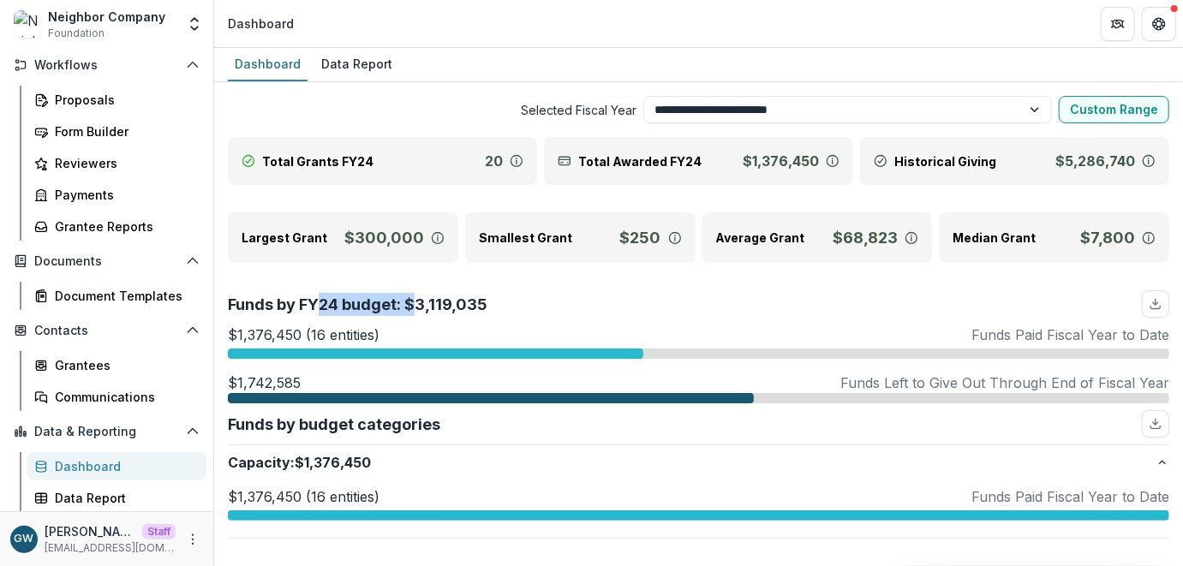
drag, startPoint x: 323, startPoint y: 305, endPoint x: 421, endPoint y: 304, distance: 97.6
click at [421, 304] on p "Funds by FY24 budget: $3,119,035" at bounding box center [358, 304] width 260 height 23
click at [599, 314] on div "Funds by FY24 budget: $3,119,035" at bounding box center [698, 303] width 941 height 27
click at [605, 351] on div at bounding box center [435, 354] width 415 height 10
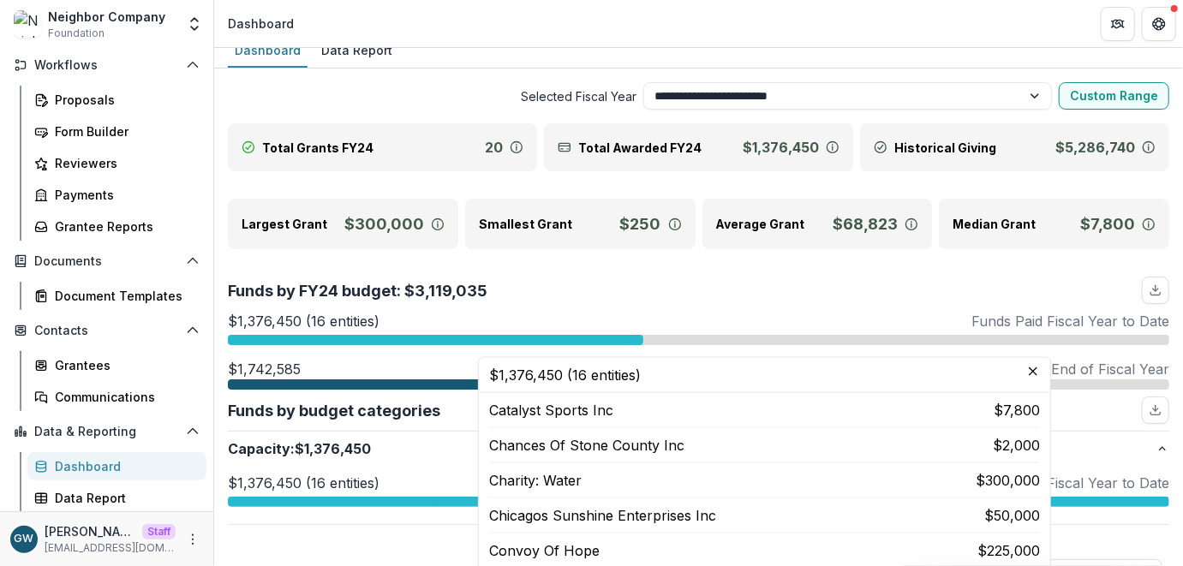
scroll to position [15, 0]
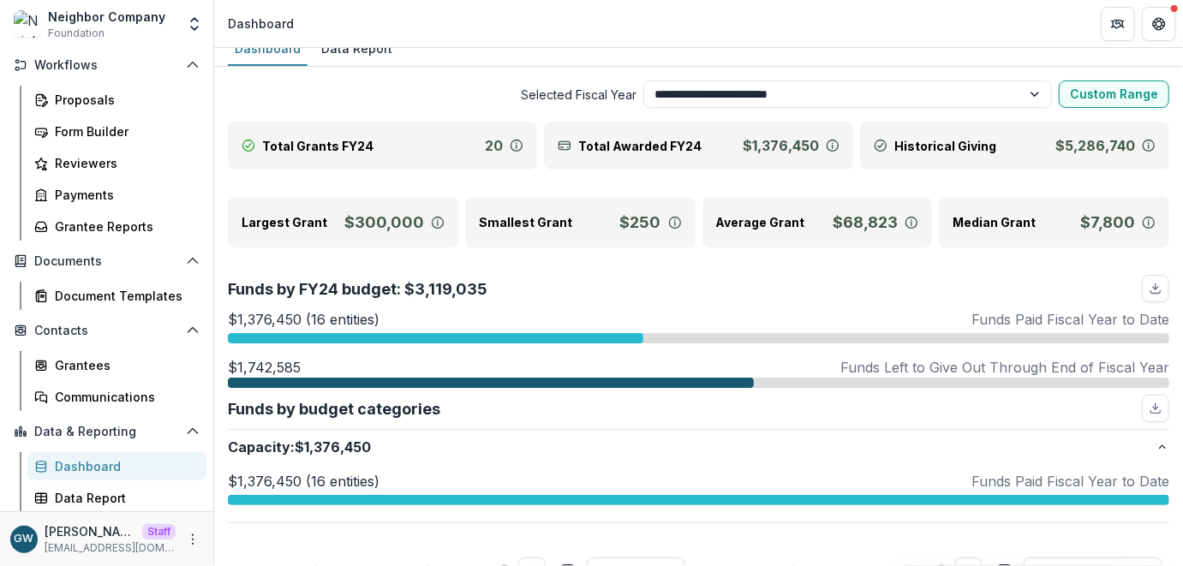
click at [196, 22] on icon "Open entity switcher" at bounding box center [194, 23] width 17 height 17
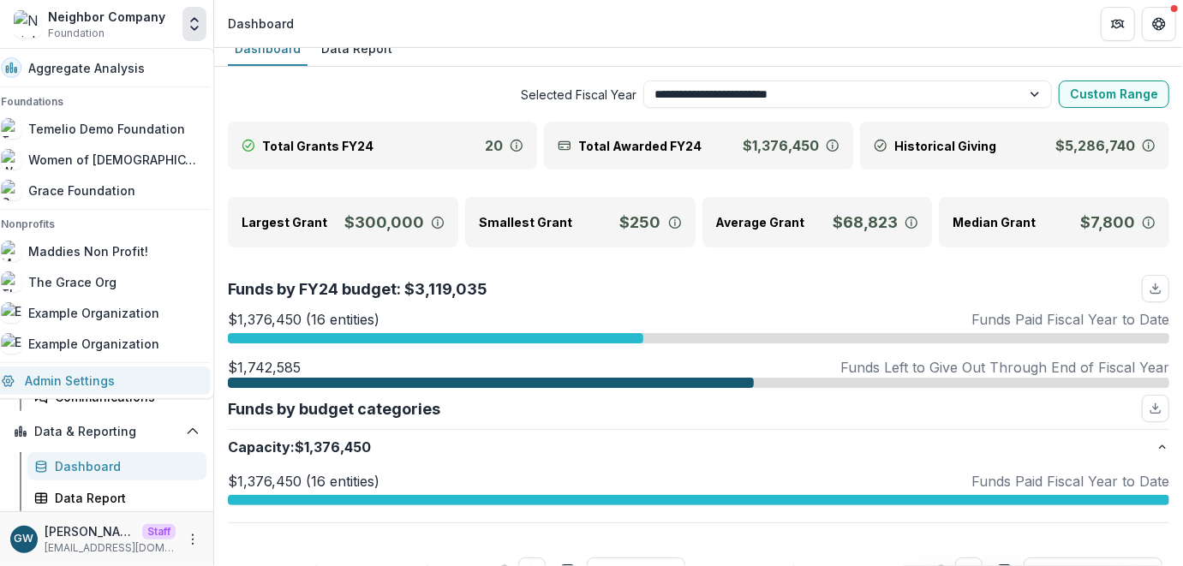
click at [111, 386] on link "Admin Settings" at bounding box center [100, 381] width 219 height 28
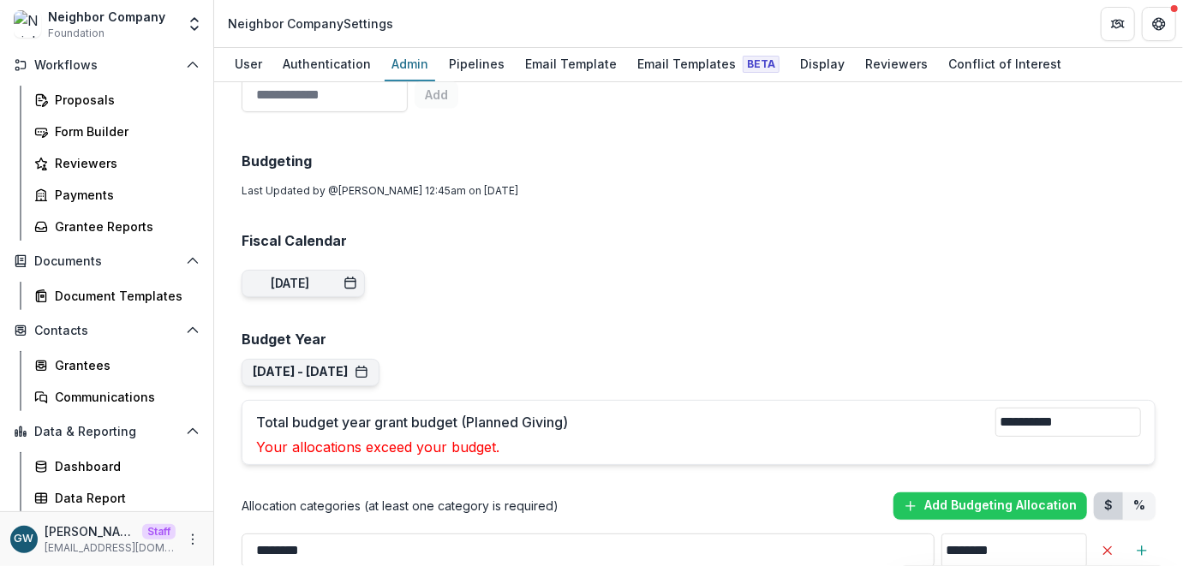
scroll to position [1044, 0]
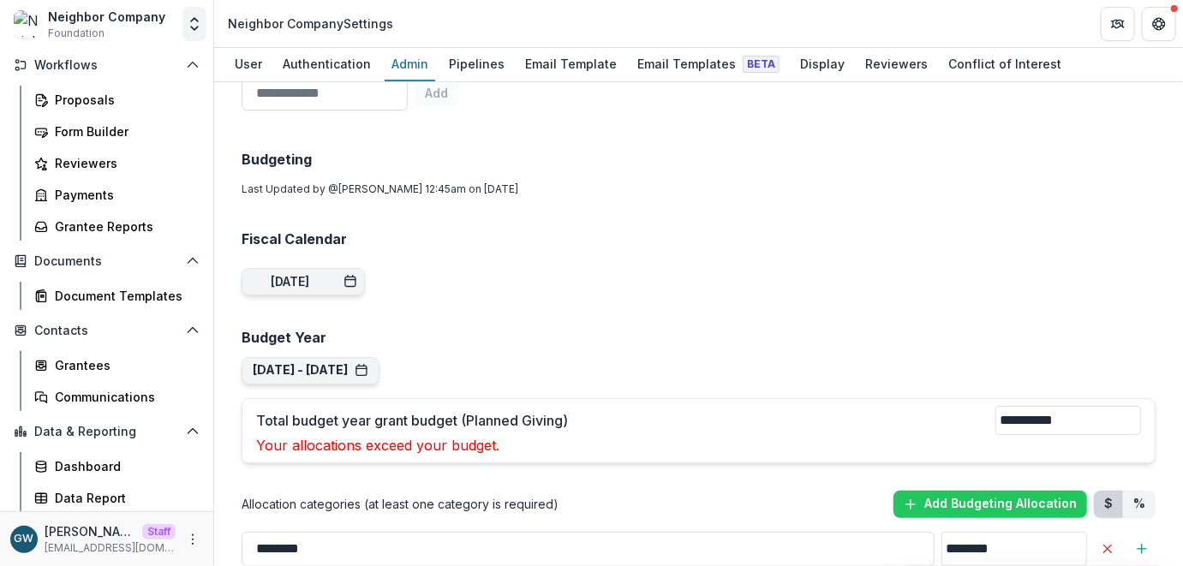
click at [195, 26] on icon "Open entity switcher" at bounding box center [194, 23] width 17 height 17
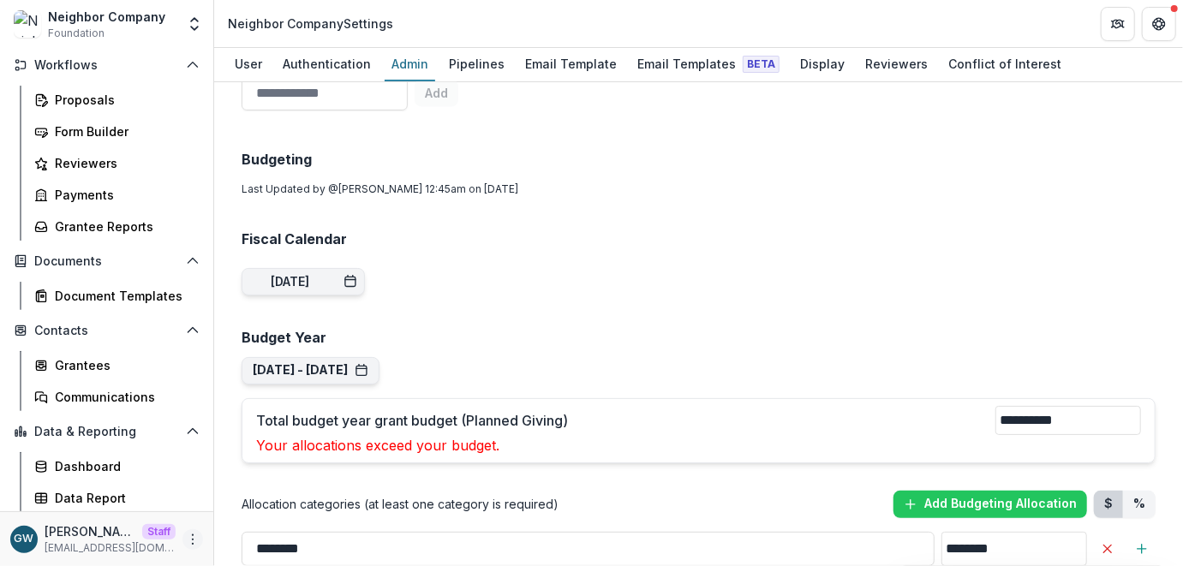
click at [190, 541] on icon "More" at bounding box center [193, 540] width 14 height 14
click at [252, 502] on link "User Settings" at bounding box center [300, 503] width 183 height 28
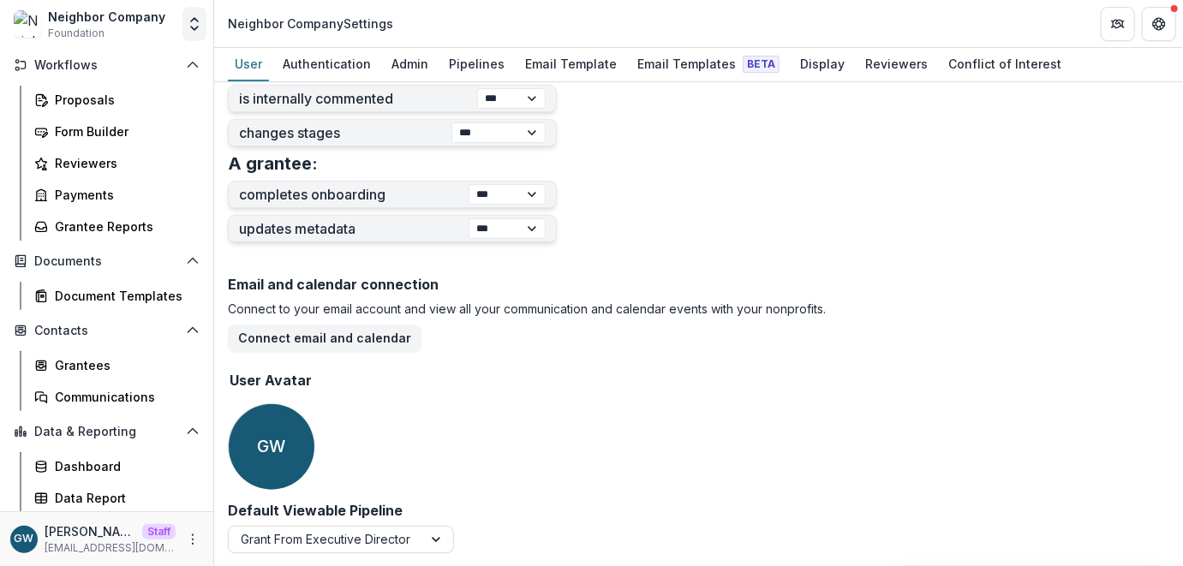
click at [200, 30] on icon "Open entity switcher" at bounding box center [194, 23] width 17 height 17
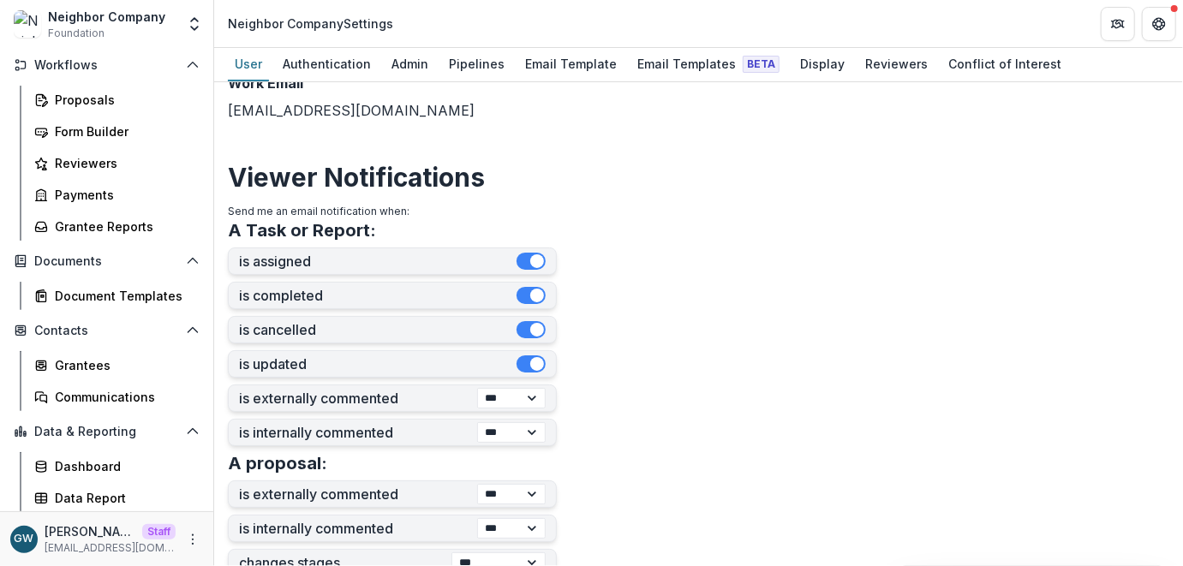
scroll to position [310, 0]
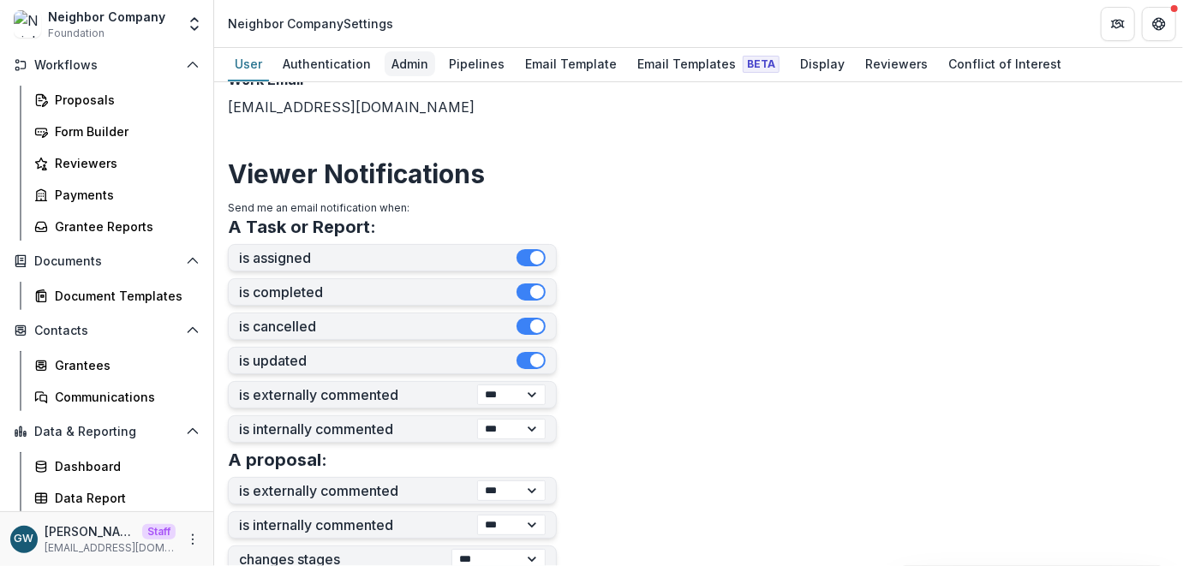
click at [397, 67] on div "Admin" at bounding box center [410, 63] width 51 height 25
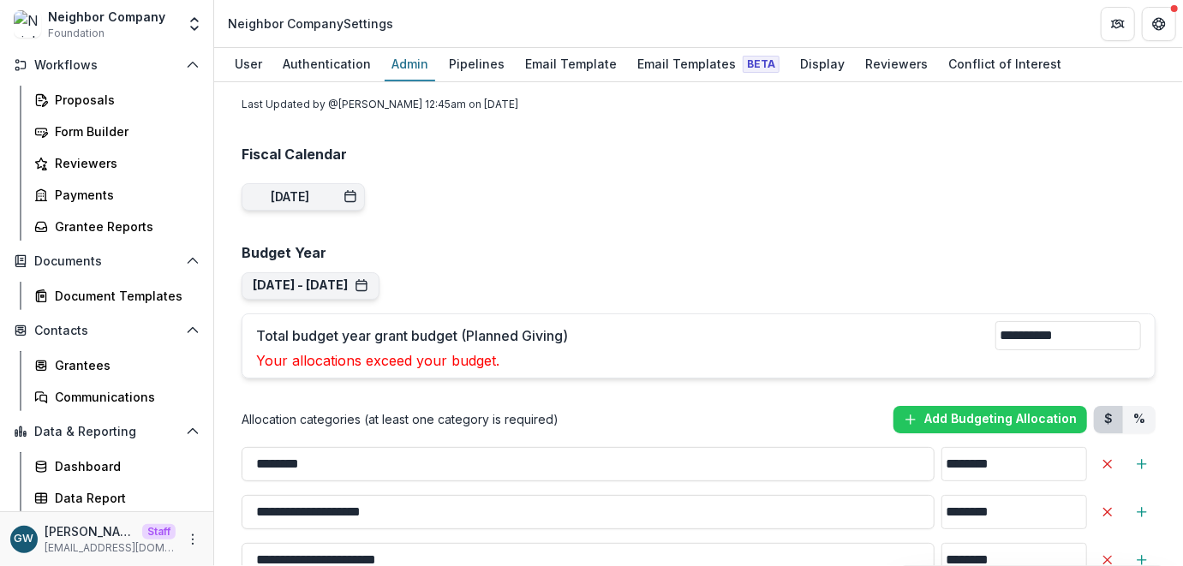
scroll to position [1132, 0]
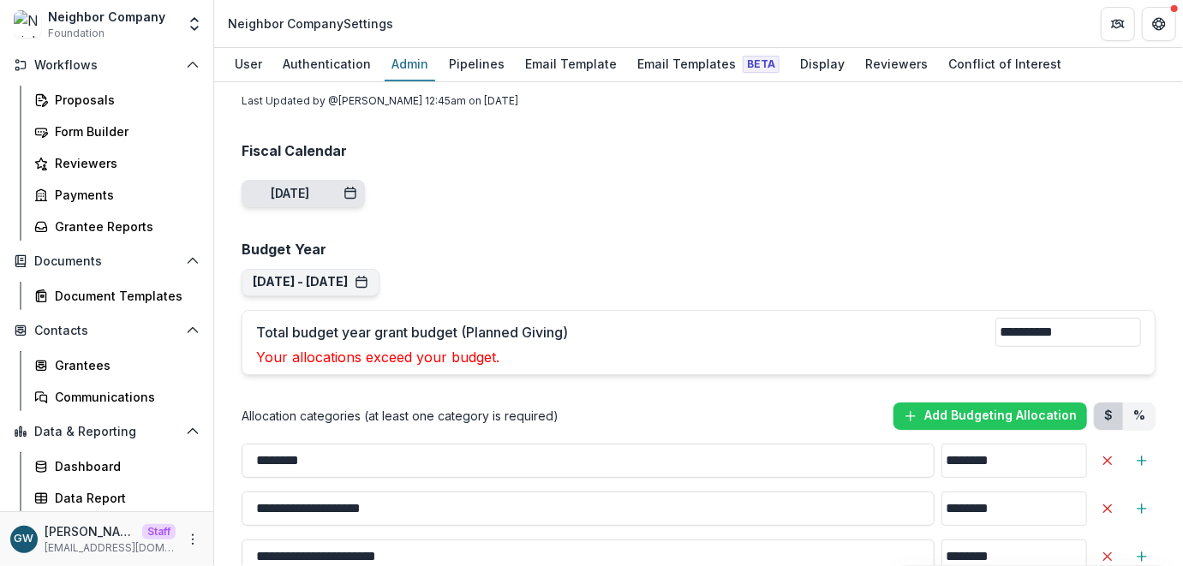
click at [301, 187] on div "Jan 1, 2025" at bounding box center [290, 194] width 39 height 15
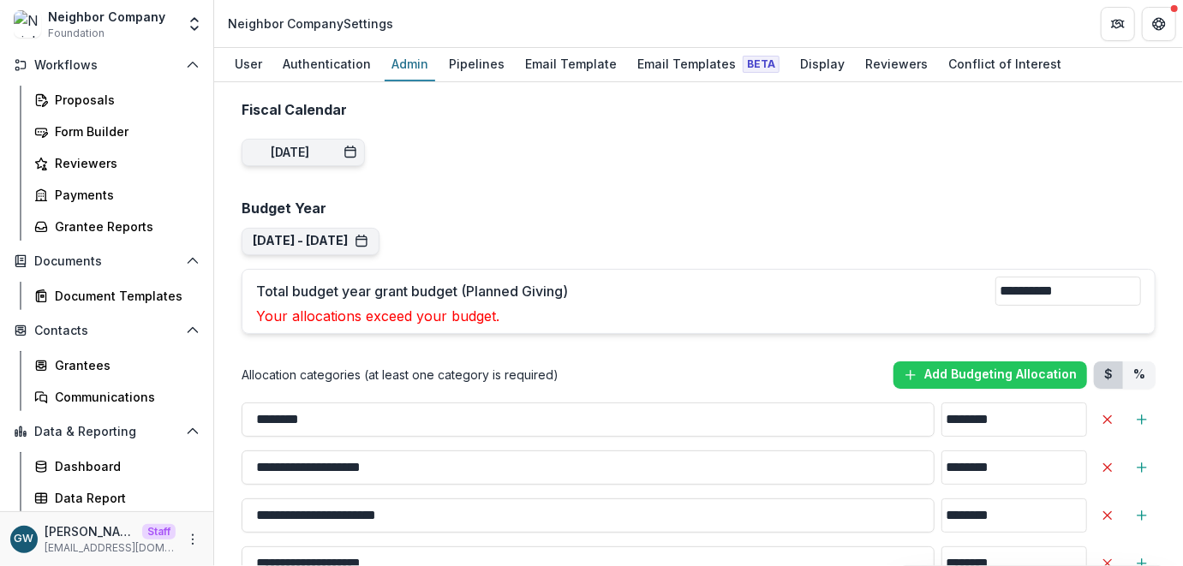
scroll to position [1191, 0]
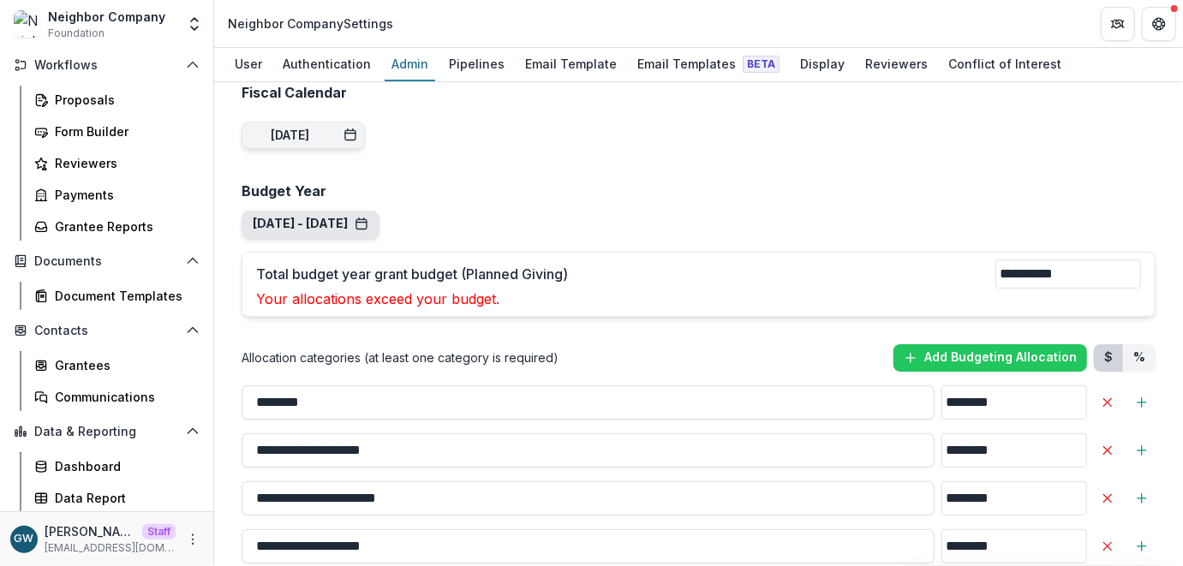
click at [367, 217] on button "Jan 1, 2025 - Dec 31, 2025" at bounding box center [311, 224] width 116 height 15
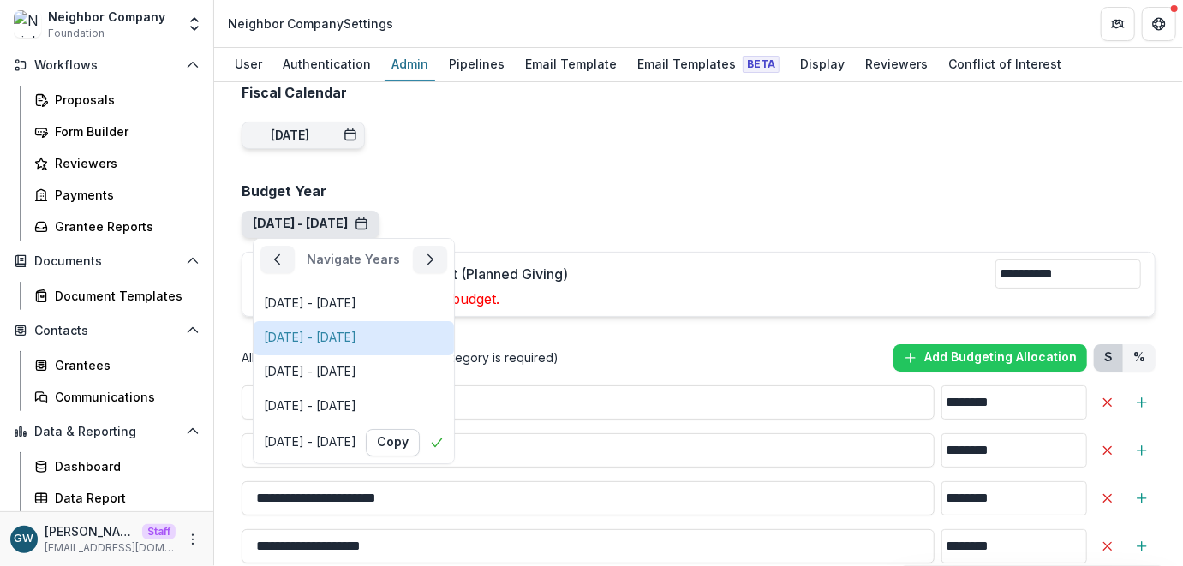
click at [356, 331] on div "Jan 1, 2021 - Dec 31, 2021" at bounding box center [310, 338] width 93 height 15
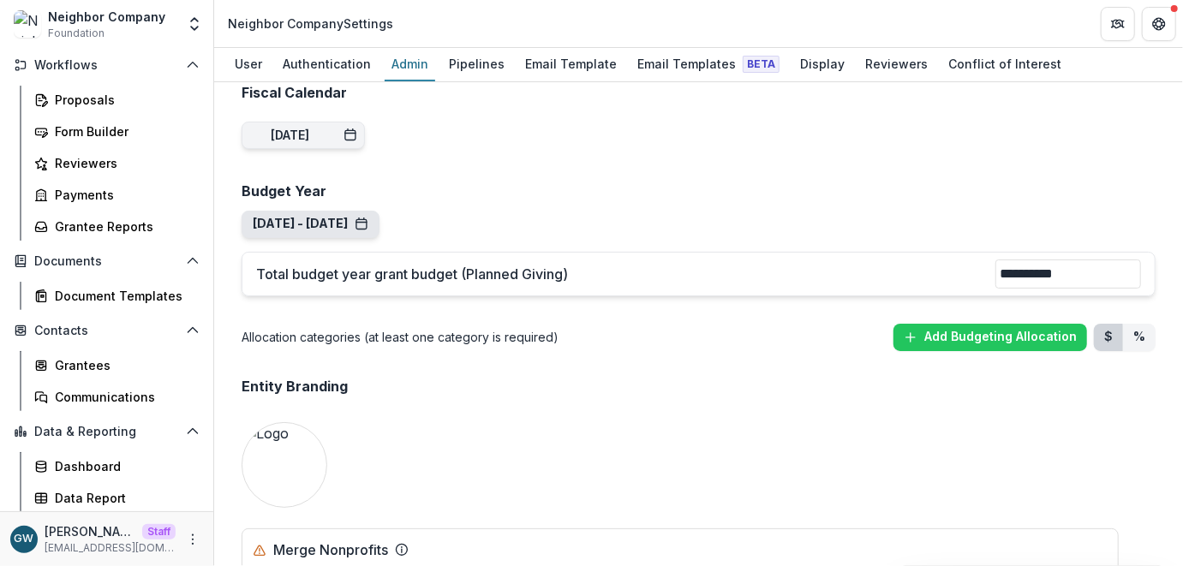
click at [368, 217] on button "Jan 1, 2021 - Dec 31, 2021" at bounding box center [311, 224] width 116 height 15
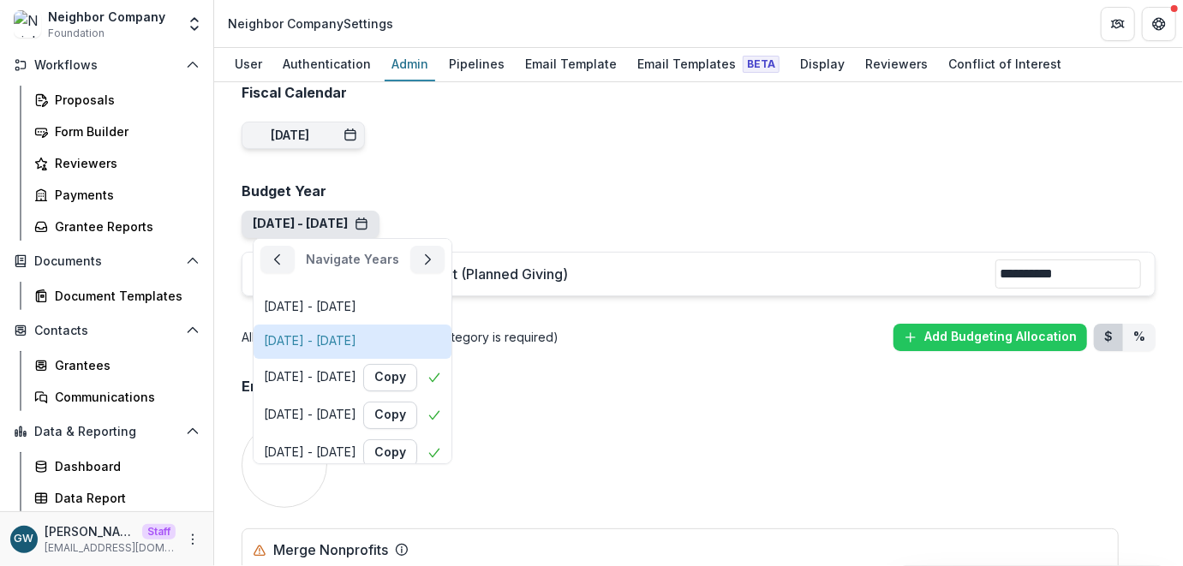
scroll to position [68, 0]
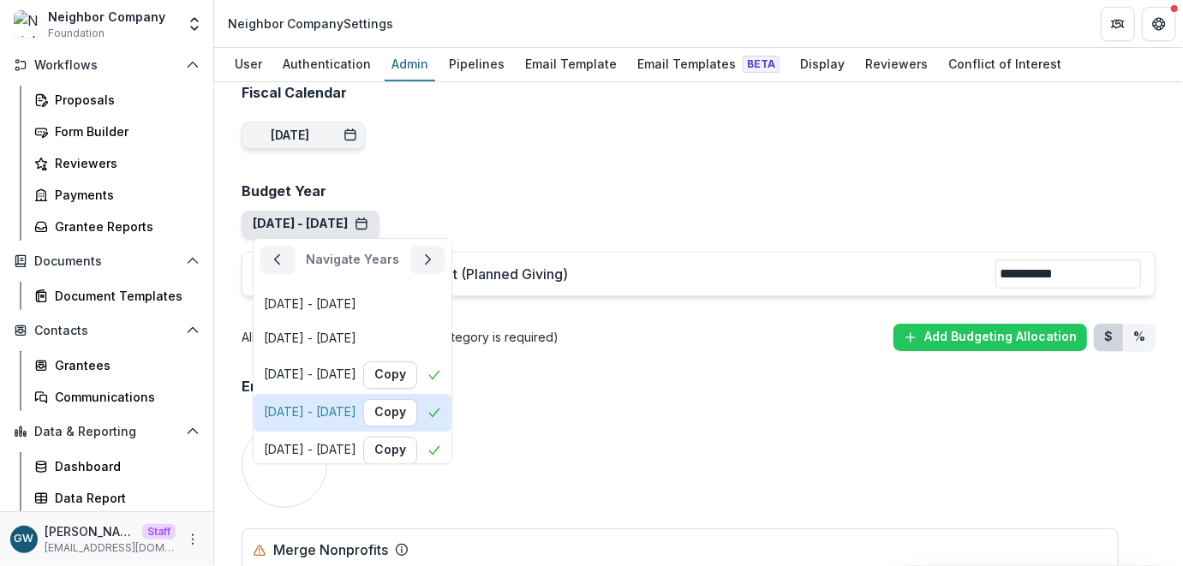
click at [356, 405] on div "Jan 1, 2025 - Dec 31, 2025" at bounding box center [310, 412] width 93 height 15
type input "**********"
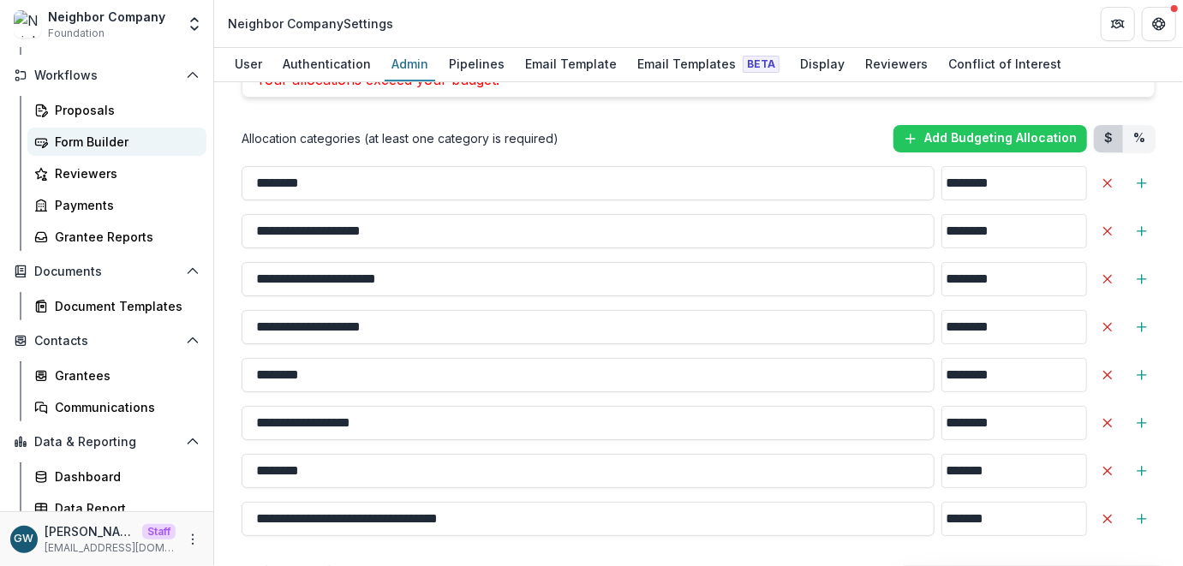
scroll to position [186, 0]
click at [98, 134] on div "Form Builder" at bounding box center [124, 143] width 138 height 18
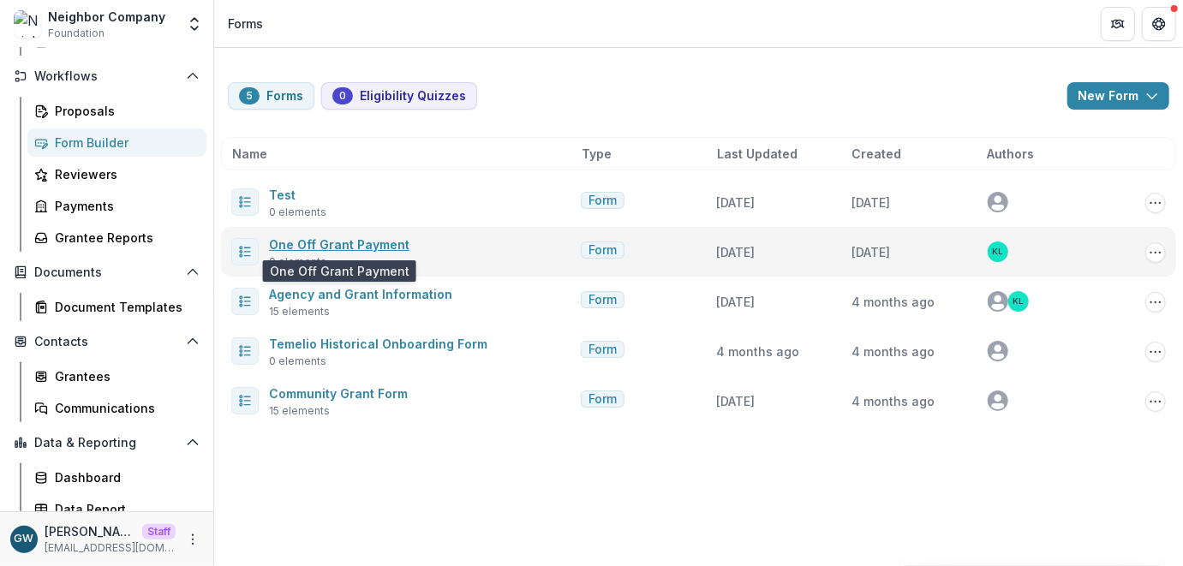
click at [349, 243] on link "One Off Grant Payment" at bounding box center [339, 244] width 140 height 15
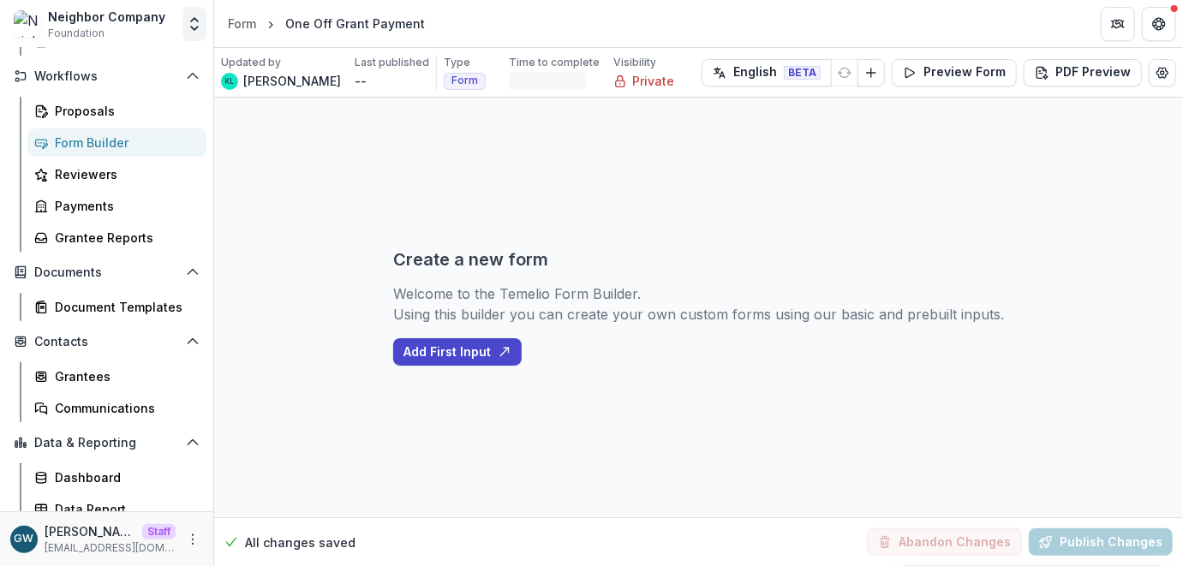
click at [194, 28] on polyline "Open entity switcher" at bounding box center [194, 28] width 7 height 3
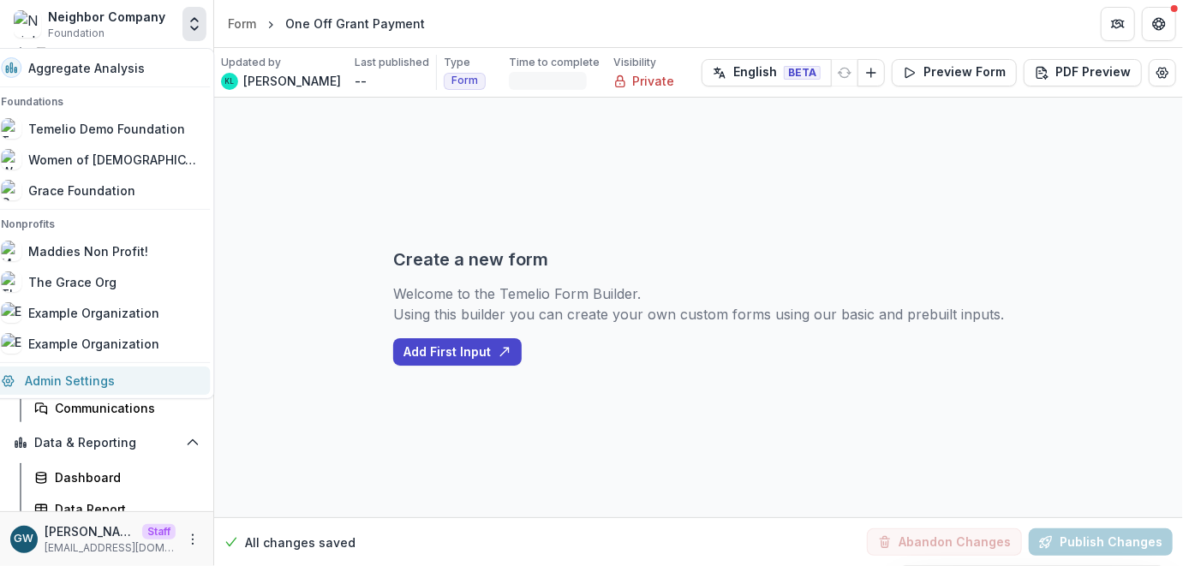
click at [79, 369] on link "Admin Settings" at bounding box center [100, 381] width 219 height 28
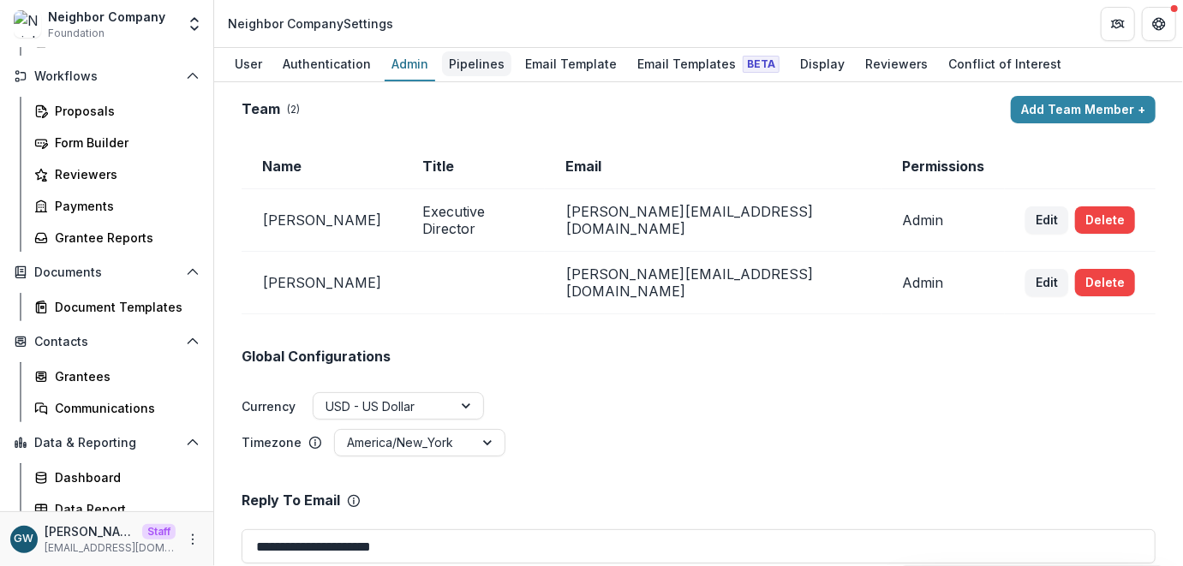
click at [477, 55] on div "Pipelines" at bounding box center [476, 63] width 69 height 25
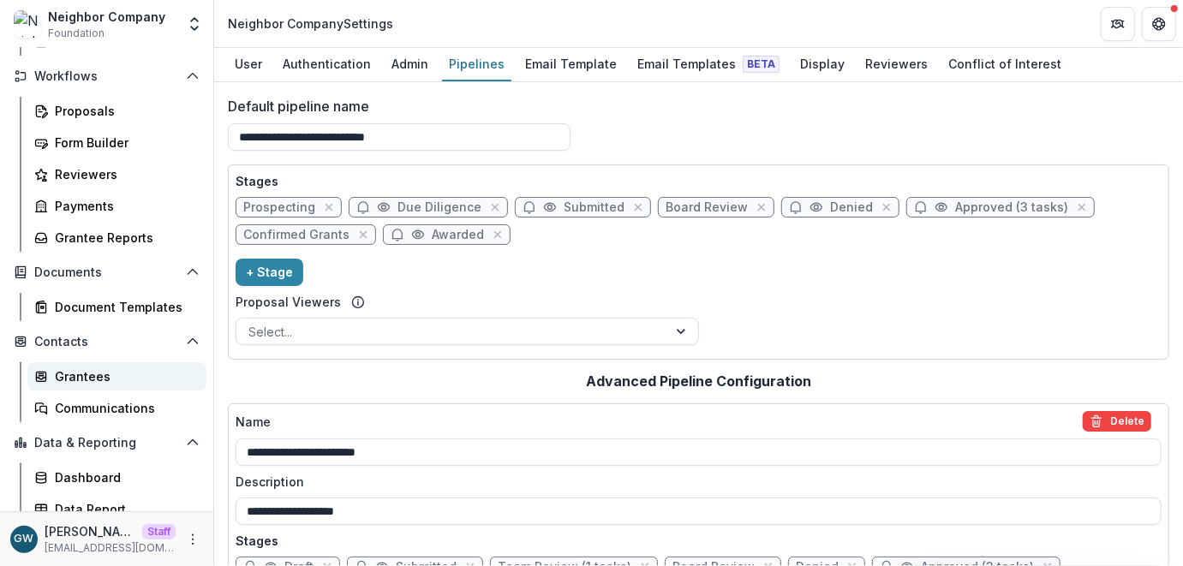
click at [81, 369] on div "Grantees" at bounding box center [124, 376] width 138 height 18
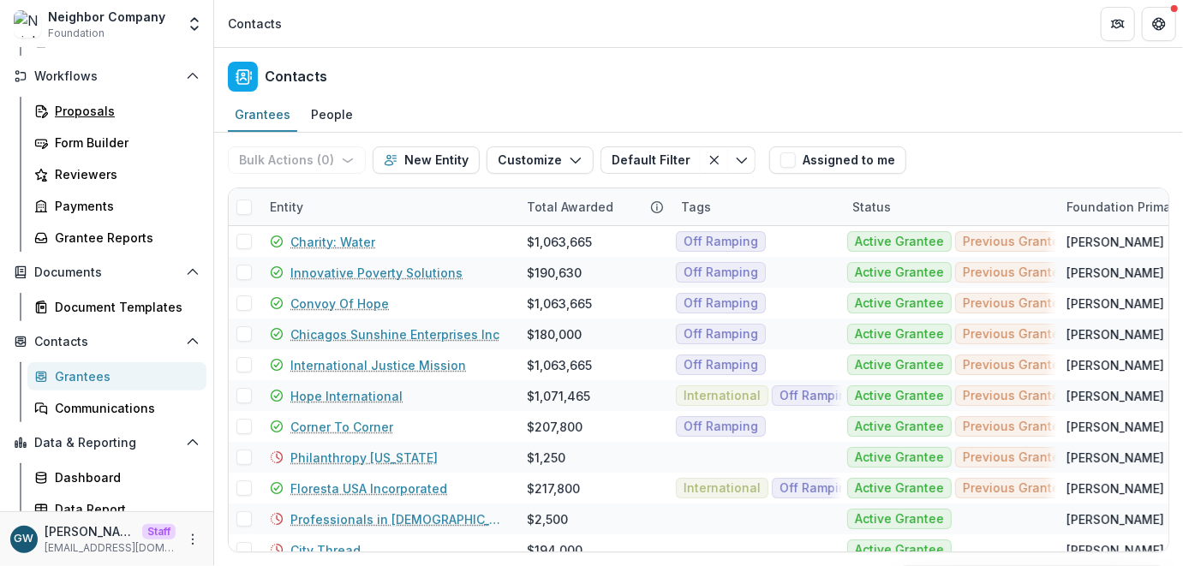
click at [107, 116] on div "Proposals" at bounding box center [124, 111] width 138 height 18
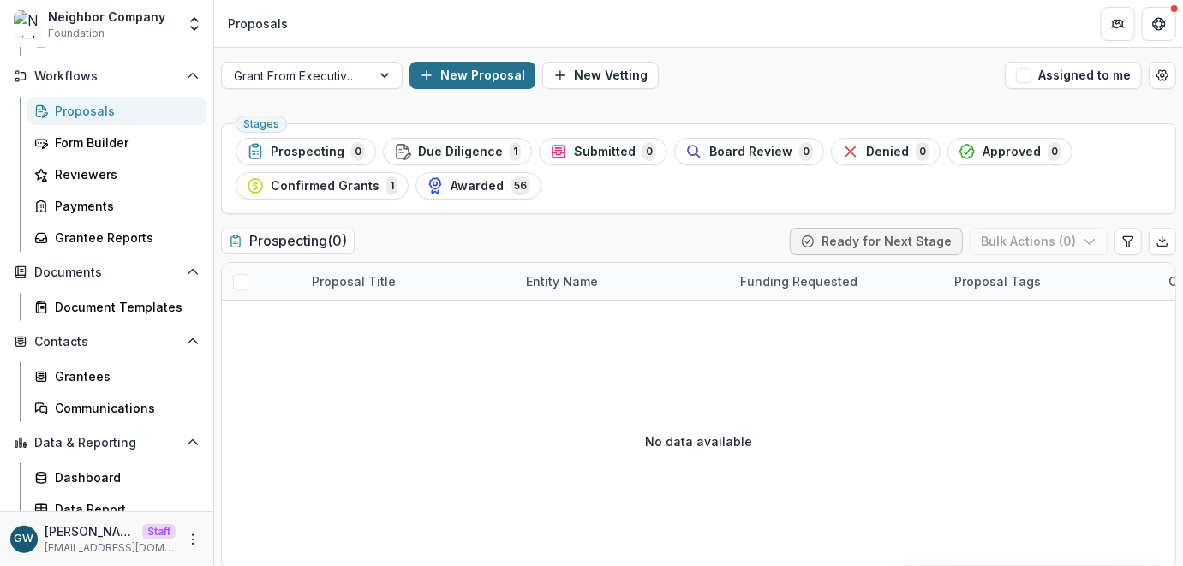
click at [465, 79] on button "New Proposal" at bounding box center [472, 75] width 126 height 27
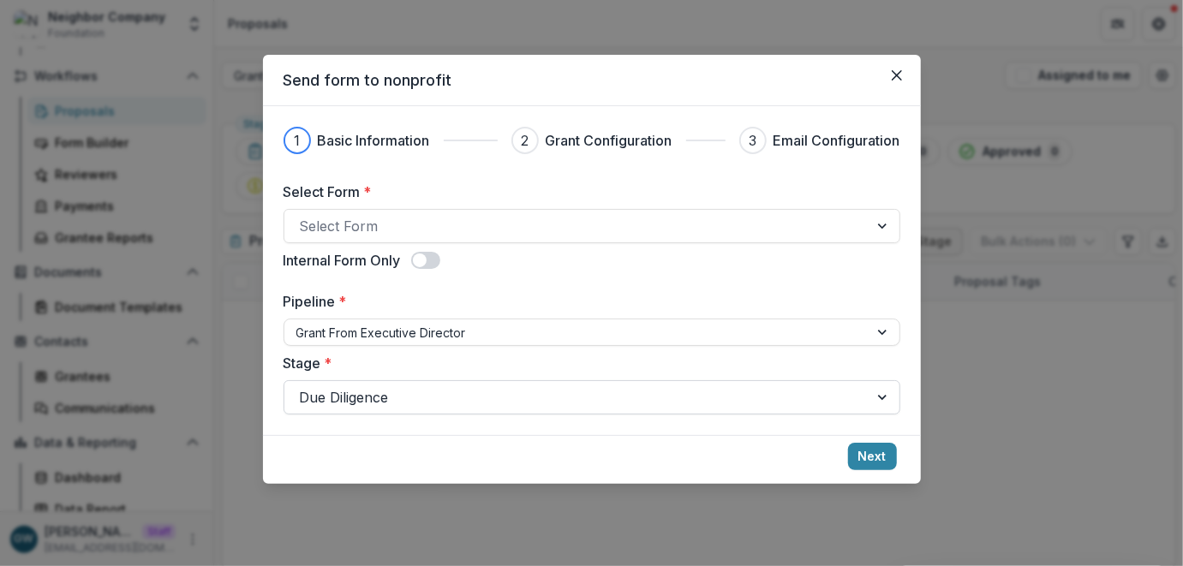
click at [378, 397] on div at bounding box center [576, 397] width 553 height 24
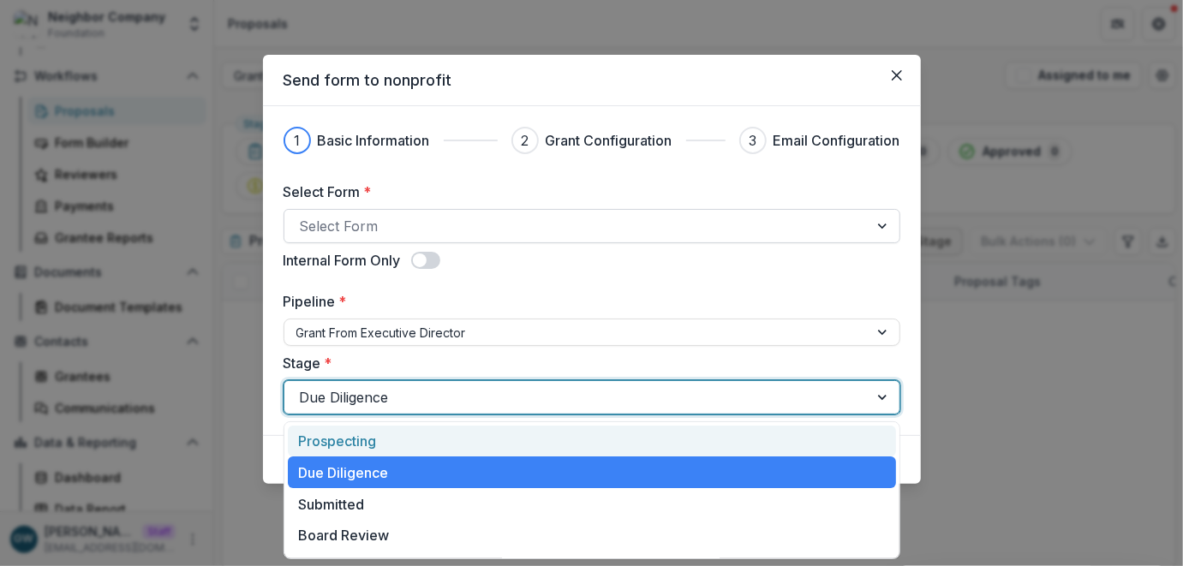
click at [421, 225] on div at bounding box center [576, 226] width 553 height 24
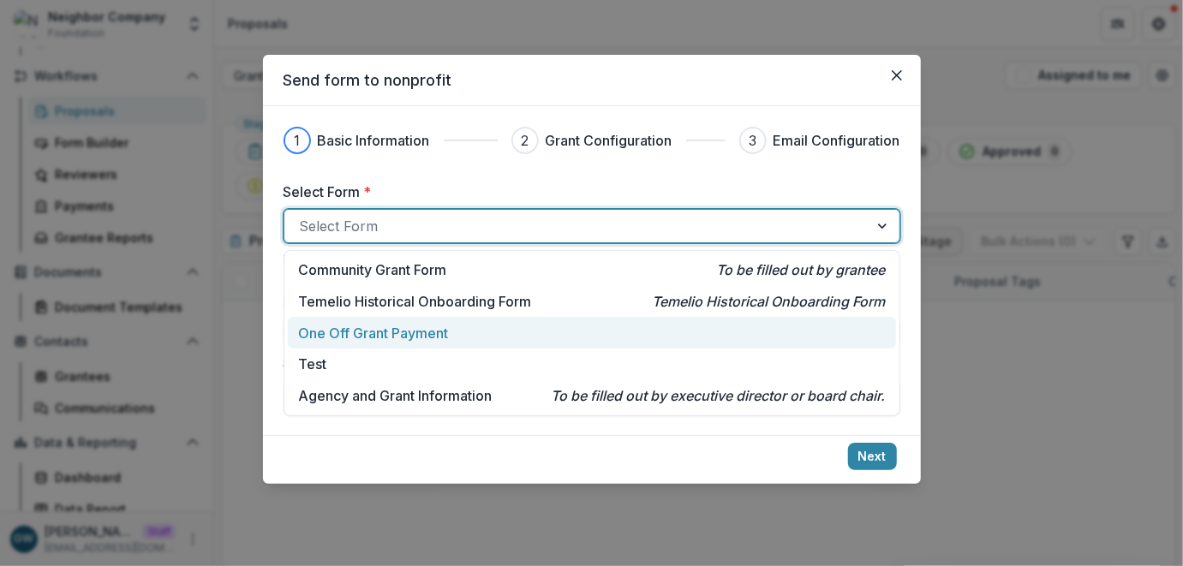
click at [370, 340] on p "One Off Grant Payment" at bounding box center [373, 333] width 150 height 21
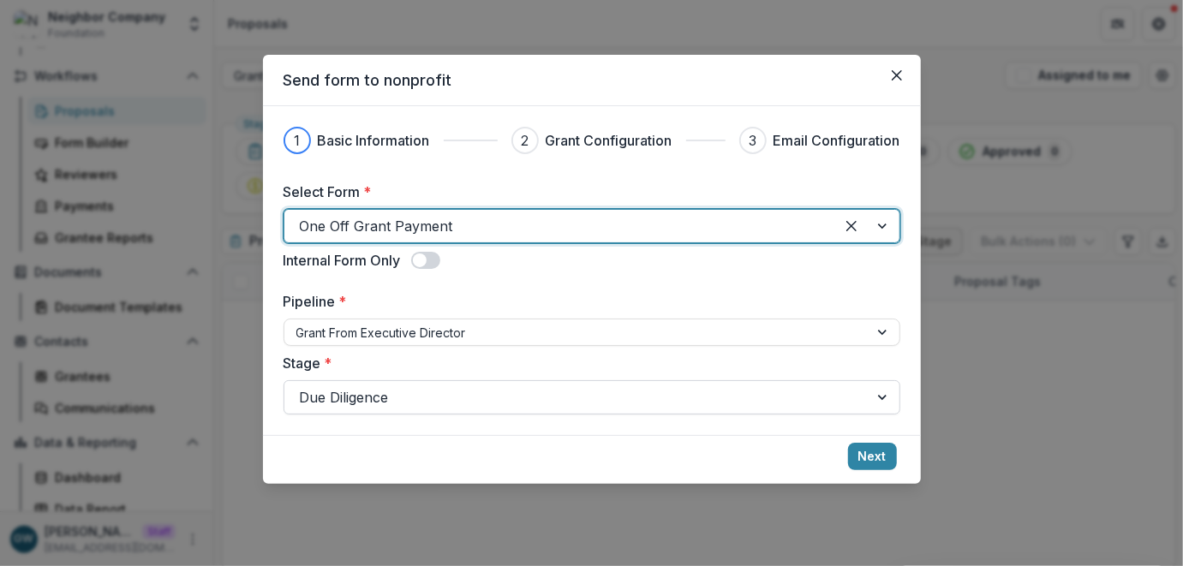
click at [380, 387] on div at bounding box center [576, 397] width 553 height 24
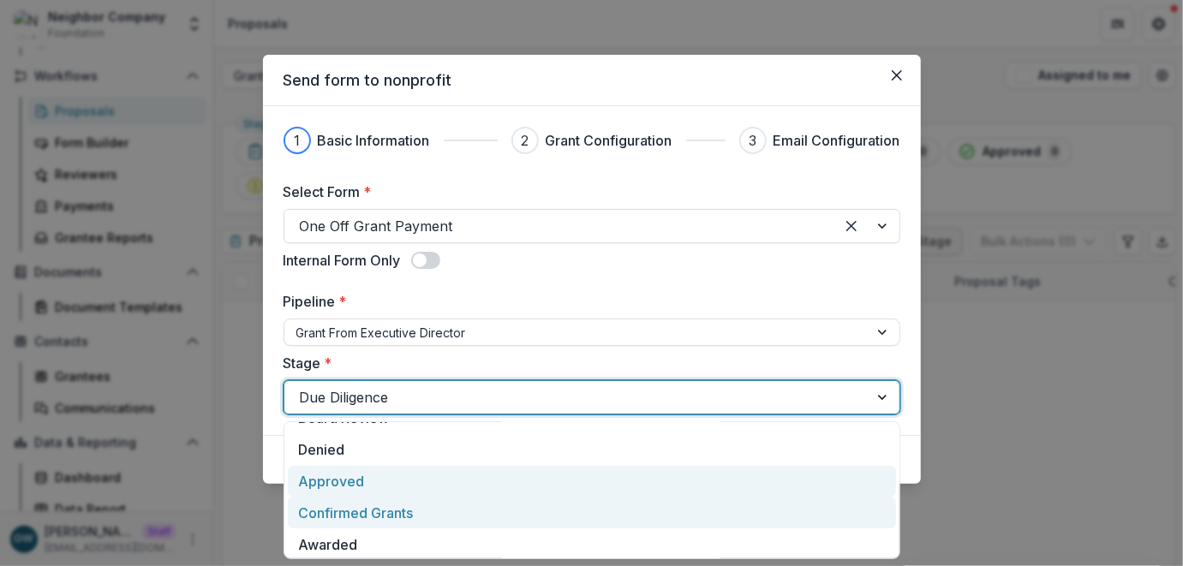
scroll to position [118, 0]
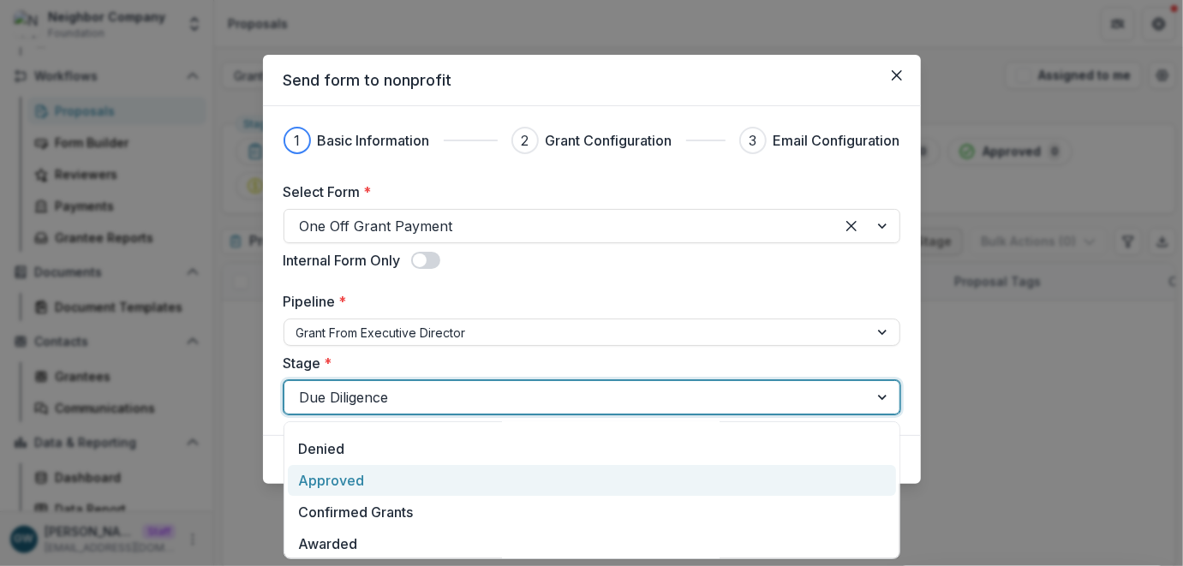
click at [345, 487] on div "Approved" at bounding box center [592, 481] width 608 height 32
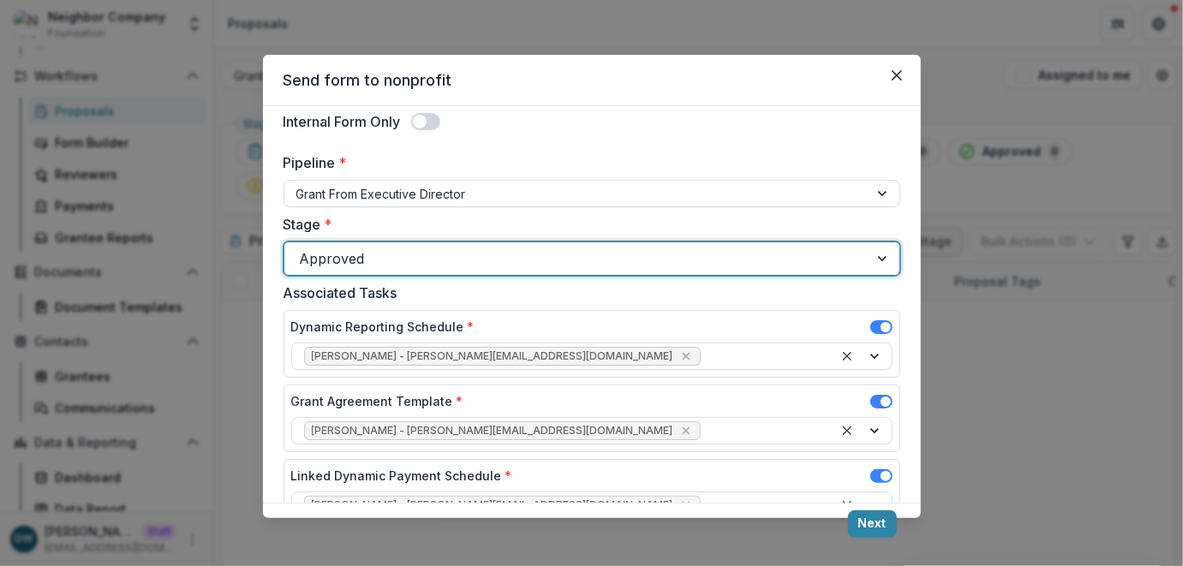
scroll to position [188, 0]
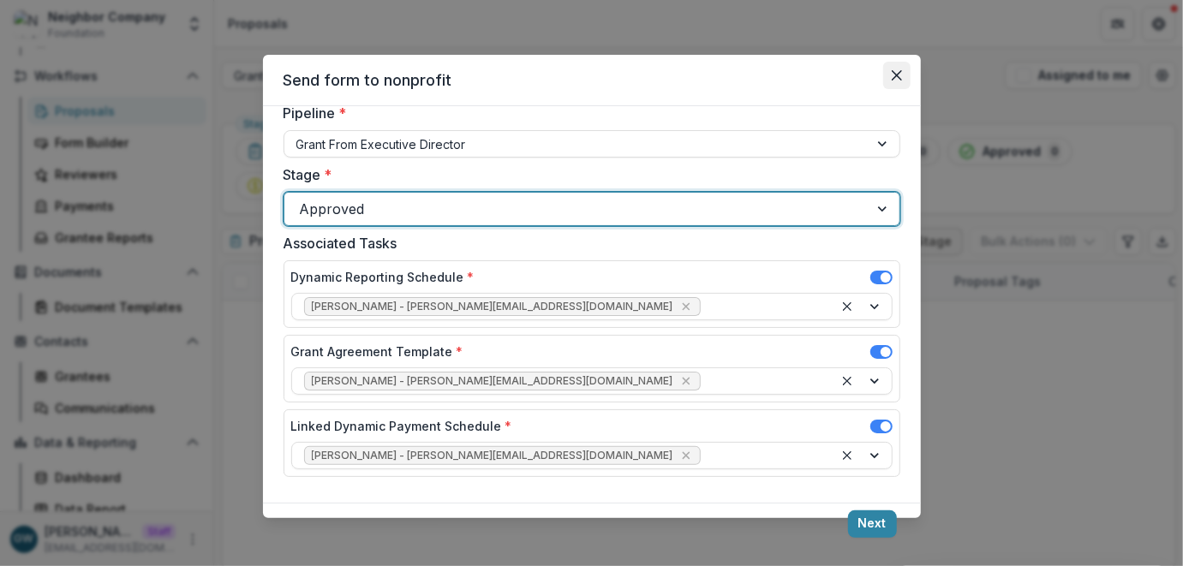
click at [910, 75] on button "Close" at bounding box center [896, 75] width 27 height 27
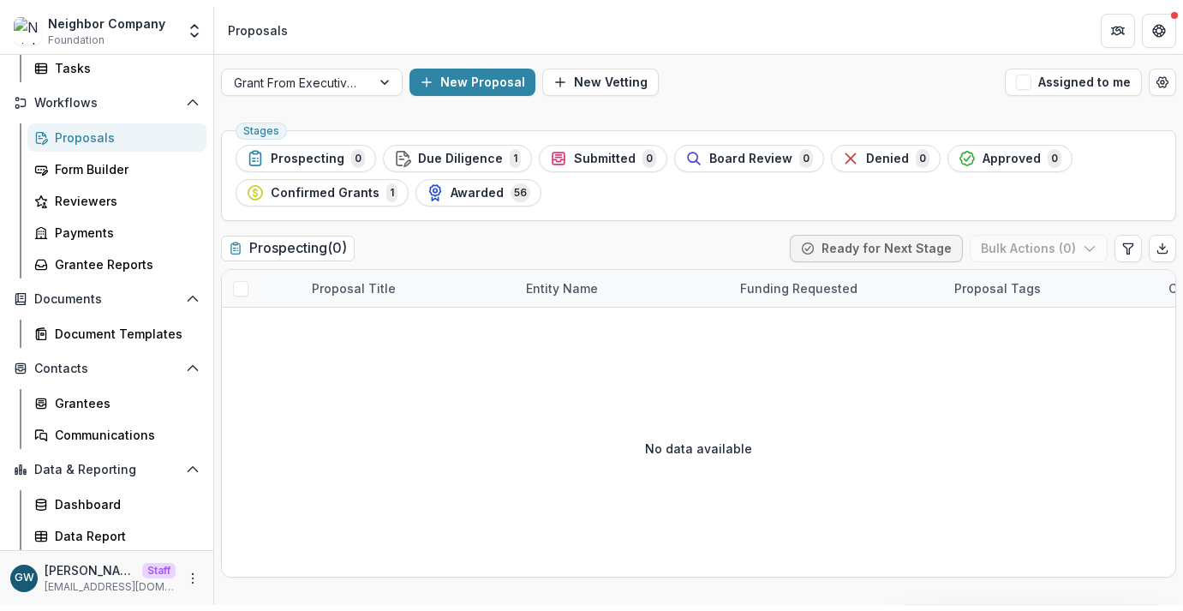
scroll to position [153, 0]
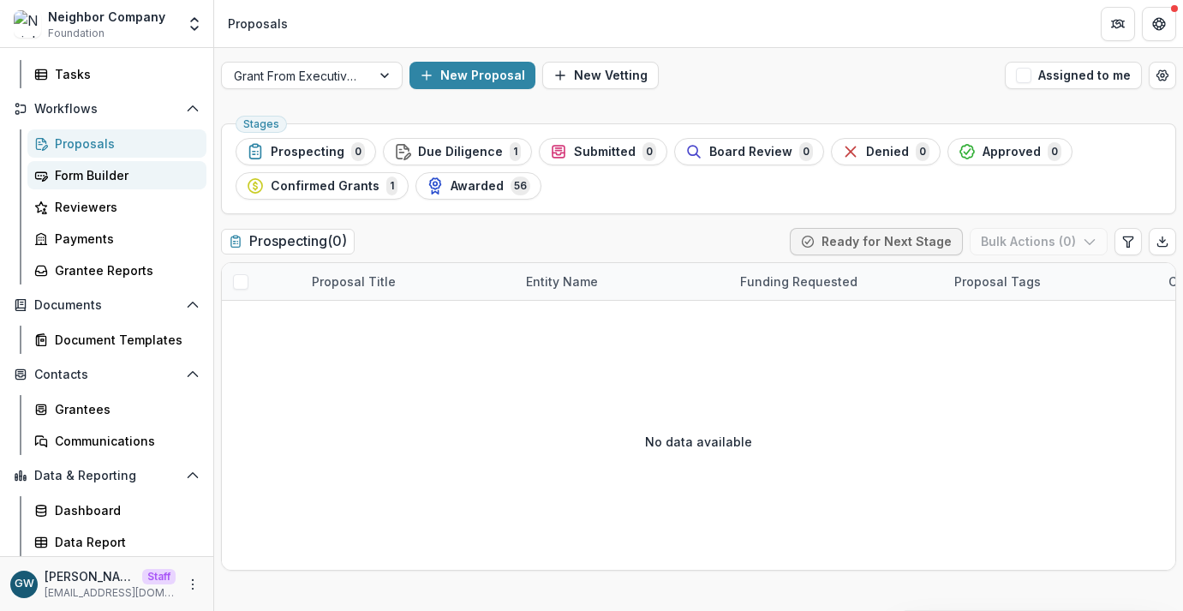
click at [104, 174] on div "Form Builder" at bounding box center [124, 175] width 138 height 18
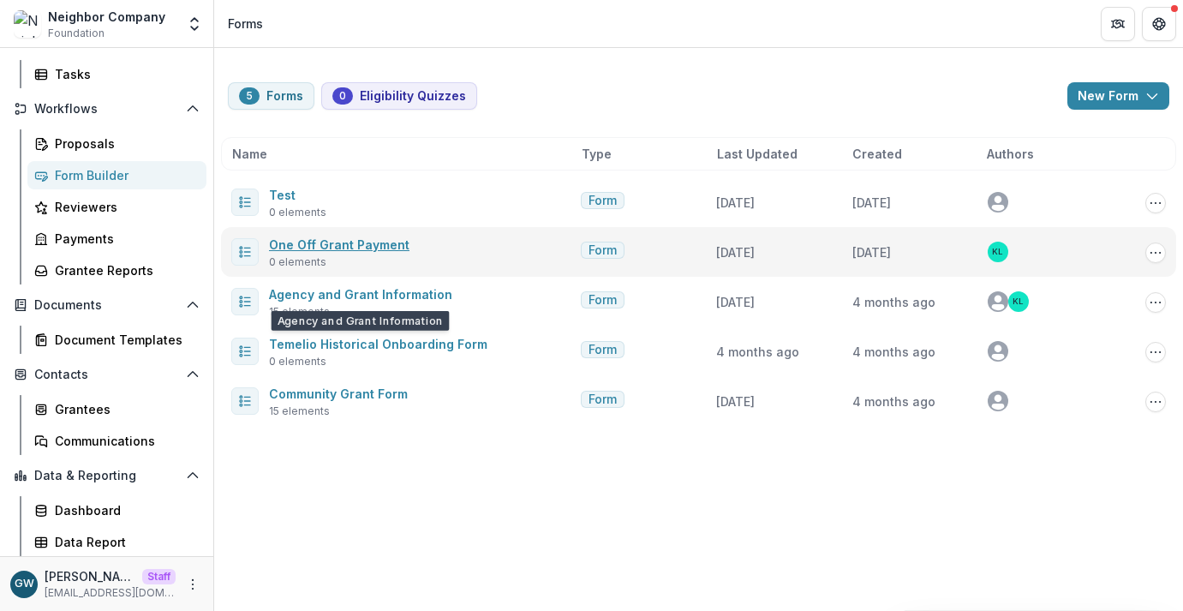
click at [332, 248] on link "One Off Grant Payment" at bounding box center [339, 244] width 140 height 15
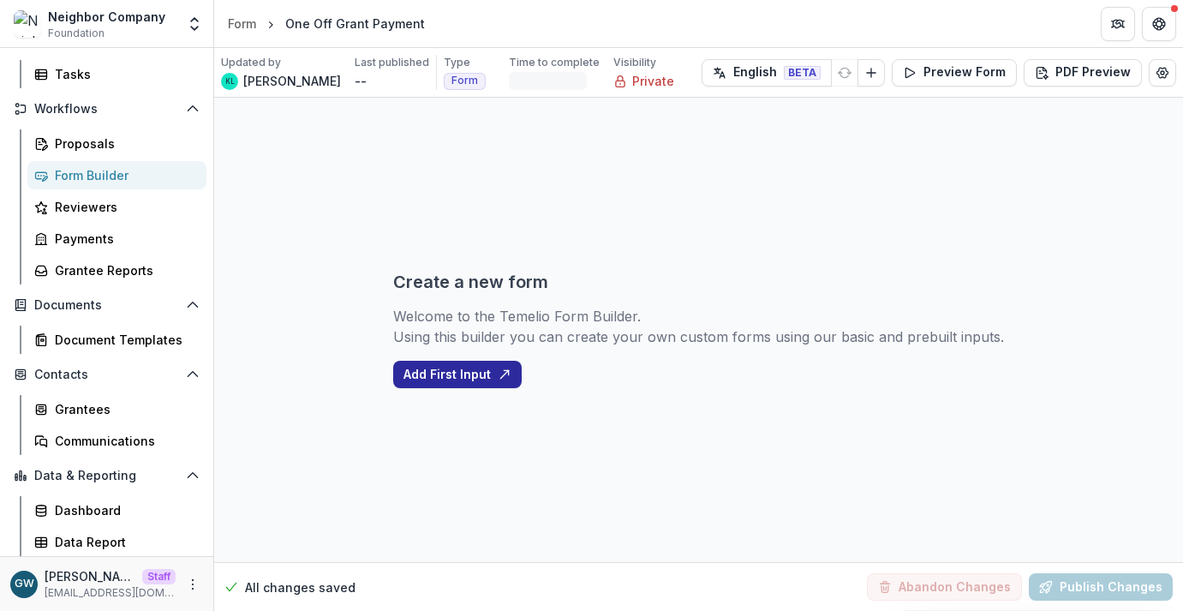
click at [456, 377] on button "Add First Input" at bounding box center [457, 374] width 128 height 27
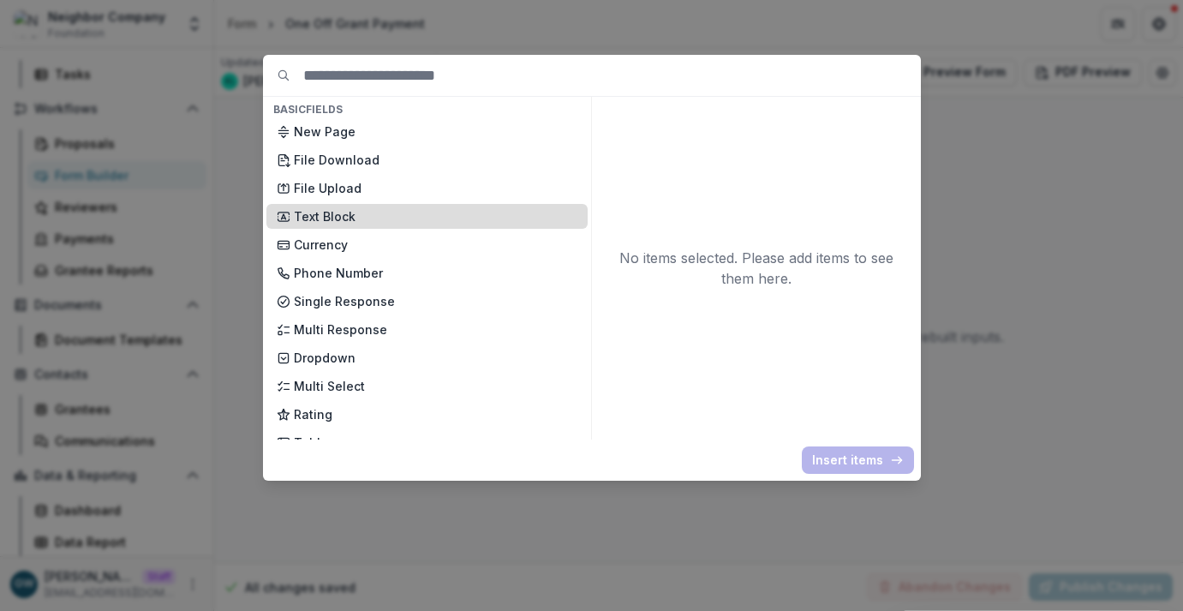
click at [334, 214] on p "Text Block" at bounding box center [436, 216] width 284 height 18
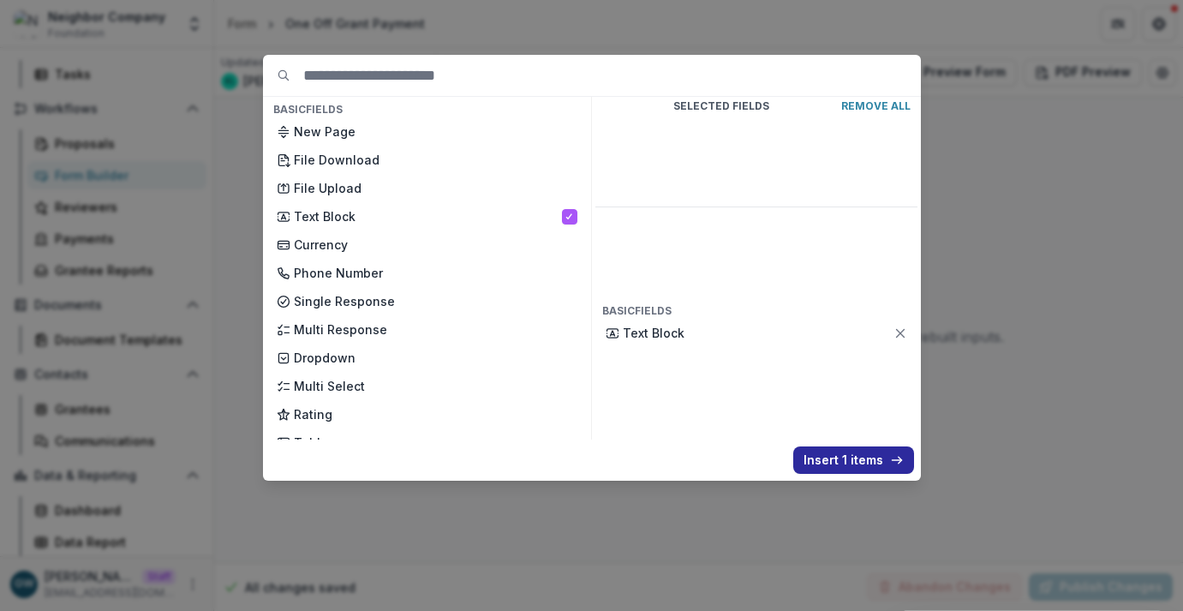
click at [857, 454] on button "Insert 1 items" at bounding box center [853, 459] width 121 height 27
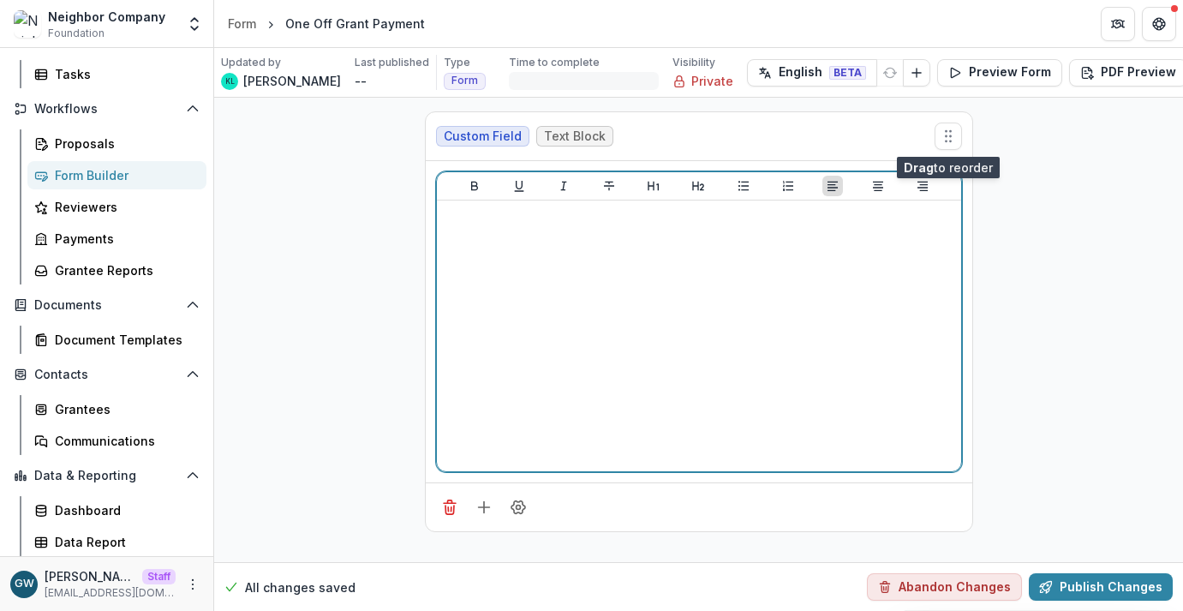
click at [558, 245] on div at bounding box center [699, 335] width 510 height 257
click at [481, 220] on p "**********" at bounding box center [699, 216] width 510 height 19
click at [528, 218] on p "**********" at bounding box center [699, 216] width 510 height 19
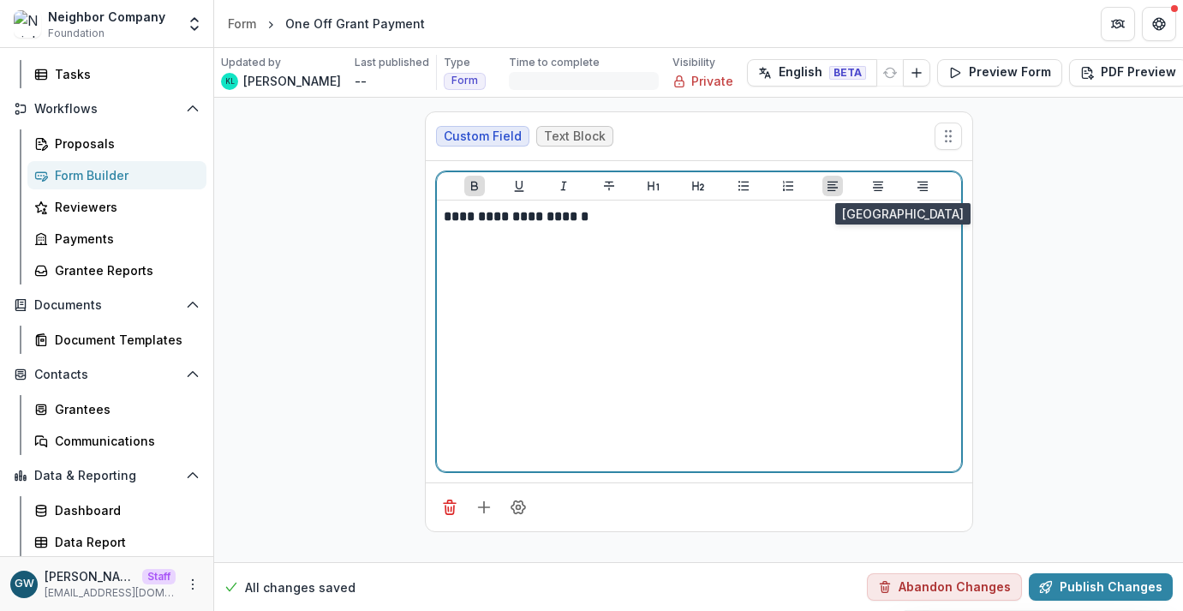
drag, startPoint x: 871, startPoint y: 186, endPoint x: 771, endPoint y: 190, distance: 100.3
click at [871, 185] on icon "Align Center" at bounding box center [878, 186] width 14 height 14
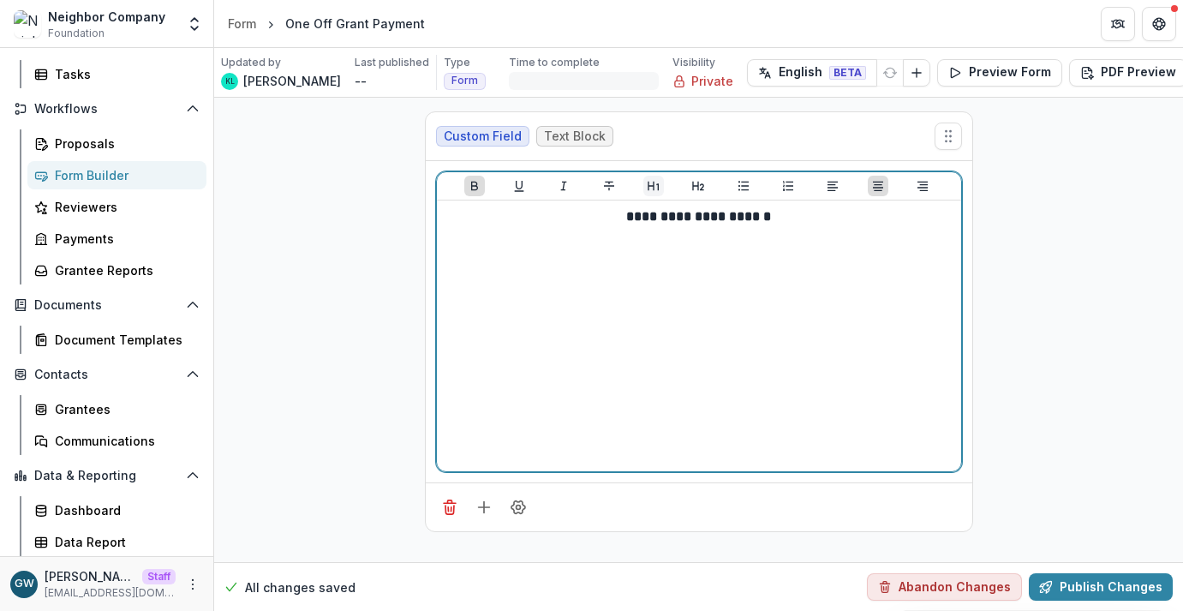
click at [651, 183] on icon "Heading 1" at bounding box center [654, 186] width 14 height 14
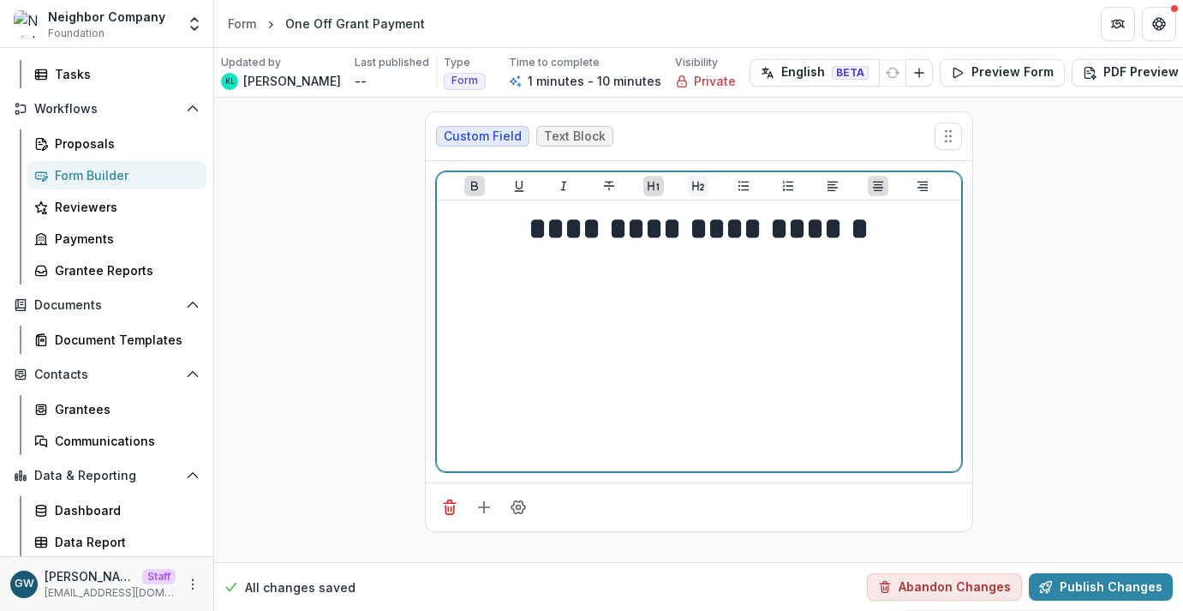
click at [704, 182] on icon "Heading 2" at bounding box center [698, 186] width 14 height 14
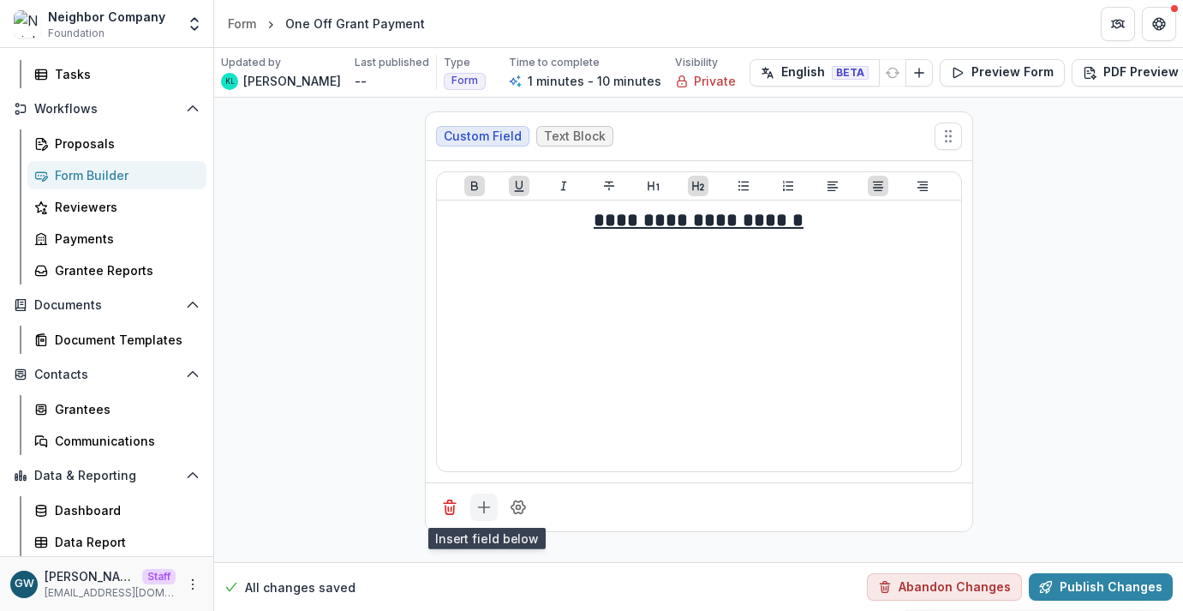
click at [483, 498] on icon "Add field" at bounding box center [483, 506] width 17 height 17
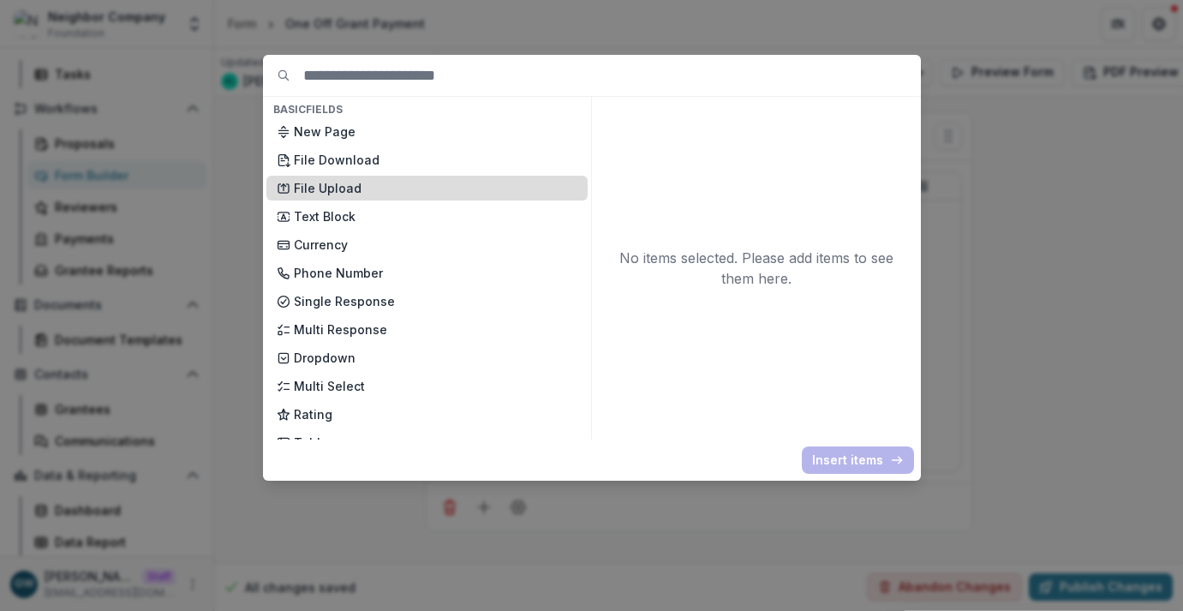
click at [345, 185] on p "File Upload" at bounding box center [436, 188] width 284 height 18
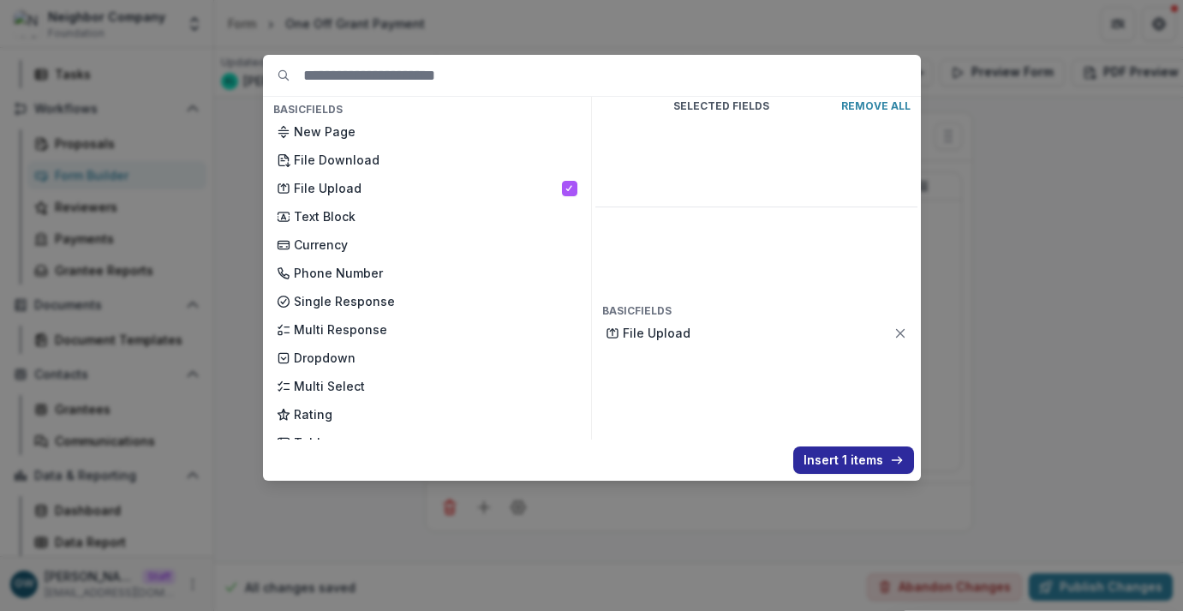
click at [844, 457] on button "Insert 1 items" at bounding box center [853, 459] width 121 height 27
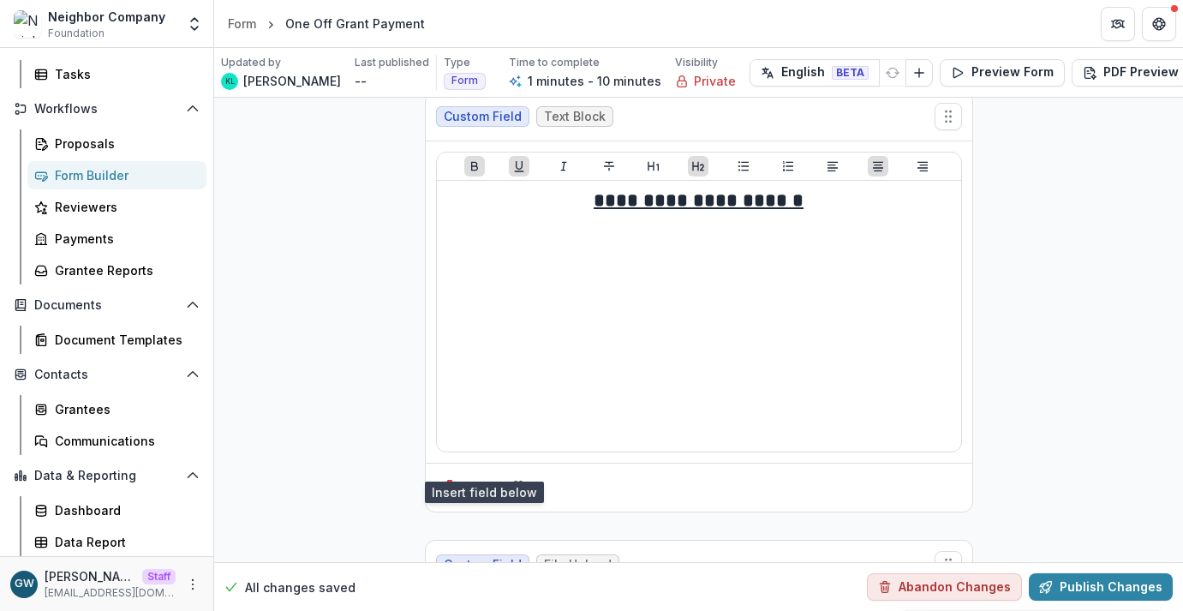
scroll to position [272, 0]
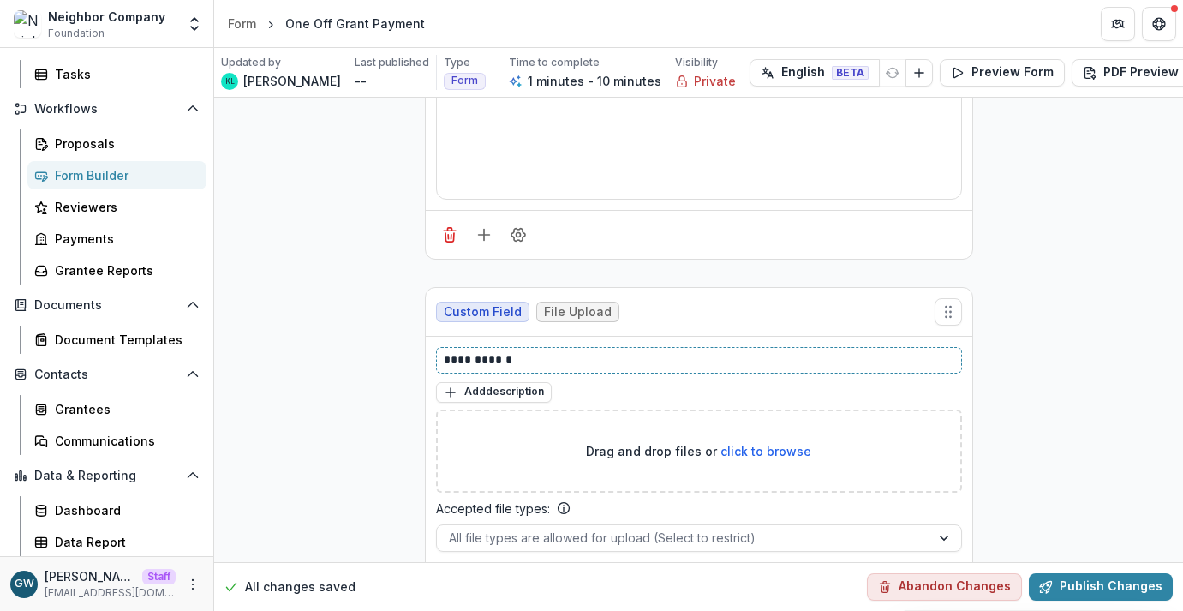
click at [513, 359] on p "**********" at bounding box center [699, 360] width 510 height 18
click at [513, 358] on p "**********" at bounding box center [699, 360] width 510 height 18
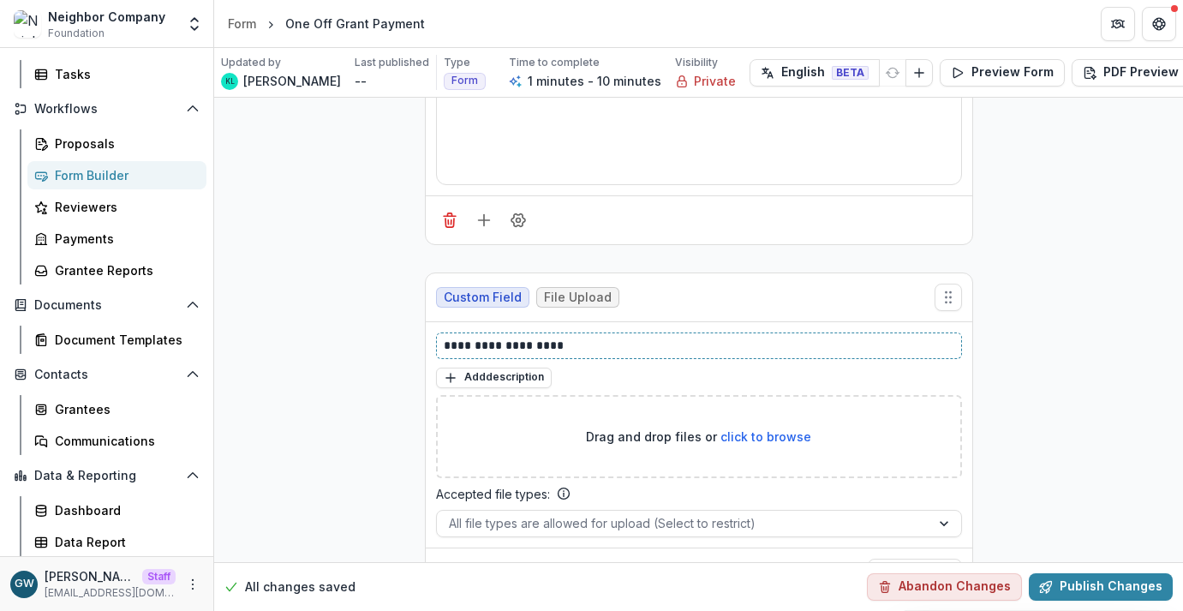
scroll to position [349, 0]
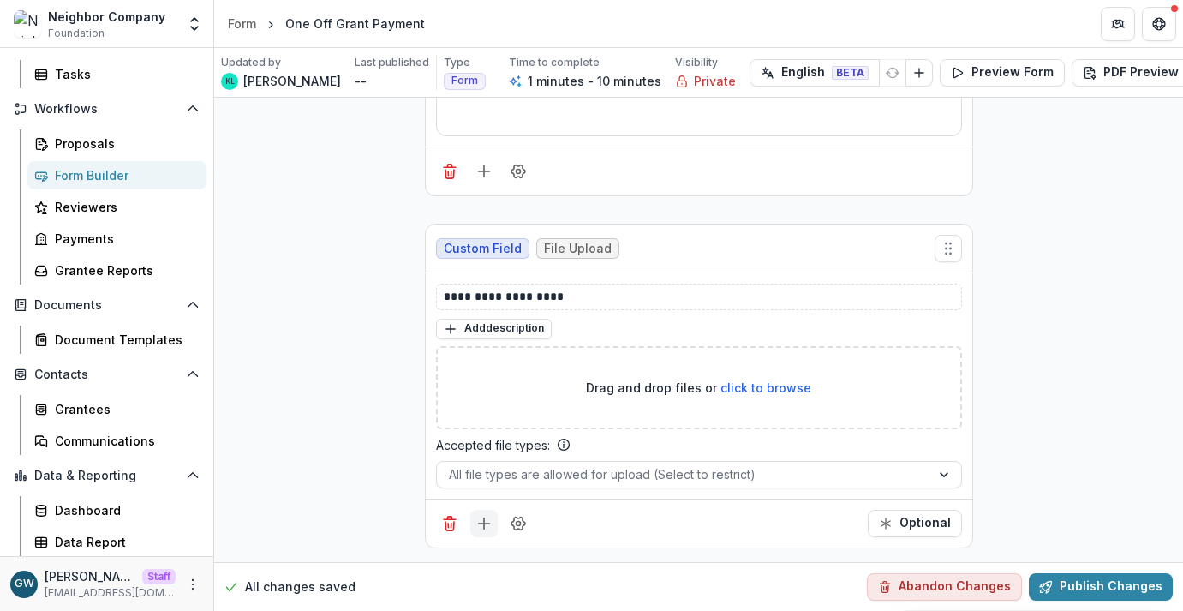
click at [475, 515] on icon "Add field" at bounding box center [483, 523] width 17 height 17
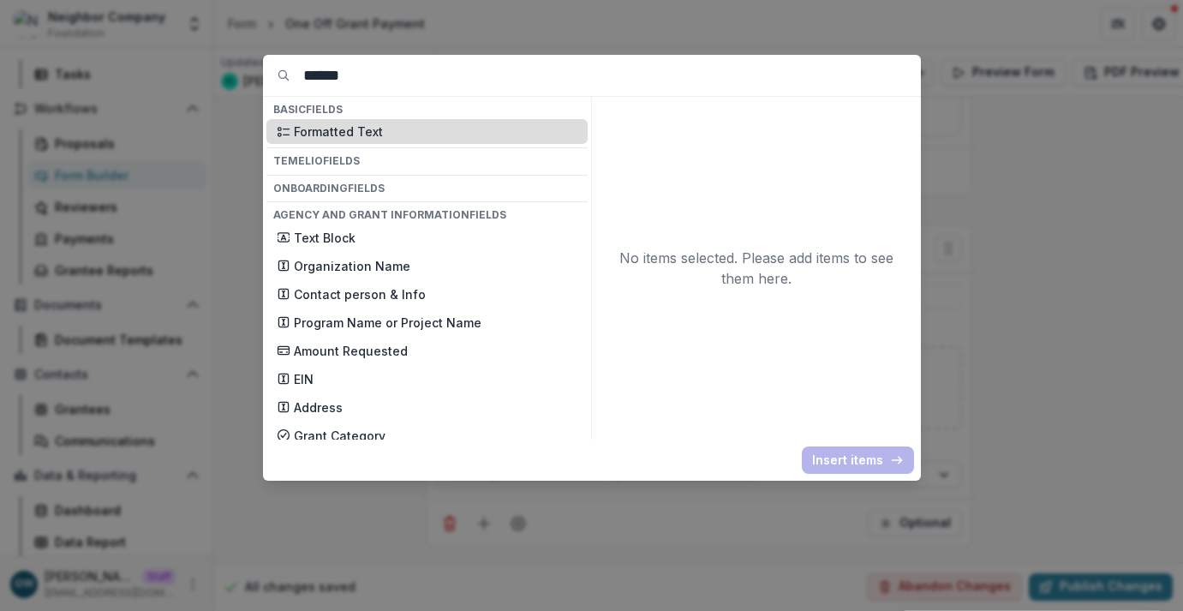
type input "******"
click at [401, 126] on p "Formatted Text" at bounding box center [436, 131] width 284 height 18
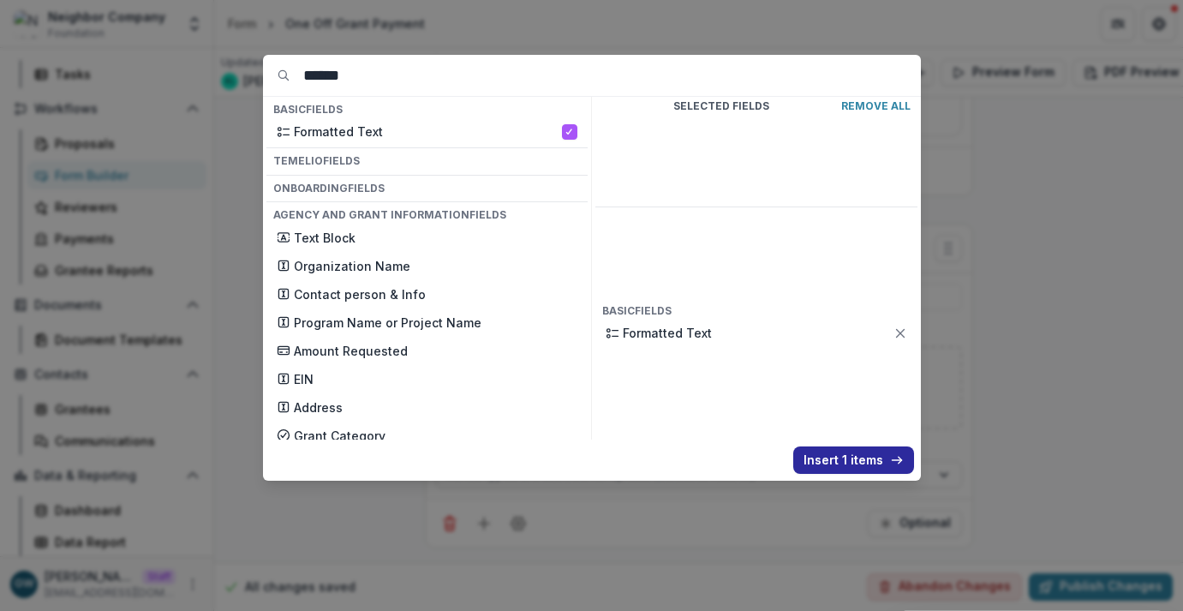
click at [843, 453] on button "Insert 1 items" at bounding box center [853, 459] width 121 height 27
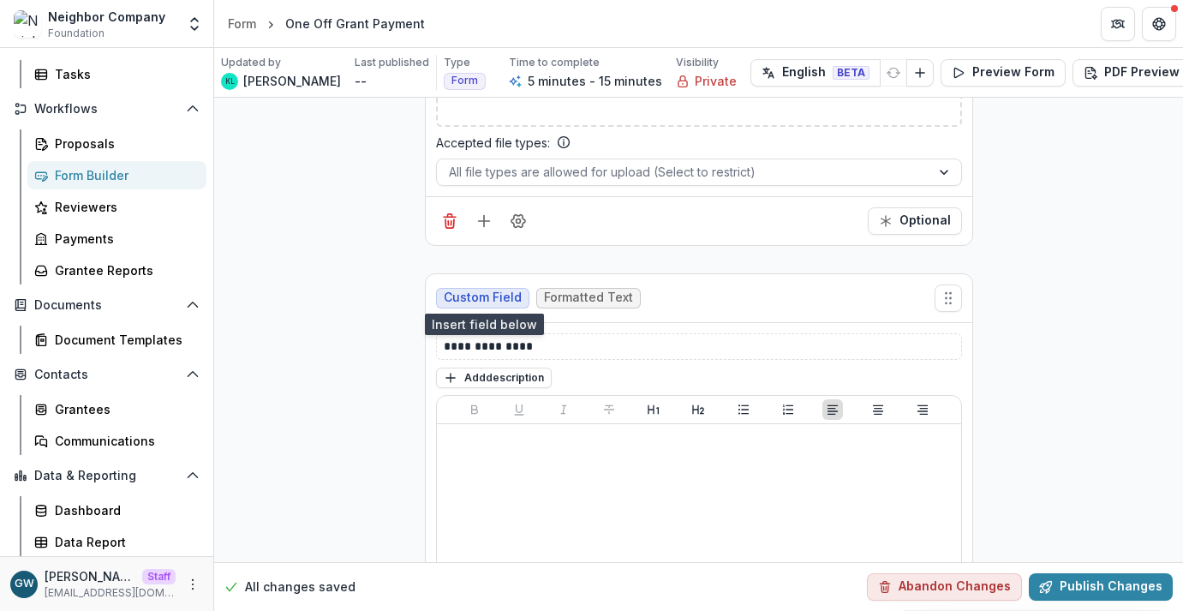
scroll to position [654, 0]
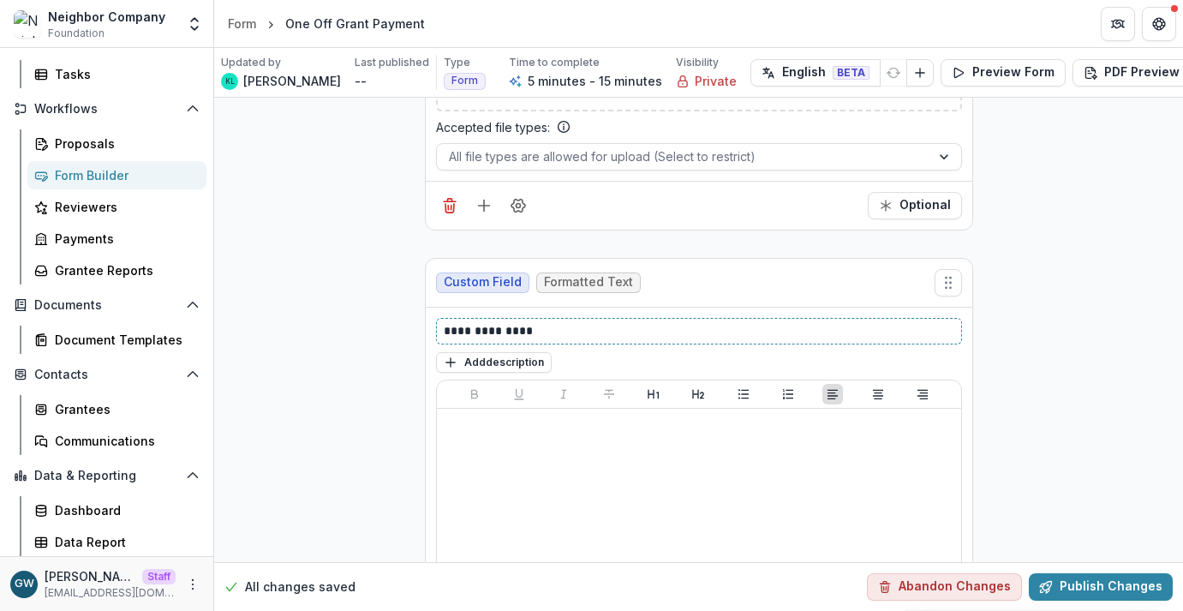
click at [538, 326] on p "**********" at bounding box center [699, 331] width 510 height 18
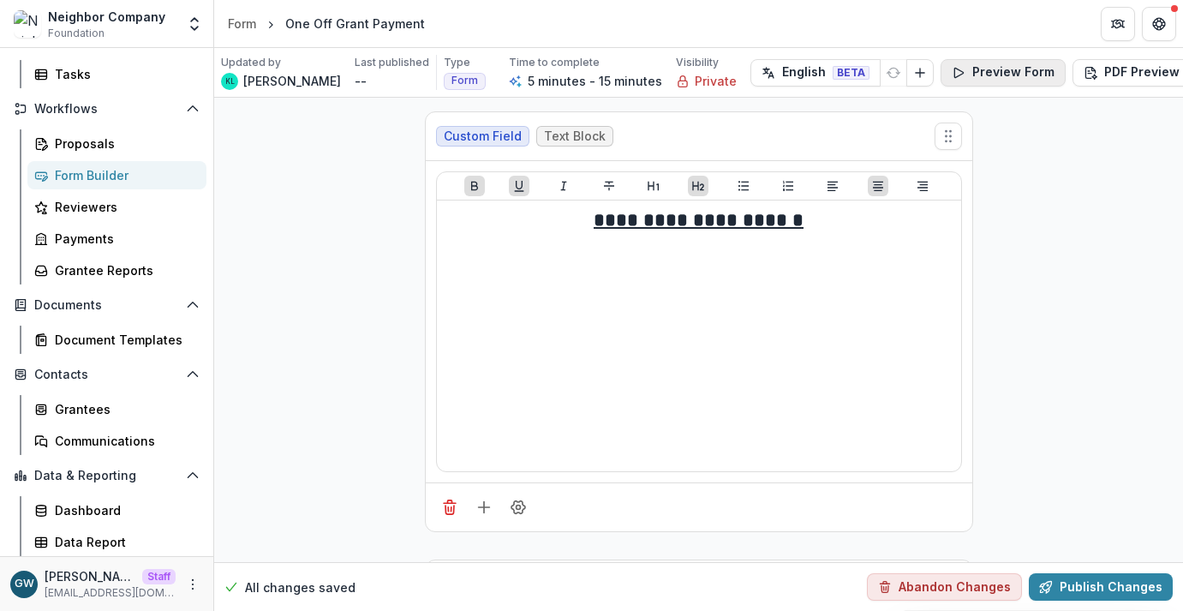
scroll to position [0, 39]
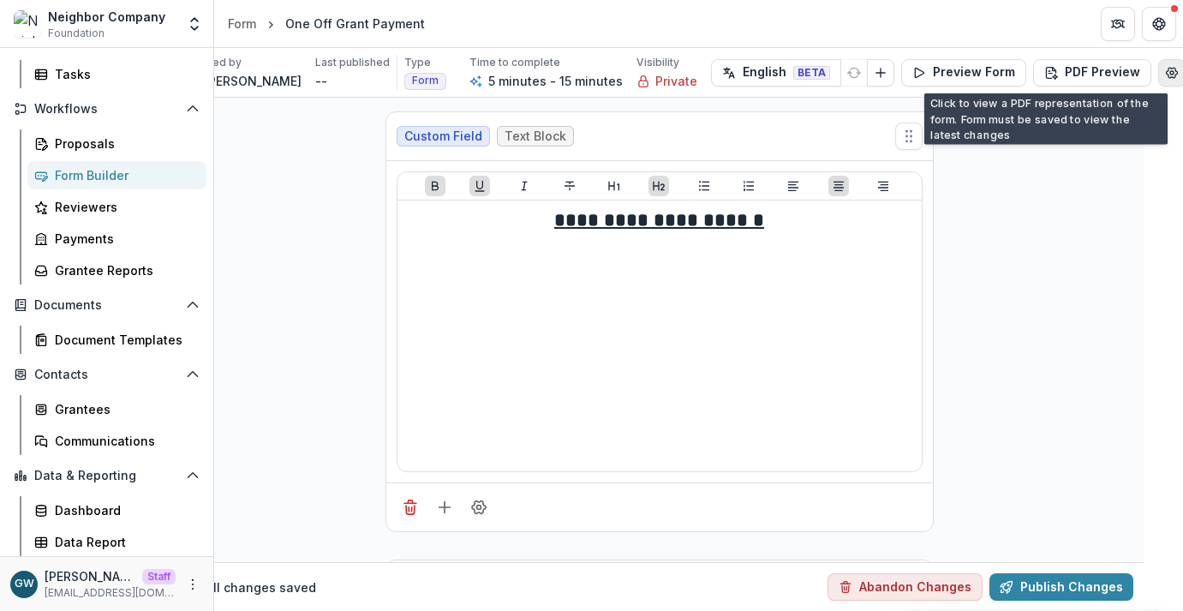
click at [1165, 76] on icon "Edit Form Settings" at bounding box center [1172, 73] width 14 height 14
select select "*******"
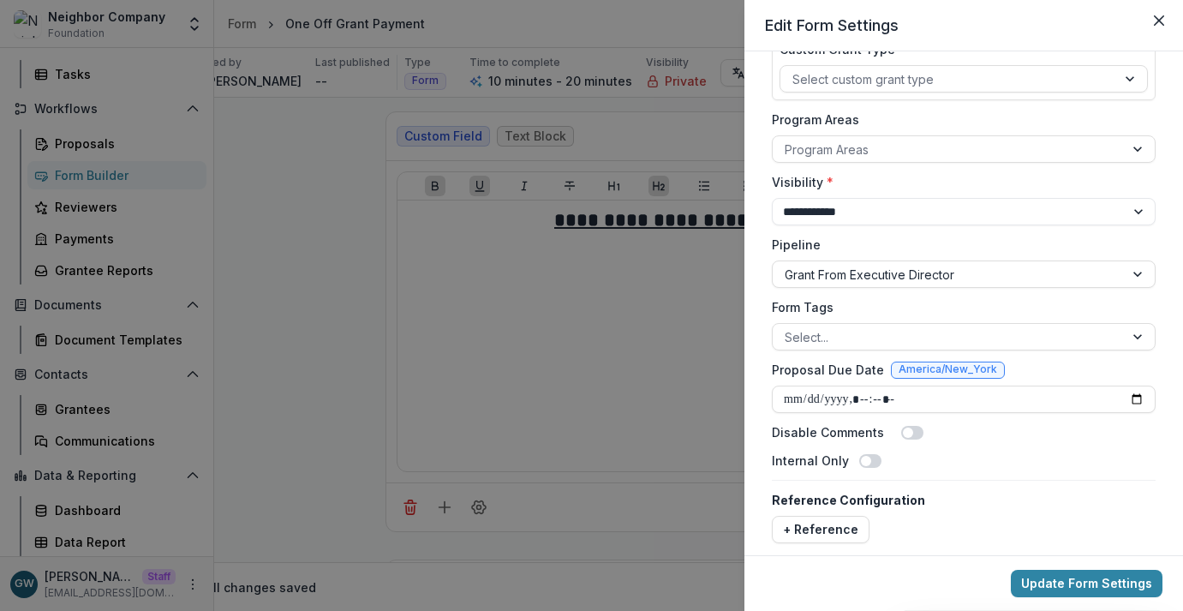
scroll to position [256, 0]
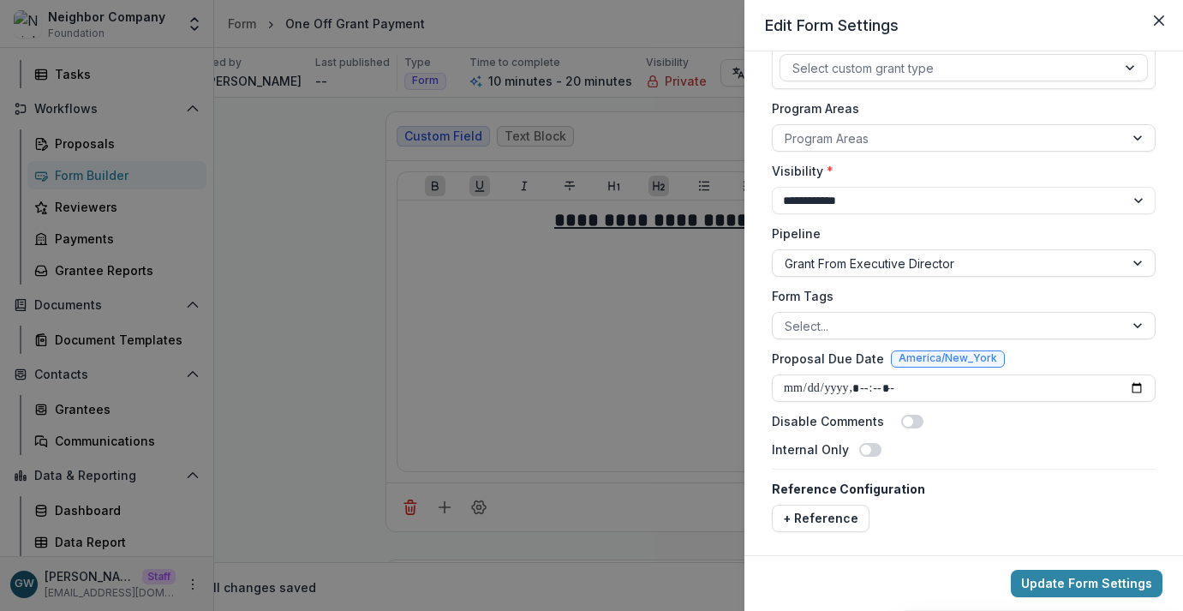
click at [869, 448] on span at bounding box center [870, 450] width 22 height 14
click at [1054, 565] on button "Update Form Settings" at bounding box center [1087, 583] width 152 height 27
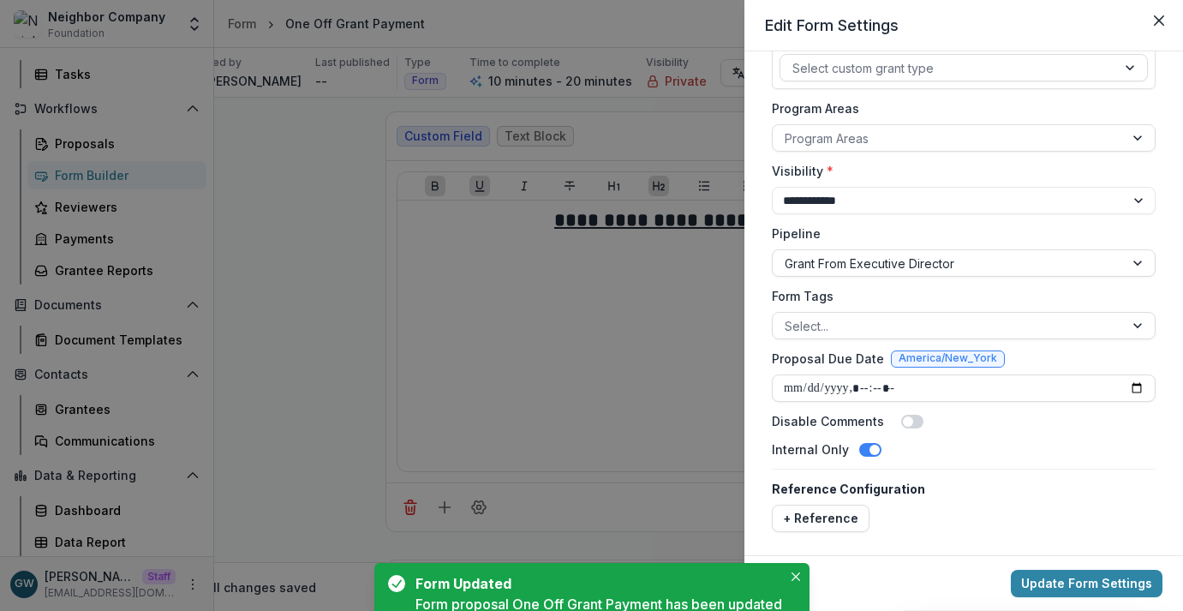
scroll to position [0, 0]
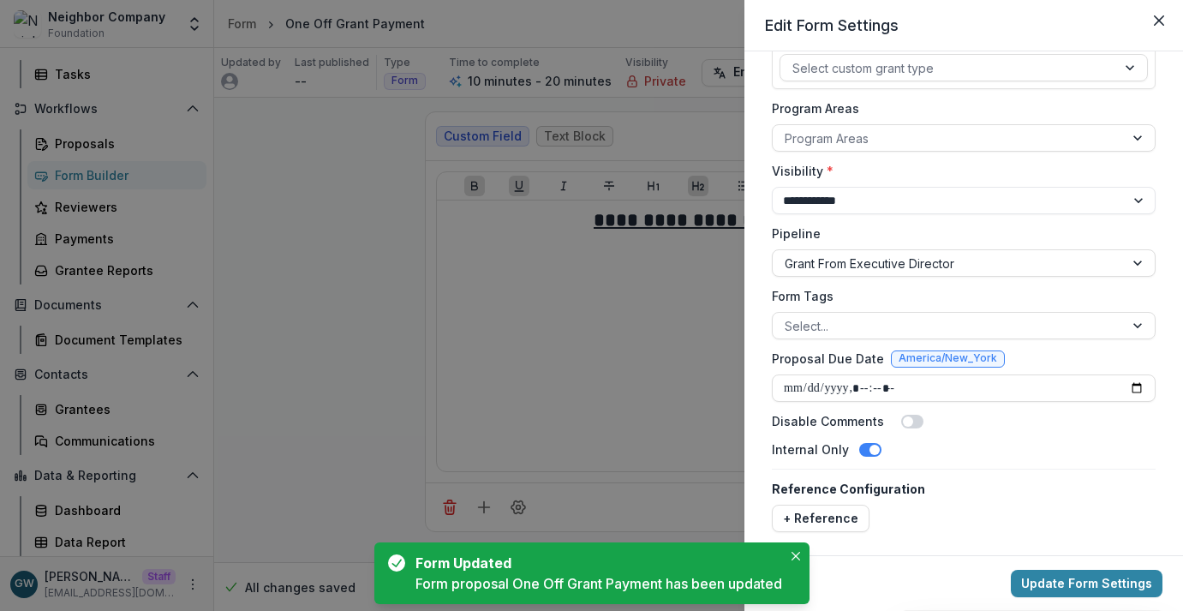
click at [317, 384] on div "**********" at bounding box center [591, 305] width 1183 height 611
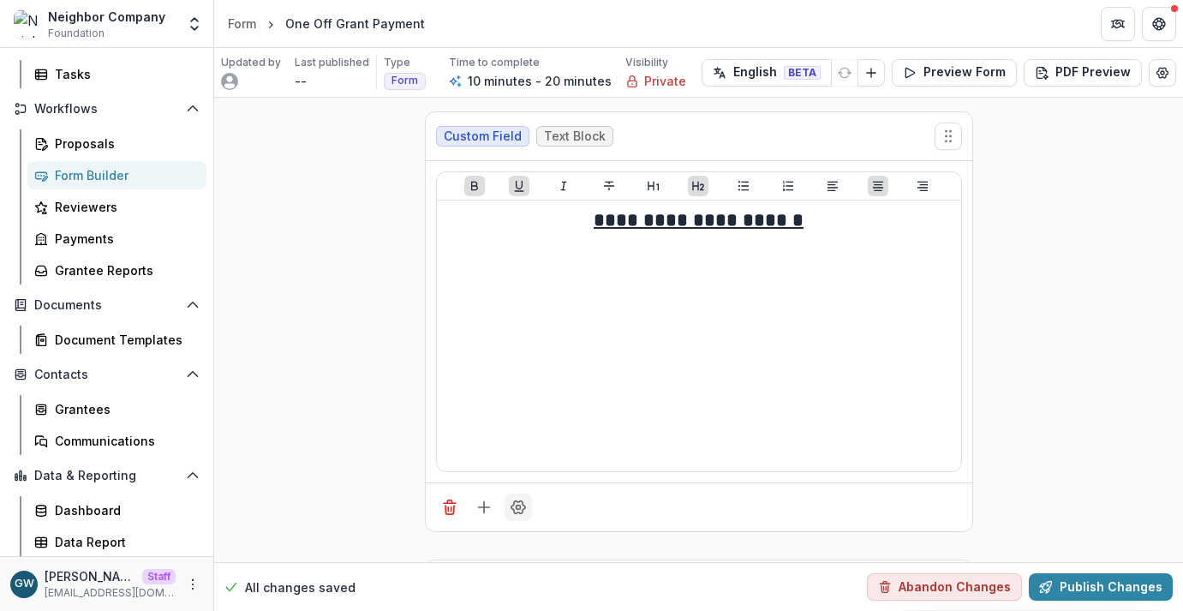
click at [518, 505] on icon "Field Settings" at bounding box center [518, 506] width 17 height 17
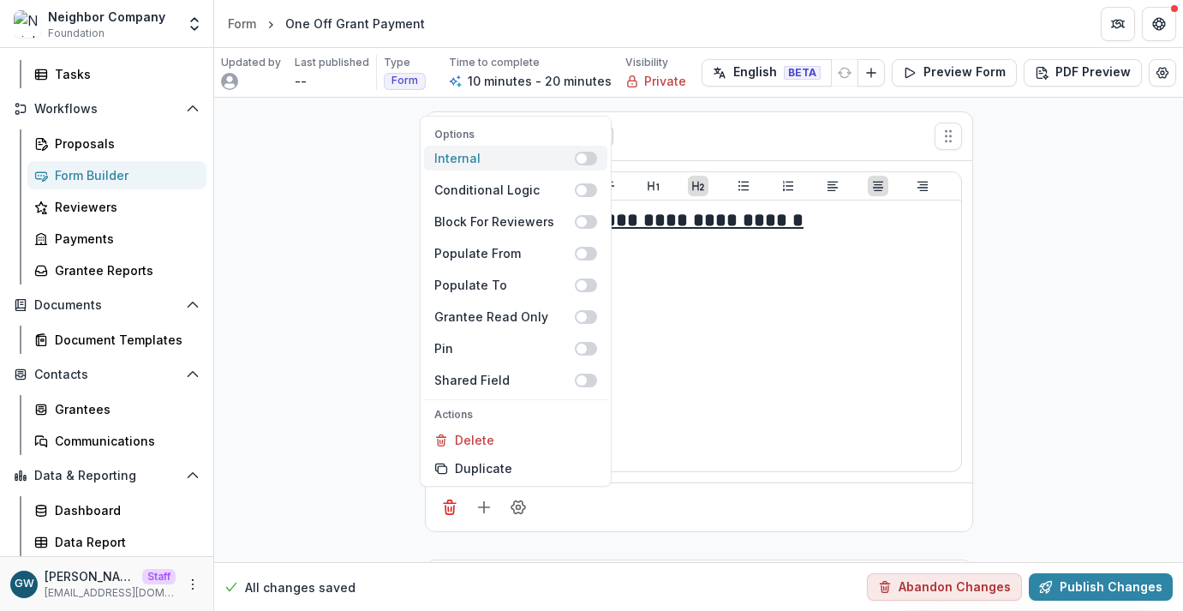
click at [585, 156] on span at bounding box center [581, 158] width 10 height 10
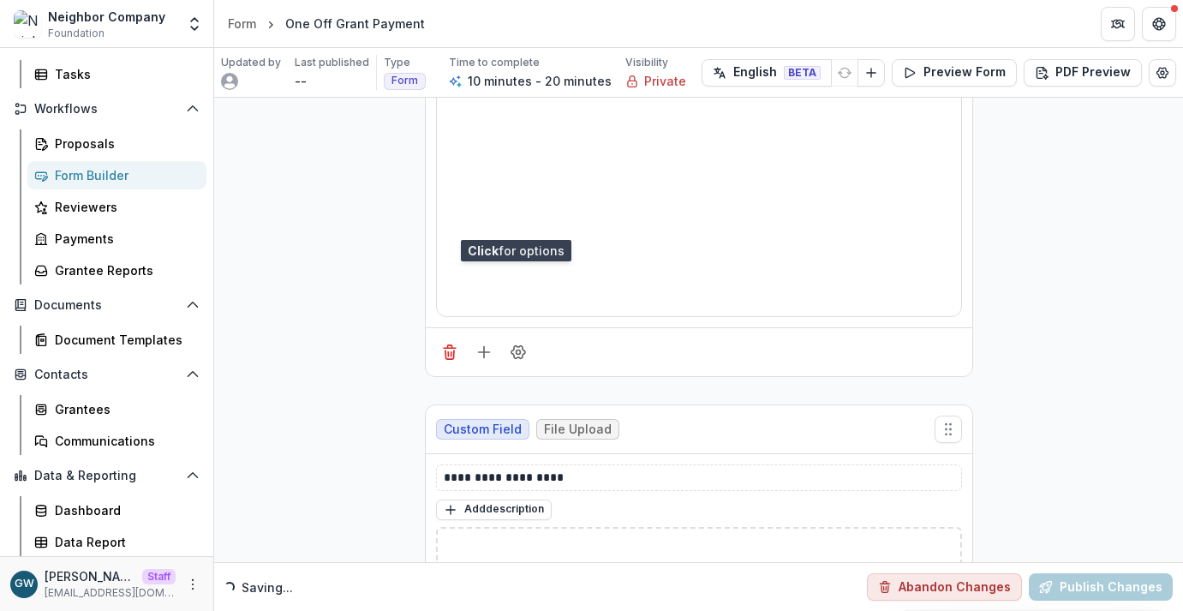
scroll to position [424, 0]
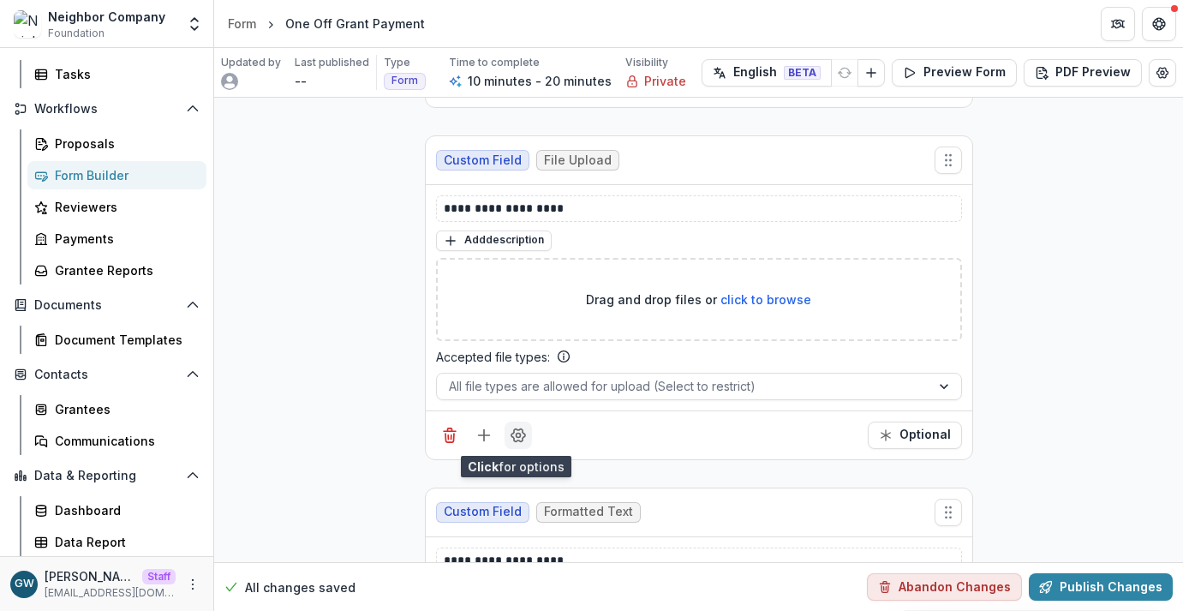
click at [516, 434] on icon "Field Settings" at bounding box center [518, 435] width 17 height 17
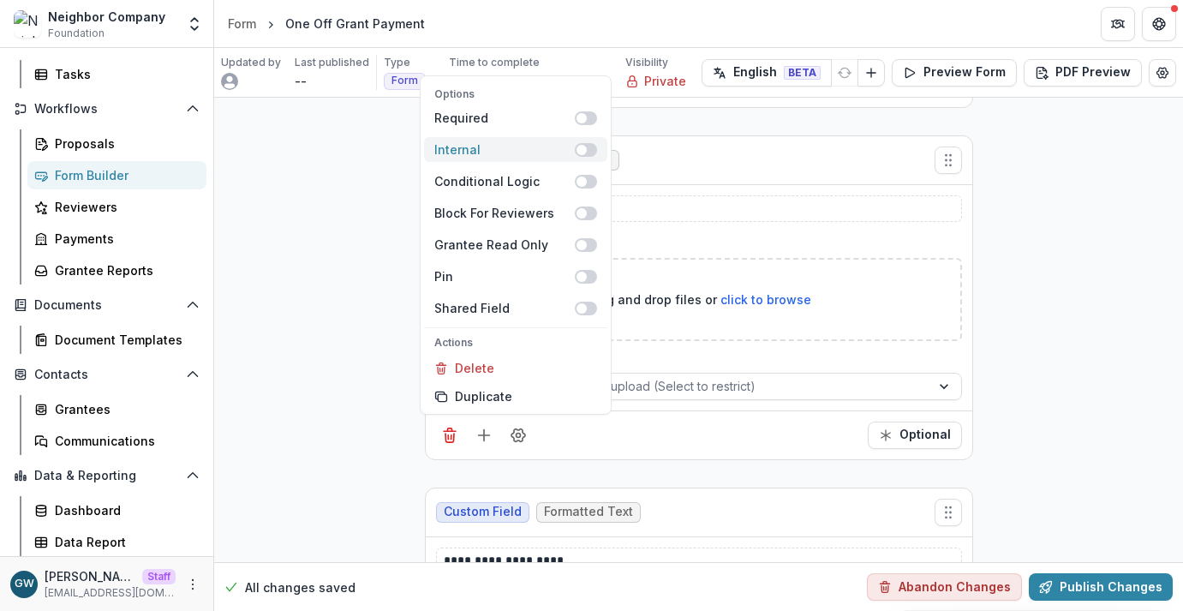
click at [587, 144] on span at bounding box center [586, 150] width 22 height 14
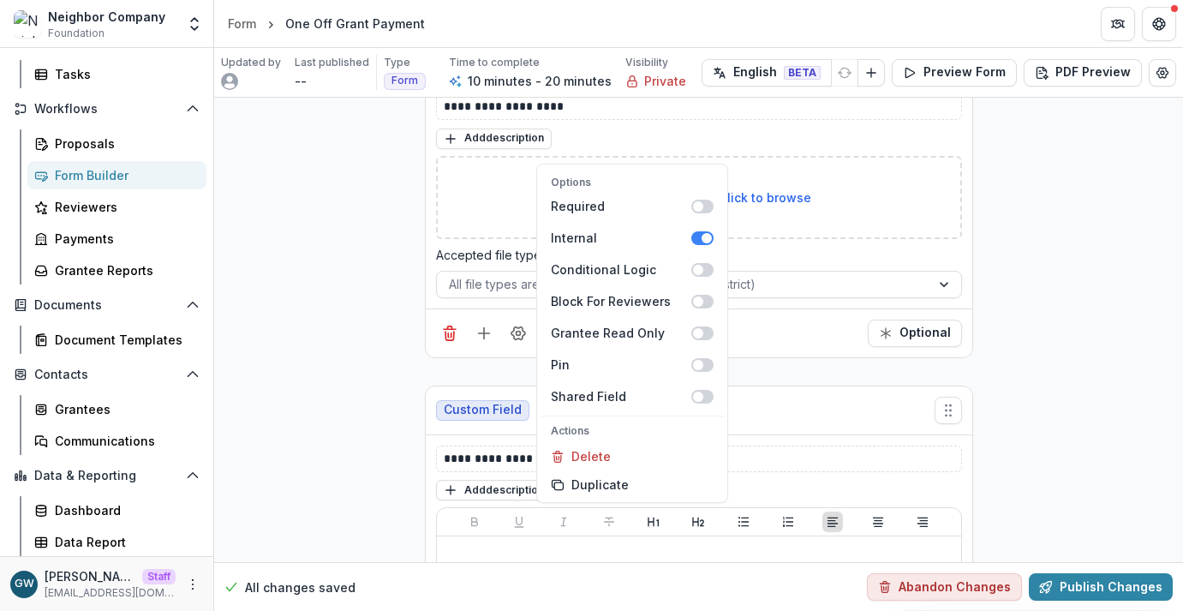
click at [346, 367] on div "**********" at bounding box center [698, 227] width 969 height 1310
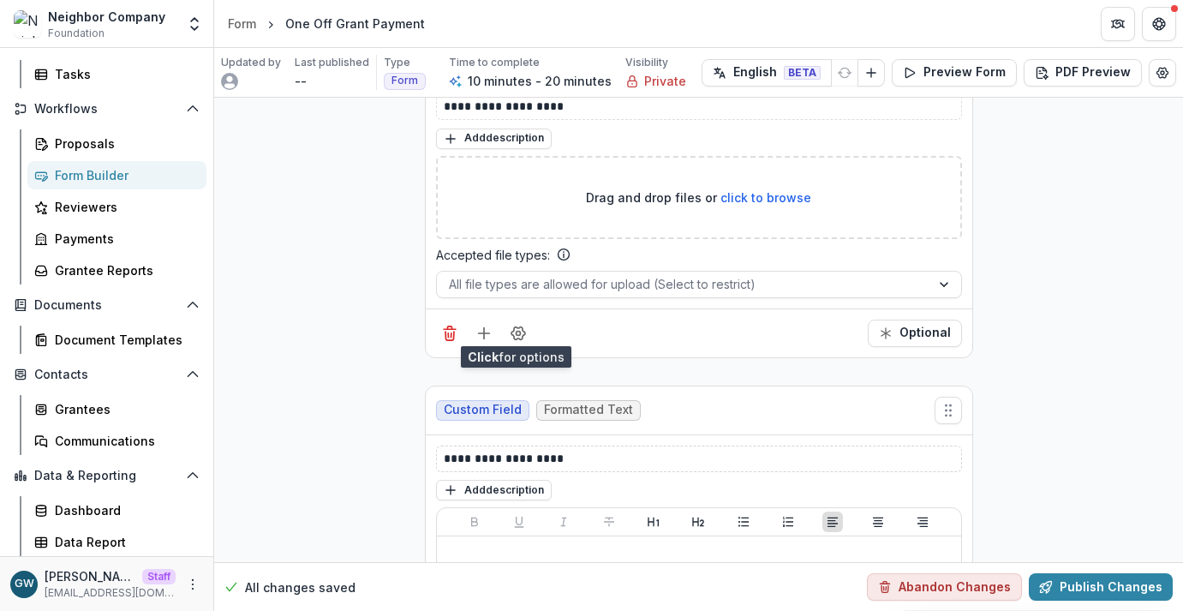
scroll to position [845, 0]
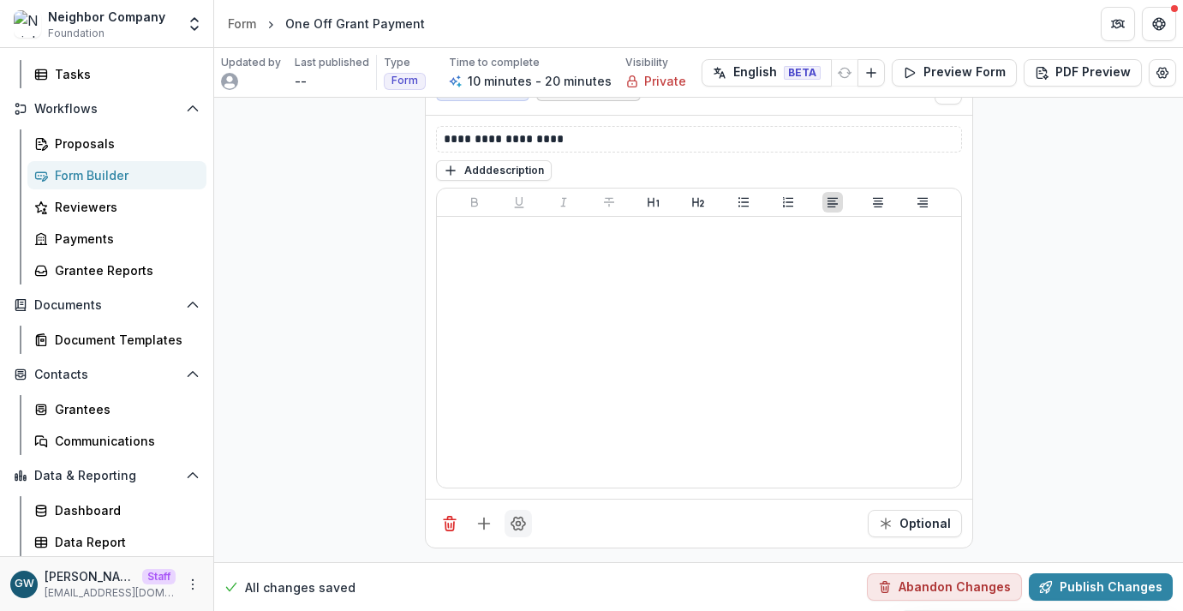
click at [517, 517] on icon "Field Settings" at bounding box center [518, 523] width 14 height 13
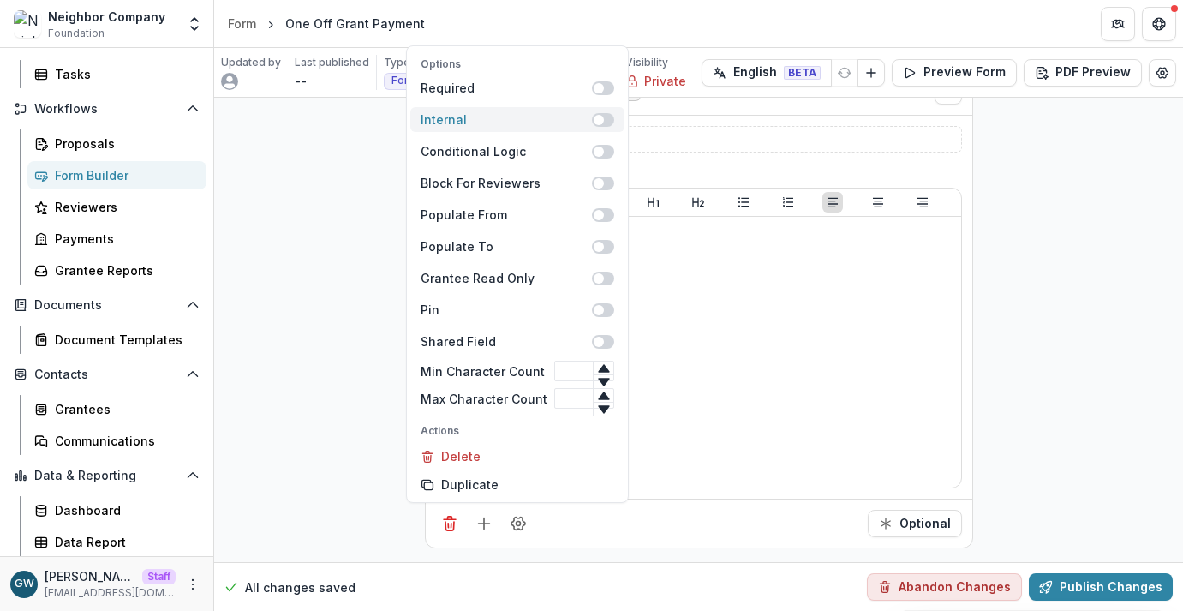
click at [603, 121] on span at bounding box center [603, 120] width 22 height 14
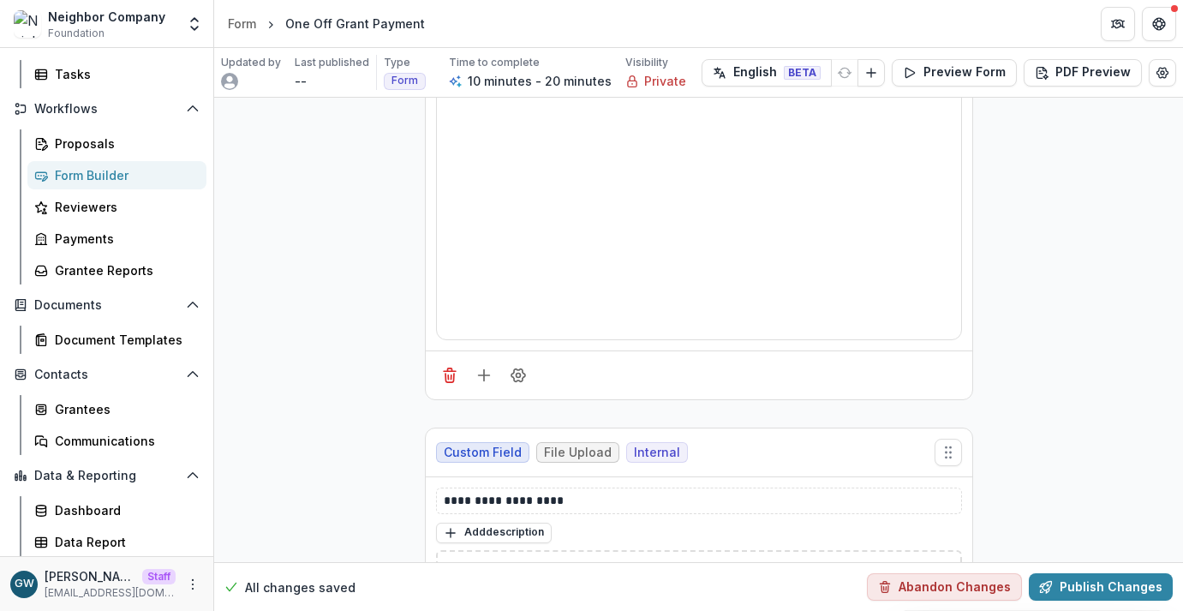
scroll to position [0, 0]
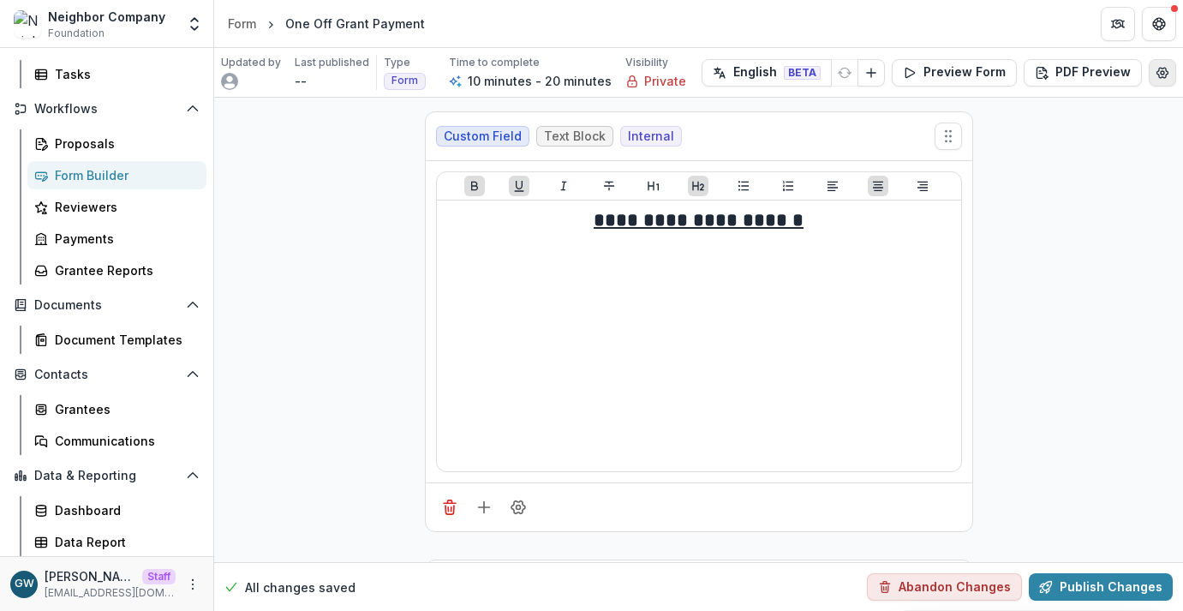
click at [1155, 78] on icon "Edit Form Settings" at bounding box center [1162, 73] width 14 height 14
select select "*******"
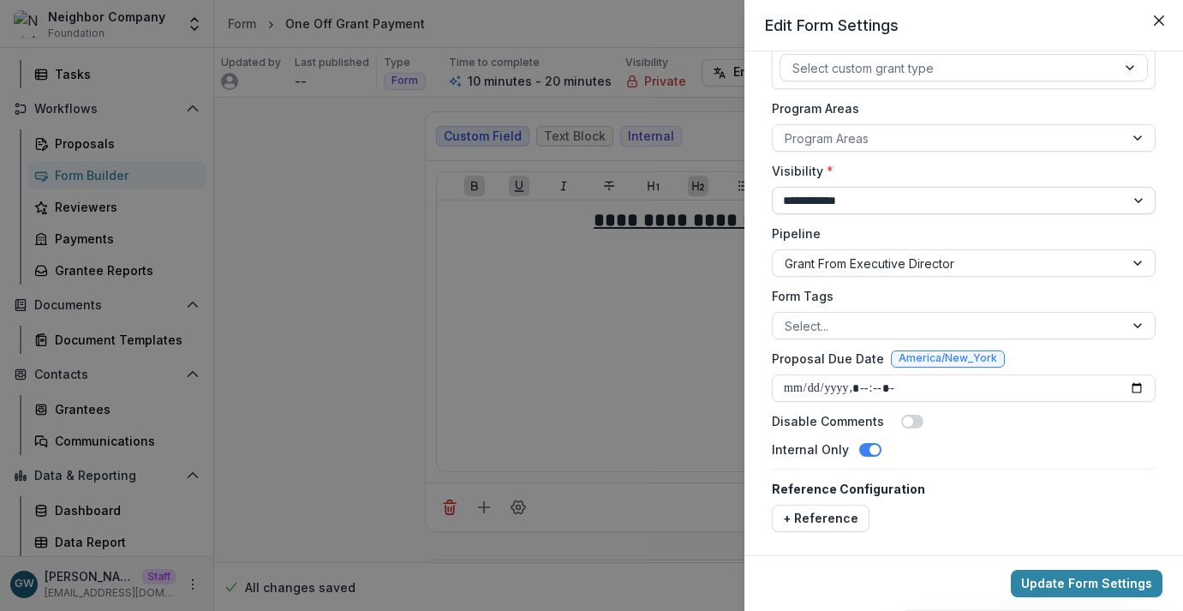
scroll to position [260, 0]
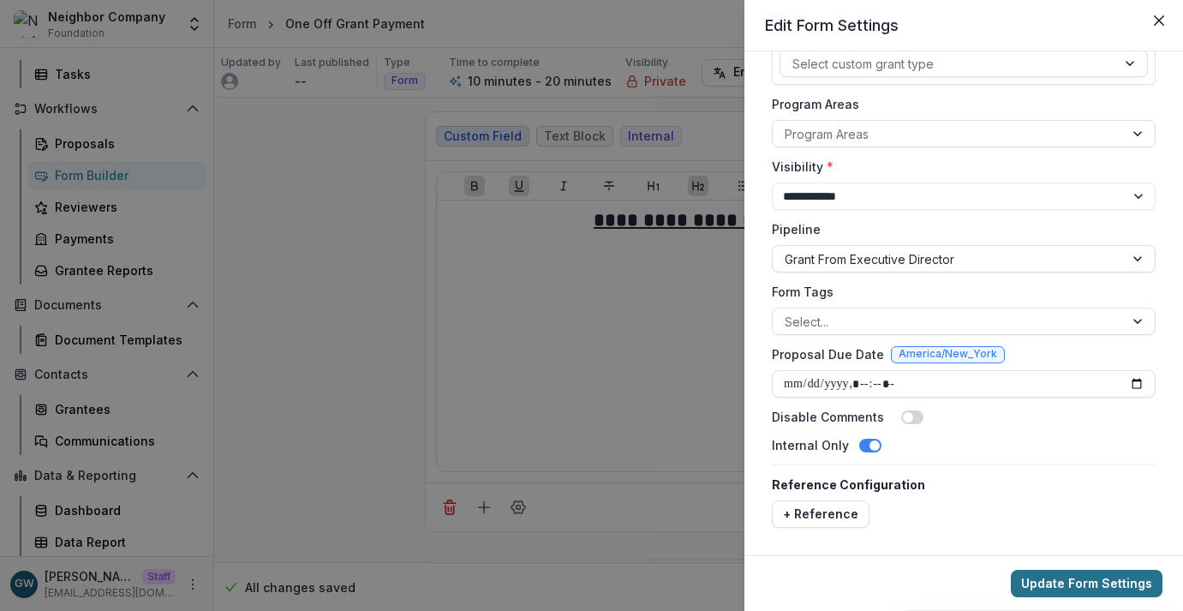
click at [1030, 565] on button "Update Form Settings" at bounding box center [1087, 583] width 152 height 27
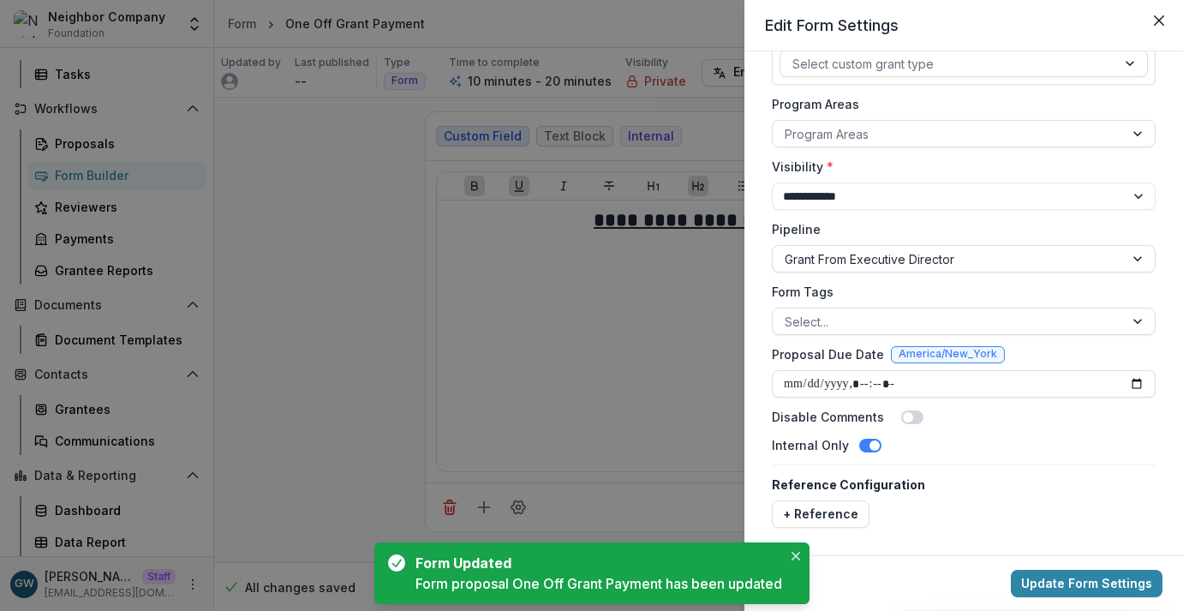
click at [340, 351] on div "**********" at bounding box center [591, 305] width 1183 height 611
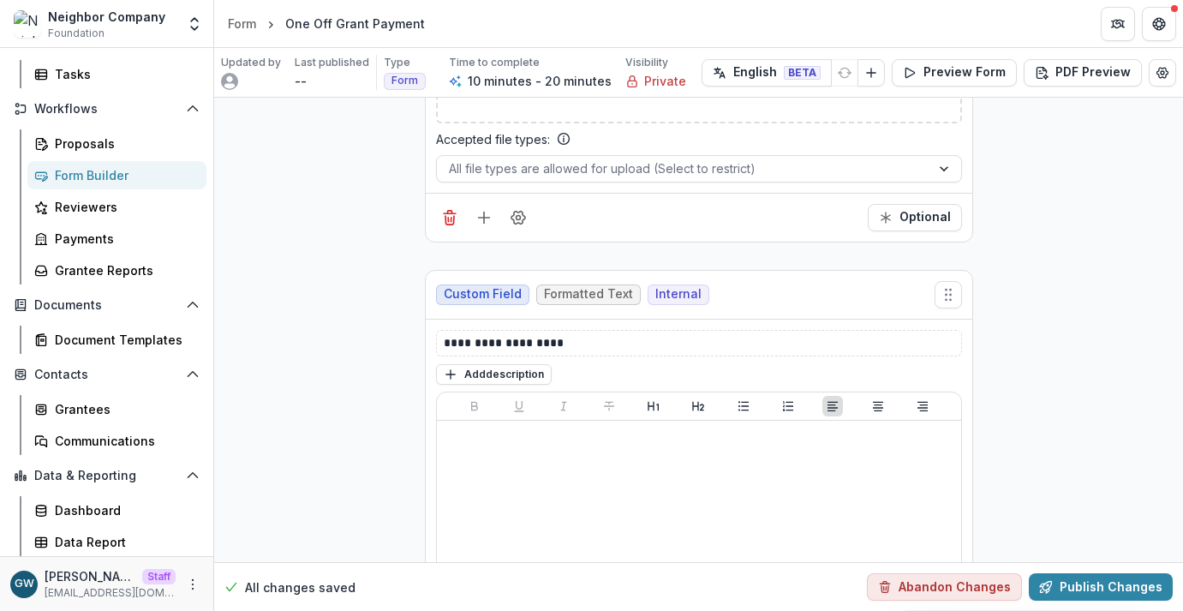
scroll to position [466, 0]
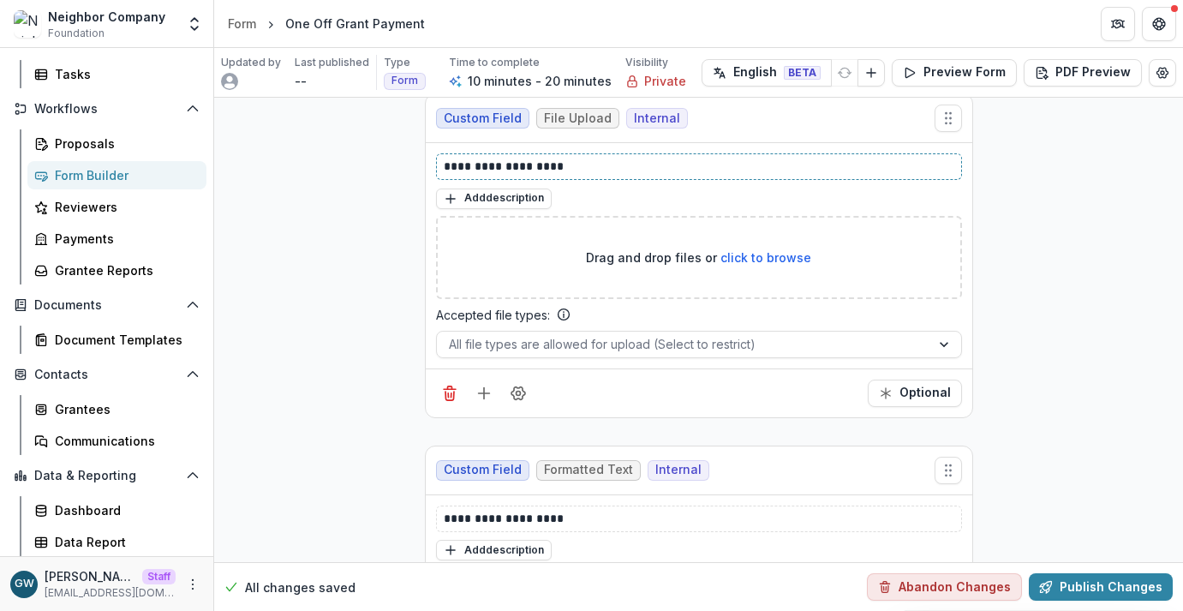
click at [493, 164] on p "**********" at bounding box center [699, 167] width 510 height 18
copy p "**********"
click at [1067, 565] on button "Publish Changes" at bounding box center [1101, 586] width 144 height 27
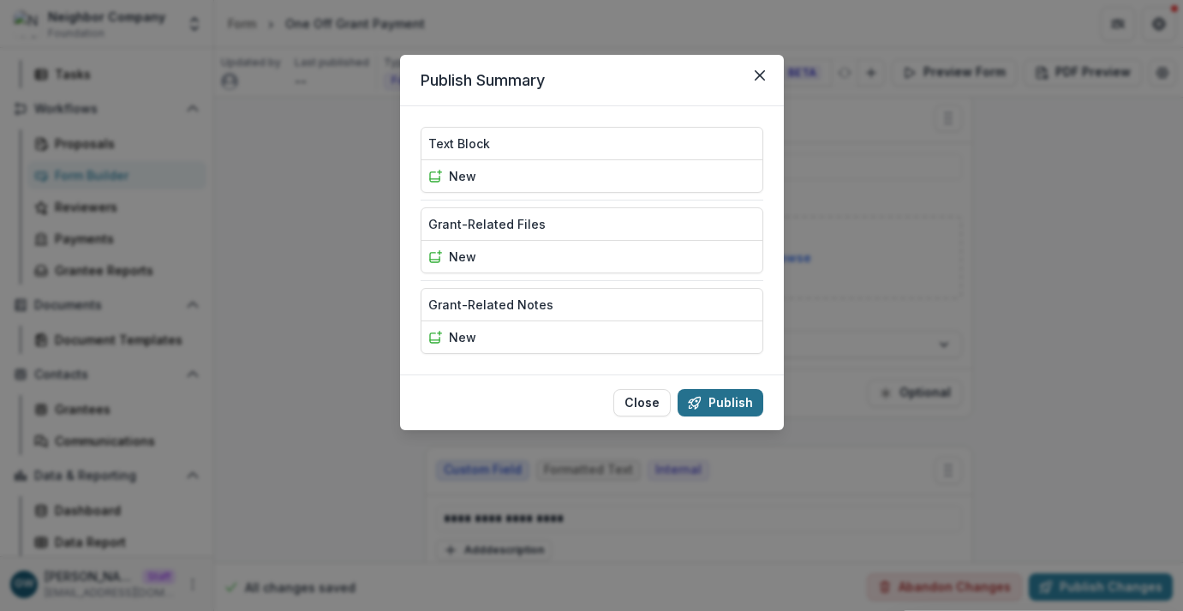
click at [739, 405] on button "Publish" at bounding box center [720, 402] width 86 height 27
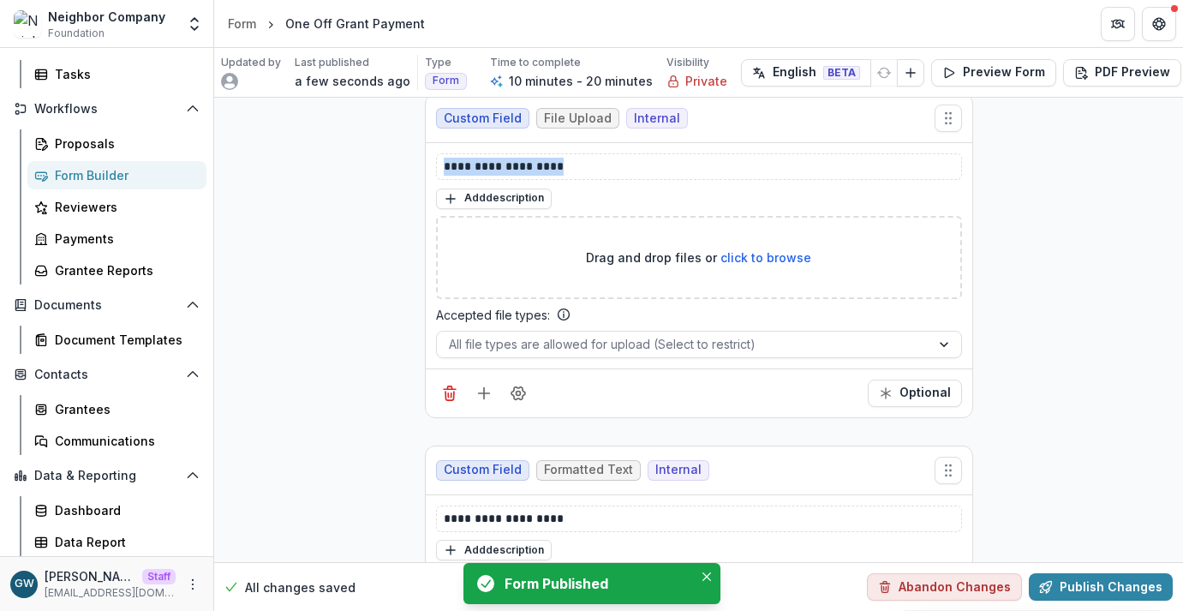
click at [115, 172] on div "Form Builder" at bounding box center [124, 175] width 138 height 18
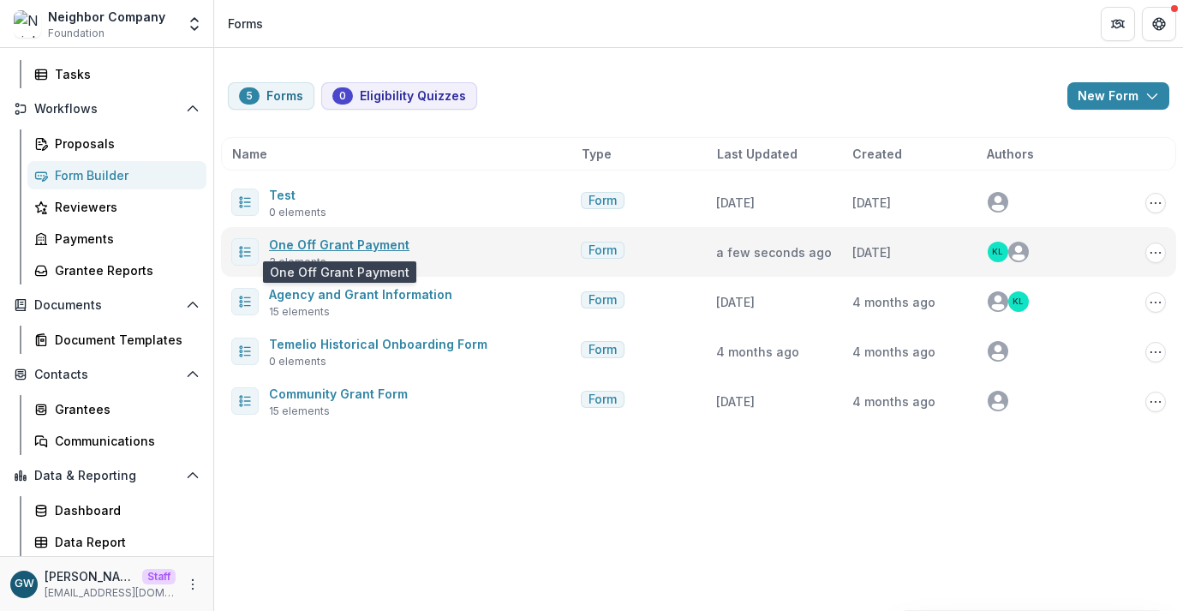
click at [313, 244] on link "One Off Grant Payment" at bounding box center [339, 244] width 140 height 15
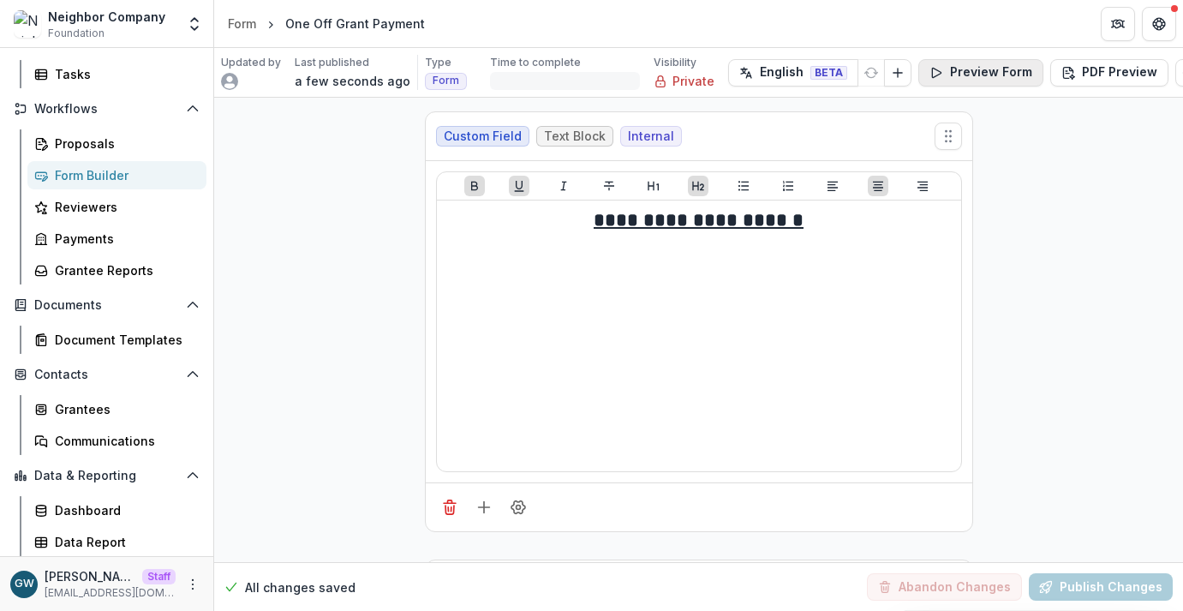
click at [963, 73] on button "Preview Form" at bounding box center [980, 72] width 125 height 27
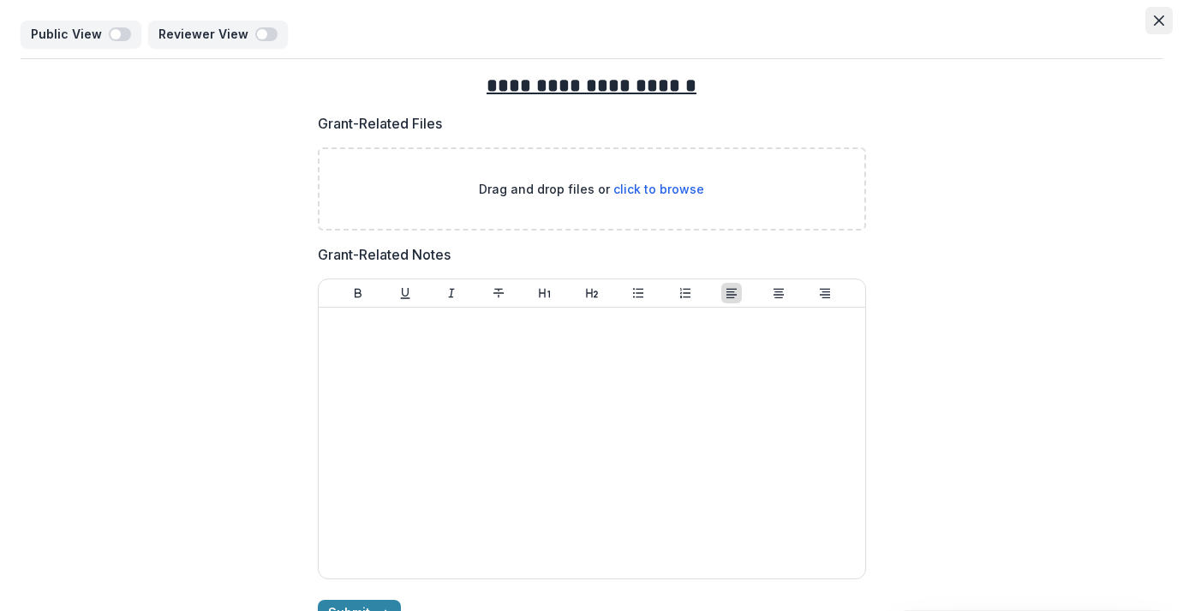
click at [1154, 16] on icon "Close" at bounding box center [1159, 20] width 10 height 10
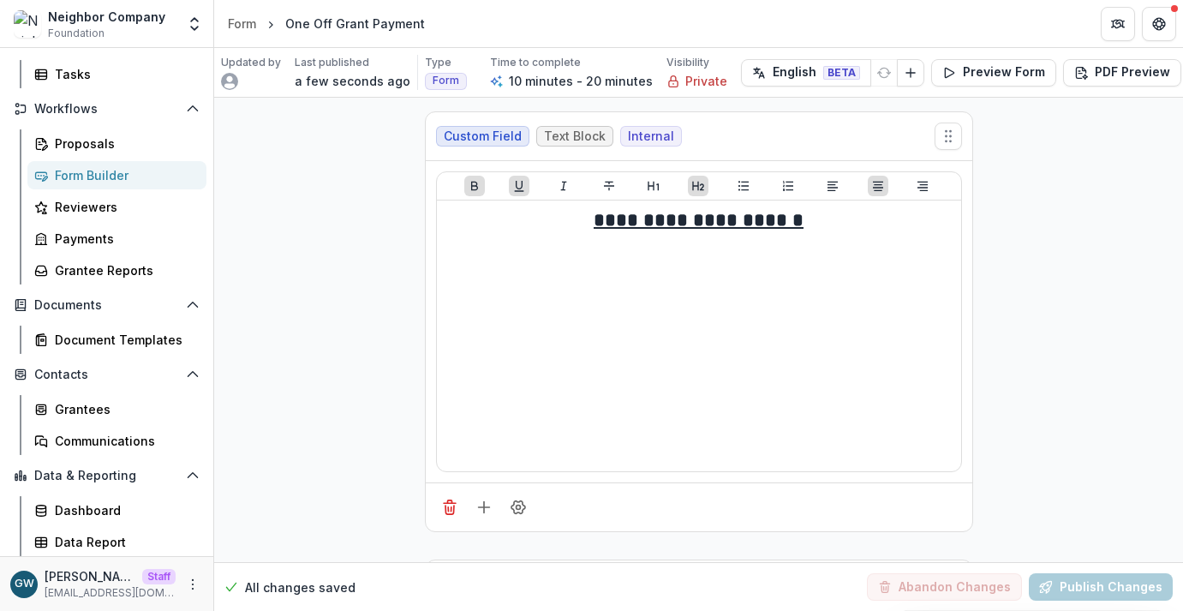
click at [116, 167] on div "Form Builder" at bounding box center [124, 175] width 138 height 18
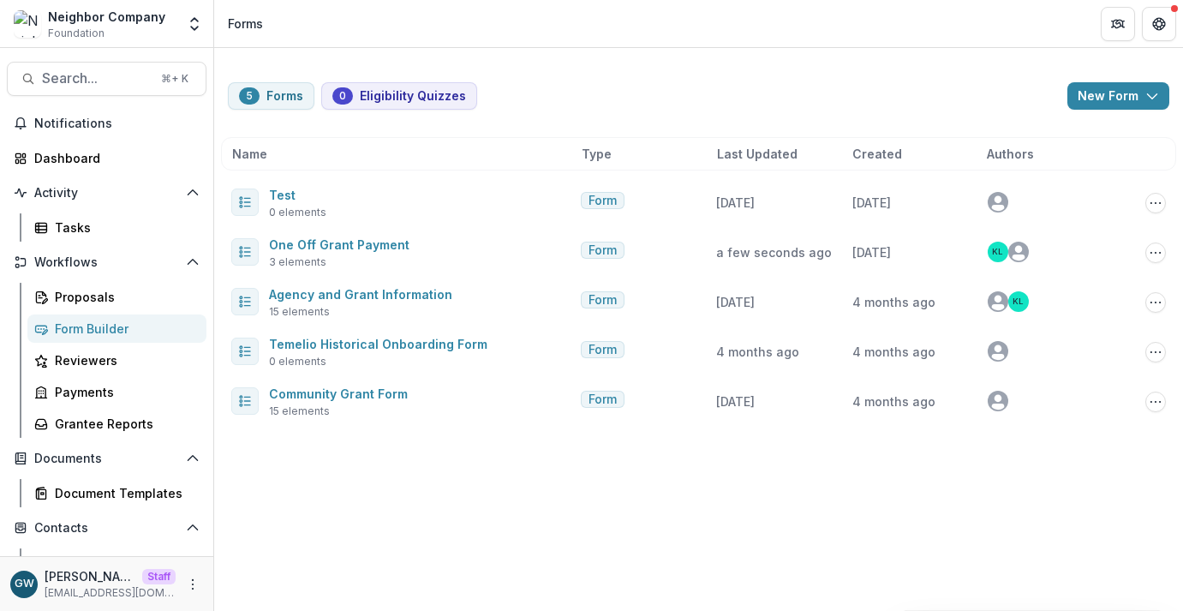
click at [192, 31] on icon "Open entity switcher" at bounding box center [194, 23] width 17 height 17
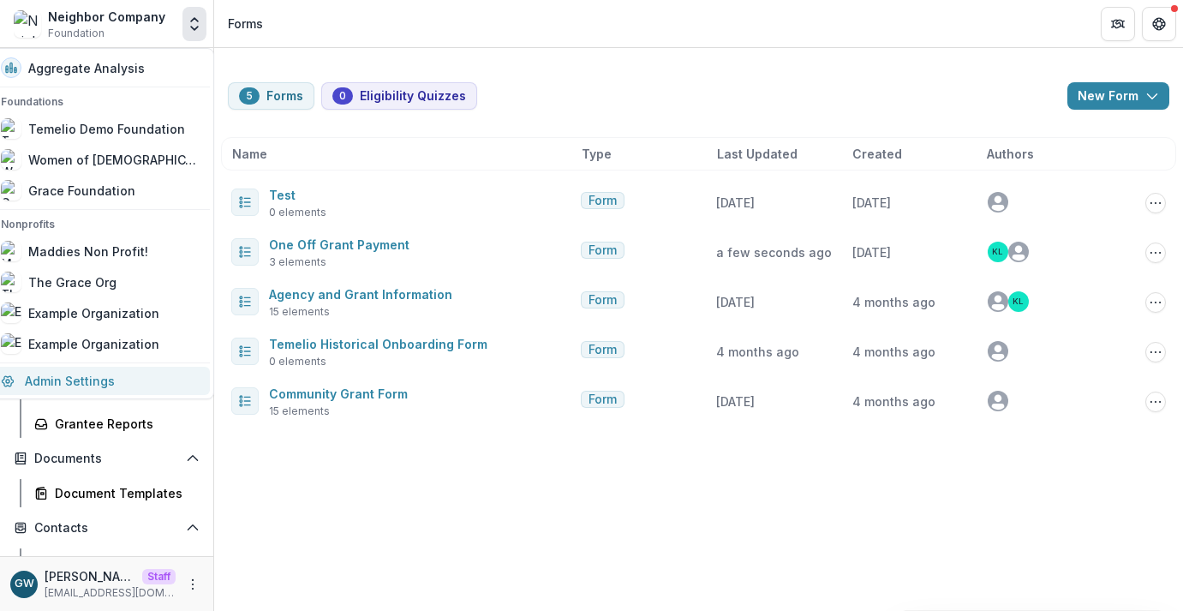
click at [70, 373] on link "Admin Settings" at bounding box center [100, 381] width 219 height 28
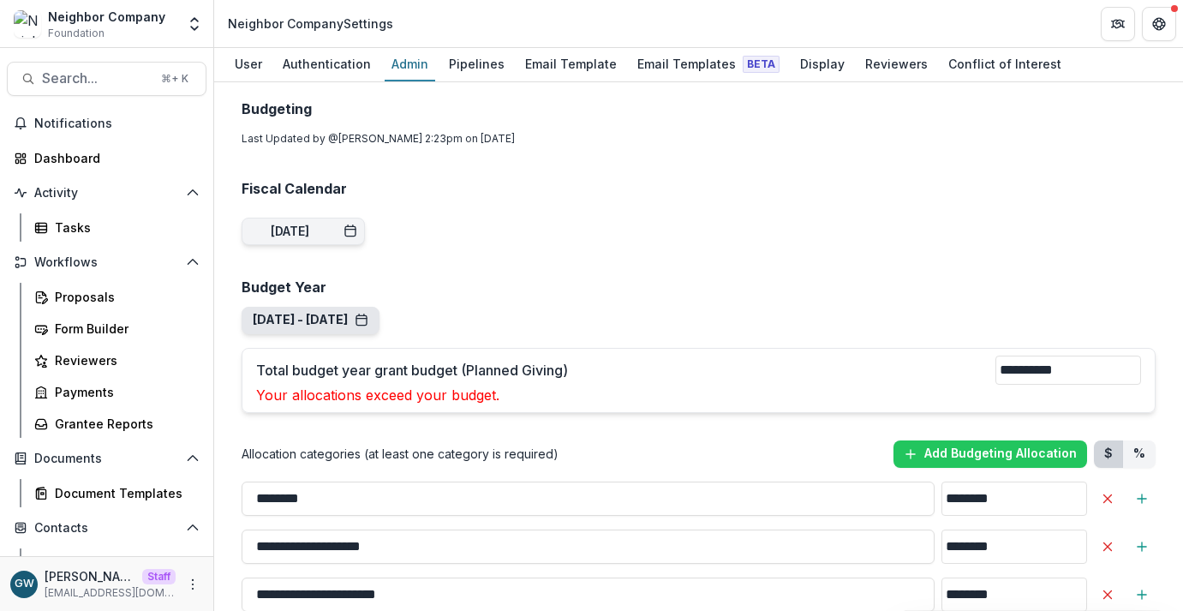
scroll to position [1370, 0]
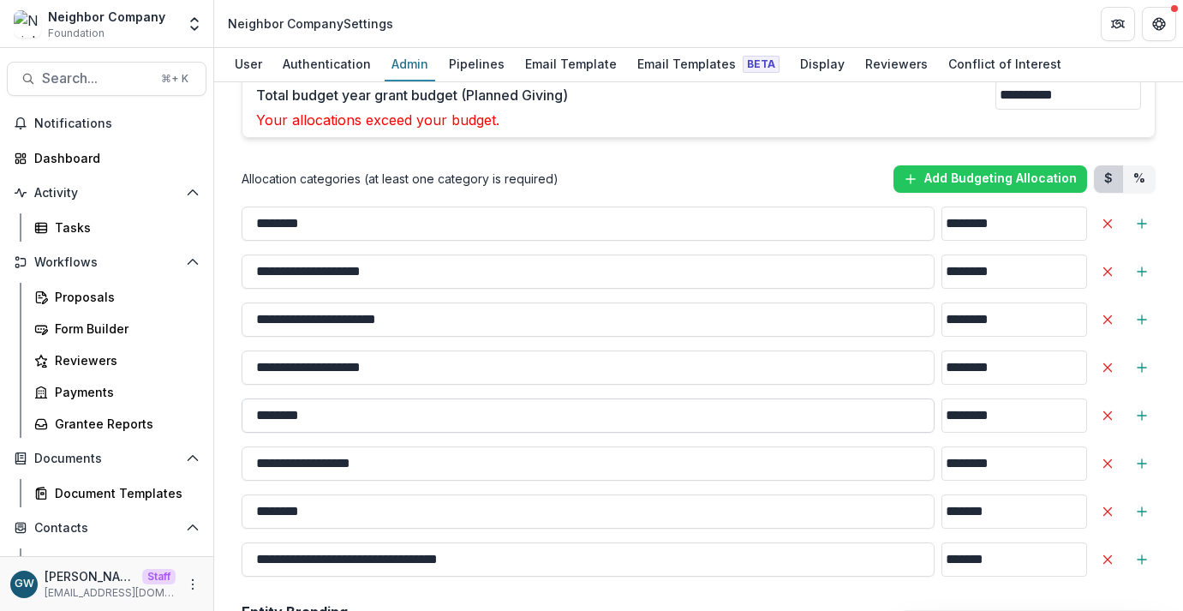
click at [290, 403] on input "********" at bounding box center [588, 415] width 693 height 34
click at [229, 394] on div "**********" at bounding box center [698, 342] width 941 height 3232
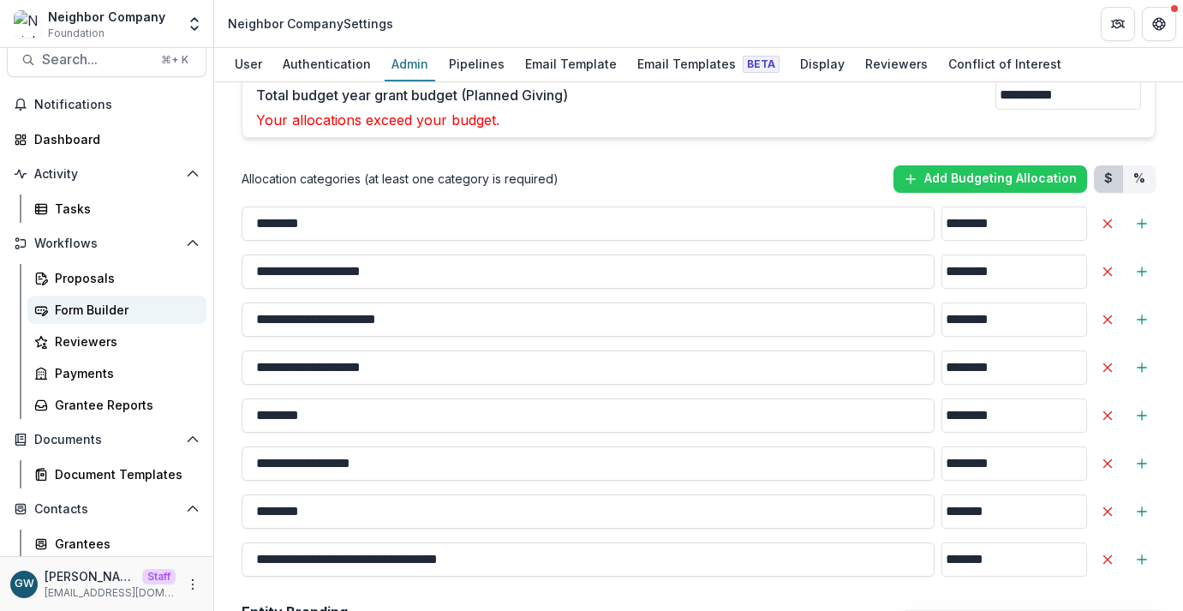
scroll to position [23, 0]
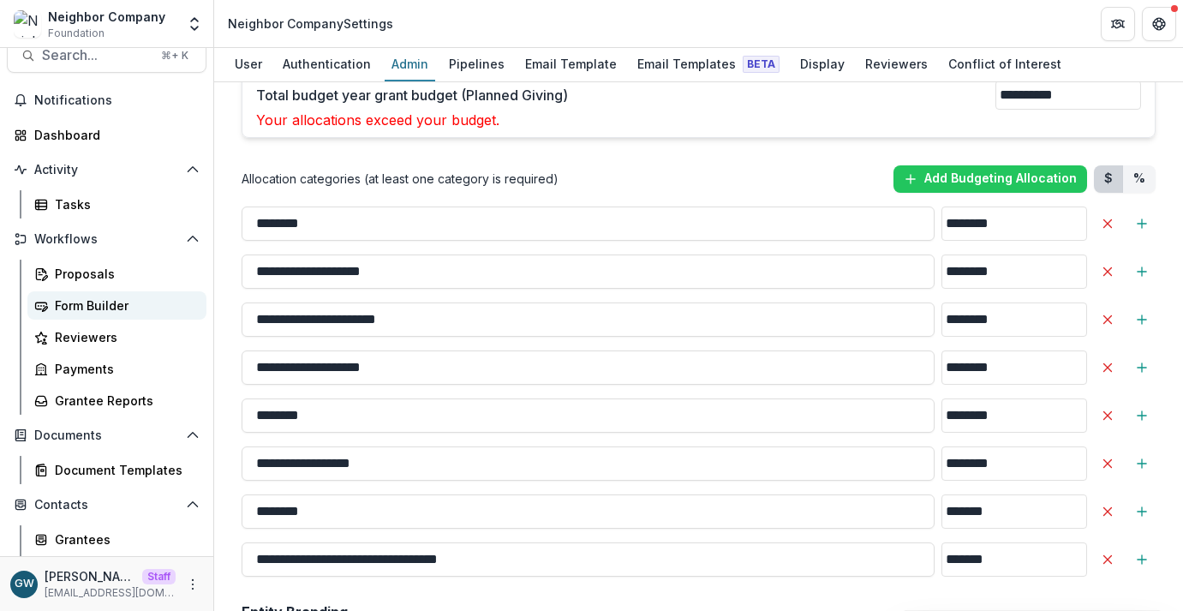
click at [73, 308] on div "Form Builder" at bounding box center [124, 305] width 138 height 18
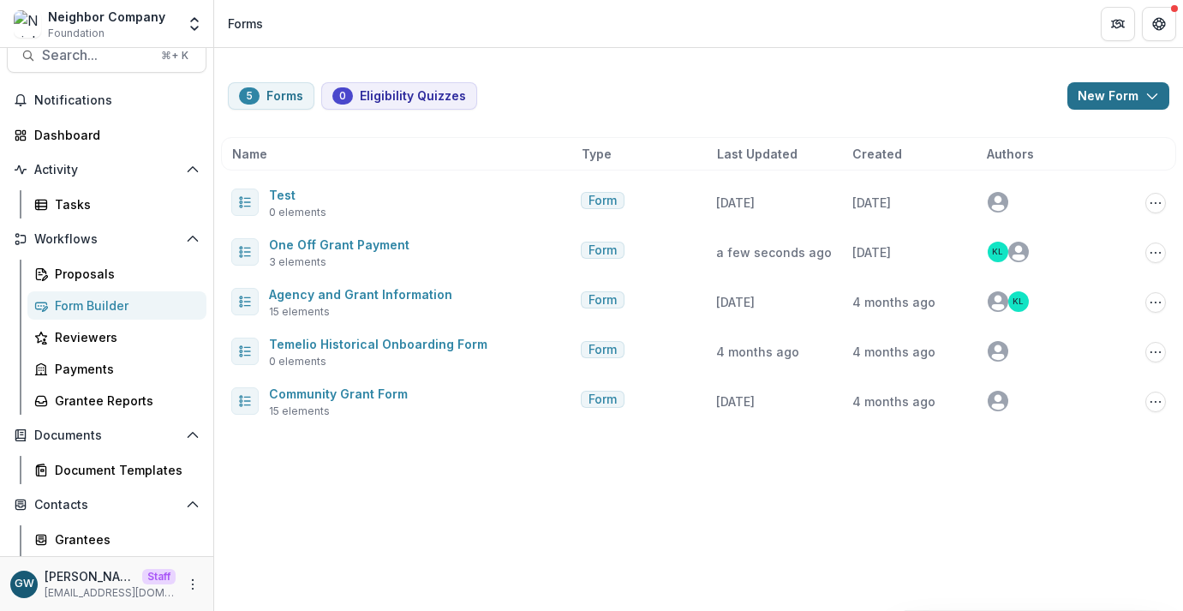
click at [1126, 98] on button "New Form" at bounding box center [1118, 95] width 102 height 27
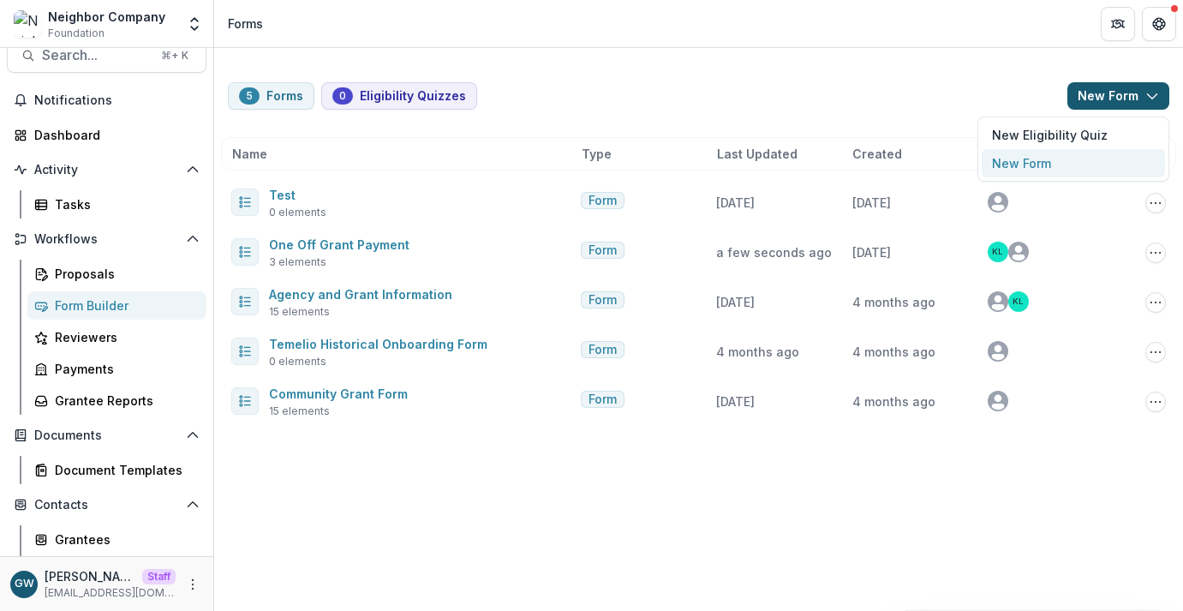
click at [1032, 160] on button "New Form" at bounding box center [1073, 163] width 183 height 28
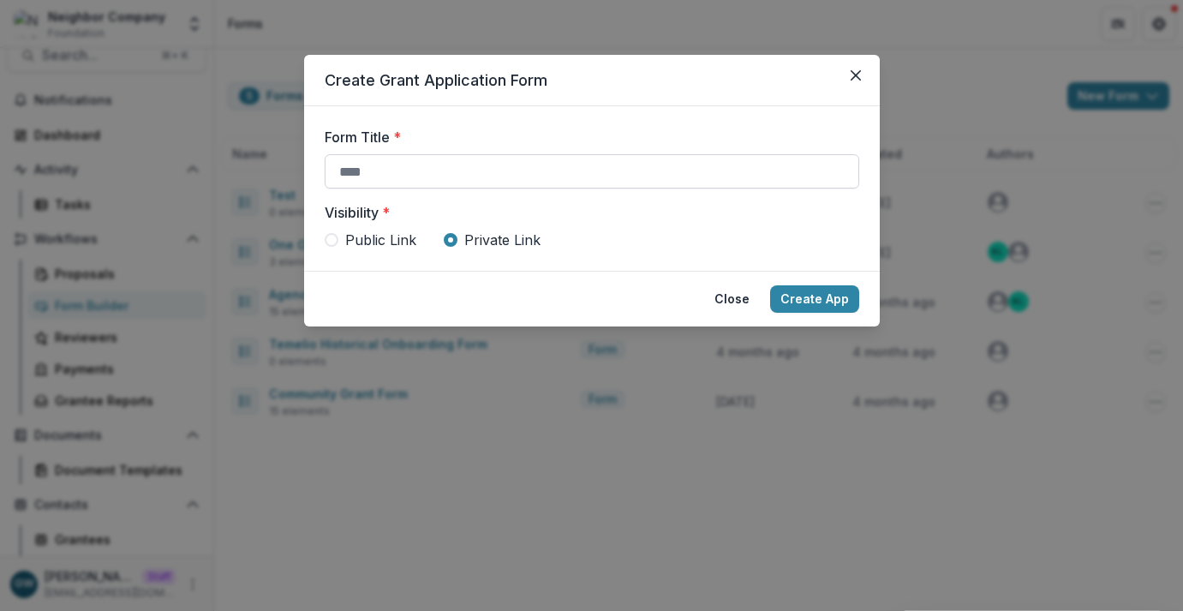
click at [383, 177] on input "Form Title *" at bounding box center [592, 171] width 534 height 34
paste input "********"
type input "**********"
click at [826, 299] on button "Create App" at bounding box center [814, 298] width 89 height 27
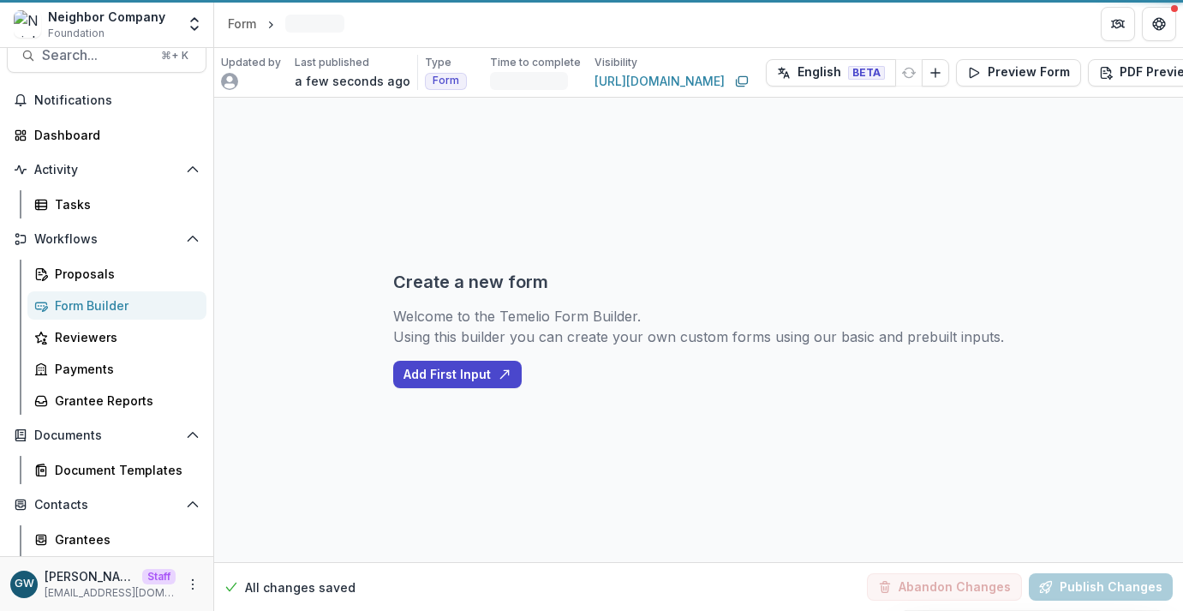
scroll to position [14, 0]
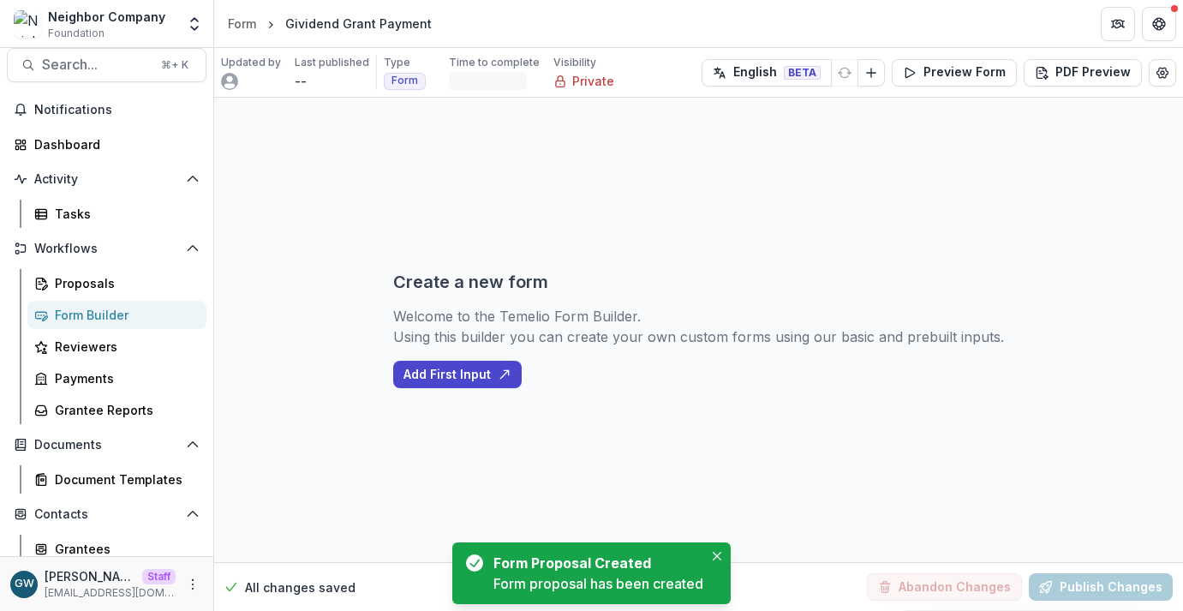
click at [99, 309] on div "Form Builder" at bounding box center [124, 315] width 138 height 18
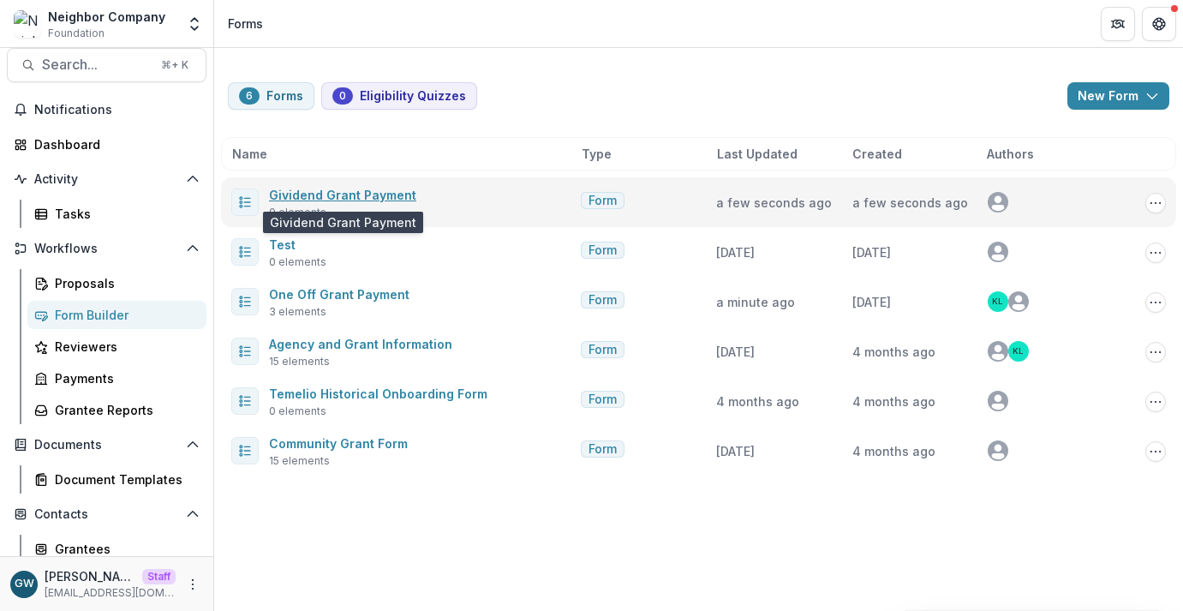
click at [359, 198] on link "Gividend Grant Payment" at bounding box center [342, 195] width 147 height 15
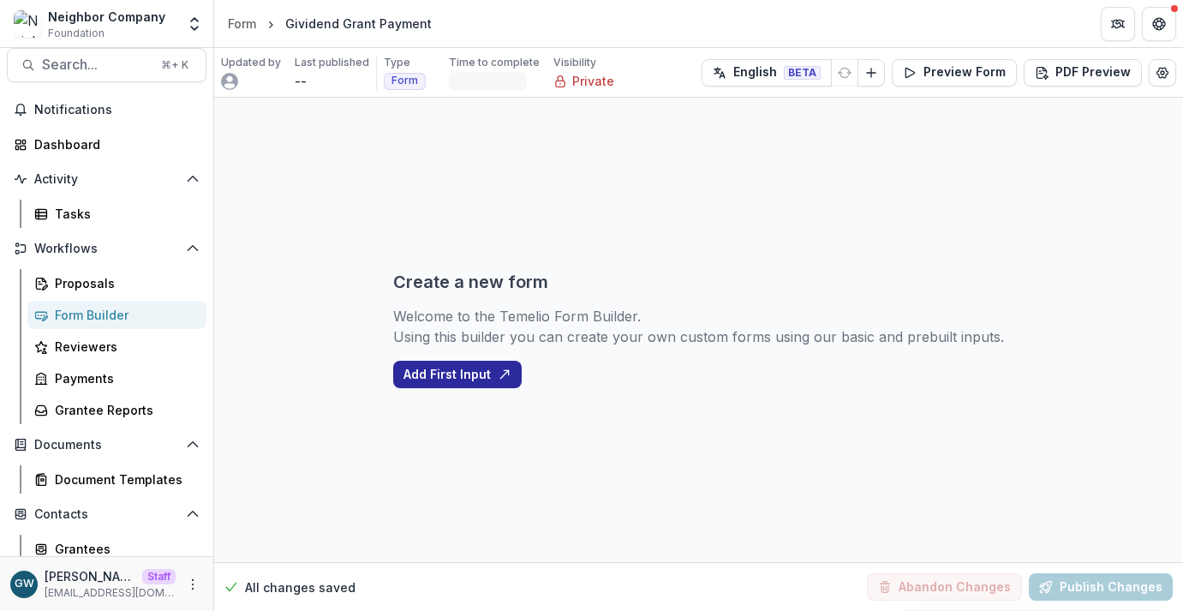
click at [449, 379] on button "Add First Input" at bounding box center [457, 374] width 128 height 27
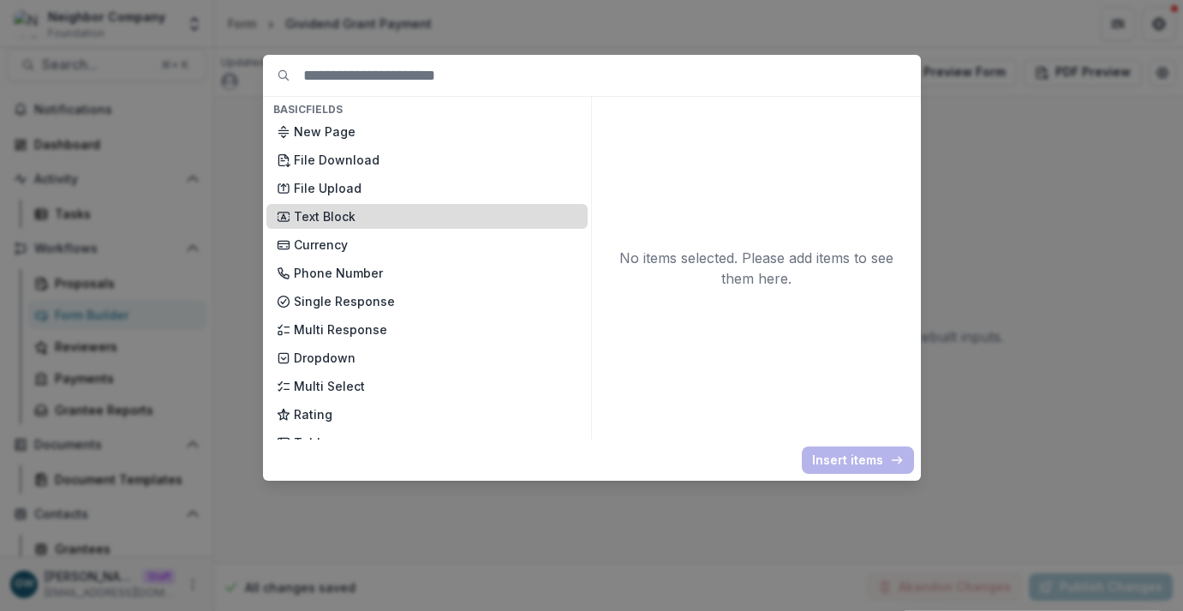
click at [342, 221] on p "Text Block" at bounding box center [436, 216] width 284 height 18
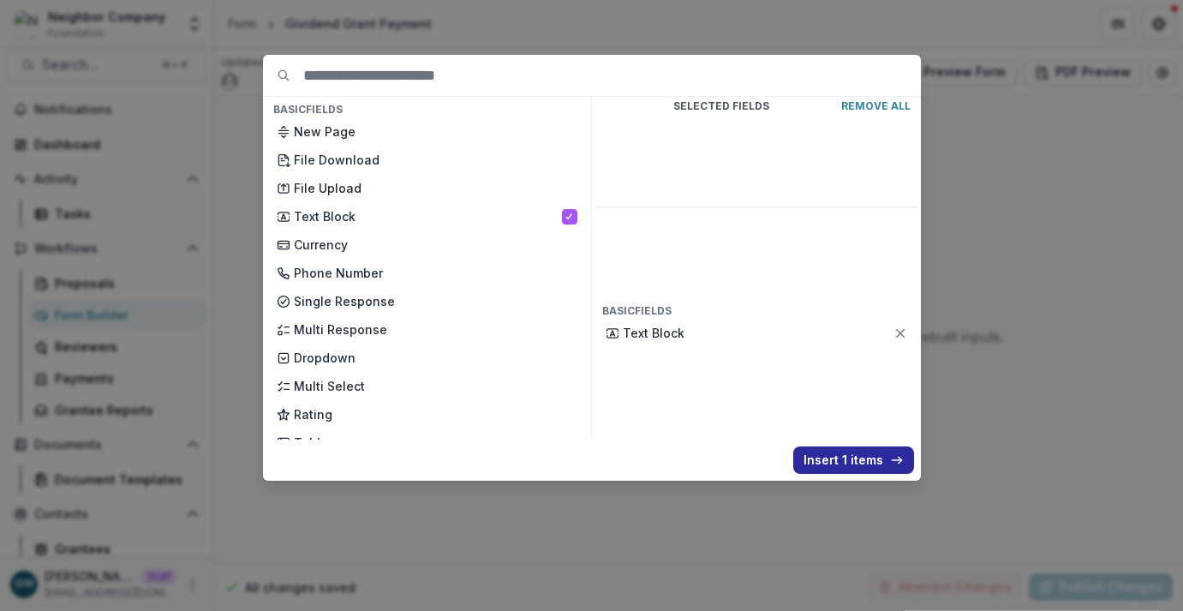
click at [820, 451] on button "Insert 1 items" at bounding box center [853, 459] width 121 height 27
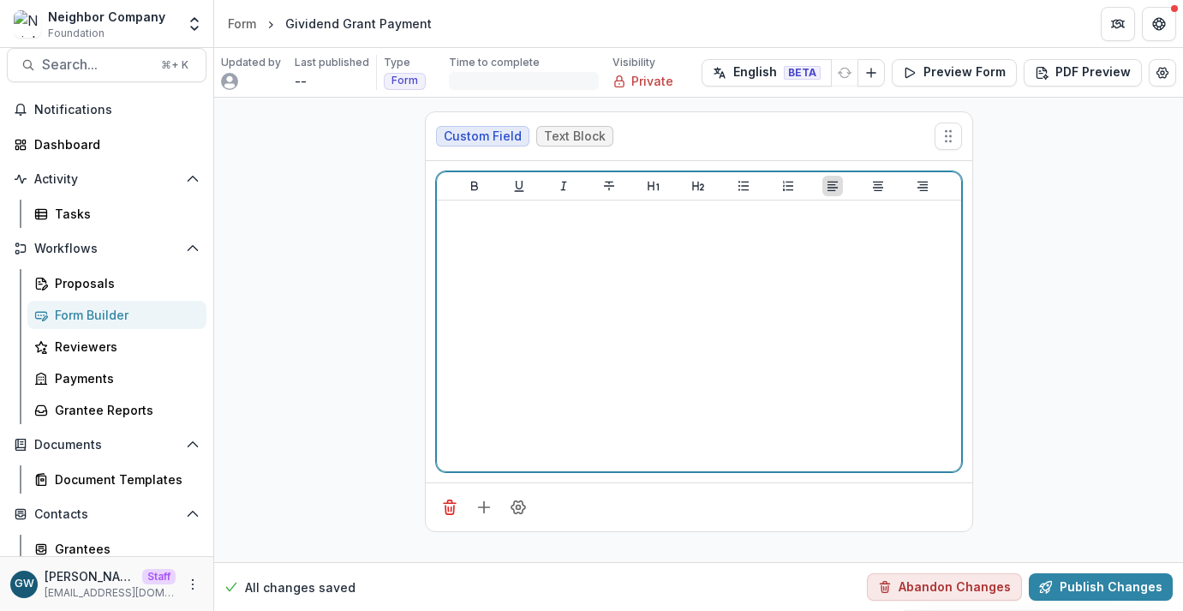
click at [711, 293] on div at bounding box center [699, 335] width 510 height 257
click at [528, 218] on p "**********" at bounding box center [699, 216] width 510 height 19
click at [707, 188] on button "Heading 2" at bounding box center [698, 186] width 21 height 21
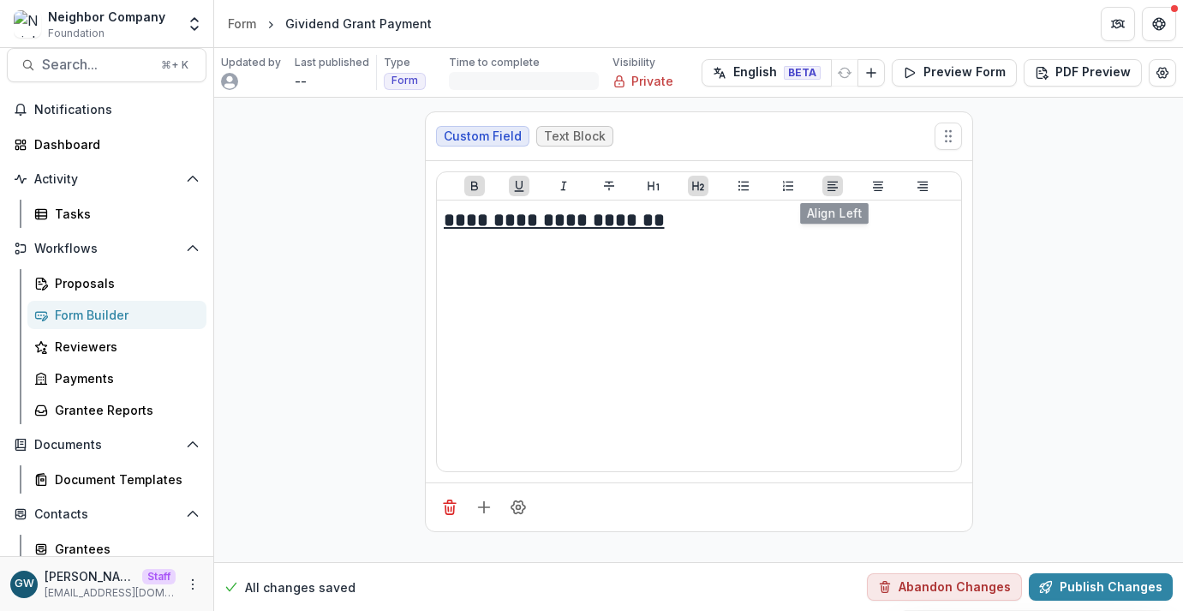
click at [888, 188] on div at bounding box center [699, 186] width 524 height 28
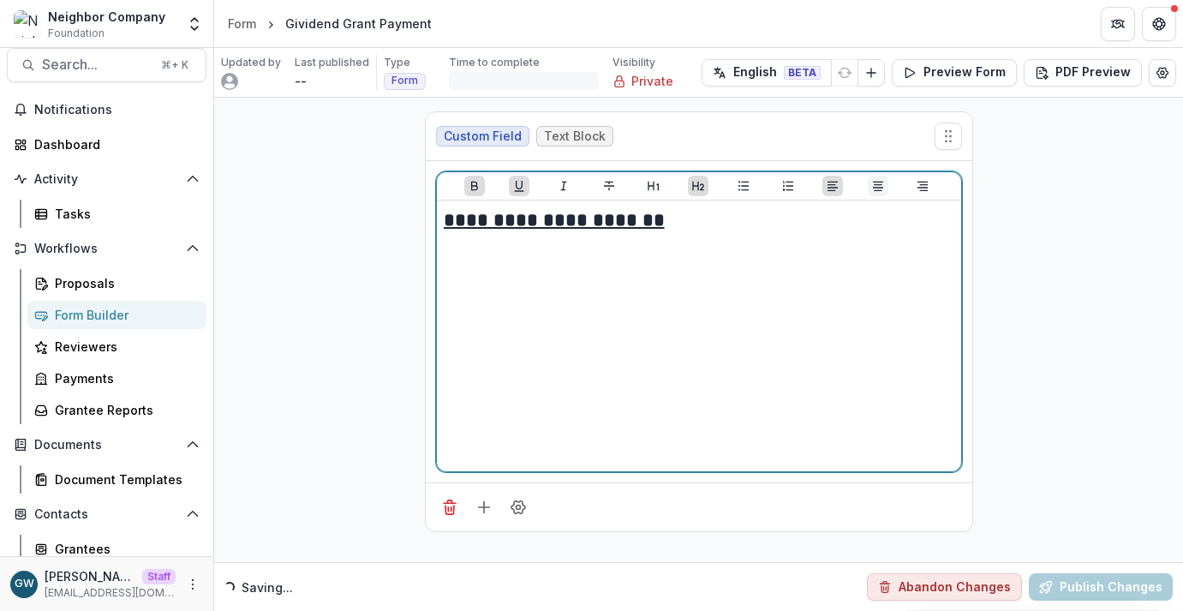
click at [878, 188] on icon "Align Center" at bounding box center [878, 186] width 14 height 14
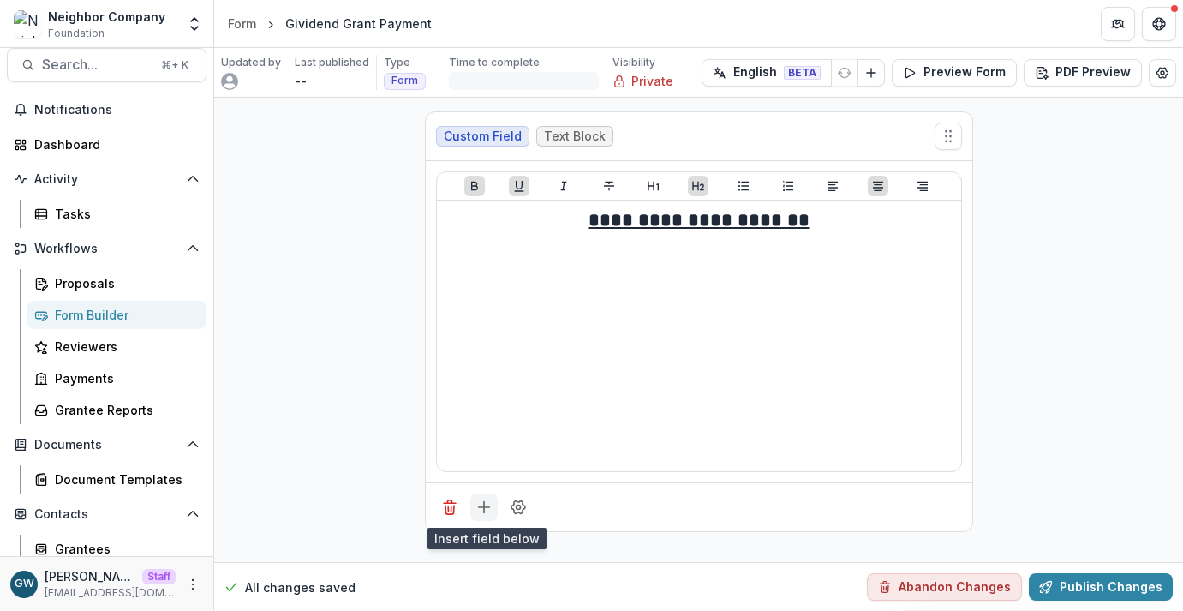
click at [486, 507] on line "Add field" at bounding box center [483, 507] width 11 height 0
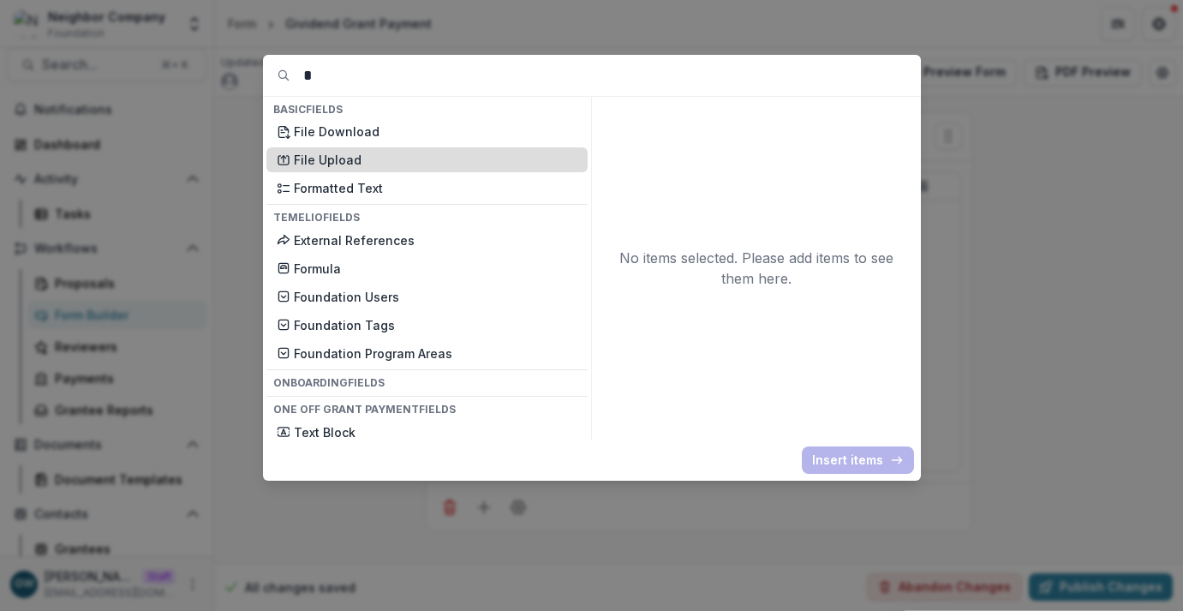
type input "*"
click at [333, 161] on p "File Upload" at bounding box center [436, 160] width 284 height 18
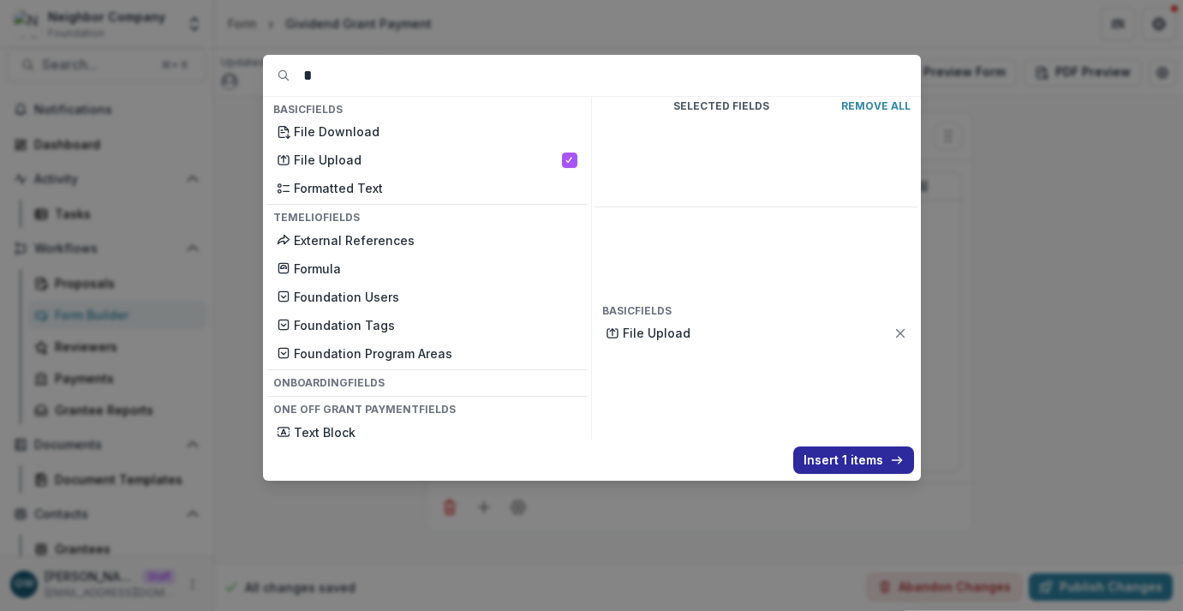
click at [850, 459] on button "Insert 1 items" at bounding box center [853, 459] width 121 height 27
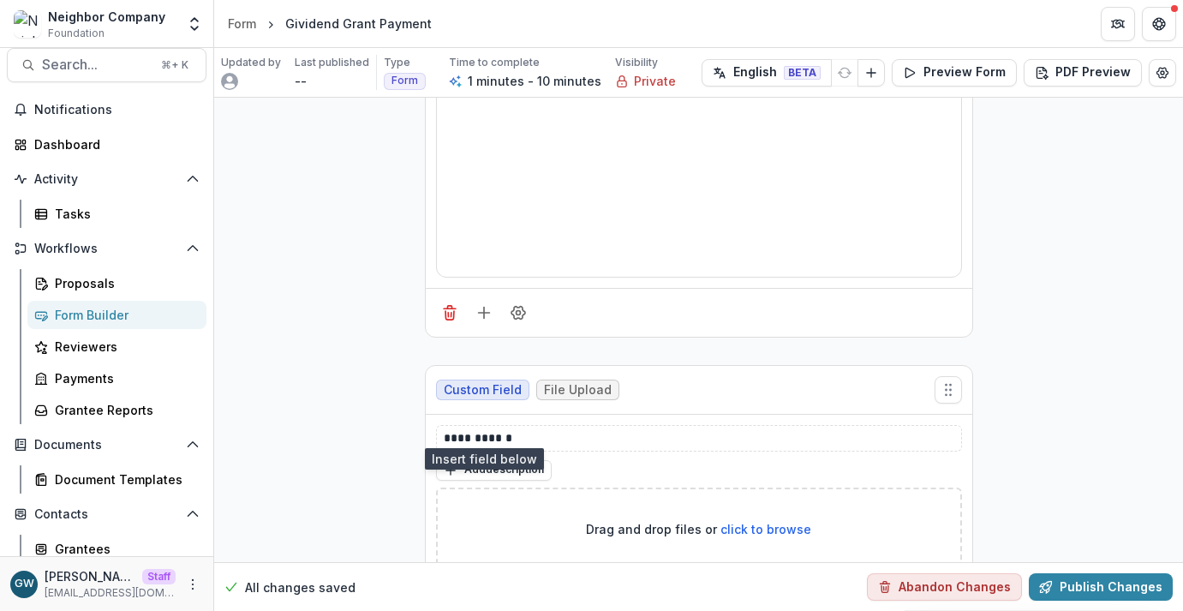
scroll to position [310, 0]
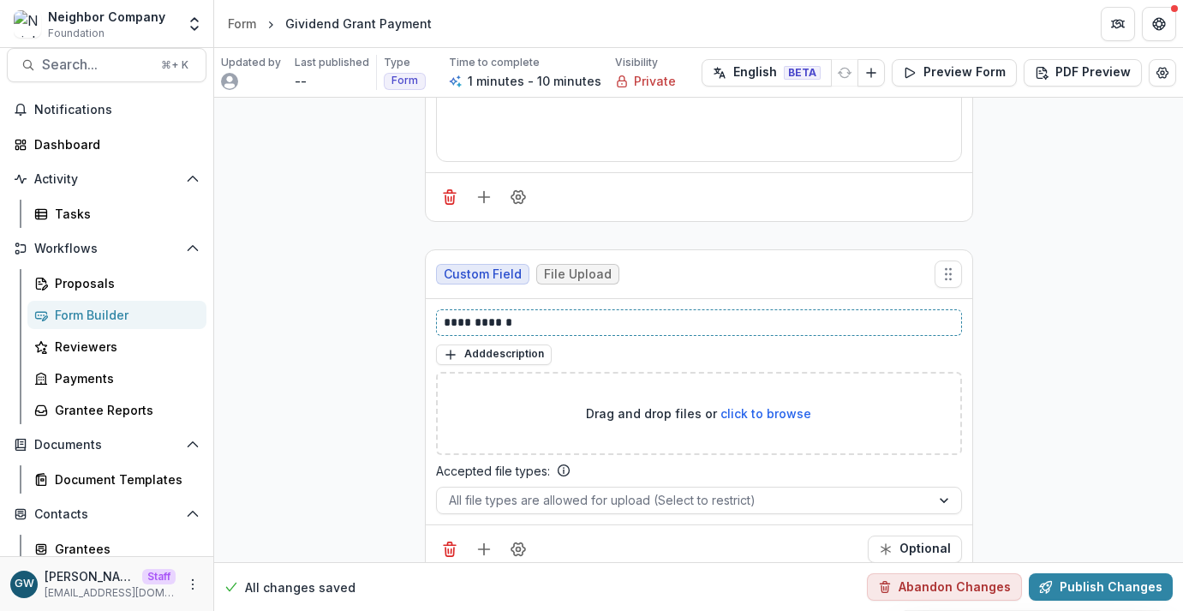
click at [510, 315] on p "**********" at bounding box center [699, 322] width 510 height 18
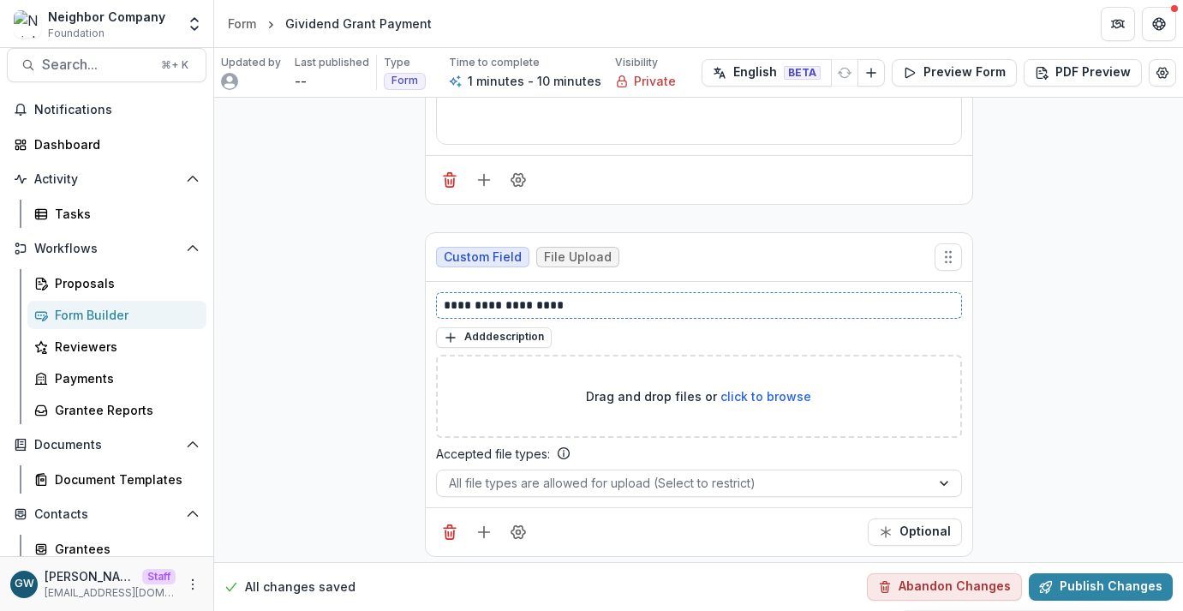
scroll to position [336, 0]
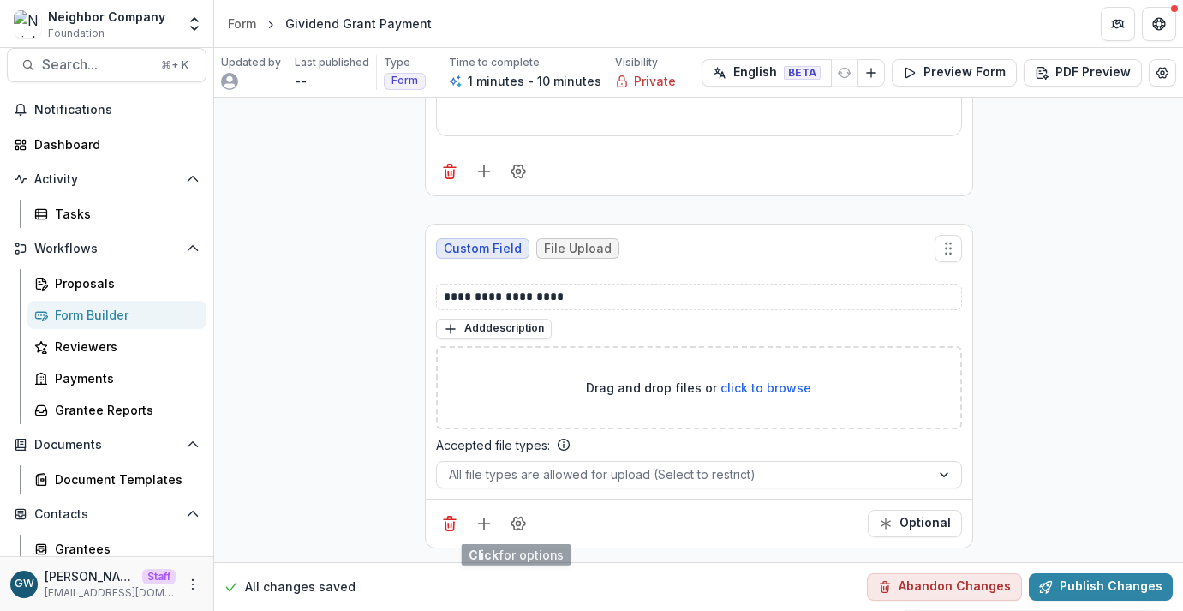
click at [467, 534] on div at bounding box center [484, 523] width 96 height 27
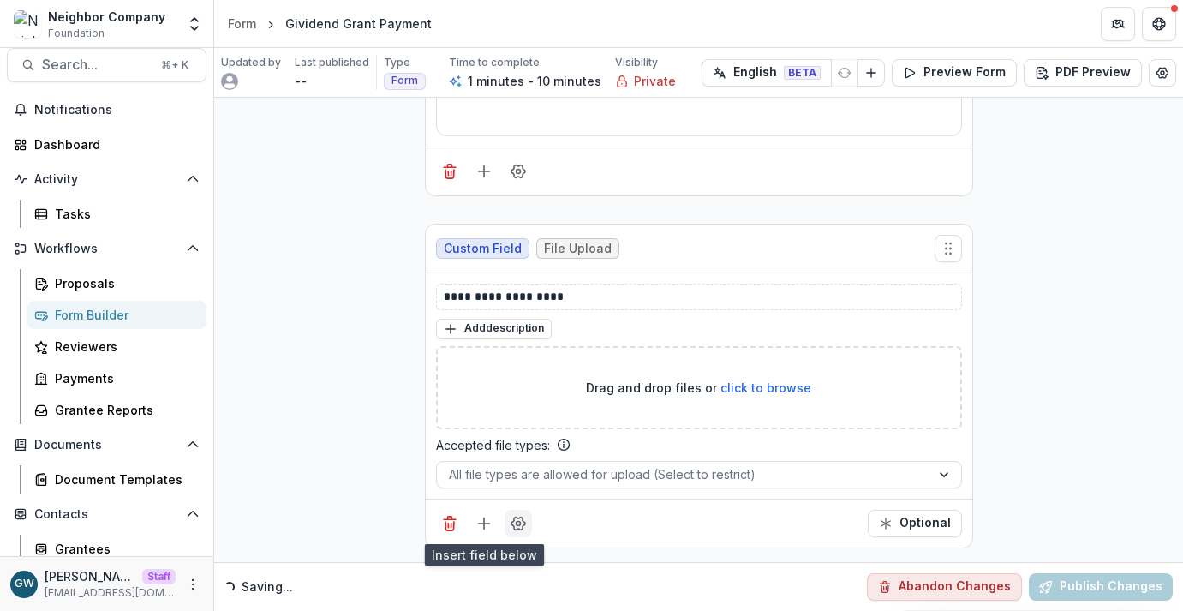
click at [510, 525] on icon "Field Settings" at bounding box center [518, 523] width 17 height 17
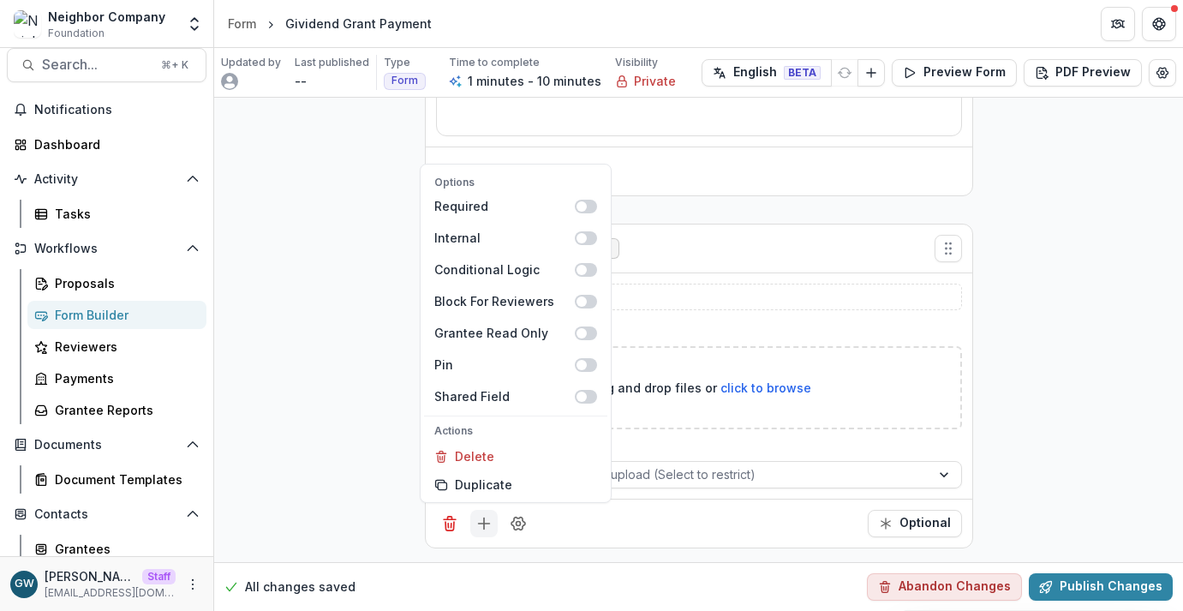
click at [484, 527] on line "Add field" at bounding box center [484, 522] width 0 height 11
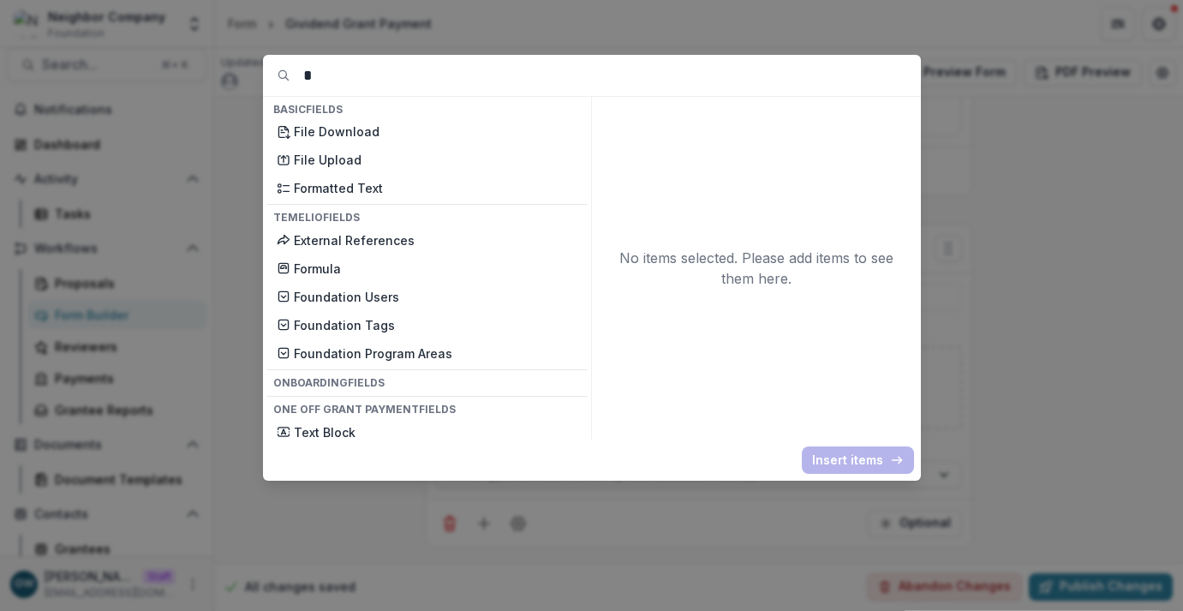
click at [373, 83] on input "*" at bounding box center [612, 75] width 618 height 41
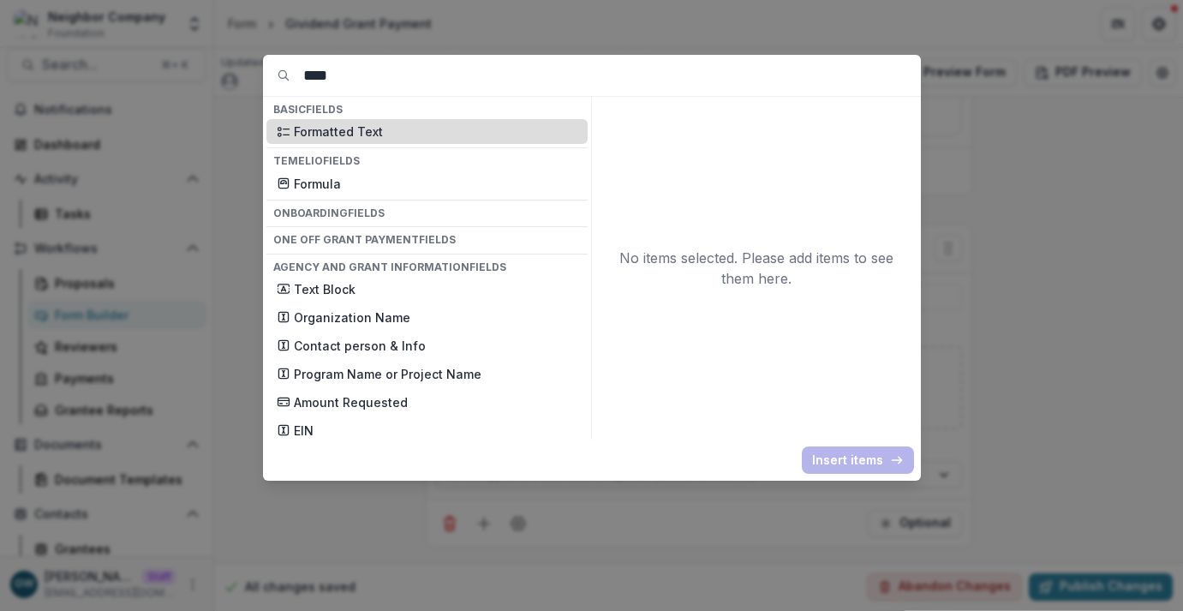
type input "****"
click at [344, 128] on p "Formatted Text" at bounding box center [436, 131] width 284 height 18
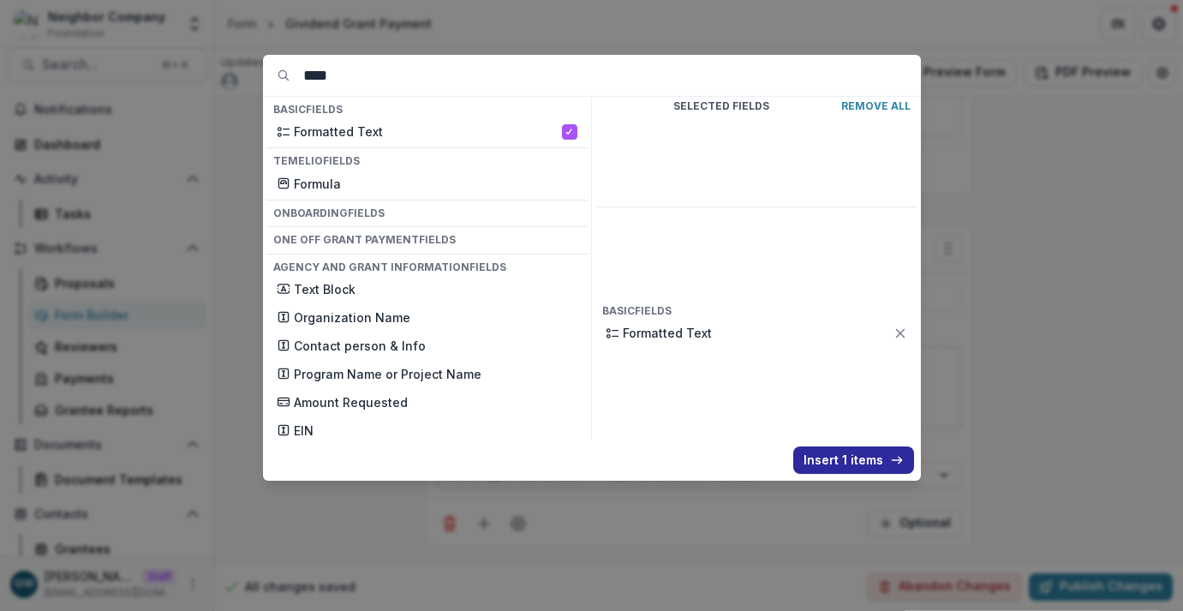
click at [836, 460] on button "Insert 1 items" at bounding box center [853, 459] width 121 height 27
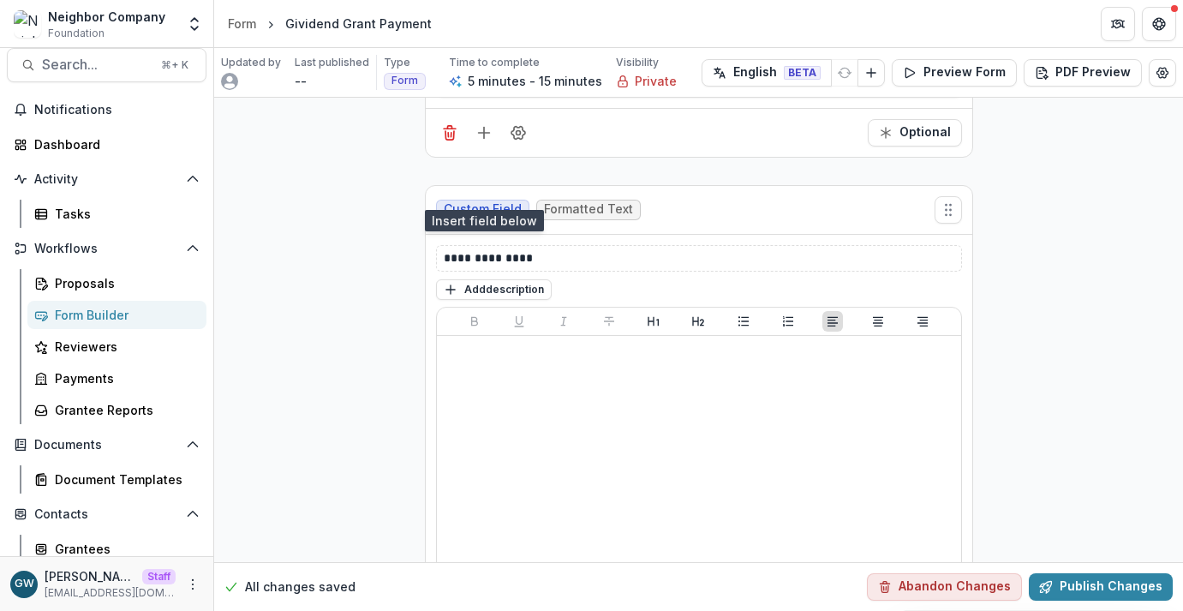
scroll to position [806, 0]
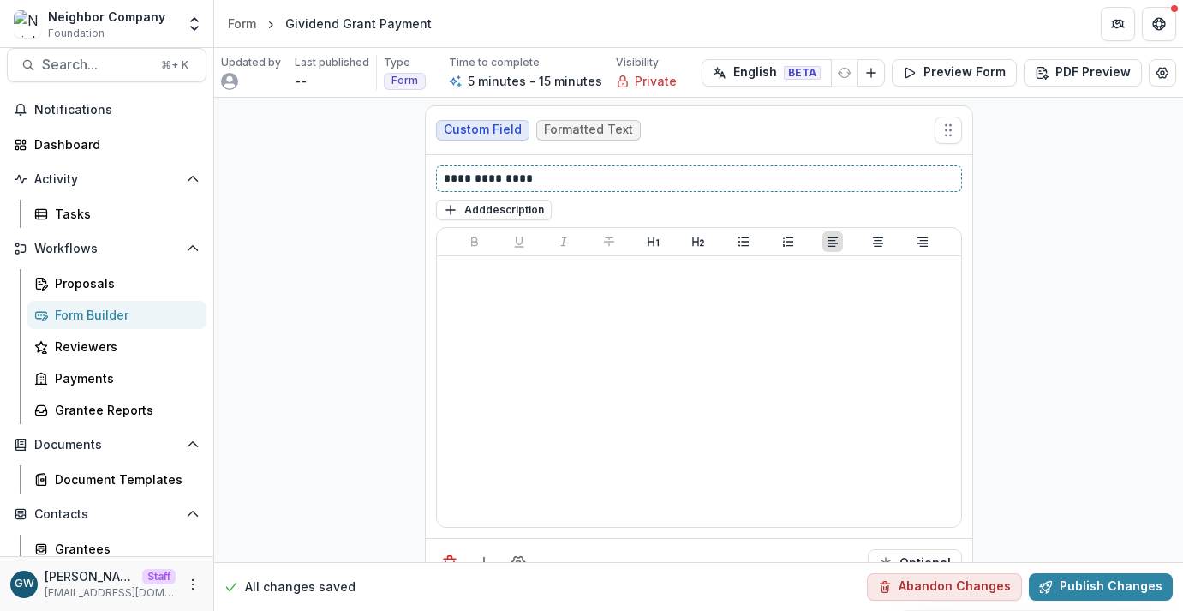
click at [498, 171] on p "**********" at bounding box center [699, 179] width 510 height 18
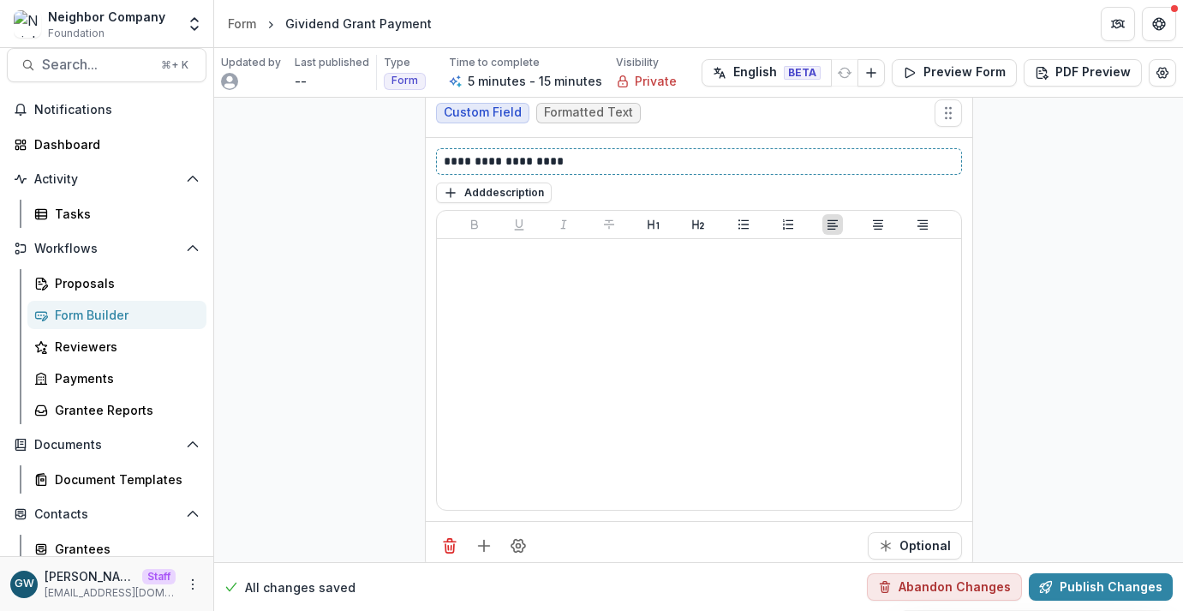
scroll to position [839, 0]
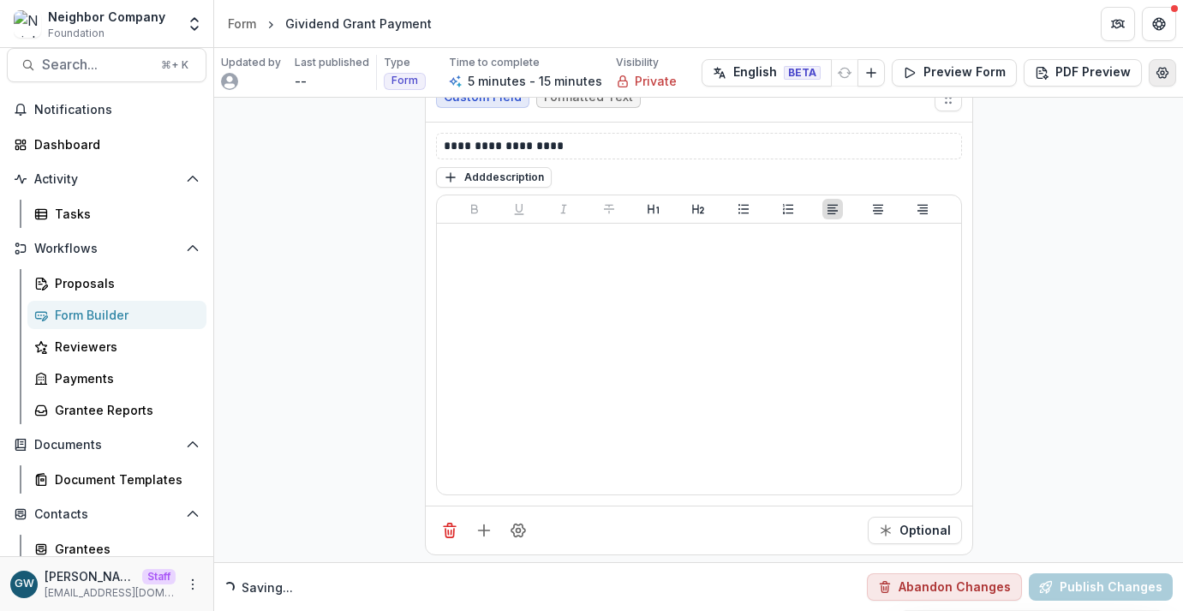
click at [1161, 70] on icon "Edit Form Settings" at bounding box center [1162, 73] width 11 height 10
select select "*******"
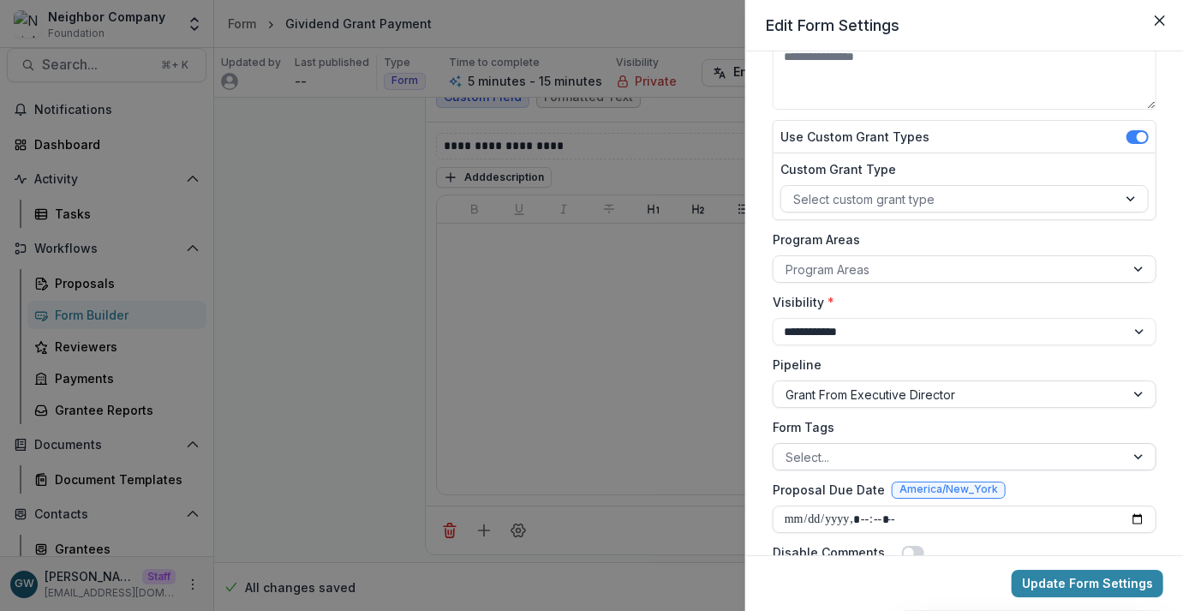
scroll to position [260, 0]
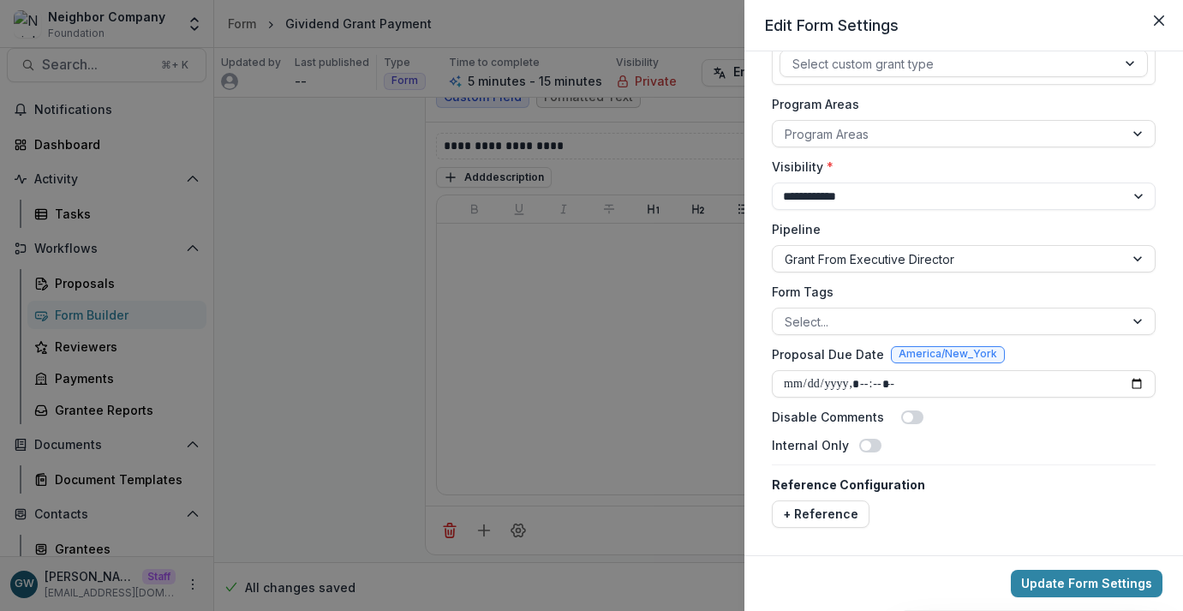
click at [866, 446] on span at bounding box center [866, 445] width 10 height 10
click at [343, 390] on div "**********" at bounding box center [591, 305] width 1183 height 611
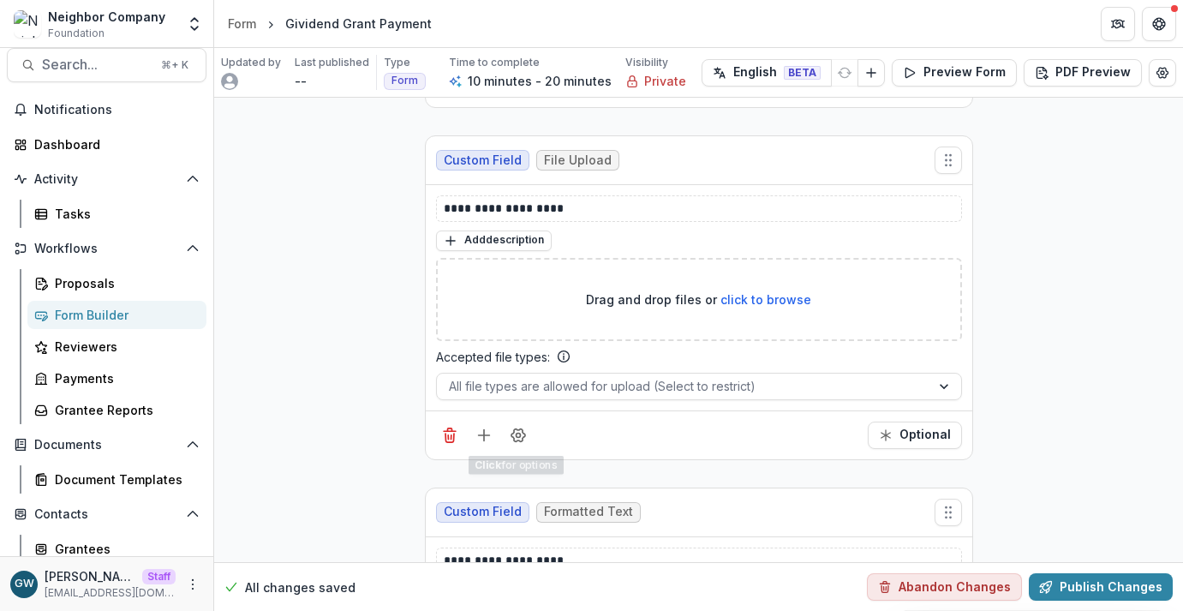
scroll to position [224, 0]
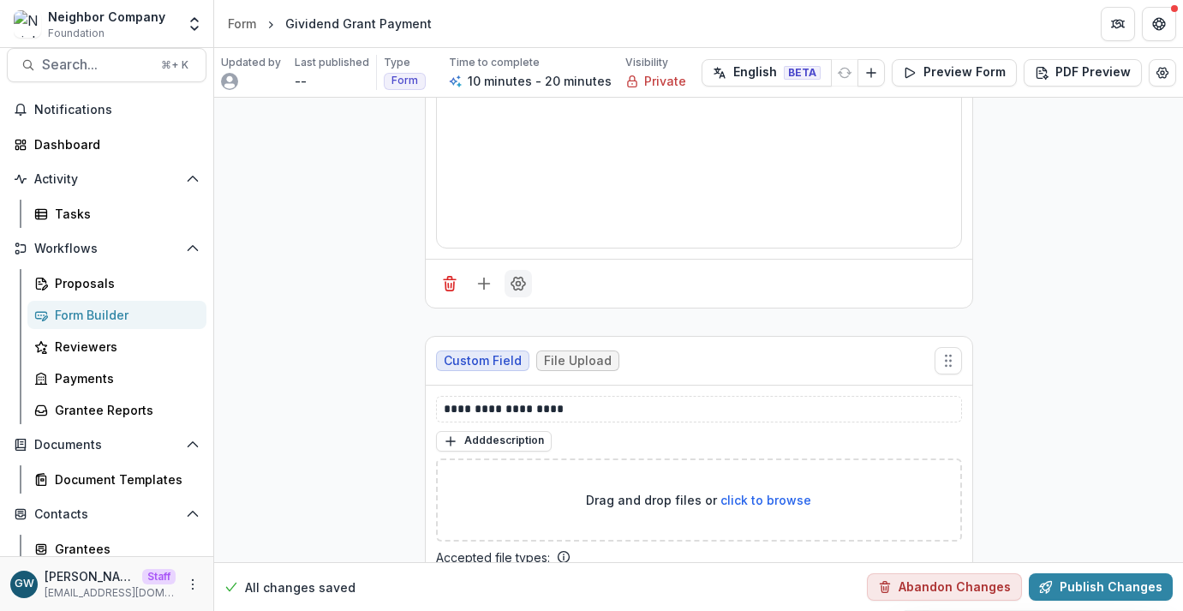
click at [522, 280] on icon "Field Settings" at bounding box center [518, 283] width 17 height 17
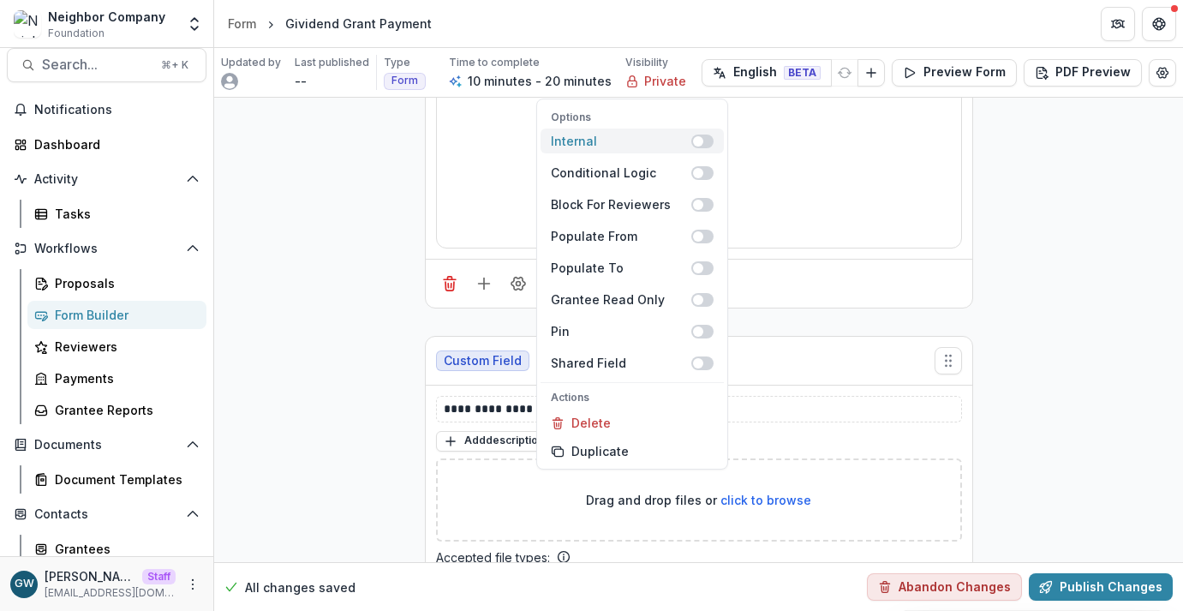
click at [697, 143] on span at bounding box center [698, 141] width 10 height 10
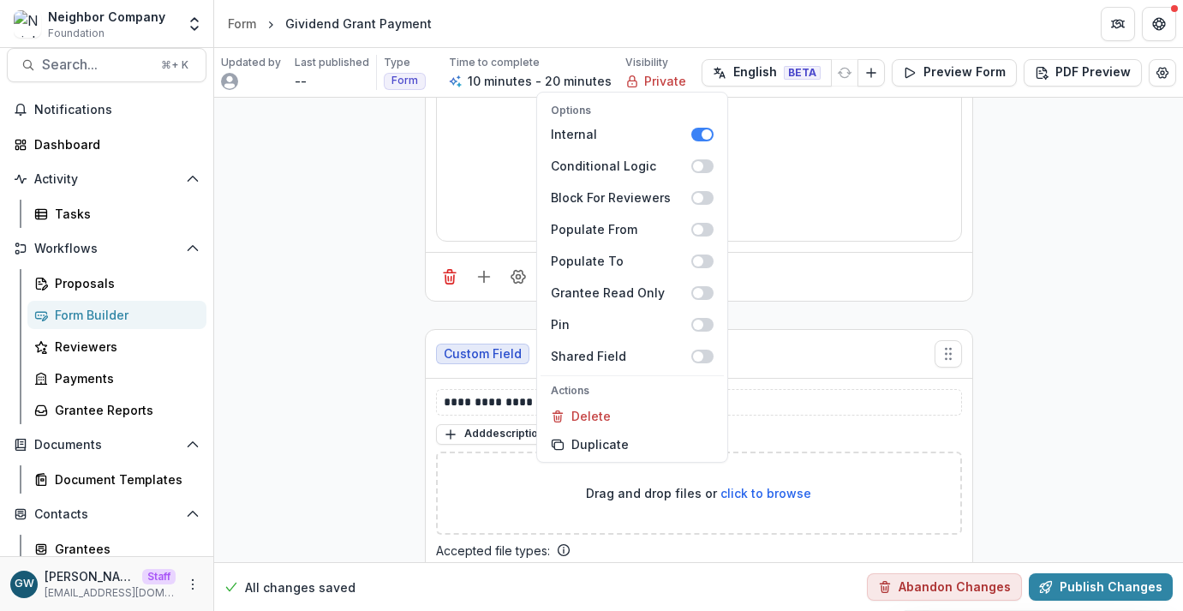
click at [311, 369] on div "**********" at bounding box center [698, 522] width 969 height 1310
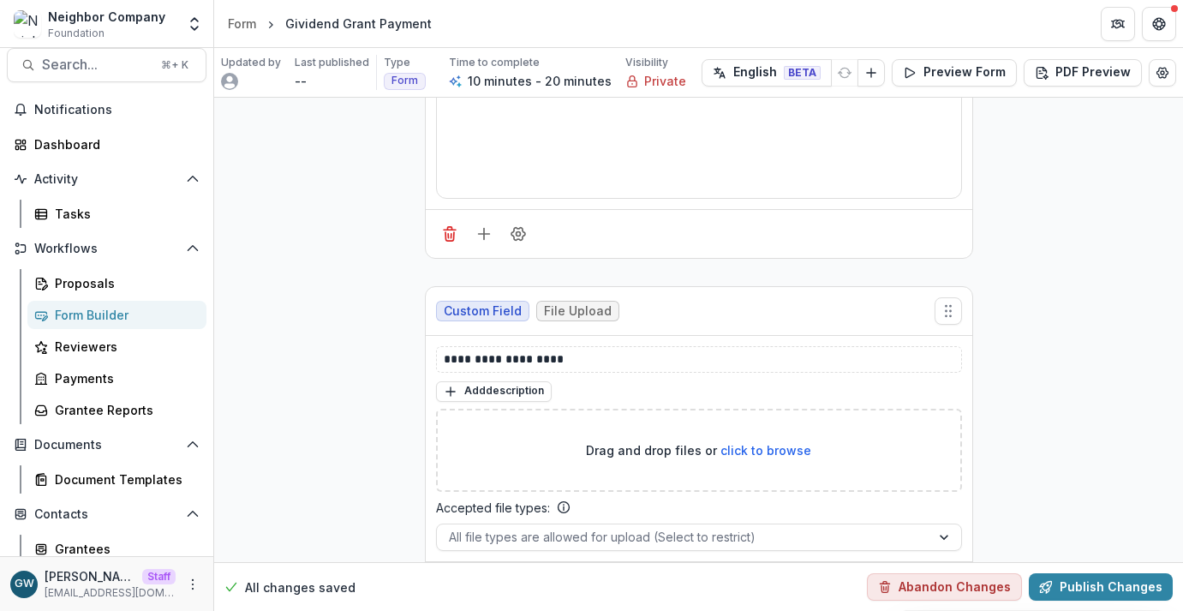
scroll to position [592, 0]
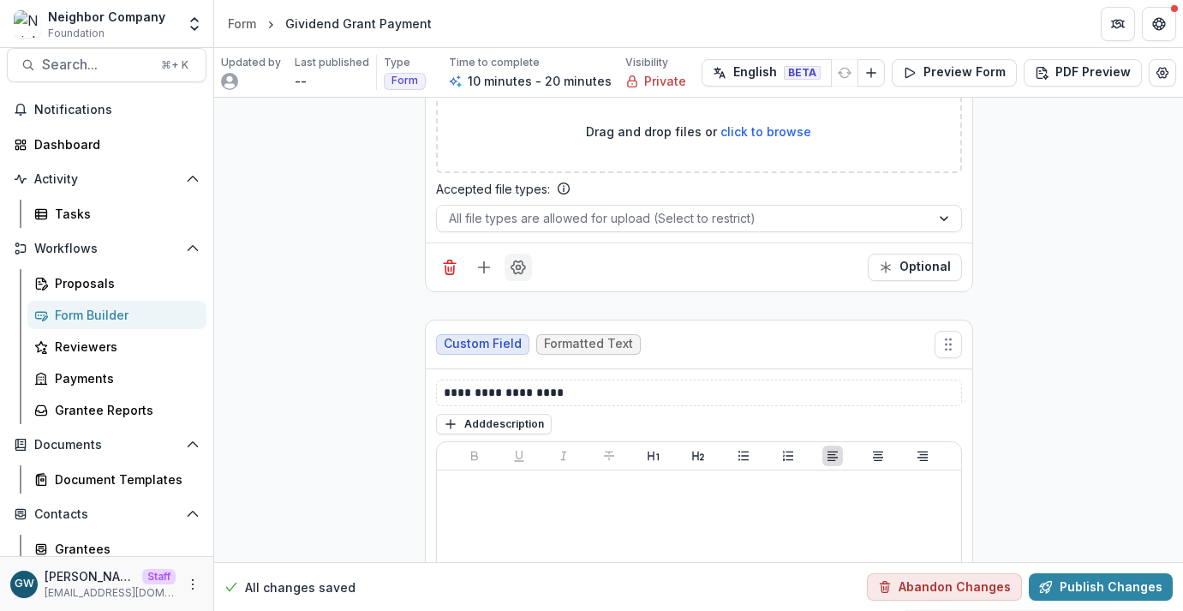
click at [511, 260] on icon "Field Settings" at bounding box center [518, 267] width 17 height 17
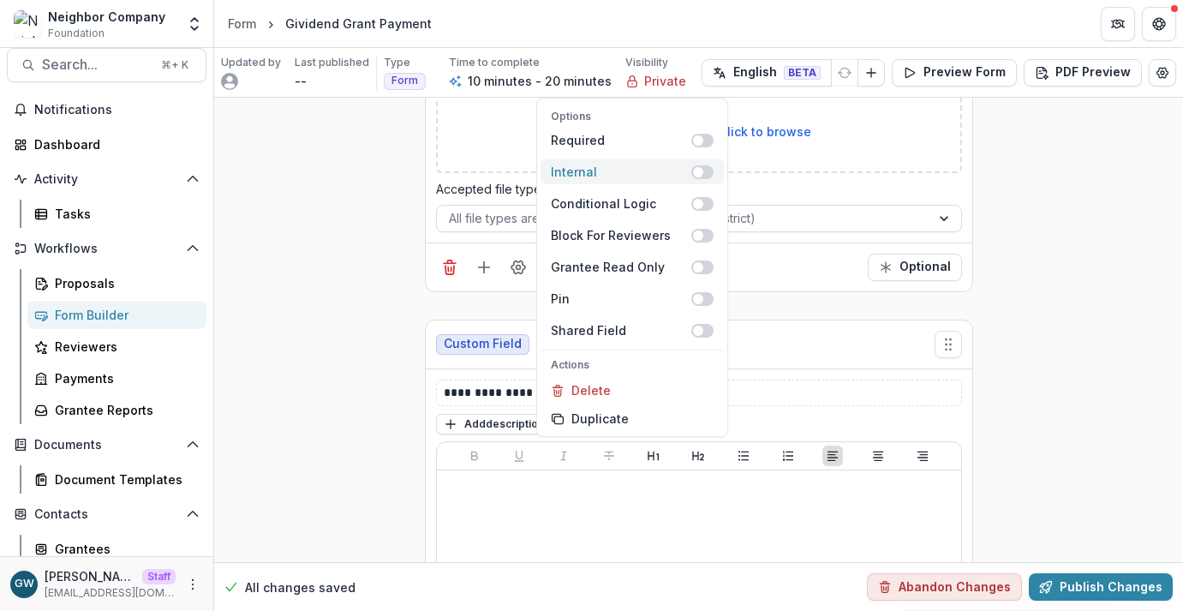
click at [706, 170] on span at bounding box center [702, 172] width 22 height 14
click at [345, 339] on div "**********" at bounding box center [698, 161] width 969 height 1310
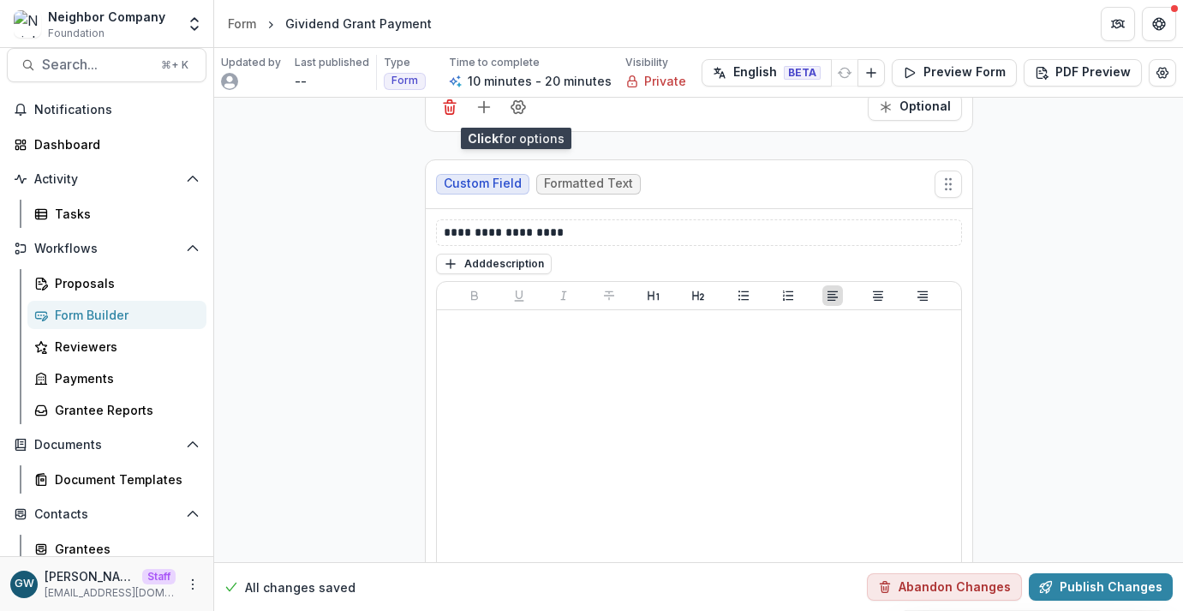
scroll to position [845, 0]
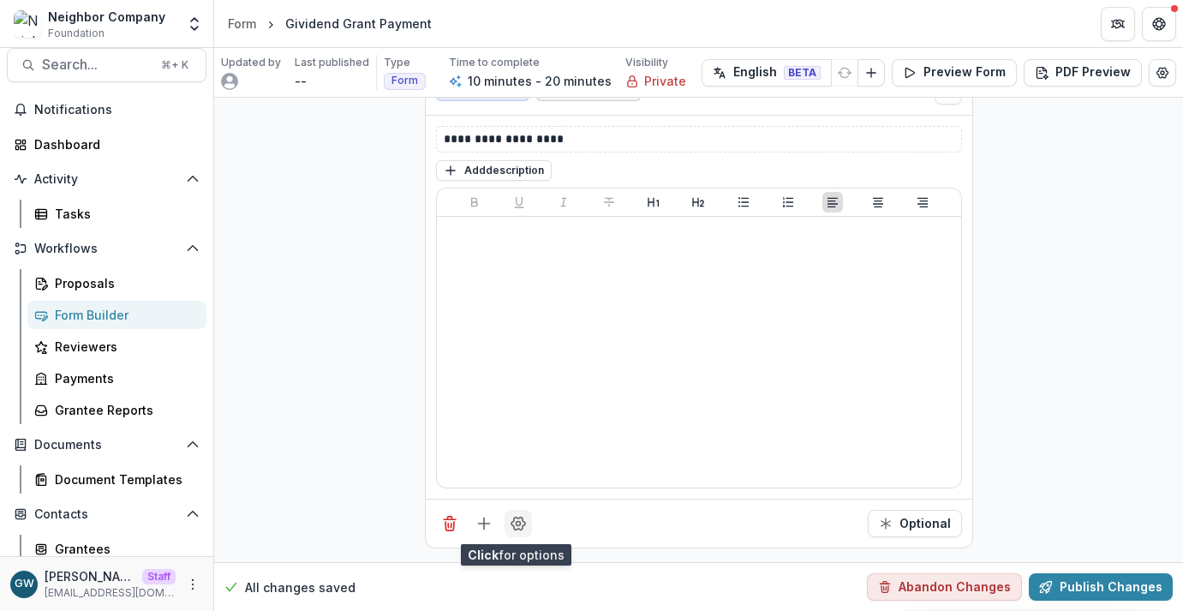
click at [520, 526] on icon "Field Settings" at bounding box center [518, 523] width 14 height 13
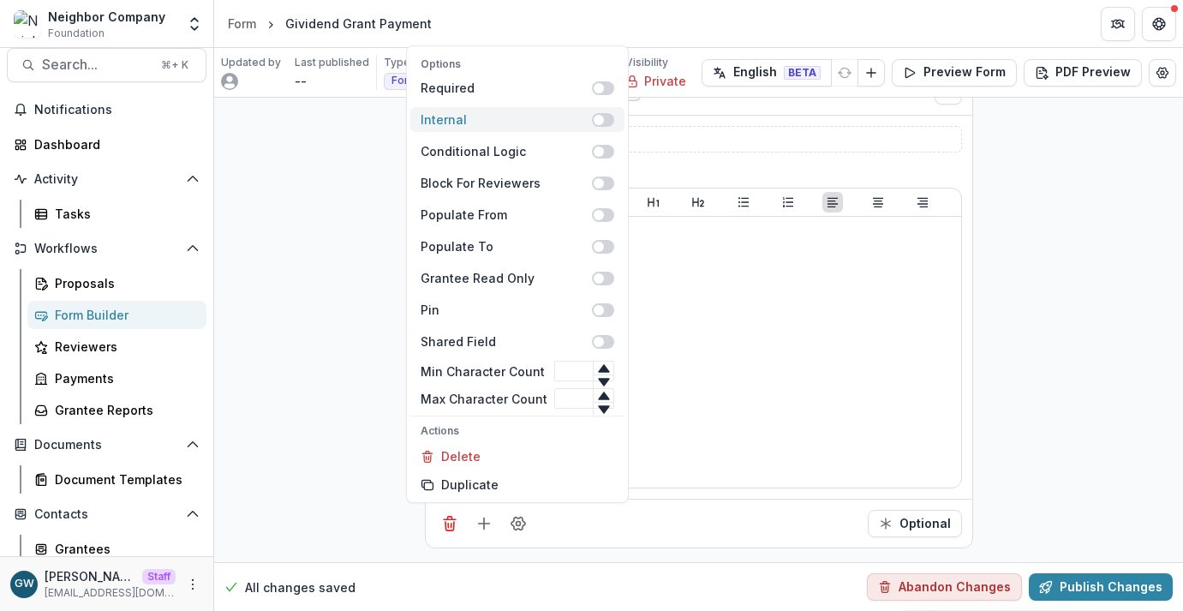
click at [598, 116] on span at bounding box center [599, 120] width 10 height 10
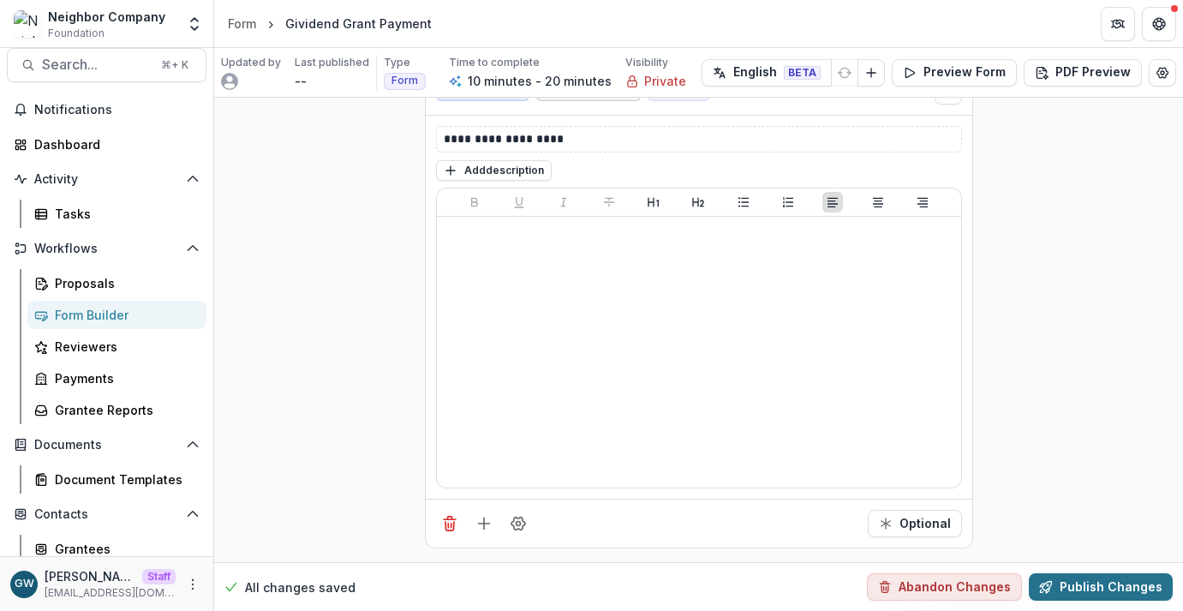
click at [1091, 565] on button "Publish Changes" at bounding box center [1101, 586] width 144 height 27
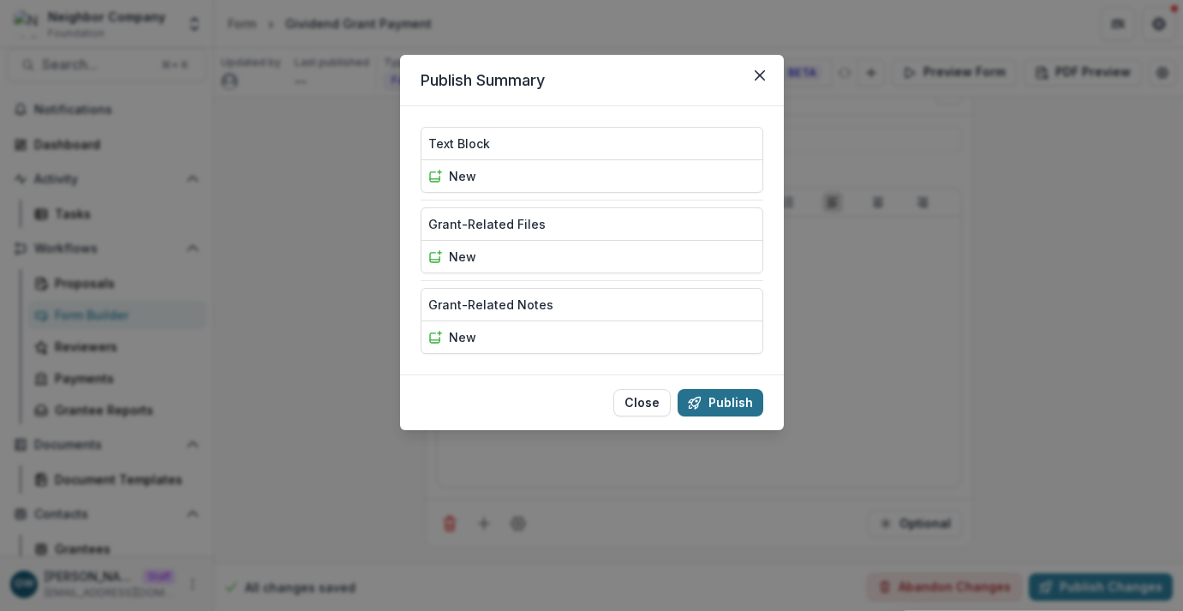
click at [721, 397] on button "Publish" at bounding box center [720, 402] width 86 height 27
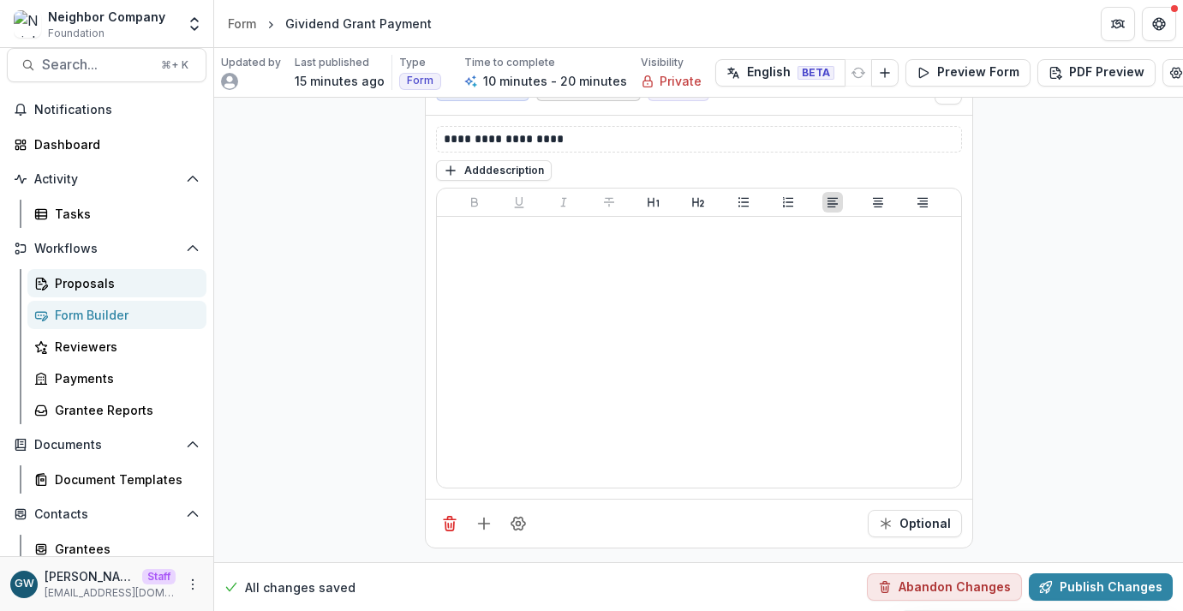
click at [99, 283] on div "Proposals" at bounding box center [124, 283] width 138 height 18
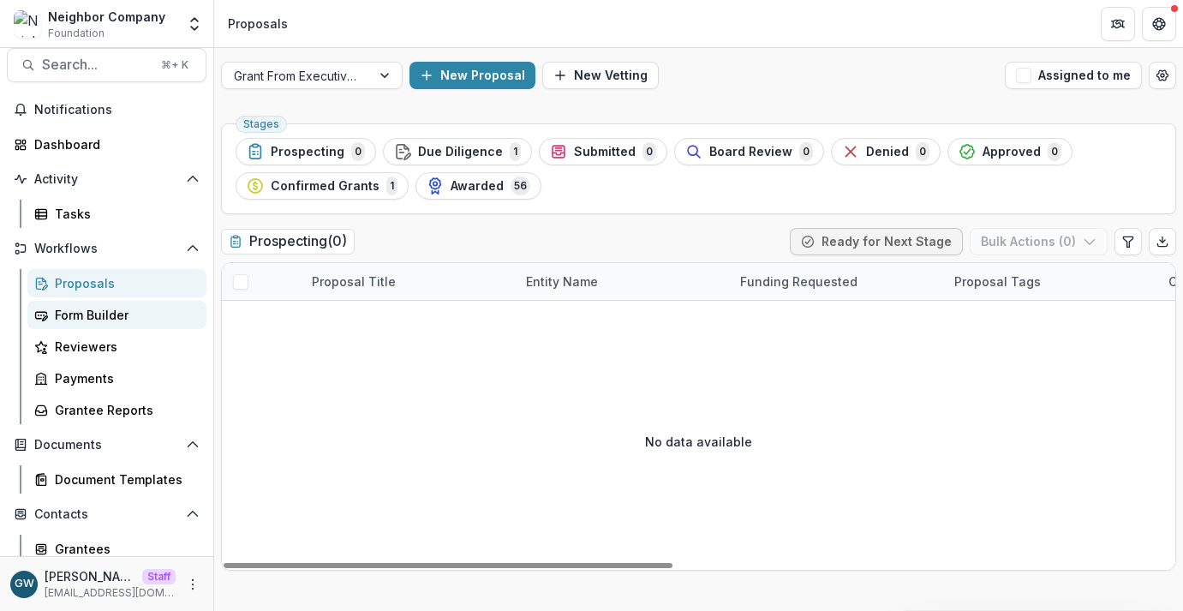
click at [87, 307] on div "Form Builder" at bounding box center [124, 315] width 138 height 18
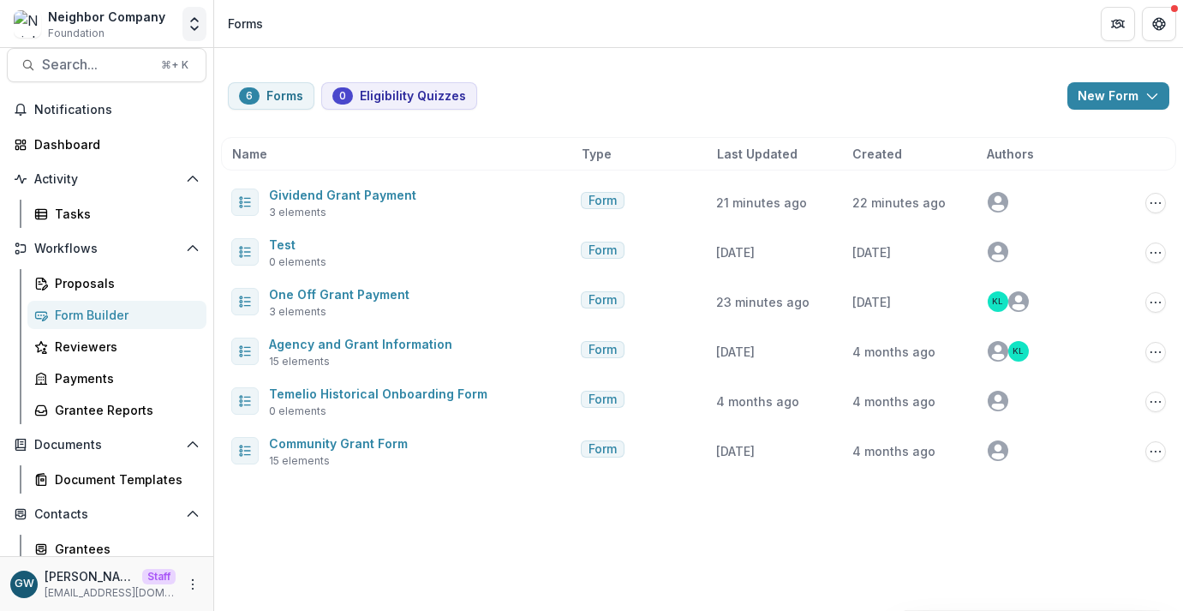
click at [186, 30] on icon "Open entity switcher" at bounding box center [194, 23] width 17 height 17
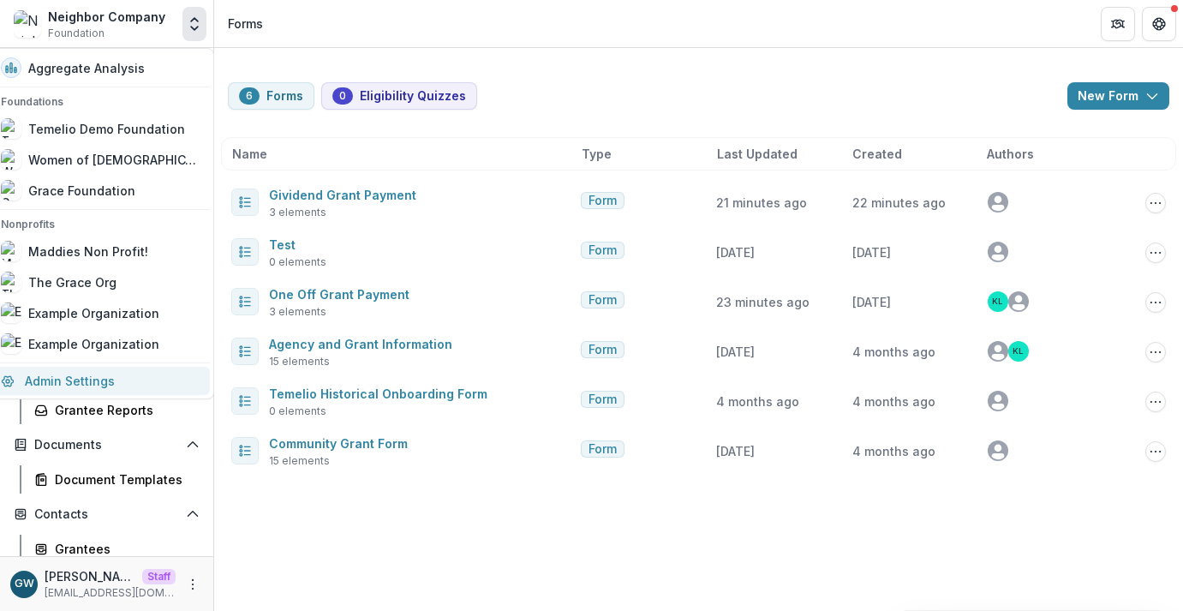
click at [94, 382] on link "Admin Settings" at bounding box center [100, 381] width 219 height 28
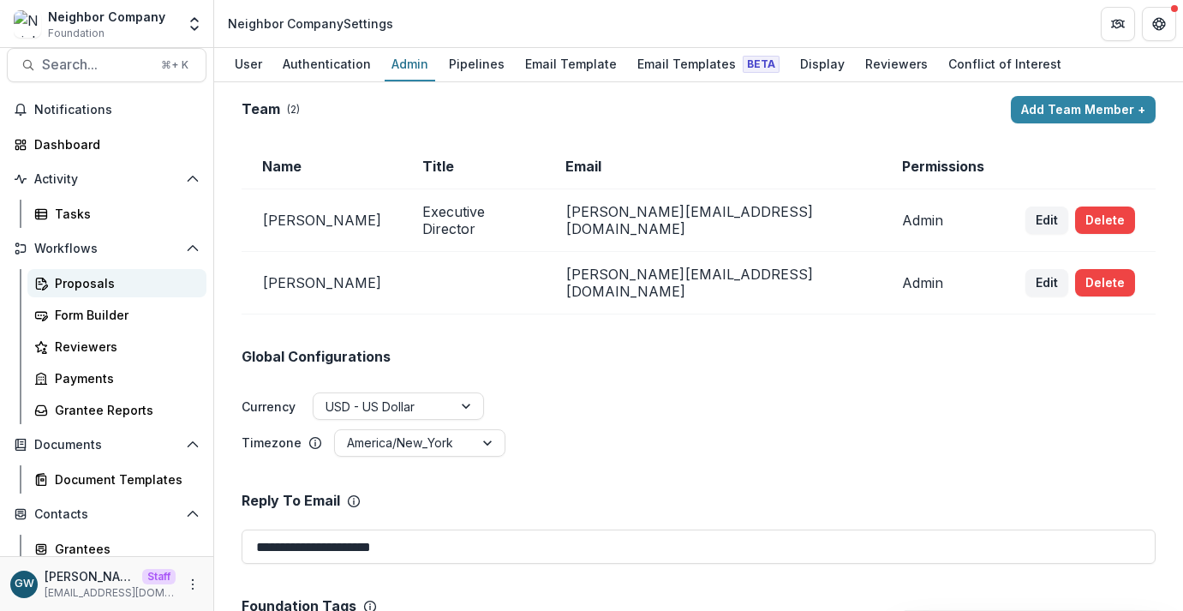
click at [88, 278] on div "Proposals" at bounding box center [124, 283] width 138 height 18
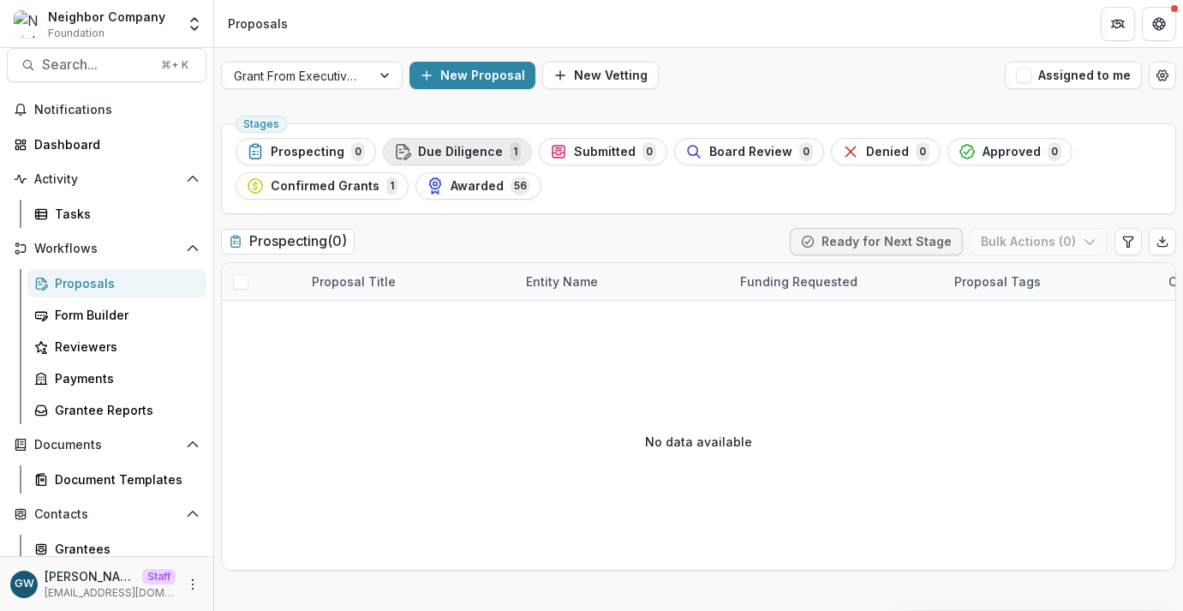
click at [408, 148] on div "Due Diligence 1" at bounding box center [457, 151] width 127 height 19
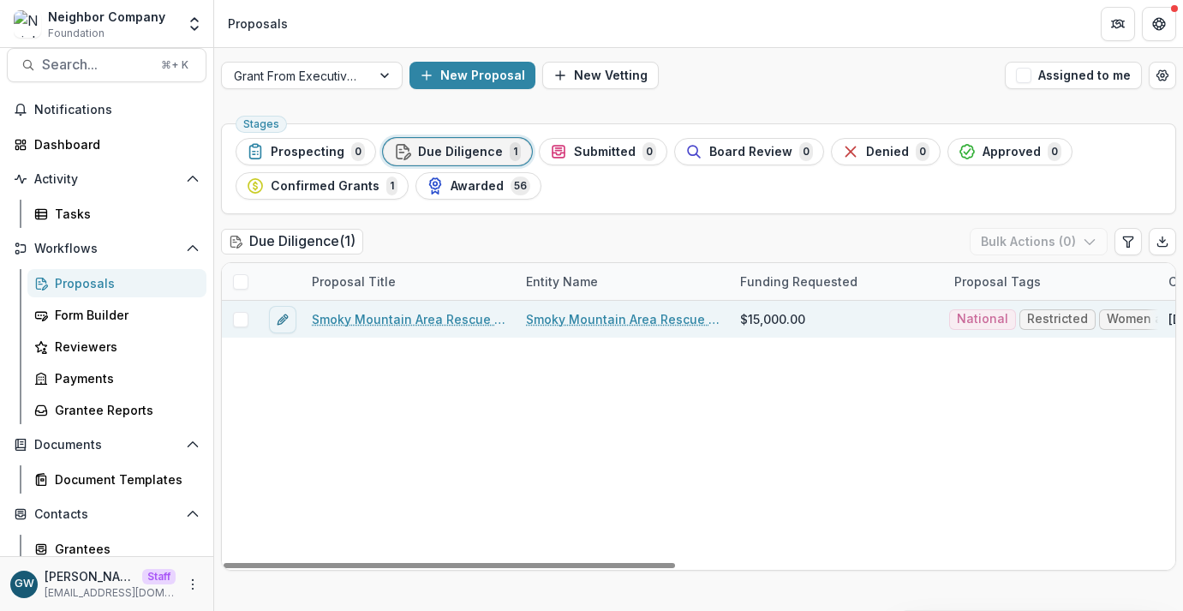
click at [365, 316] on link "Smoky Mountain Area Rescue Ministries Inc - 2025 - Agency and Grant Information" at bounding box center [409, 319] width 194 height 18
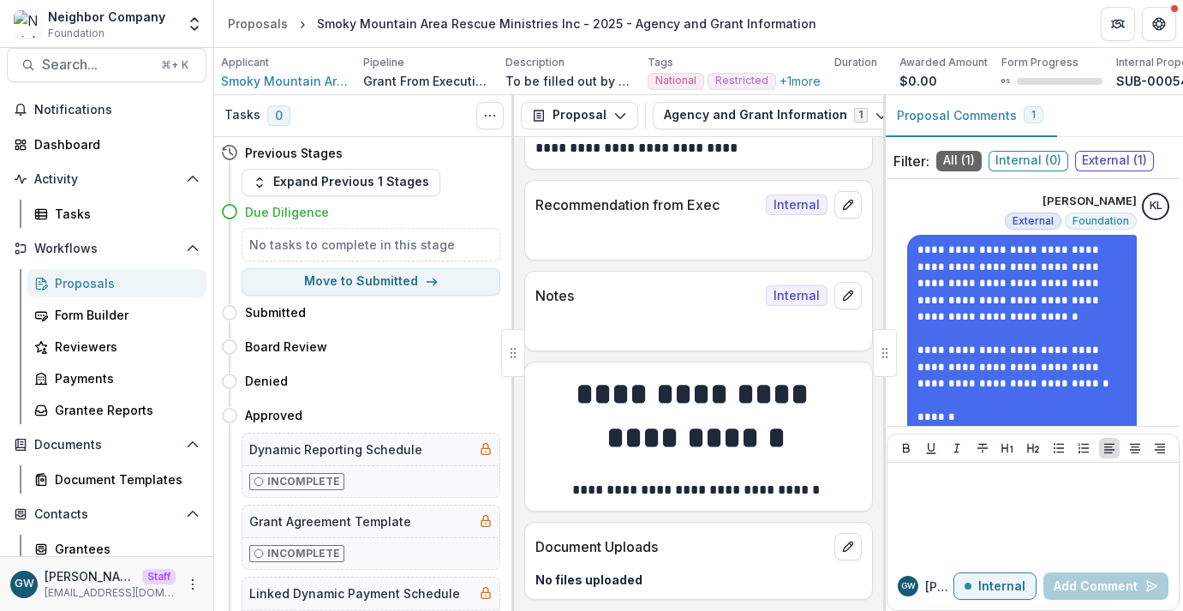
scroll to position [1142, 0]
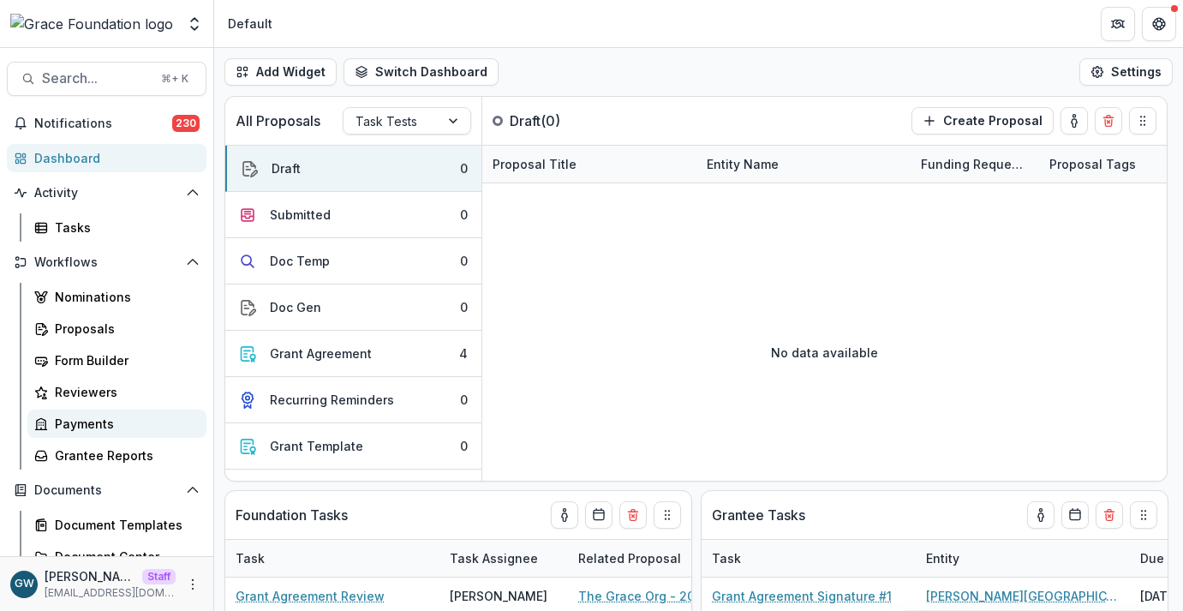
select select "******"
click at [86, 327] on div "Proposals" at bounding box center [124, 328] width 138 height 18
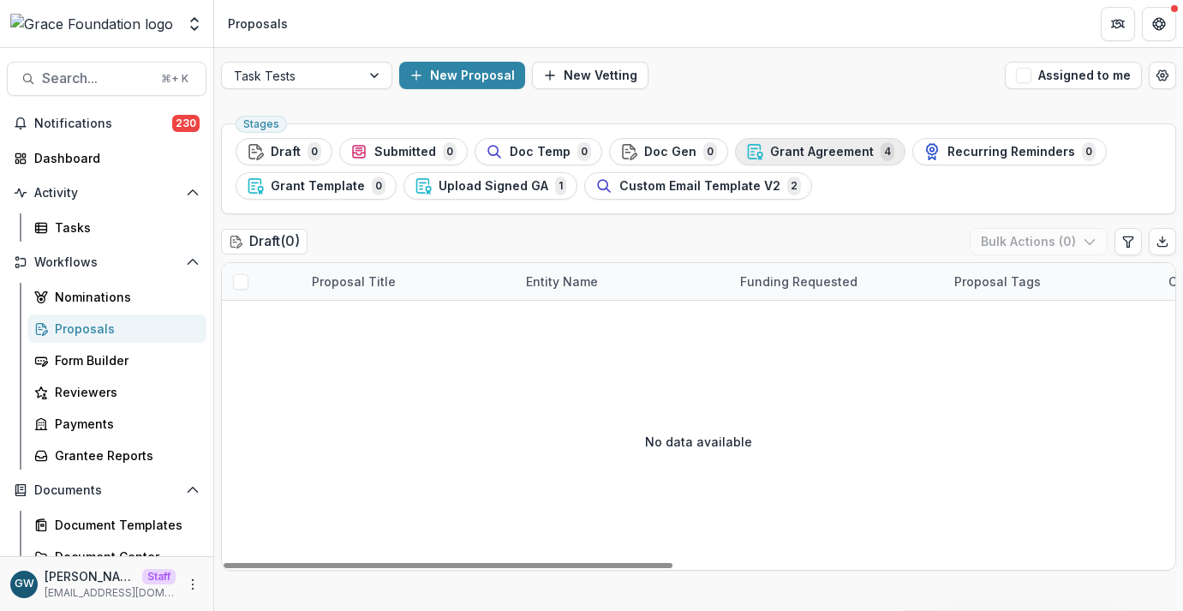
click at [810, 148] on span "Grant Agreement" at bounding box center [822, 152] width 104 height 15
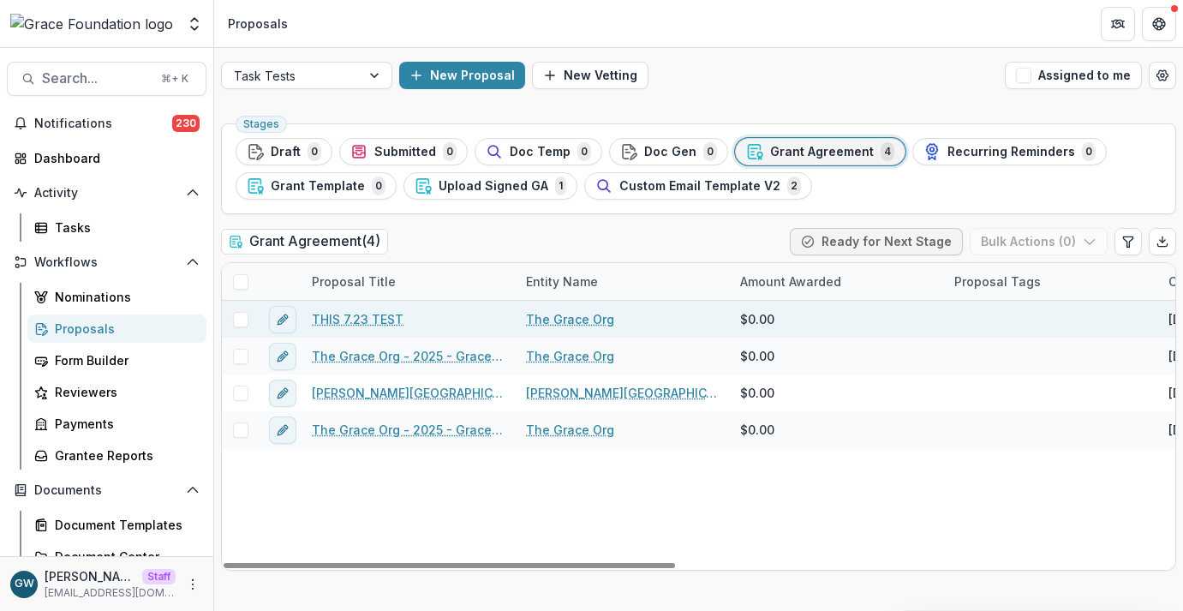
click at [362, 318] on link "THIS 7.23 TEST" at bounding box center [358, 319] width 92 height 18
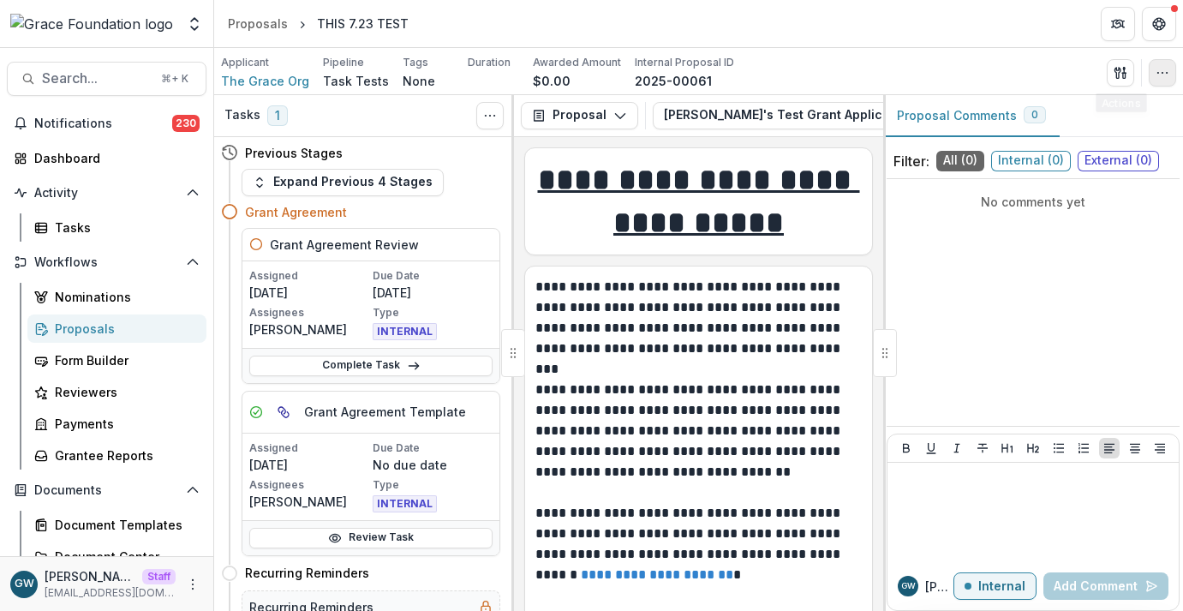
click at [1169, 64] on button "button" at bounding box center [1162, 72] width 27 height 27
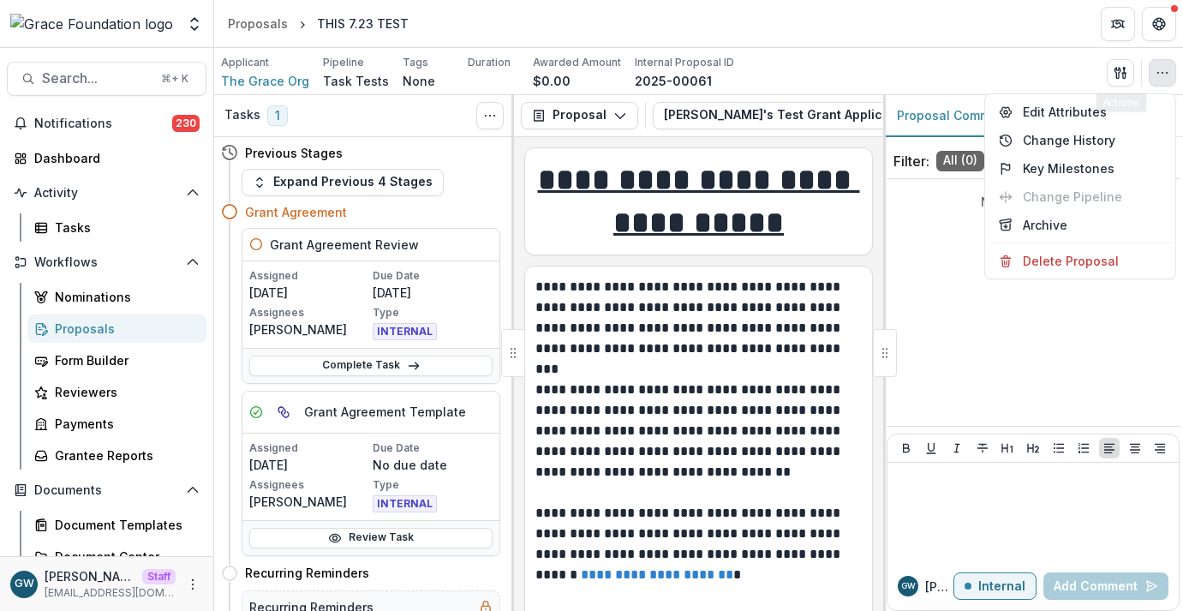
click at [952, 75] on div "Applicant The Grace Org Pipeline Task Tests Tags None All tags Duration Awarded…" at bounding box center [698, 72] width 955 height 35
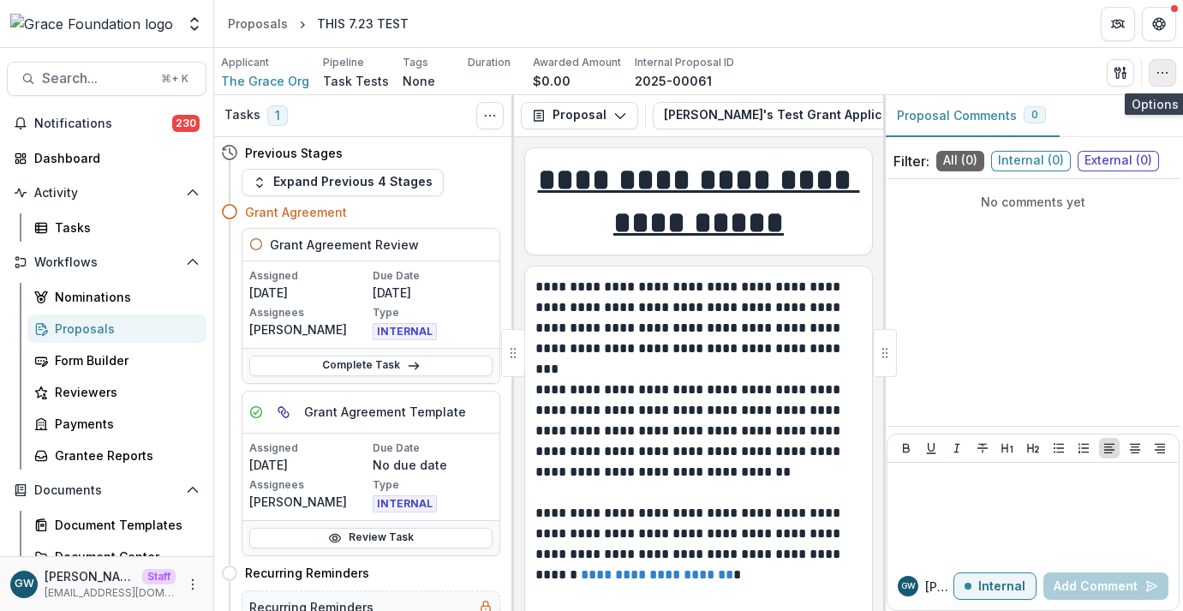
click at [1162, 72] on circle "button" at bounding box center [1162, 72] width 1 height 1
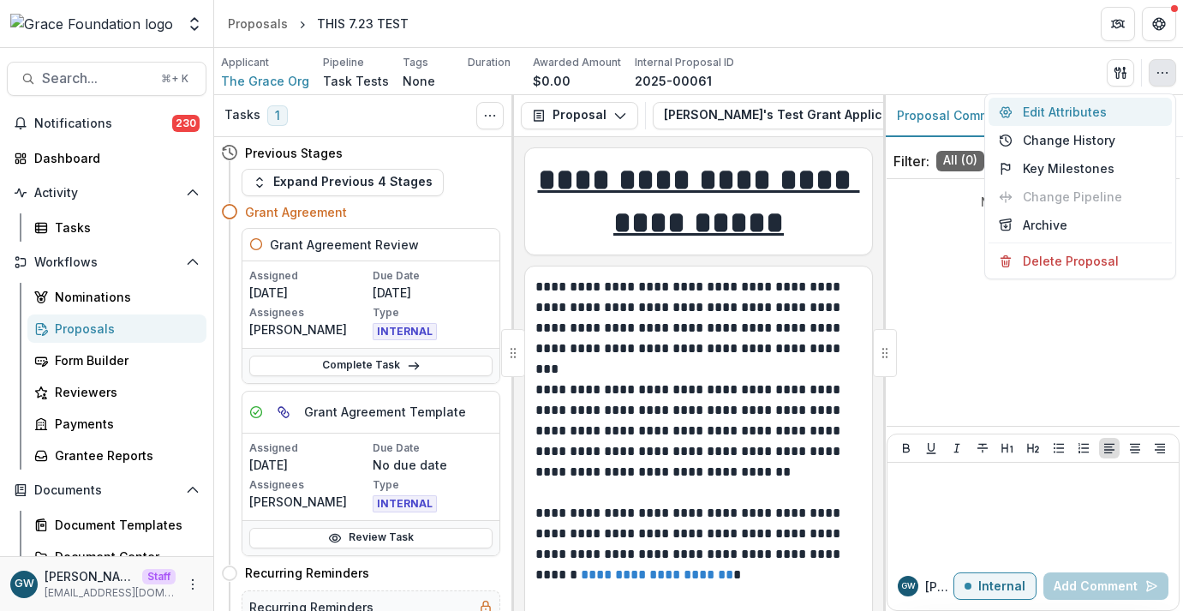
click at [1096, 116] on button "Edit Attributes" at bounding box center [1079, 112] width 183 height 28
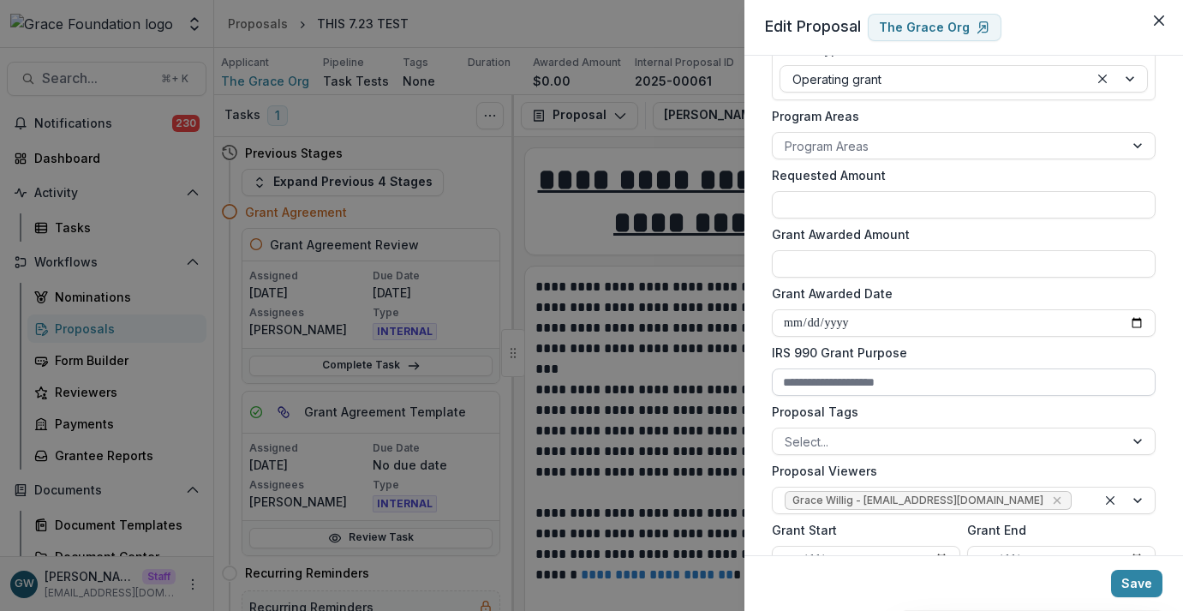
scroll to position [705, 0]
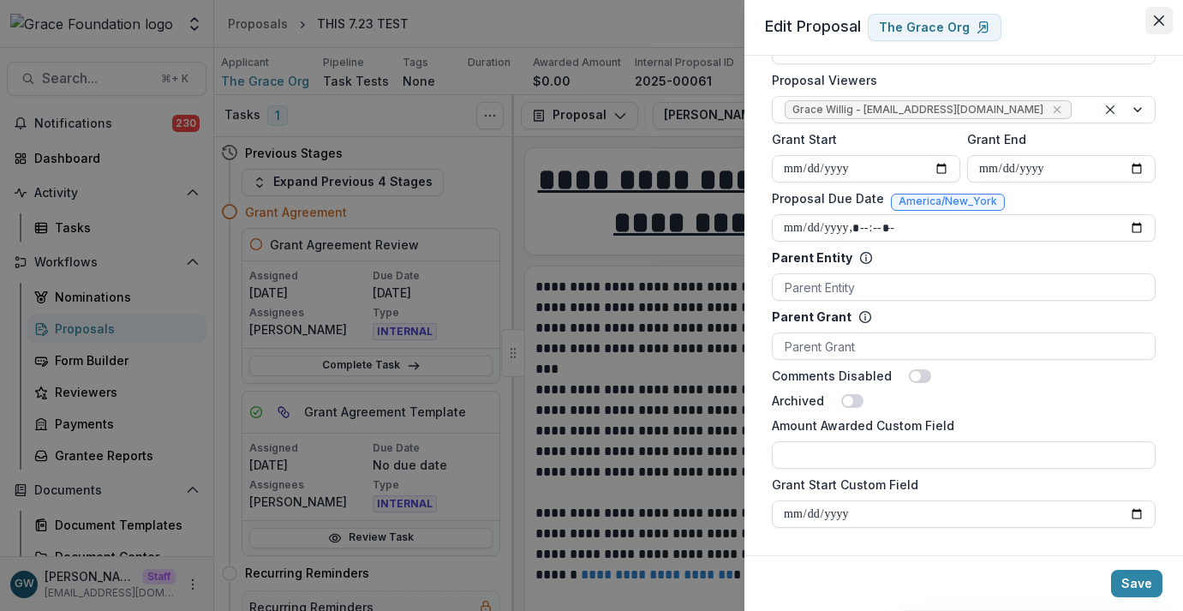
click at [1163, 20] on icon "Close" at bounding box center [1159, 20] width 10 height 10
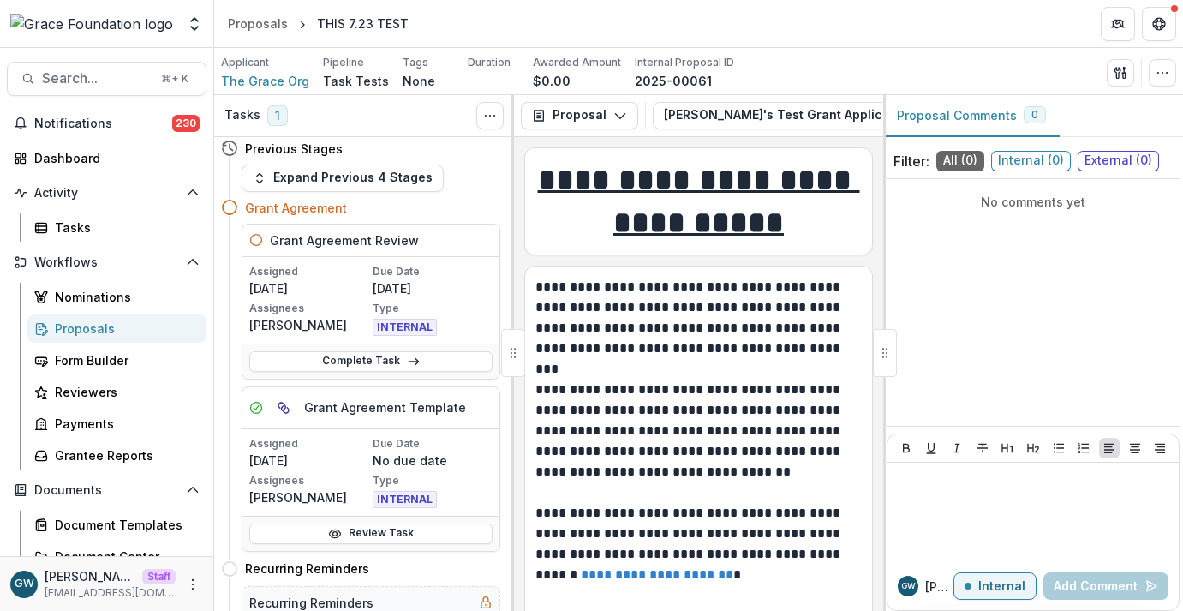
scroll to position [0, 0]
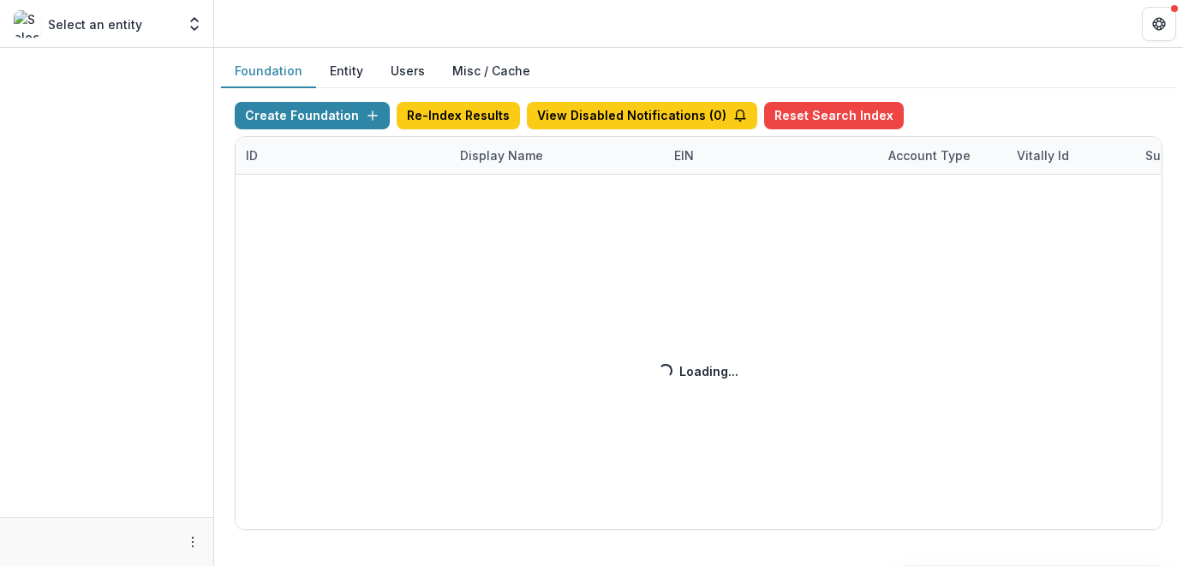
drag, startPoint x: 0, startPoint y: 0, endPoint x: 492, endPoint y: 158, distance: 517.1
click at [493, 158] on div "Create Foundation Re-Index Results View Disabled Notifications ( 0 ) Reset Sear…" at bounding box center [699, 316] width 928 height 428
click at [505, 158] on div "Create Foundation Re-Index Results View Disabled Notifications ( 0 ) Reset Sear…" at bounding box center [699, 316] width 928 height 428
click at [505, 151] on div "Create Foundation Re-Index Results View Disabled Notifications ( 0 ) Reset Sear…" at bounding box center [699, 316] width 928 height 428
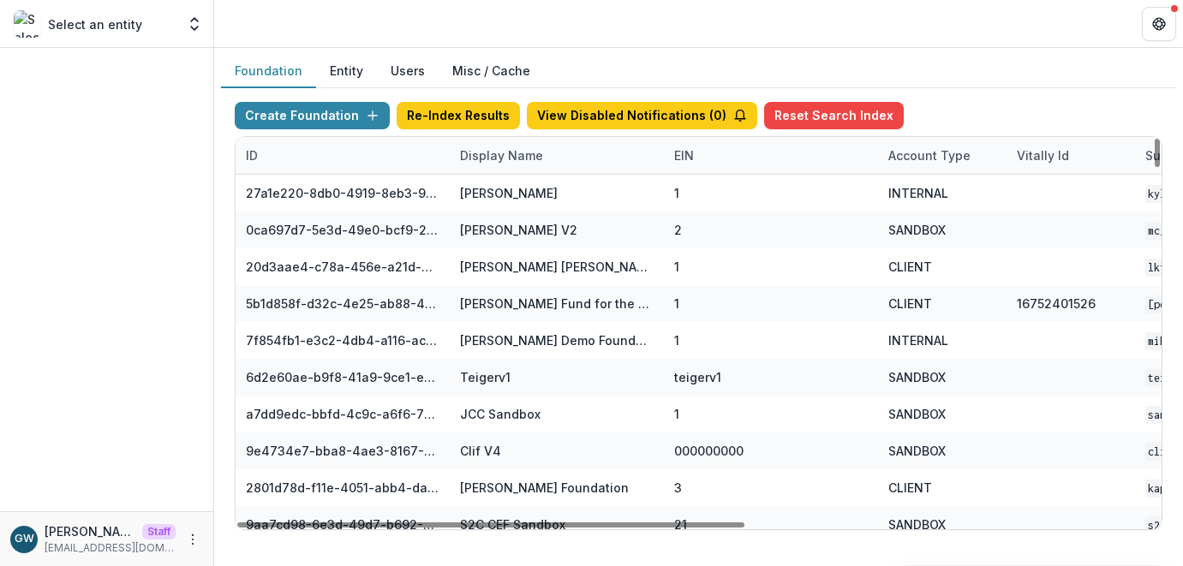
click at [507, 158] on div "Display Name" at bounding box center [502, 155] width 104 height 18
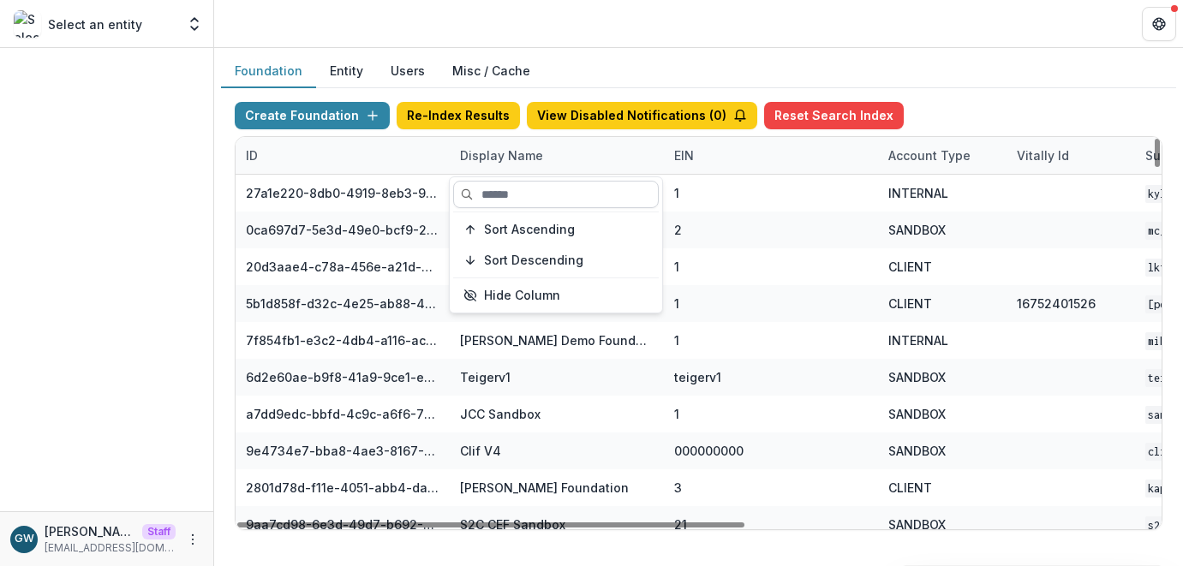
click at [515, 194] on input at bounding box center [556, 194] width 206 height 27
type input "*"
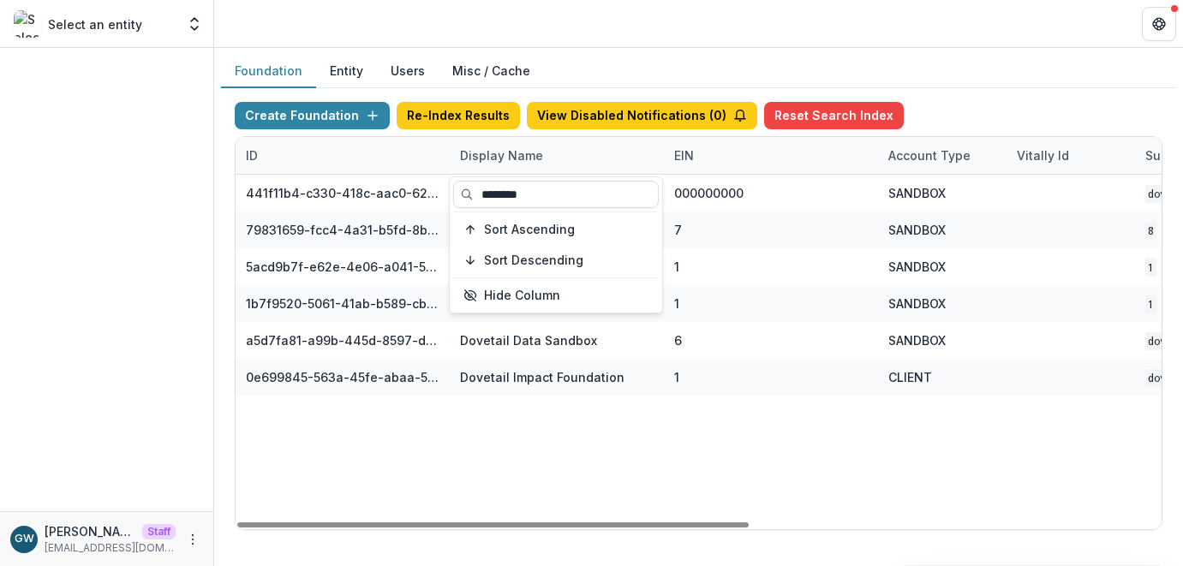
type input "********"
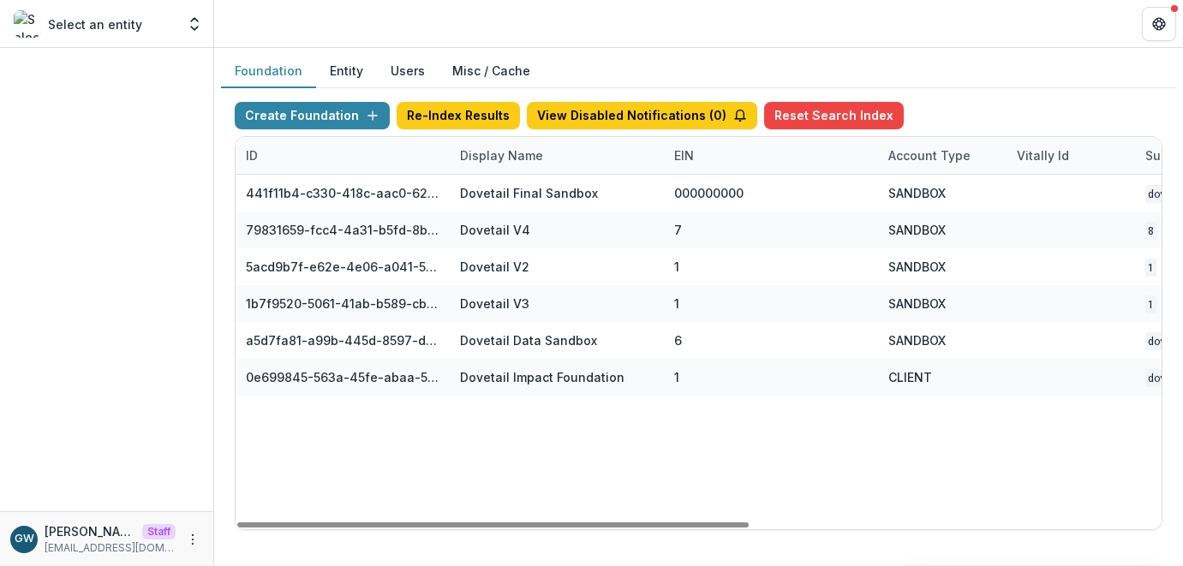
click at [990, 56] on div "Foundation Entity Users Misc / Cache" at bounding box center [698, 71] width 955 height 33
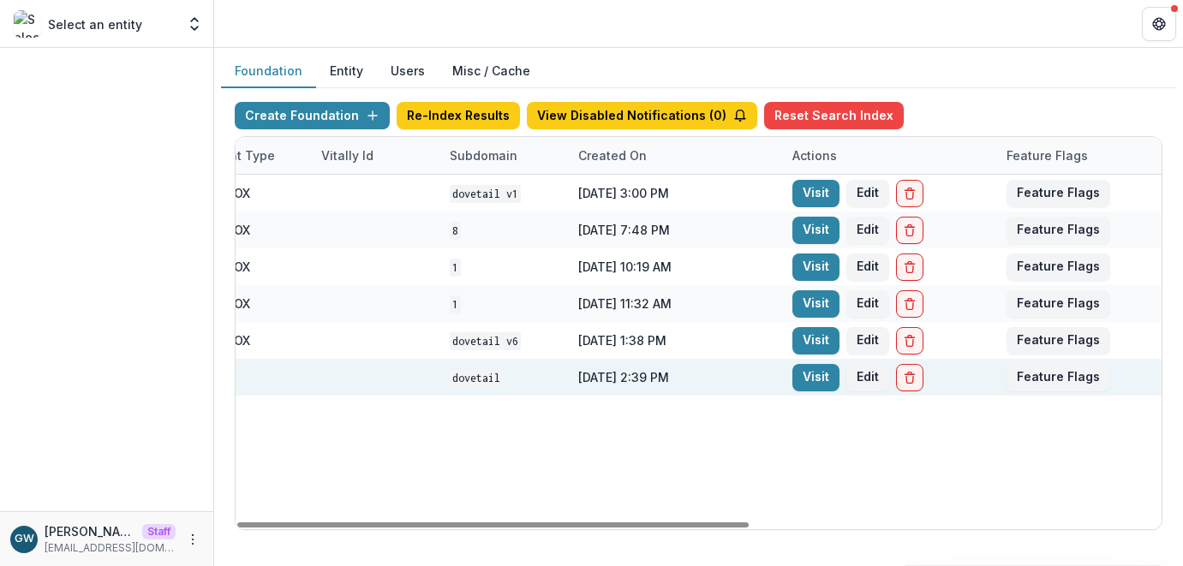
scroll to position [0, 744]
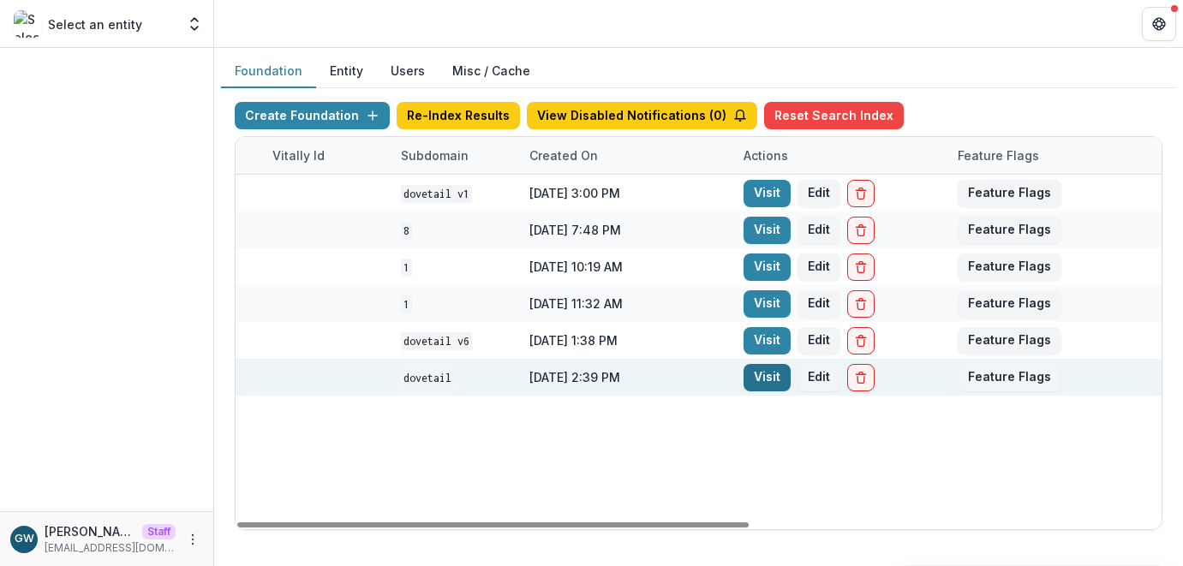
click at [767, 378] on link "Visit" at bounding box center [766, 377] width 47 height 27
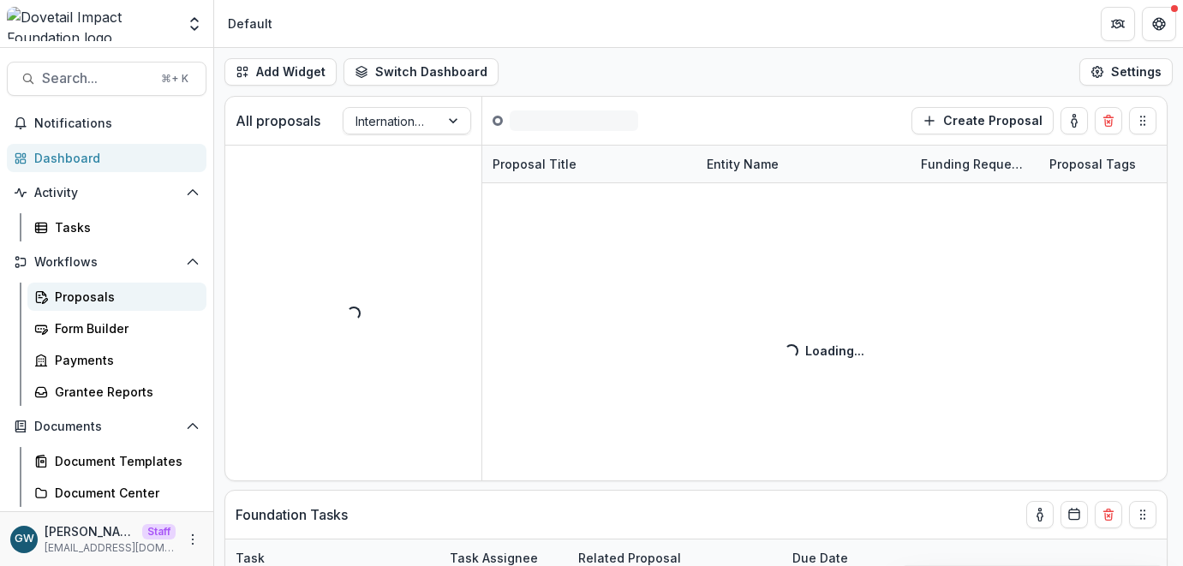
click at [100, 295] on div "Proposals" at bounding box center [124, 297] width 138 height 18
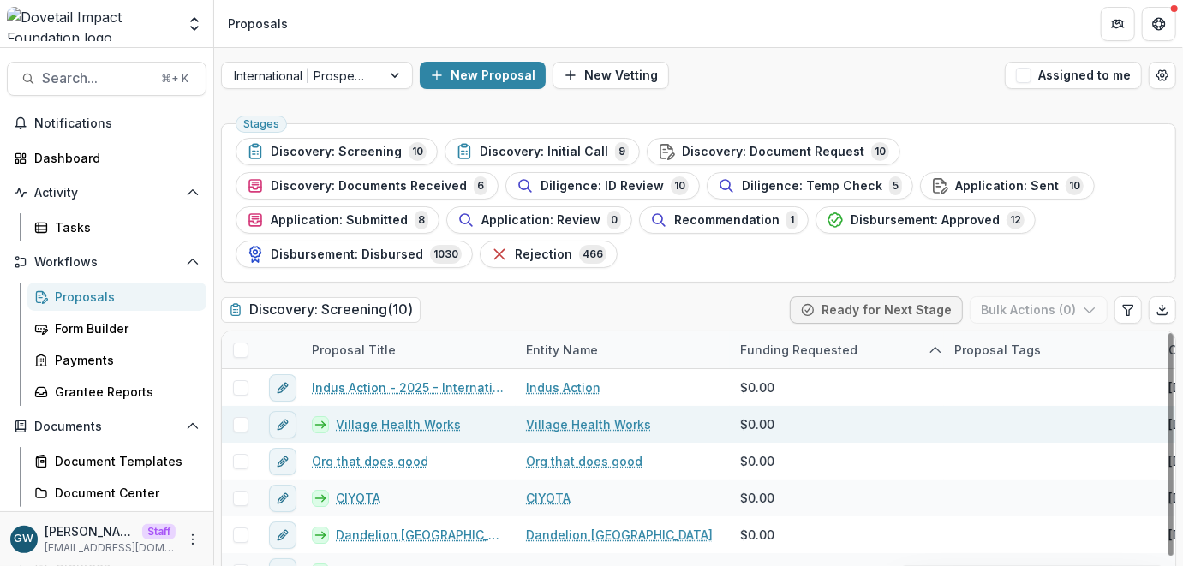
click at [375, 421] on link "Village Health Works" at bounding box center [398, 424] width 125 height 18
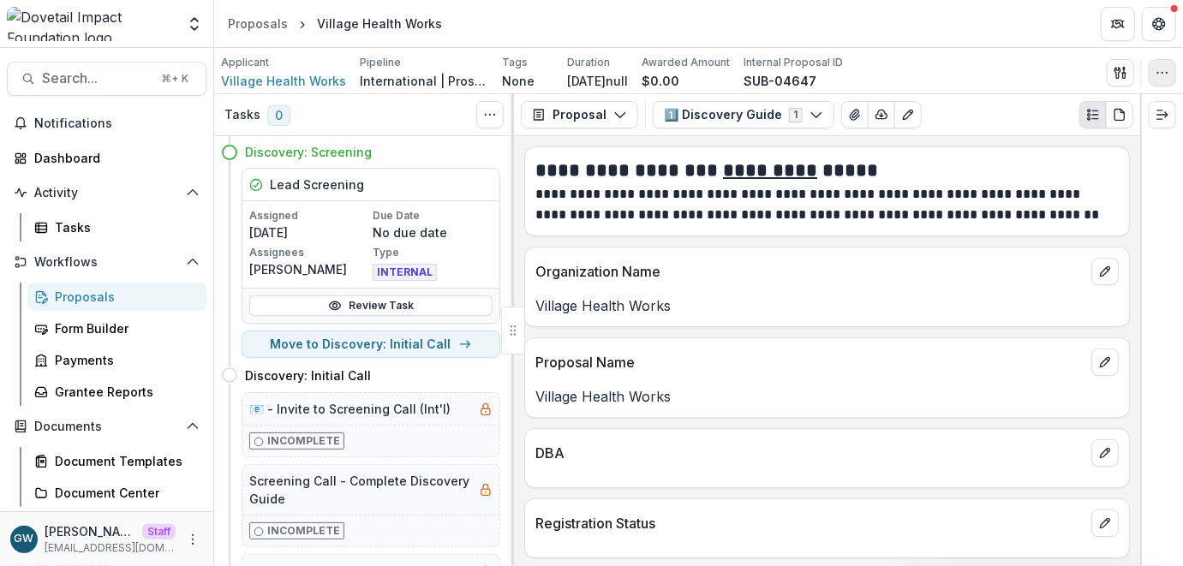
click at [1163, 71] on icon "button" at bounding box center [1162, 73] width 14 height 14
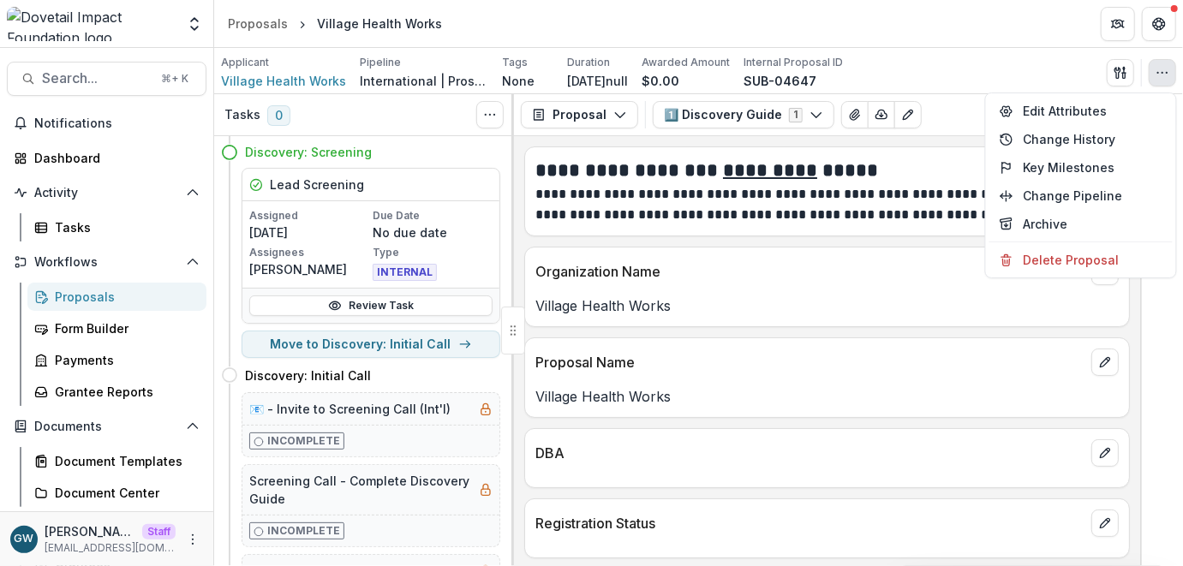
click at [1023, 69] on div "Applicant Village Health Works Pipeline International | Prospects Pipeline Tags…" at bounding box center [698, 72] width 955 height 35
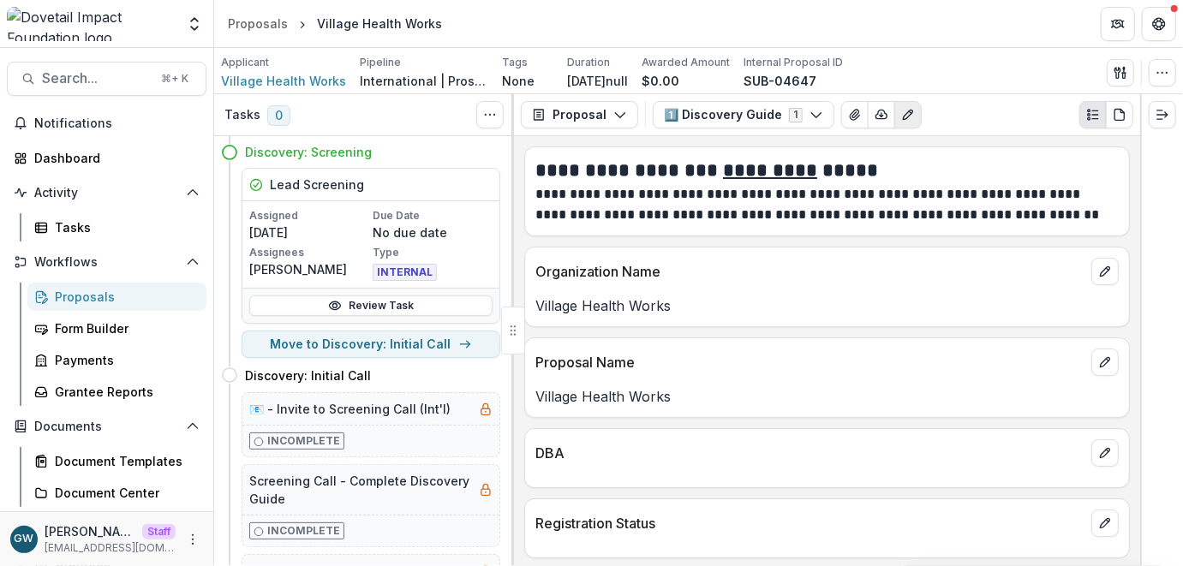
click at [903, 111] on button "Edit as form" at bounding box center [907, 114] width 27 height 27
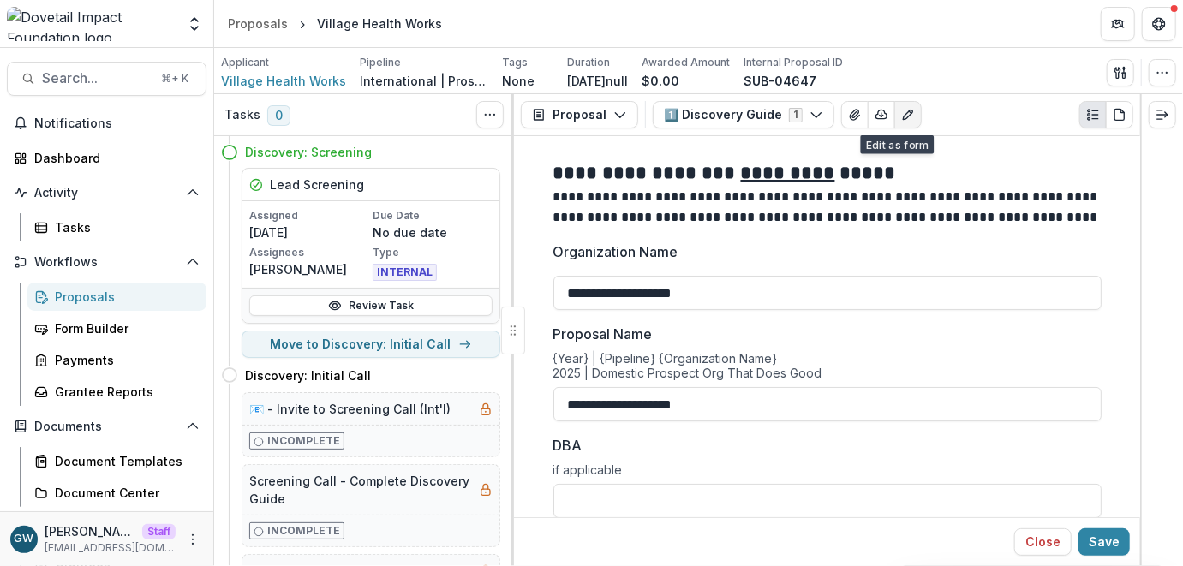
click at [973, 92] on div "Applicant Village Health Works Pipeline International | Prospects Pipeline Tags…" at bounding box center [698, 71] width 969 height 46
click at [848, 110] on icon "View Attached Files" at bounding box center [855, 115] width 14 height 14
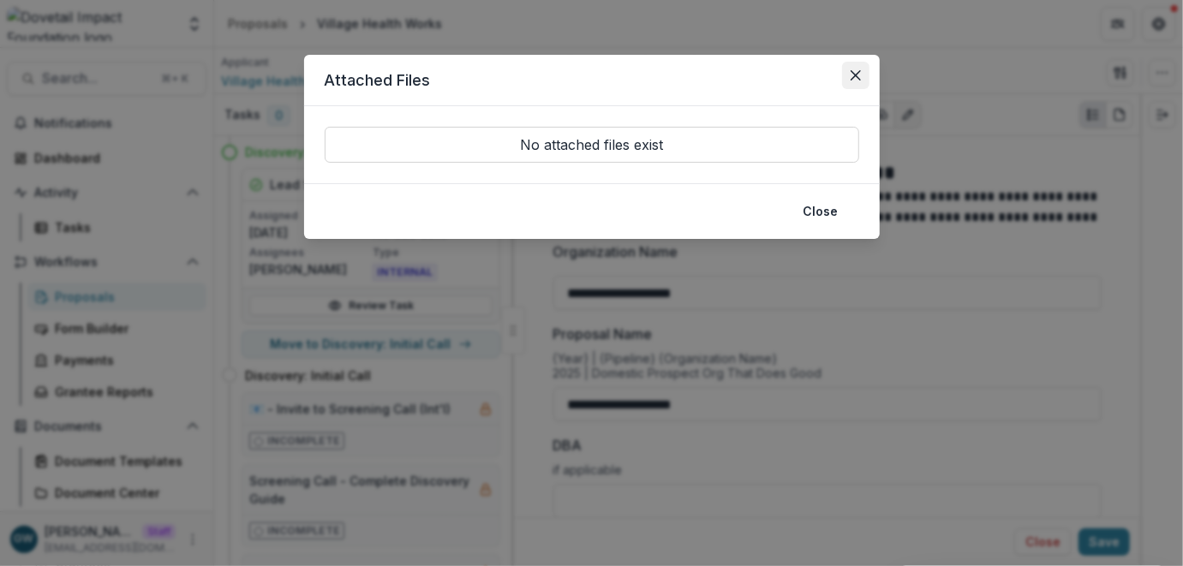
click at [856, 75] on icon "Close" at bounding box center [855, 75] width 10 height 10
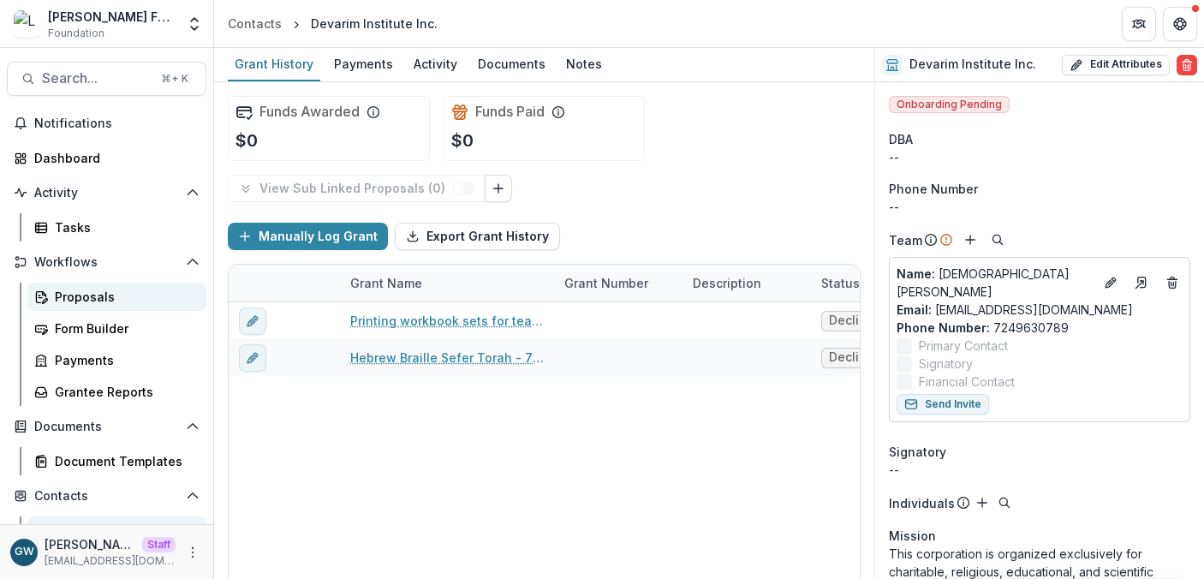
click at [93, 300] on div "Proposals" at bounding box center [124, 297] width 138 height 18
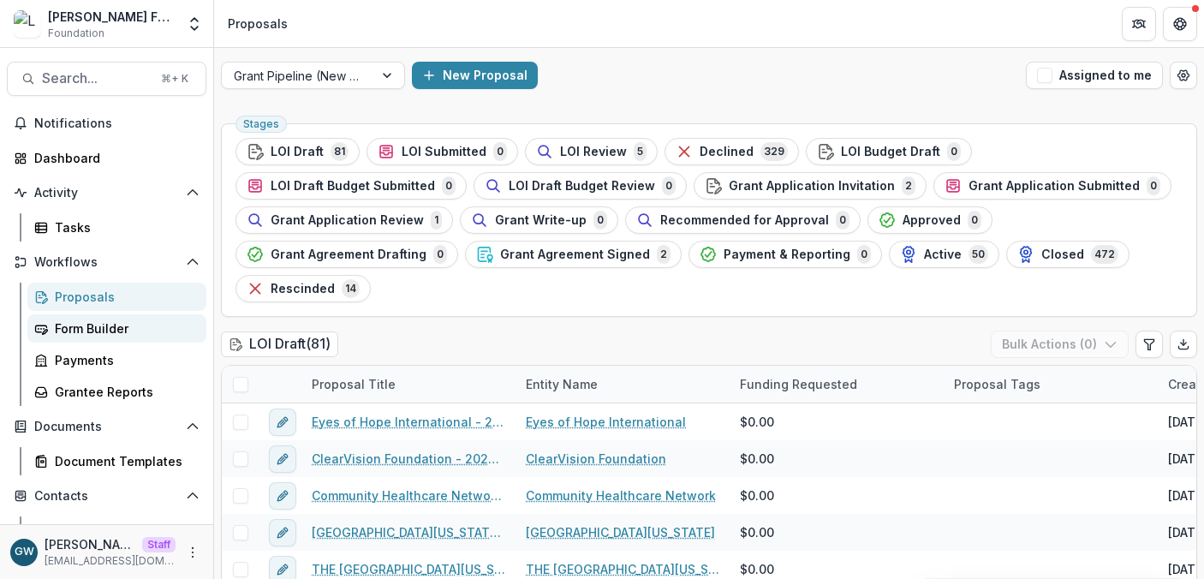
click at [108, 320] on div "Form Builder" at bounding box center [124, 328] width 138 height 18
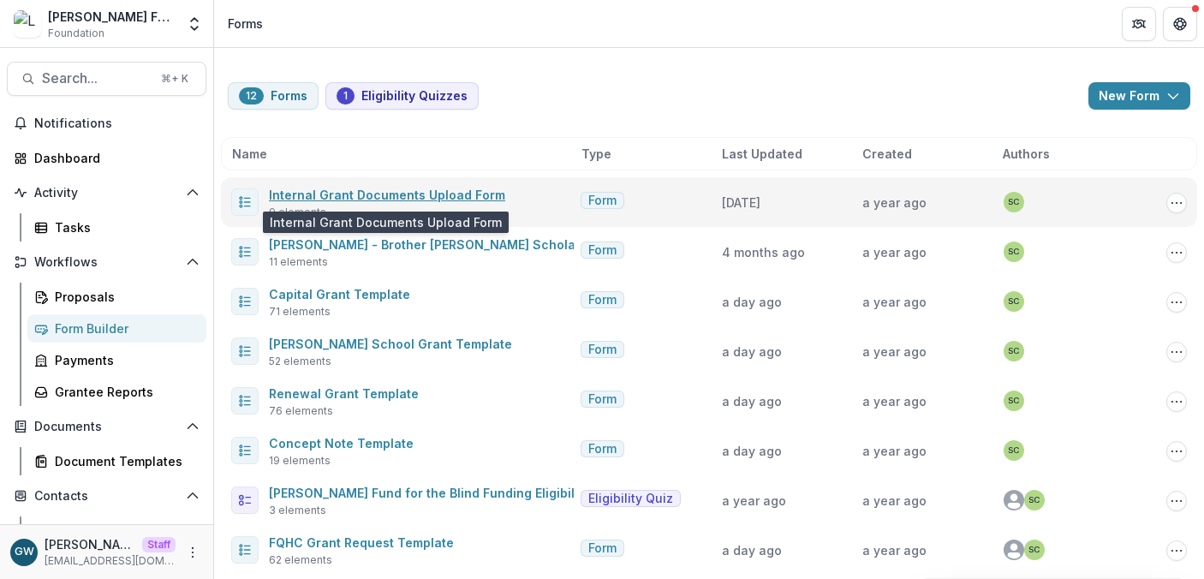
click at [400, 194] on link "Internal Grant Documents Upload Form" at bounding box center [387, 195] width 236 height 15
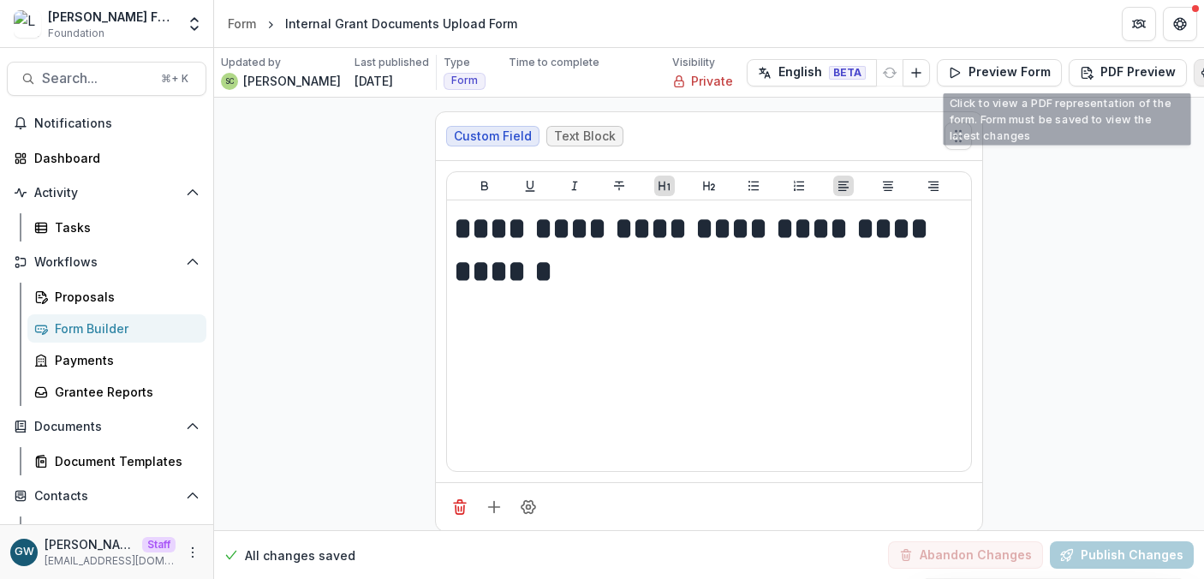
click at [1194, 76] on button "Edit Form Settings" at bounding box center [1207, 72] width 27 height 27
select select "*******"
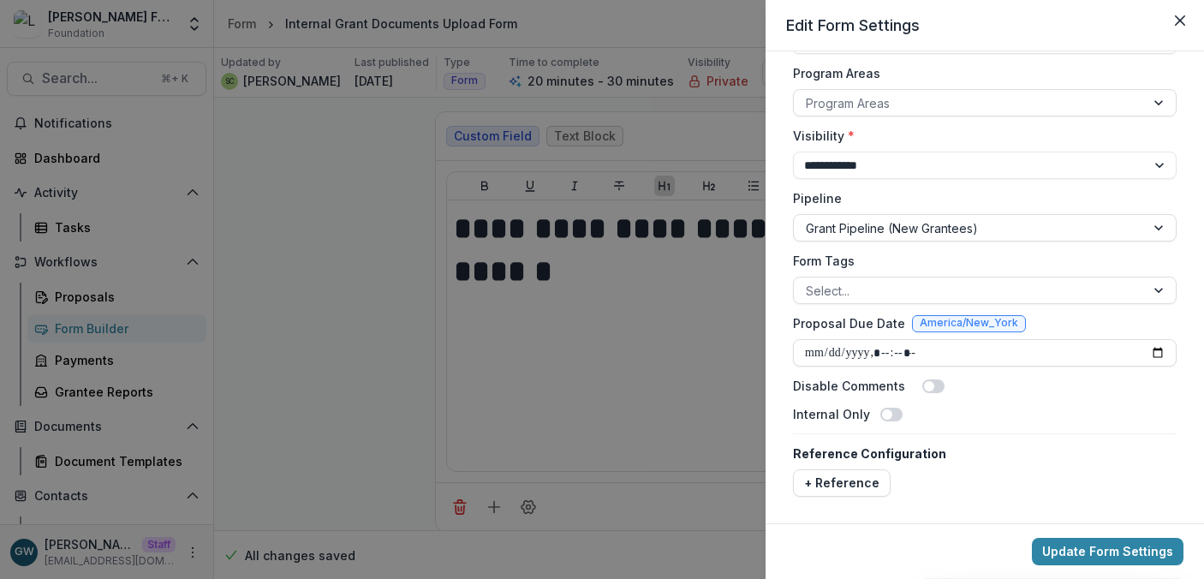
scroll to position [292, 0]
click at [325, 397] on div "**********" at bounding box center [602, 289] width 1204 height 579
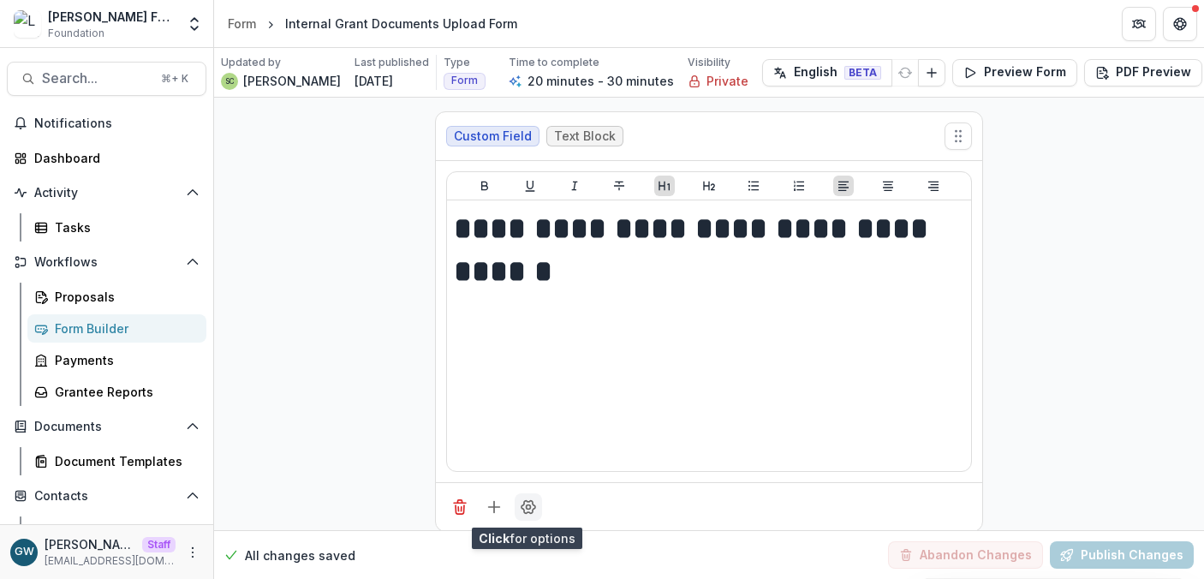
click at [531, 499] on icon "Field Settings" at bounding box center [528, 506] width 17 height 17
